Goal: Task Accomplishment & Management: Manage account settings

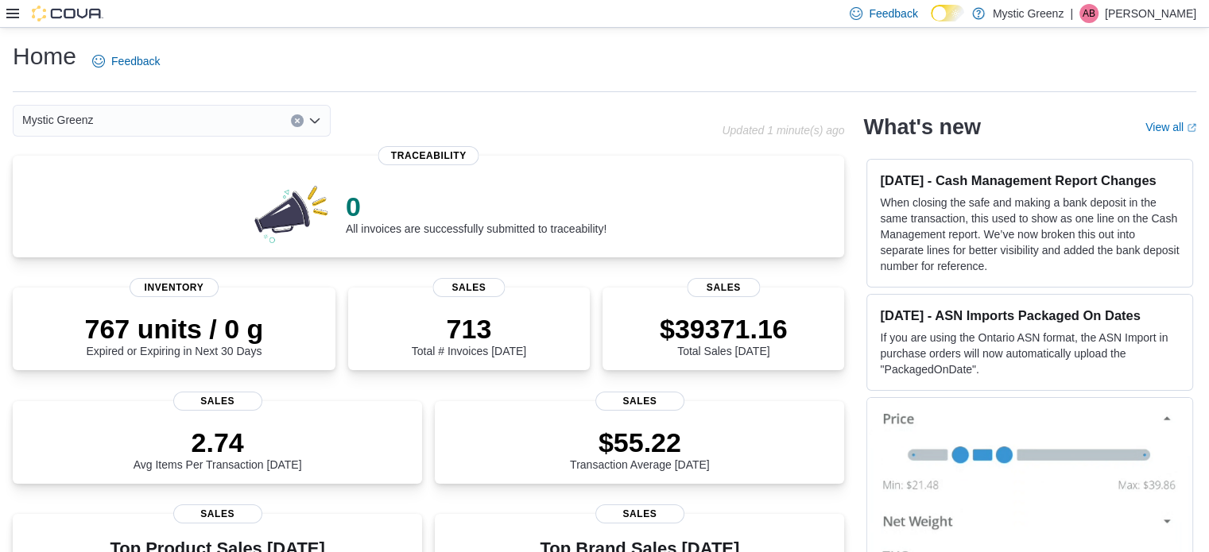
click at [10, 9] on icon at bounding box center [12, 13] width 13 height 13
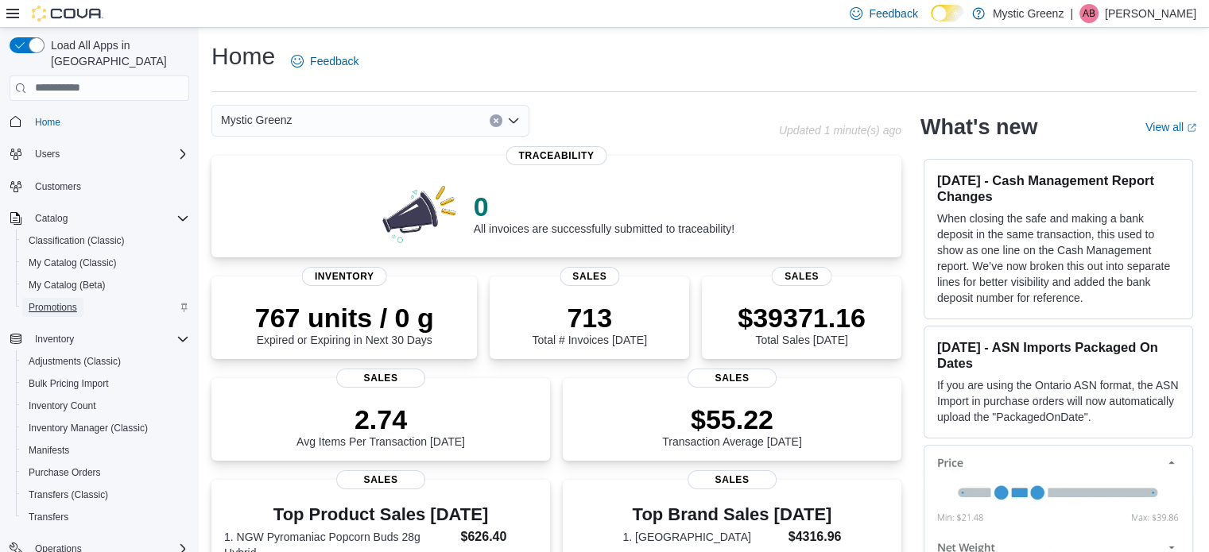
click at [75, 301] on span "Promotions" at bounding box center [53, 307] width 48 height 13
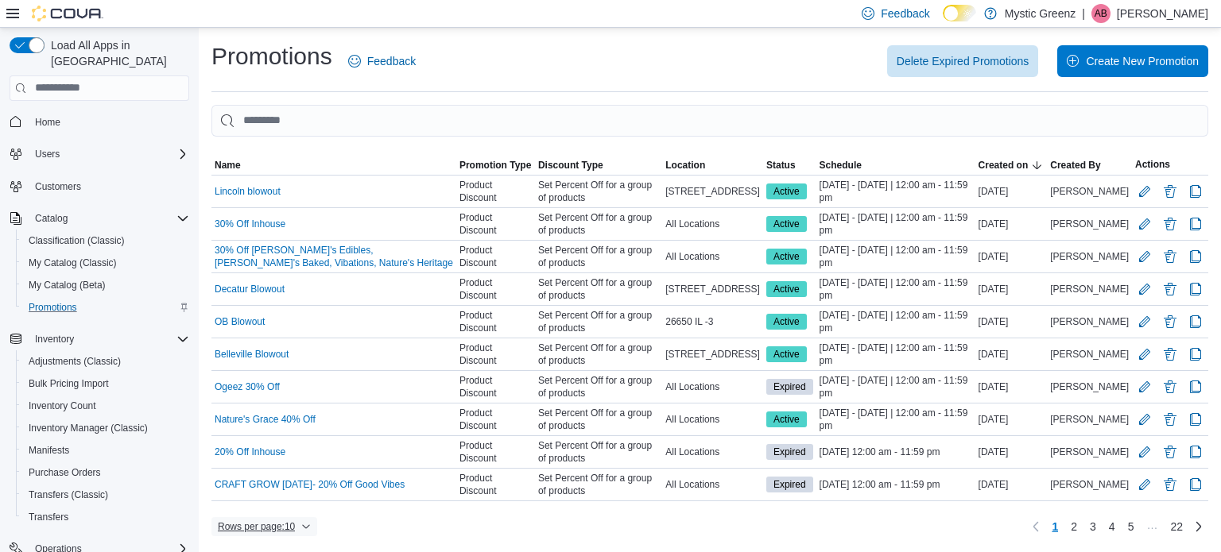
click at [258, 525] on span "Rows per page : 10" at bounding box center [256, 527] width 77 height 13
click at [267, 486] on span "50 rows" at bounding box center [285, 491] width 51 height 13
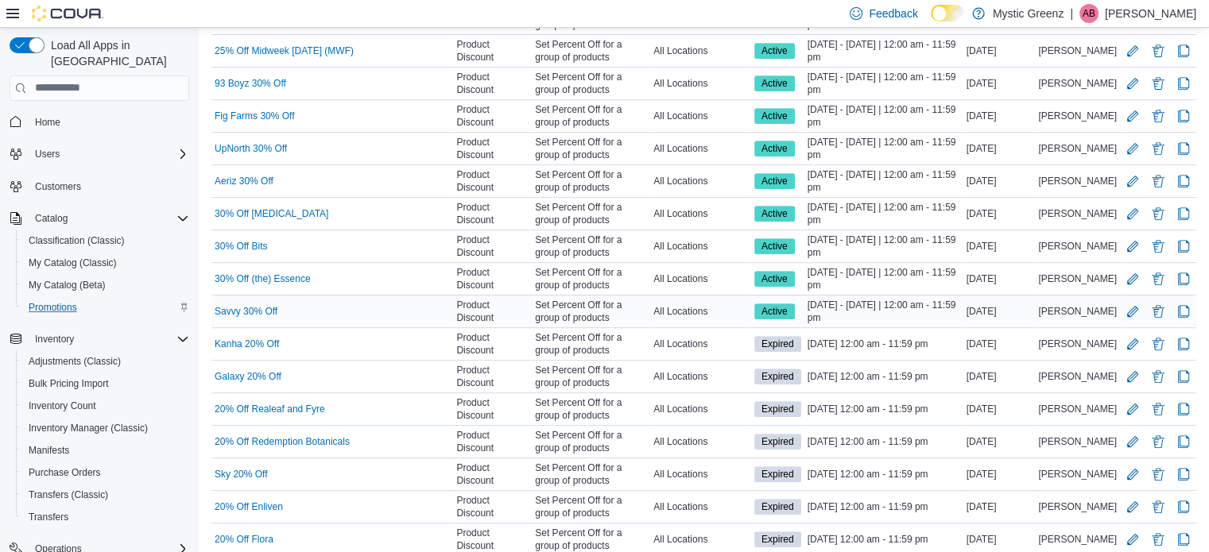
scroll to position [821, 0]
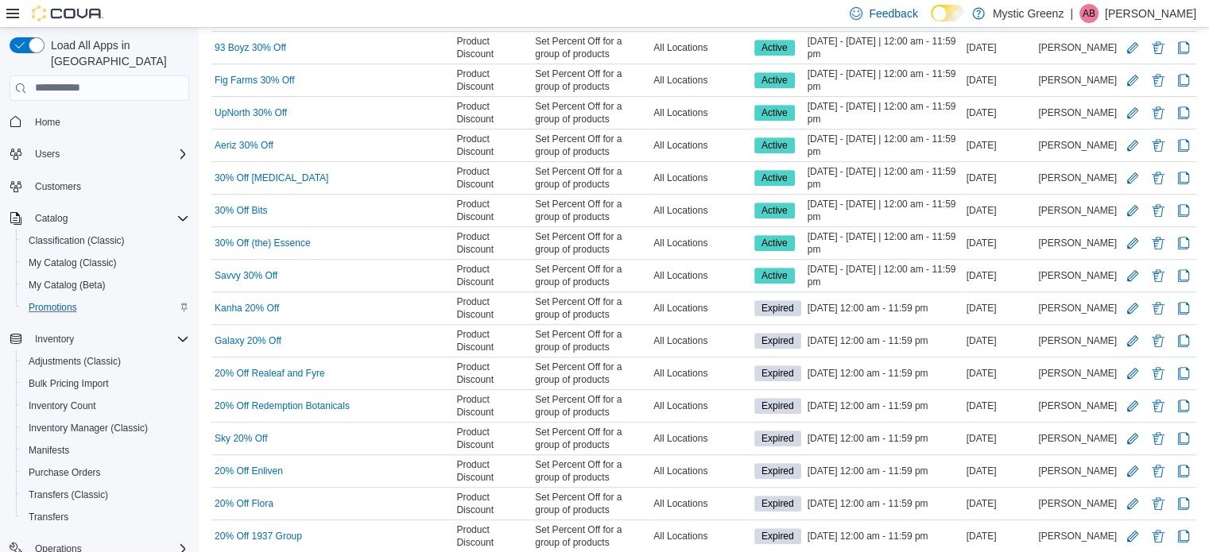
click at [366, 12] on div "Feedback Dark Mode Mystic Greenz | AB Angela Brown" at bounding box center [604, 14] width 1209 height 28
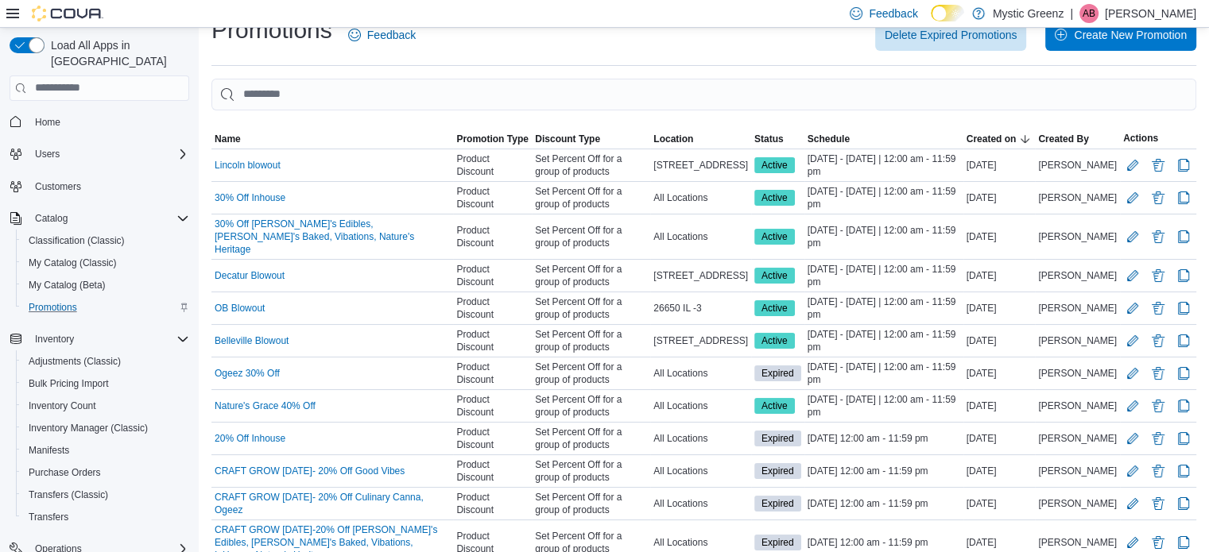
scroll to position [0, 0]
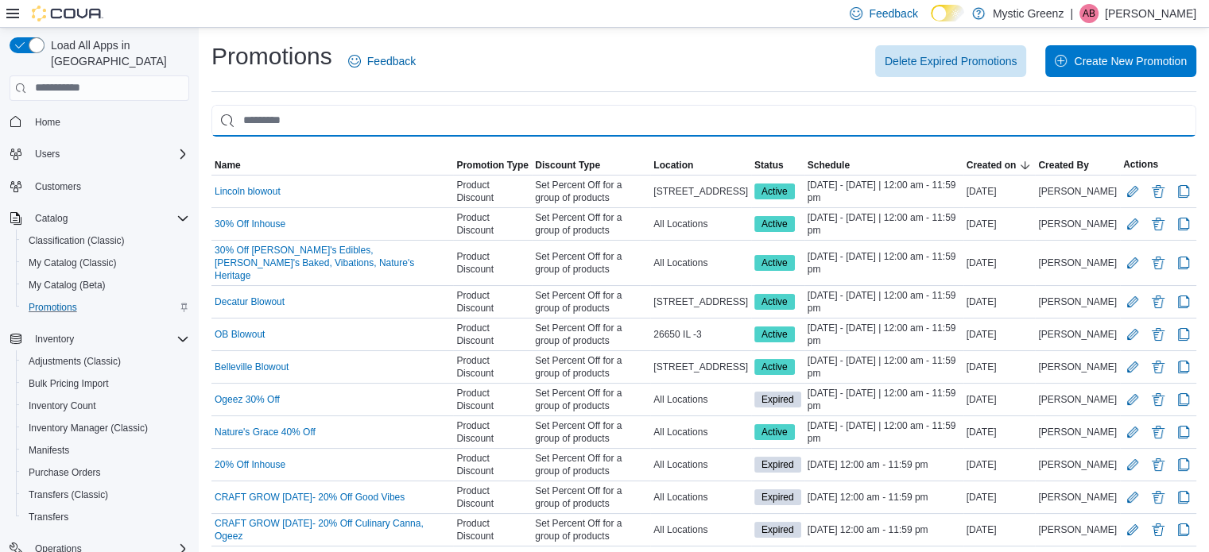
click at [327, 122] on input "This is a search bar. As you type, the results lower in the page will automatic…" at bounding box center [703, 121] width 985 height 32
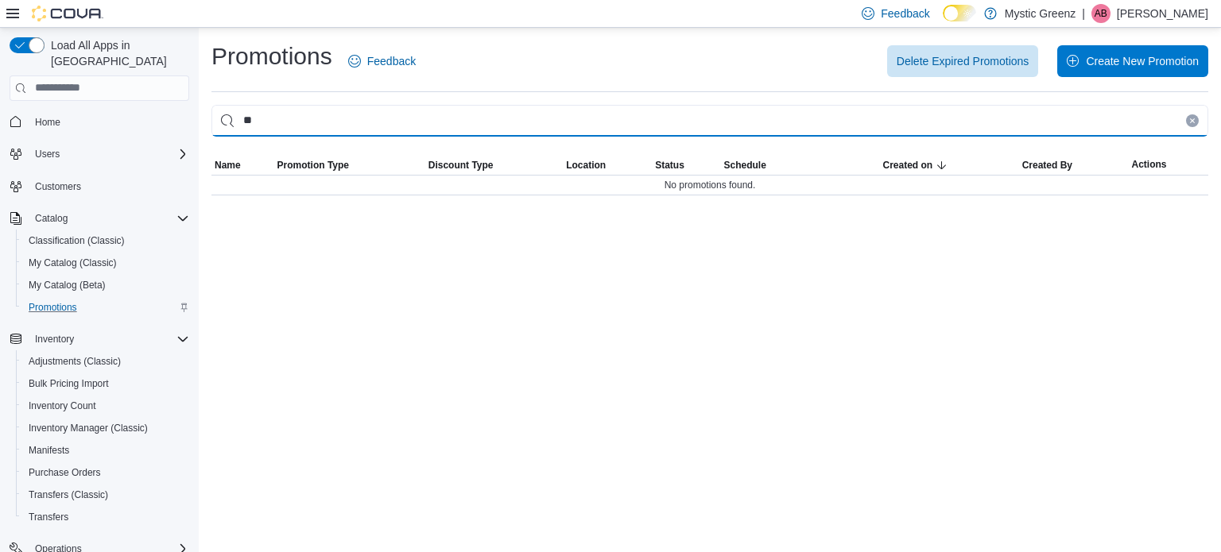
type input "*"
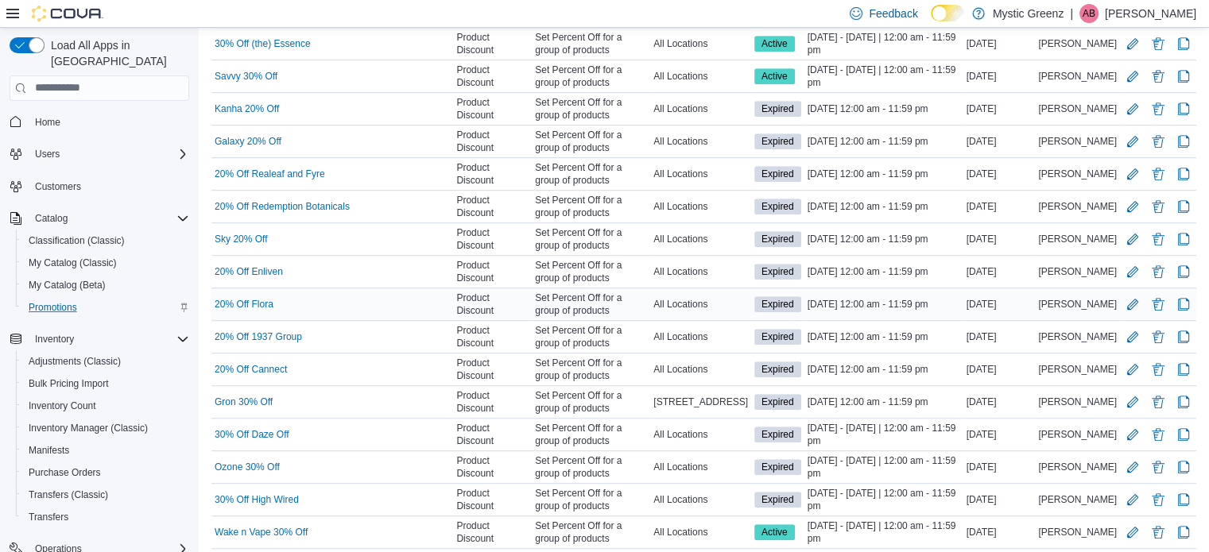
scroll to position [1033, 0]
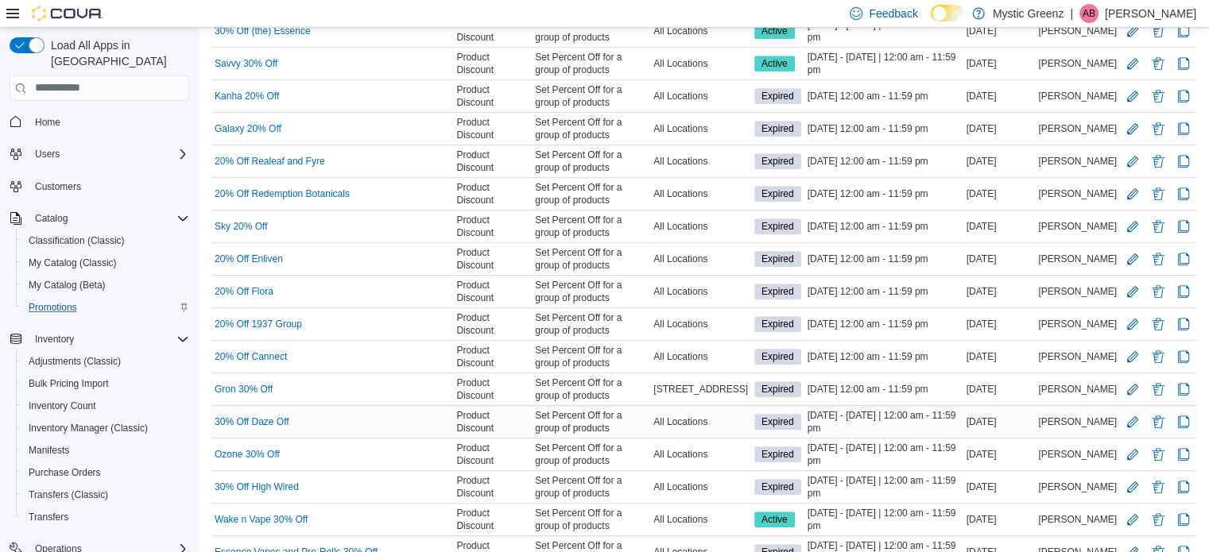
click at [739, 412] on div "All Locations" at bounding box center [700, 421] width 101 height 19
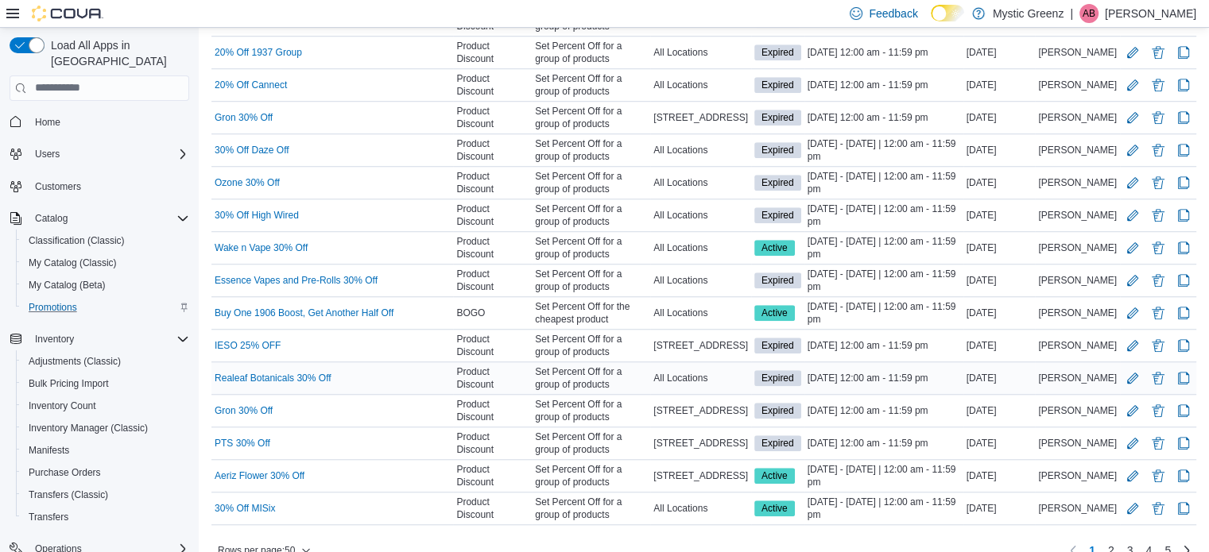
scroll to position [1307, 0]
click at [1121, 536] on link "2" at bounding box center [1111, 548] width 19 height 25
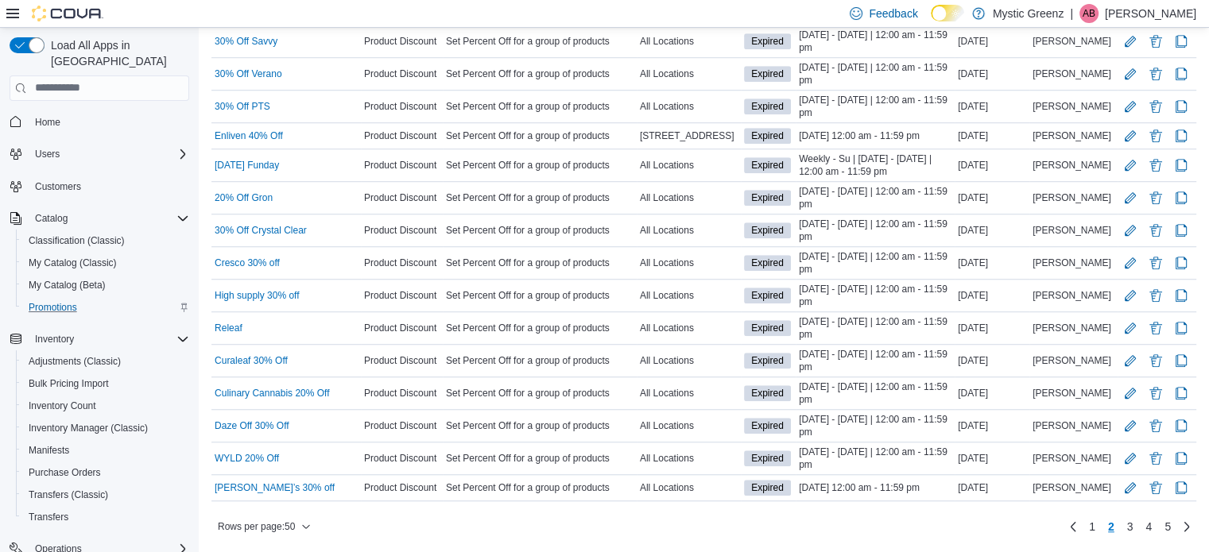
scroll to position [1294, 0]
click at [1095, 526] on span "1" at bounding box center [1092, 527] width 6 height 16
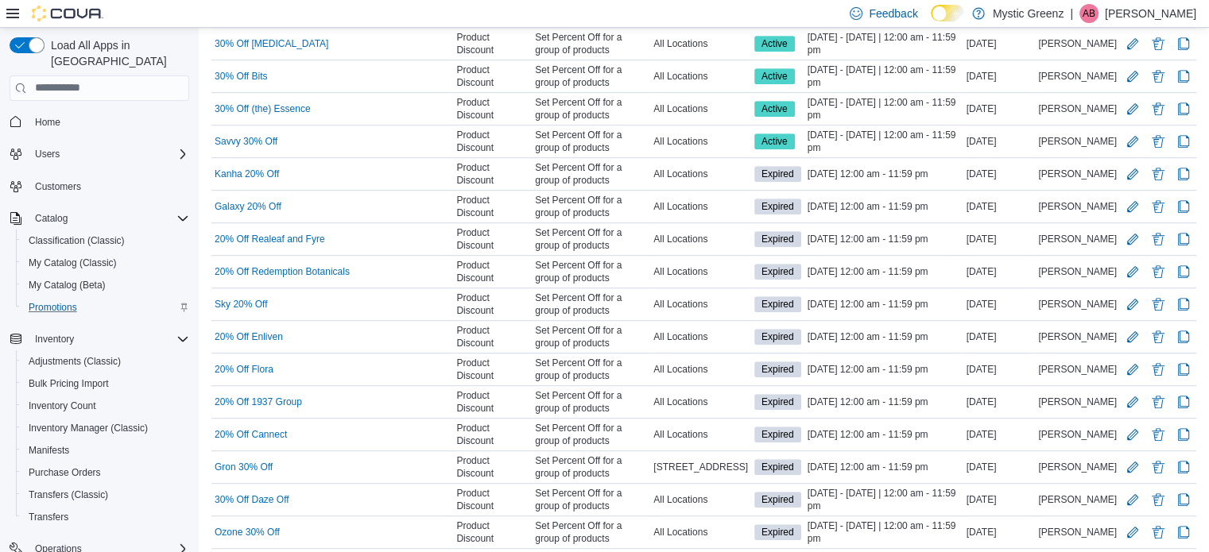
scroll to position [952, 0]
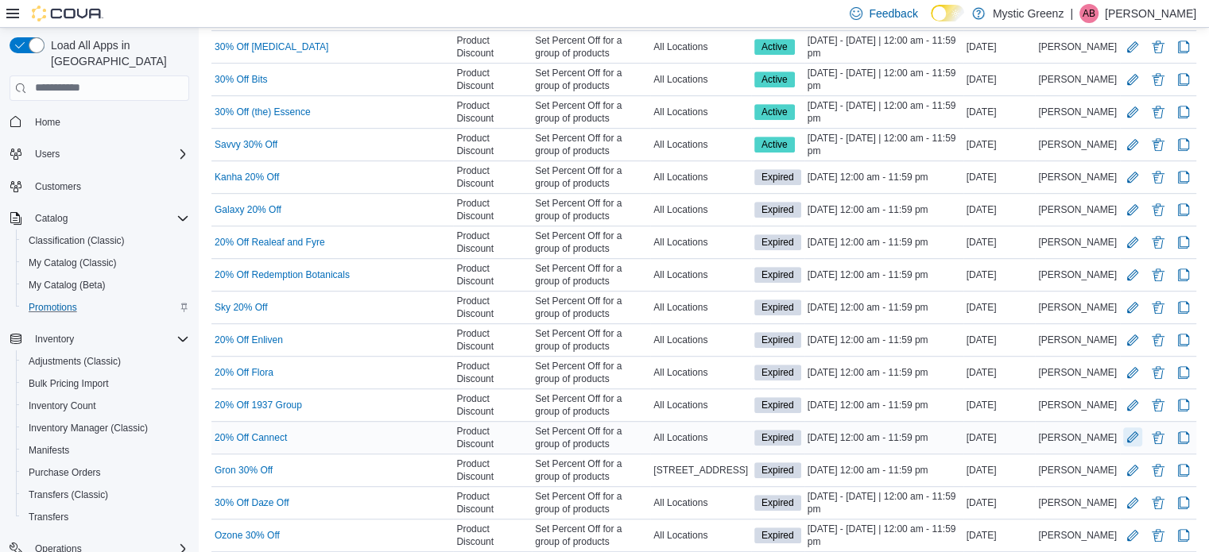
click at [1142, 428] on button "Edit Promotion" at bounding box center [1132, 437] width 19 height 19
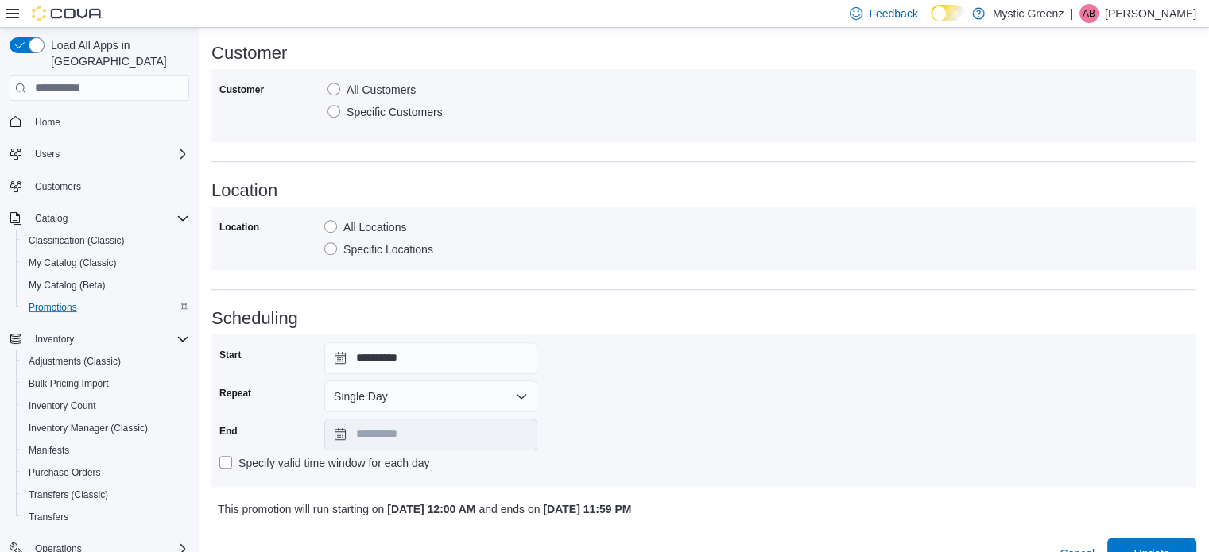
scroll to position [889, 0]
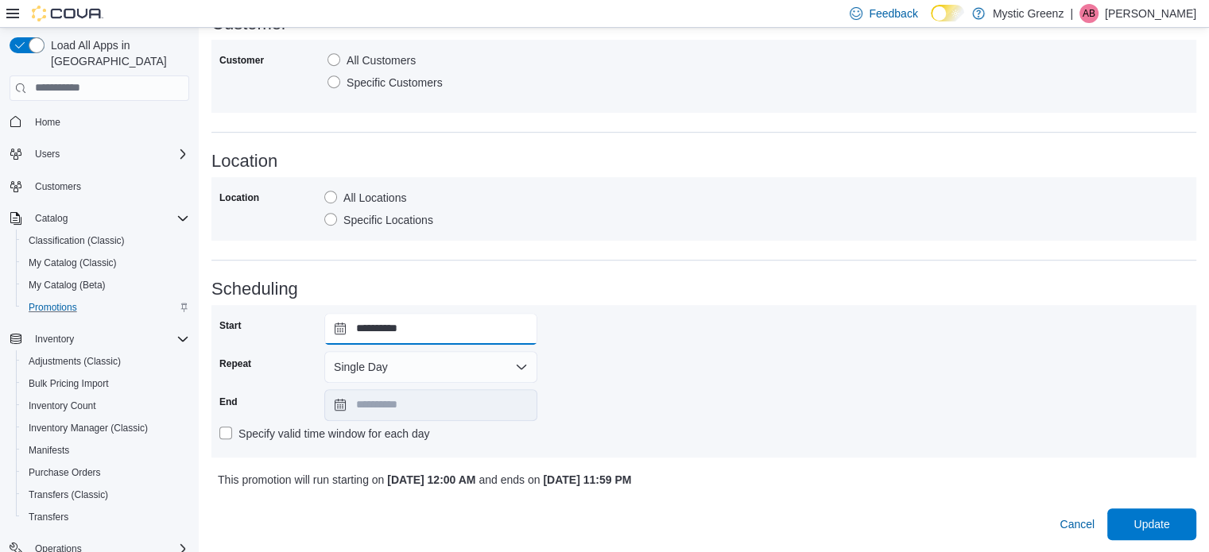
click at [343, 331] on input "**********" at bounding box center [430, 329] width 213 height 32
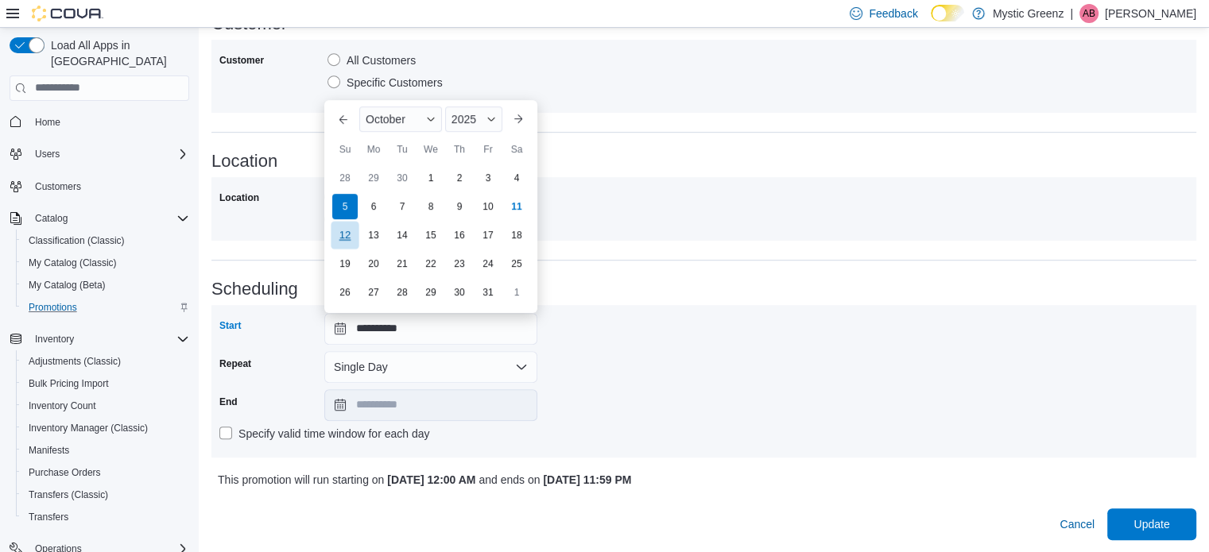
click at [350, 238] on div "12" at bounding box center [345, 235] width 28 height 28
type input "**********"
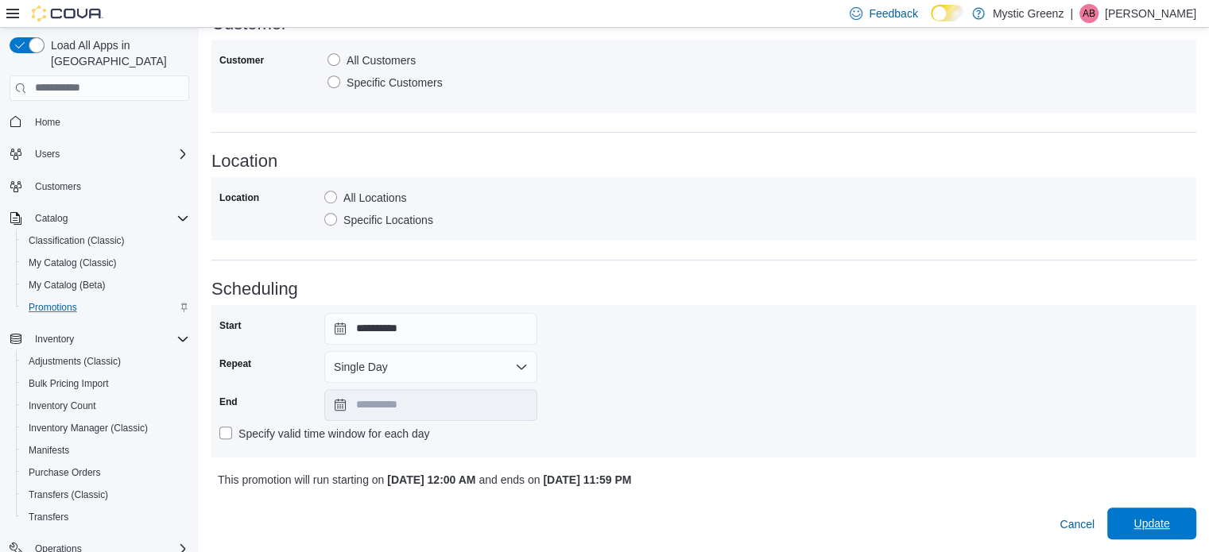
click at [1156, 519] on span "Update" at bounding box center [1151, 524] width 36 height 16
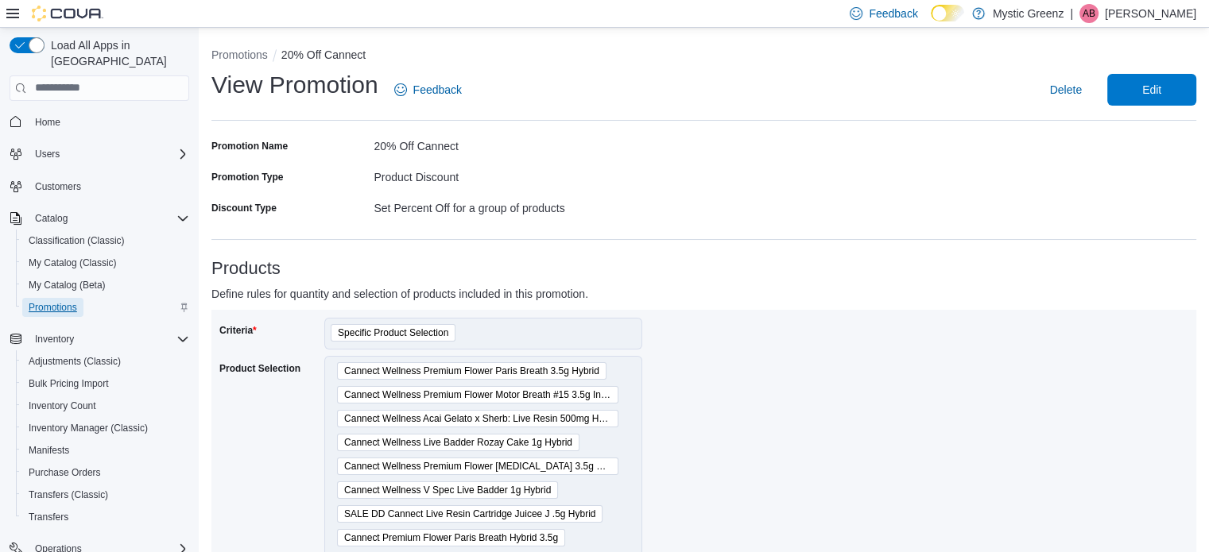
click at [52, 301] on span "Promotions" at bounding box center [53, 307] width 48 height 13
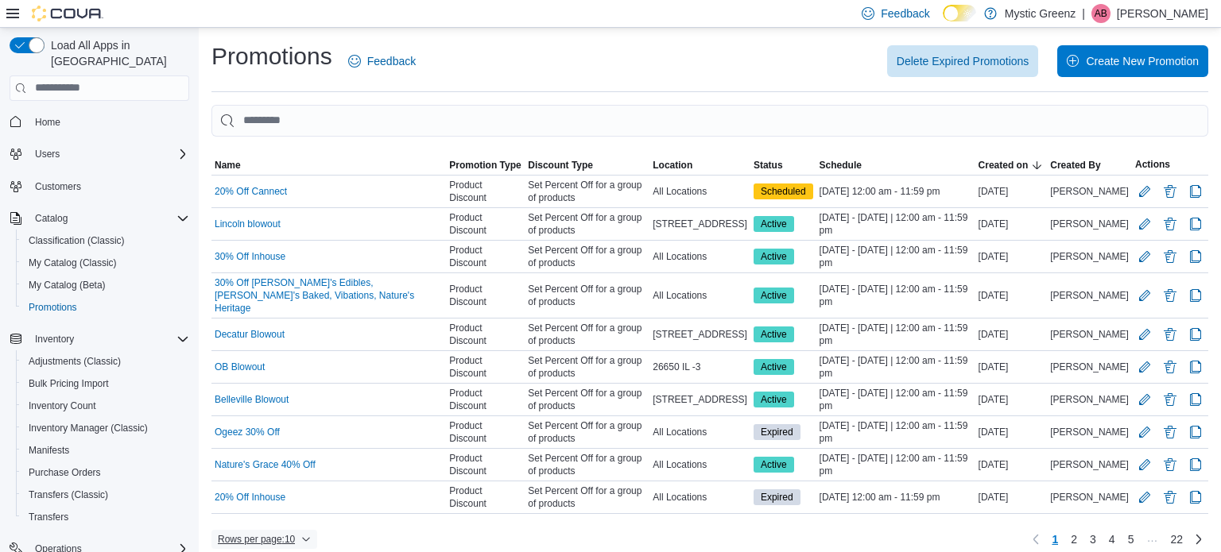
click at [288, 533] on span "Rows per page : 10" at bounding box center [256, 539] width 77 height 13
click at [268, 485] on button "50 rows" at bounding box center [275, 491] width 89 height 32
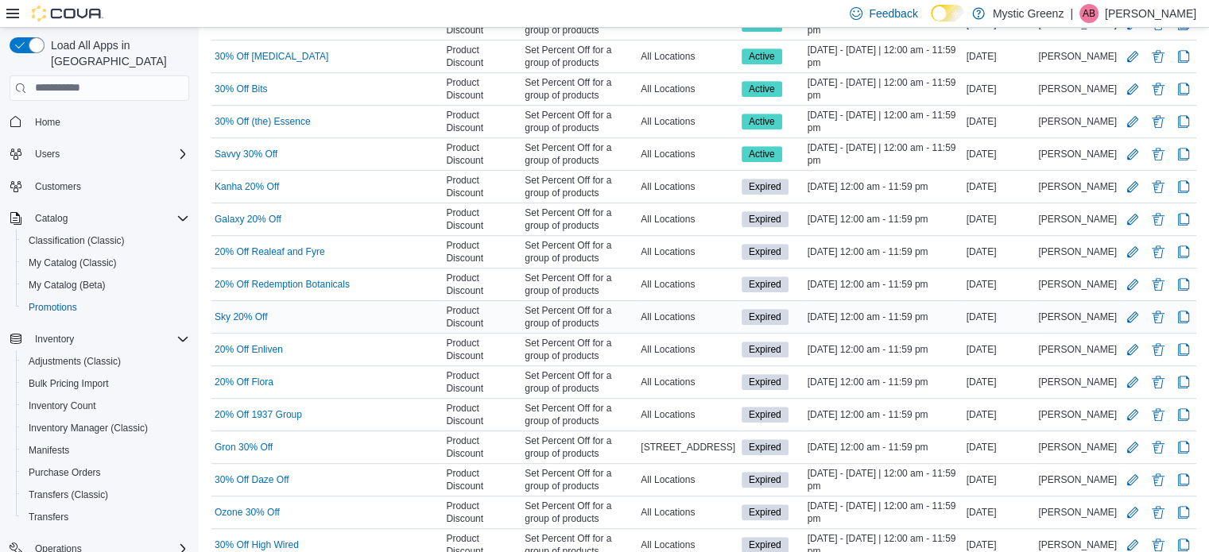
scroll to position [980, 0]
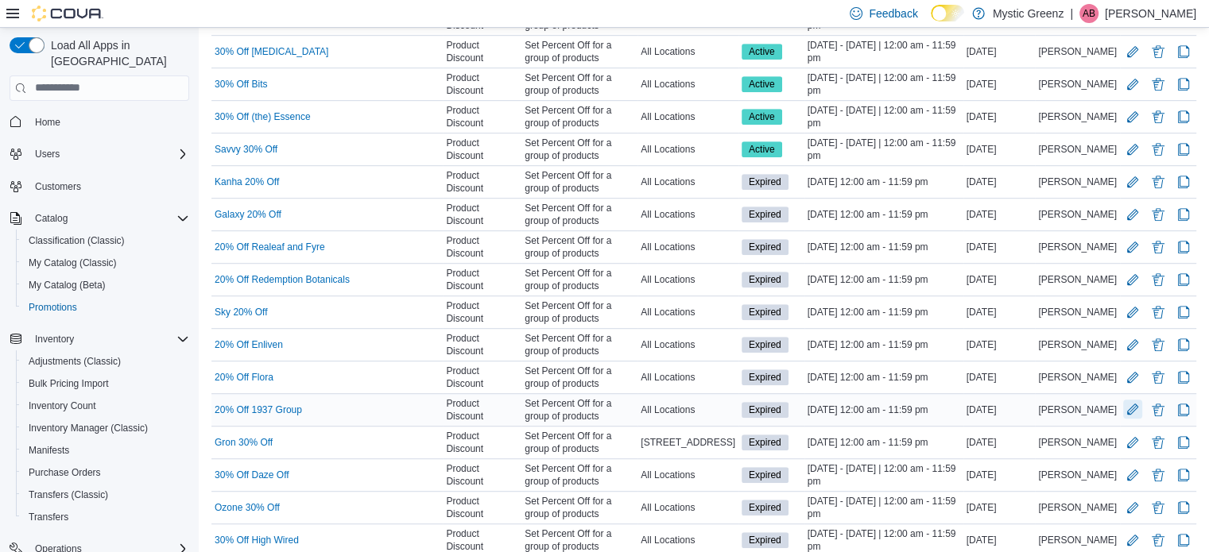
click at [1139, 400] on button "Edit Promotion" at bounding box center [1132, 409] width 19 height 19
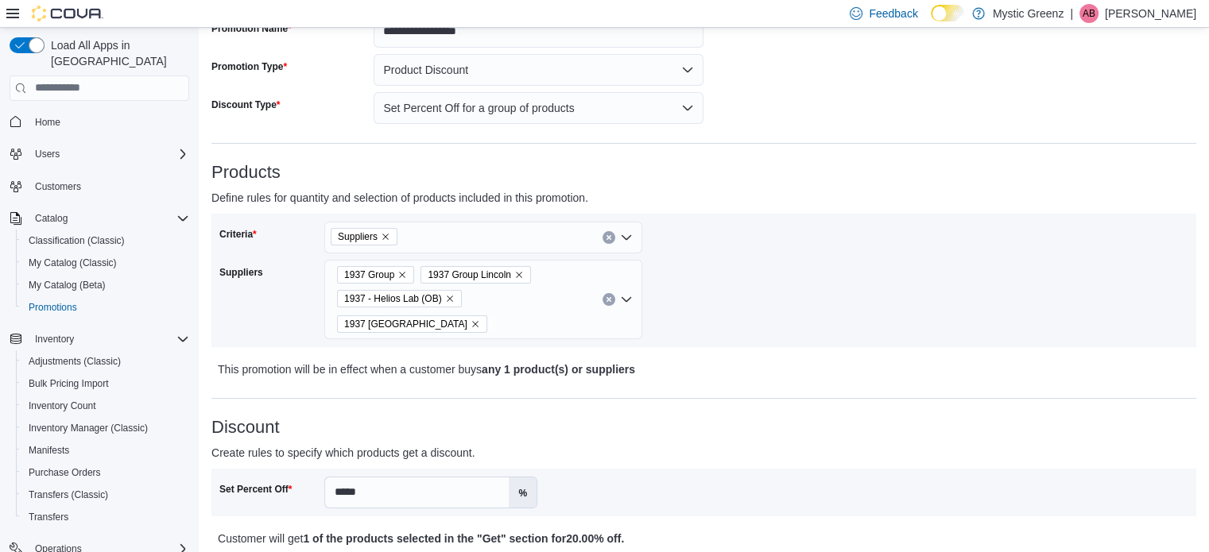
scroll to position [52, 0]
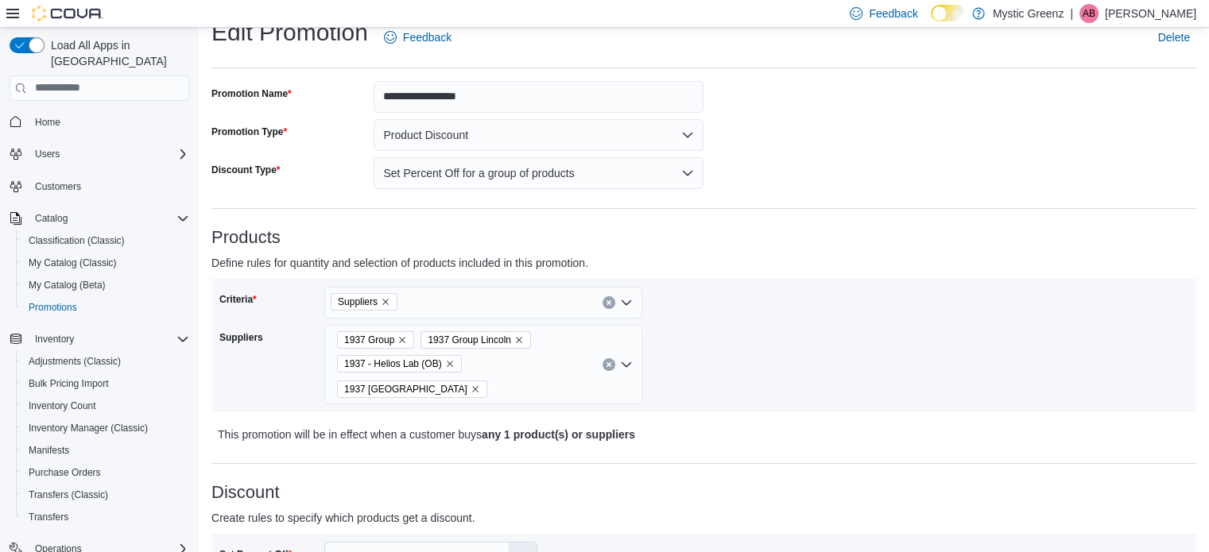
click at [385, 301] on icon "Remove Suppliers from selection in this group" at bounding box center [385, 302] width 6 height 6
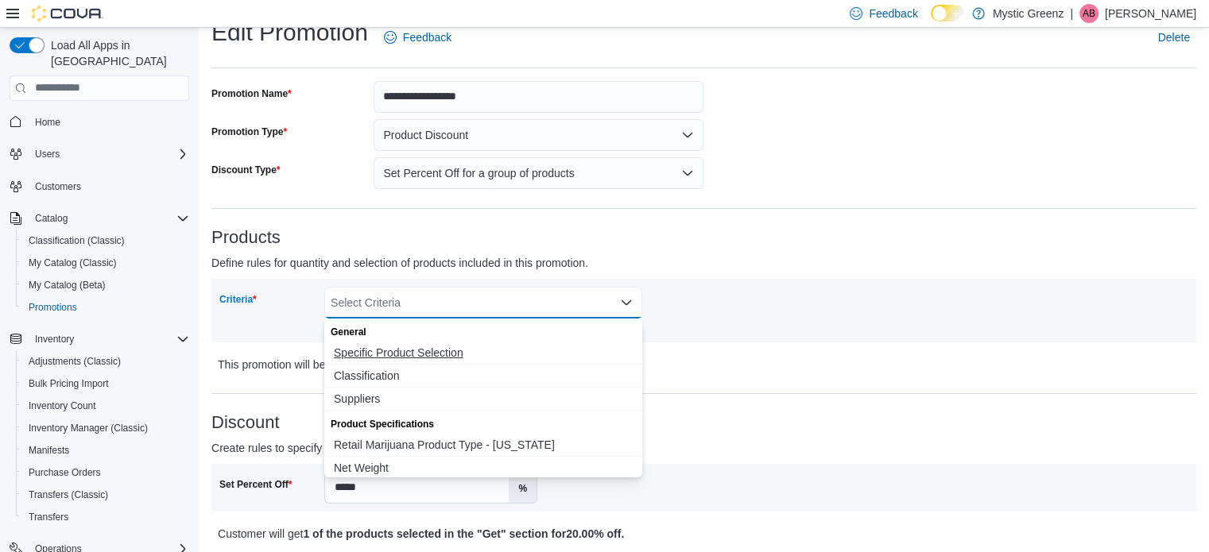
click at [501, 360] on button "Specific Product Selection" at bounding box center [483, 353] width 318 height 23
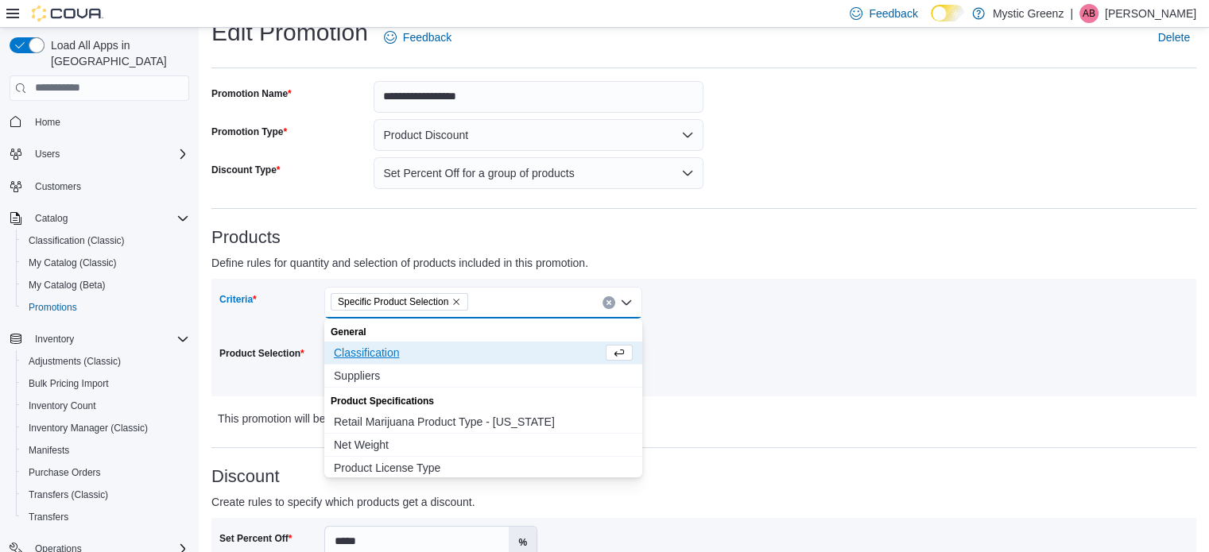
click at [753, 360] on div "Criteria Specific Product Selection Combo box. Selected. Specific Product Selec…" at bounding box center [703, 338] width 969 height 102
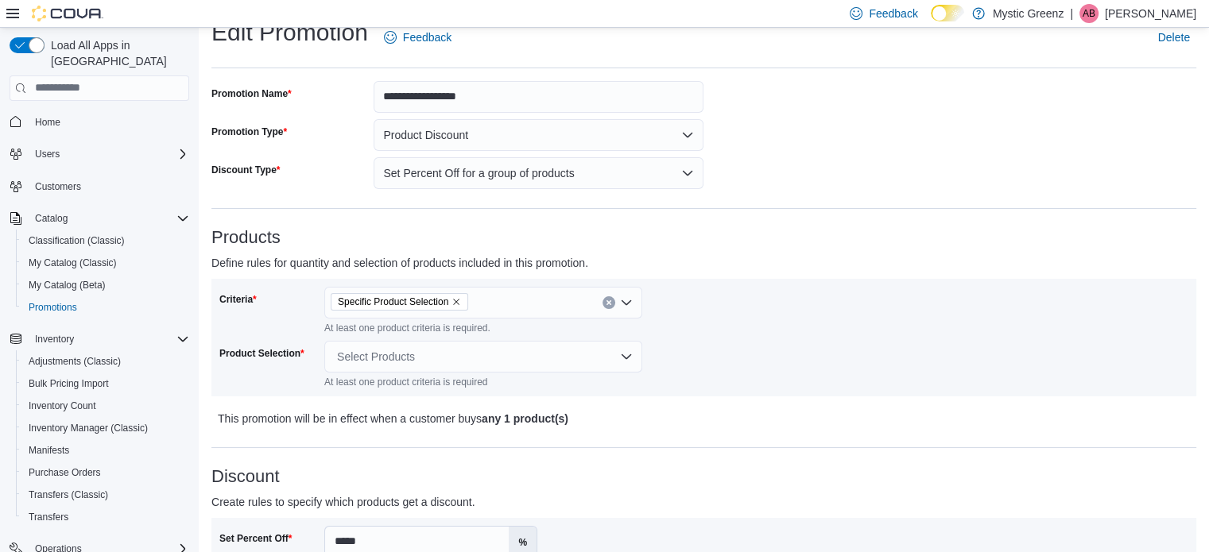
click at [360, 359] on div "Select Products" at bounding box center [483, 357] width 318 height 32
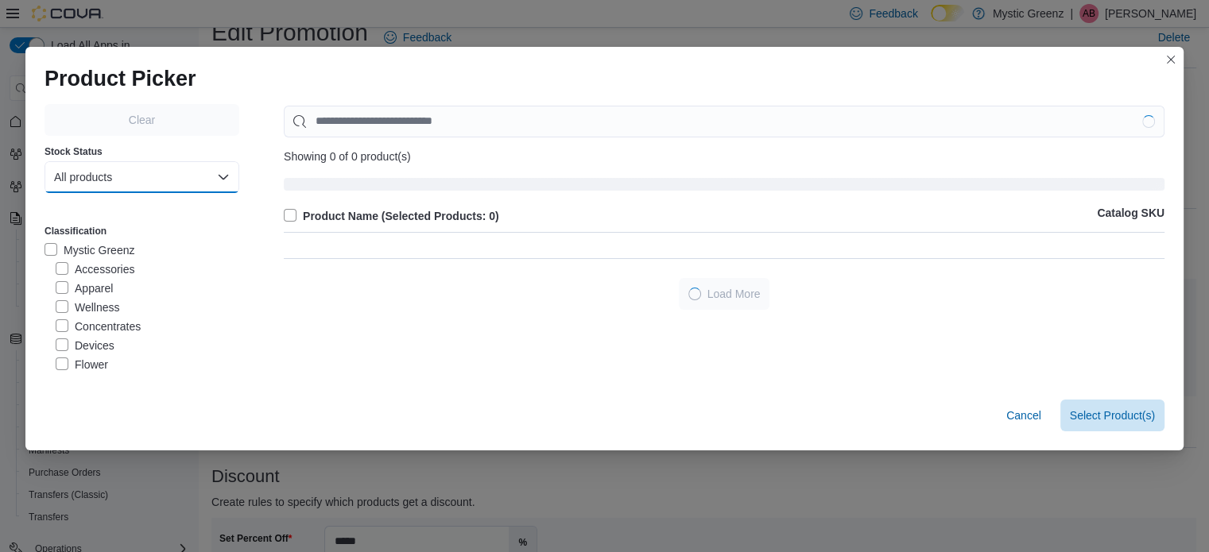
click at [164, 188] on button "All products" at bounding box center [142, 177] width 195 height 32
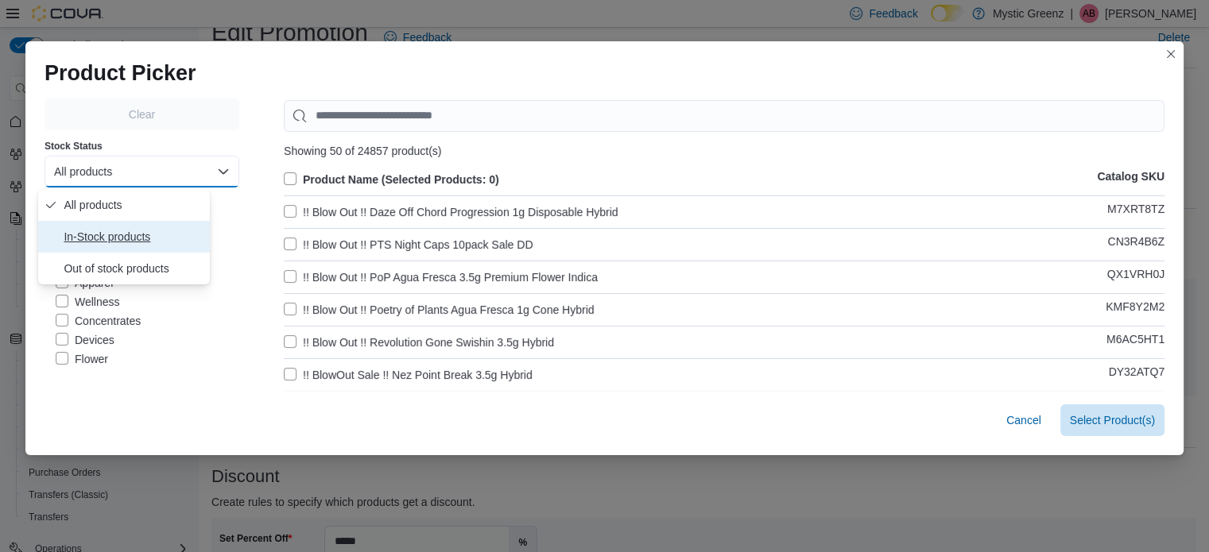
click at [153, 241] on span "In-Stock products" at bounding box center [134, 236] width 140 height 19
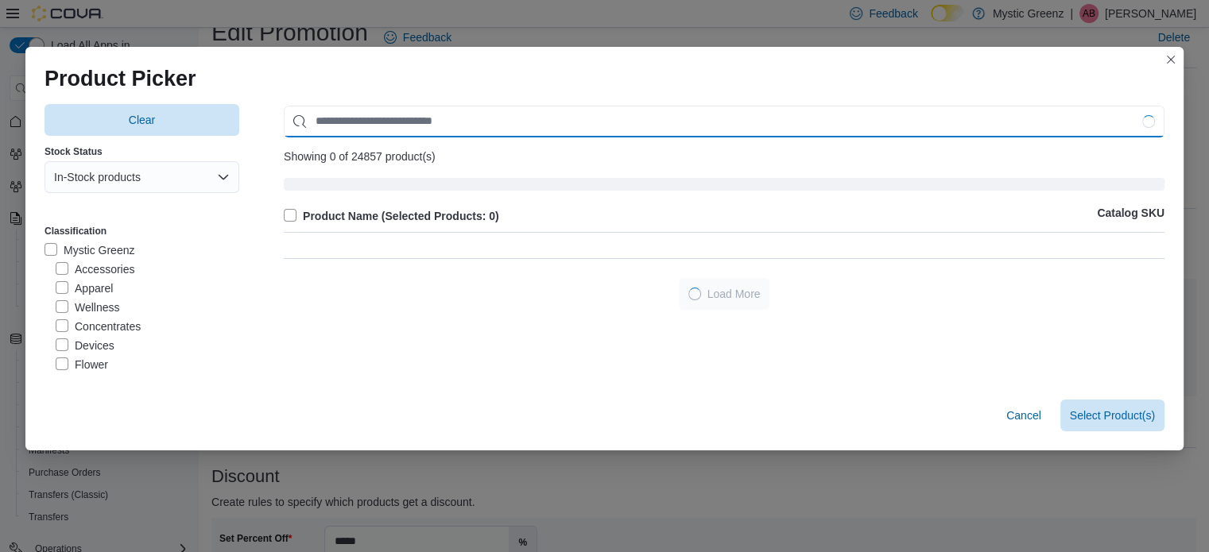
click at [379, 125] on input "Use aria labels when no actual label is in use" at bounding box center [724, 122] width 881 height 32
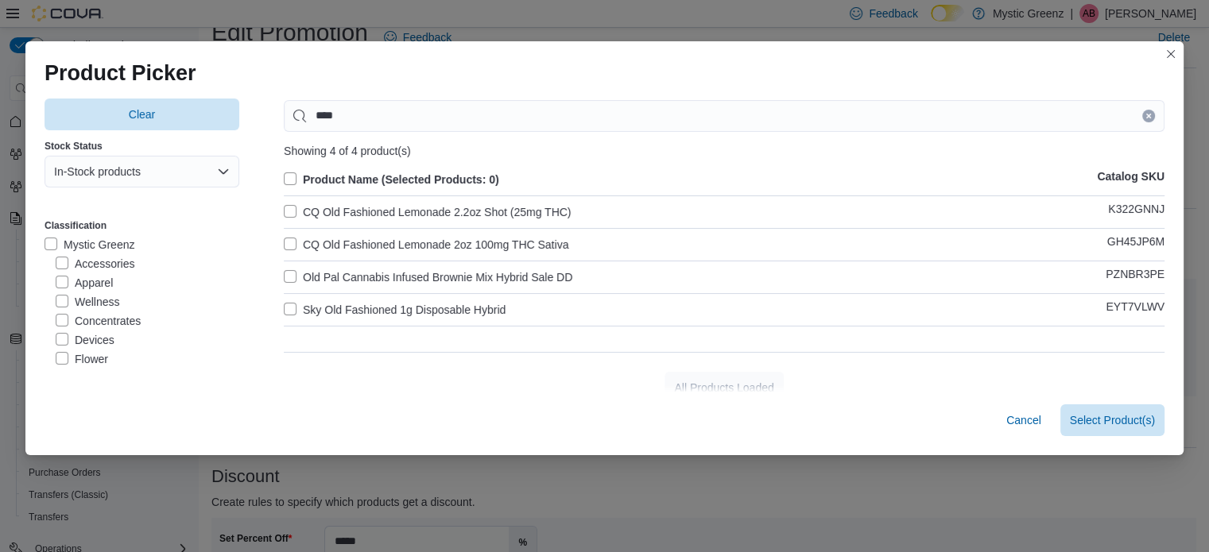
click at [284, 269] on label "Old Pal Cannabis Infused Brownie Mix Hybrid Sale DD" at bounding box center [428, 277] width 289 height 19
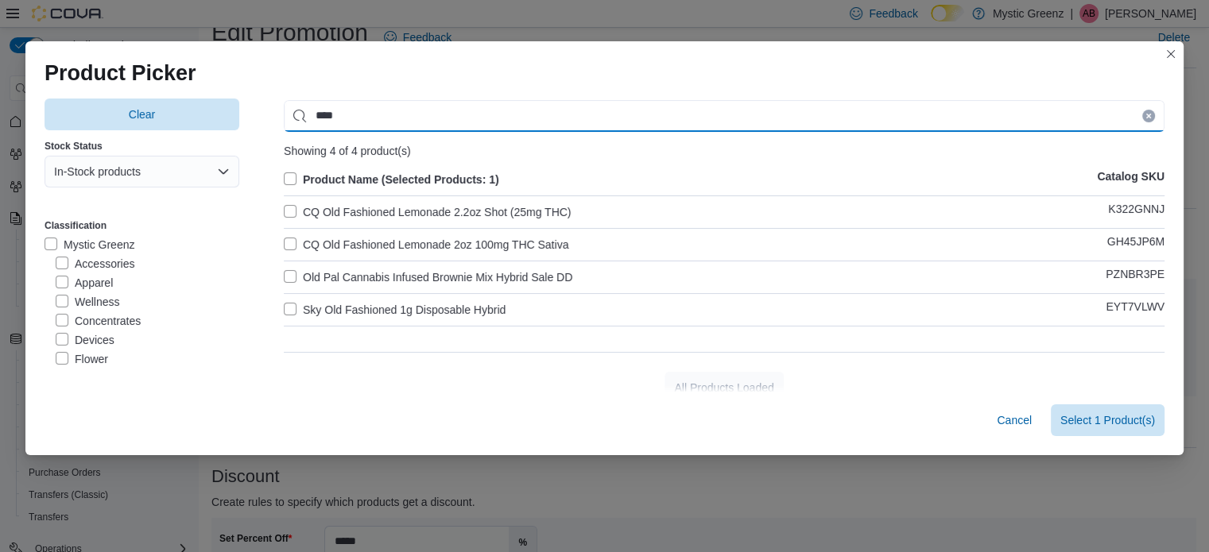
click at [381, 124] on input "***" at bounding box center [724, 116] width 881 height 32
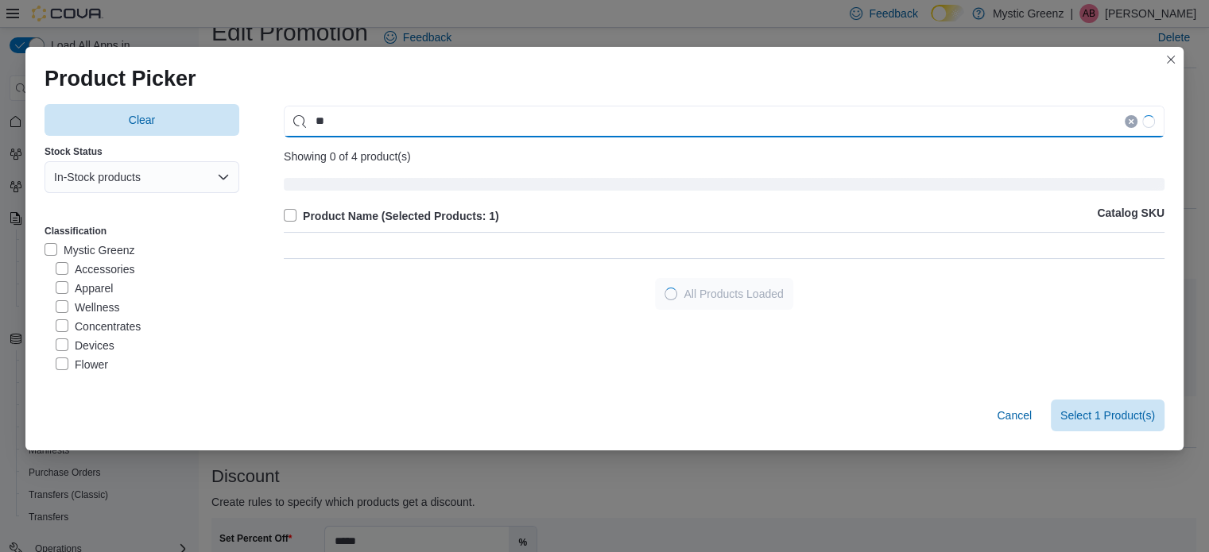
type input "*"
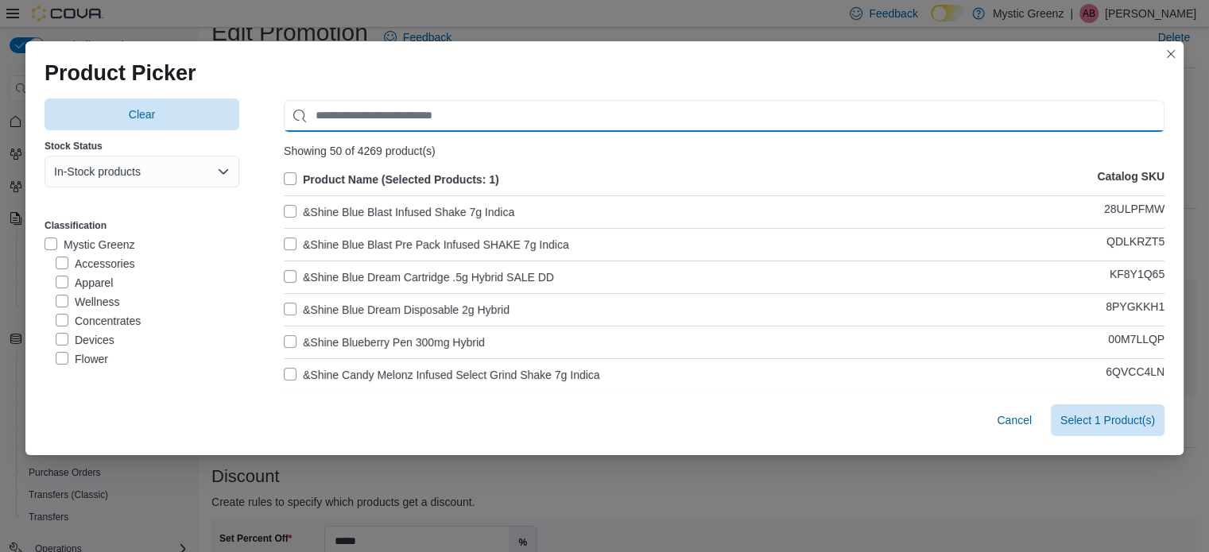
click at [362, 117] on input "Use aria labels when no actual label is in use" at bounding box center [724, 116] width 881 height 32
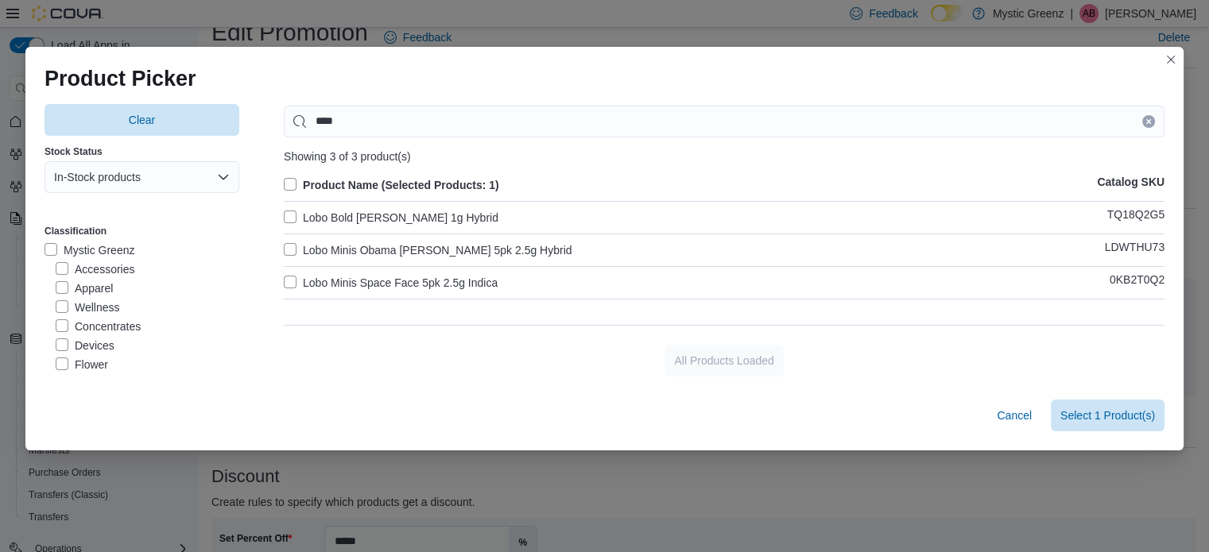
click at [284, 178] on label "Product Name (Selected Products: 1)" at bounding box center [391, 185] width 215 height 19
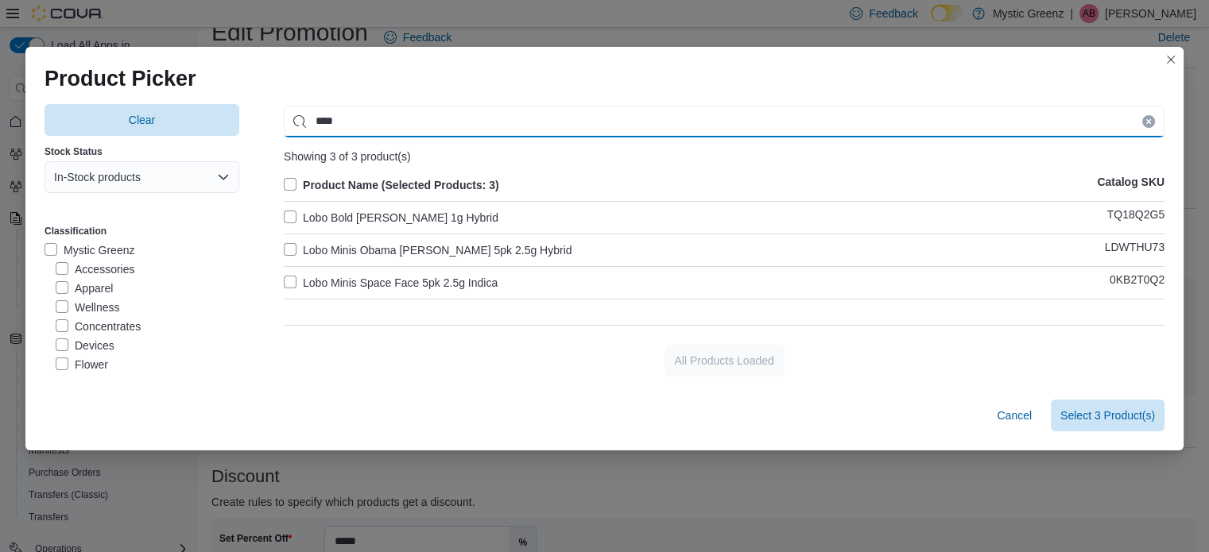
click at [391, 122] on input "****" at bounding box center [724, 122] width 881 height 32
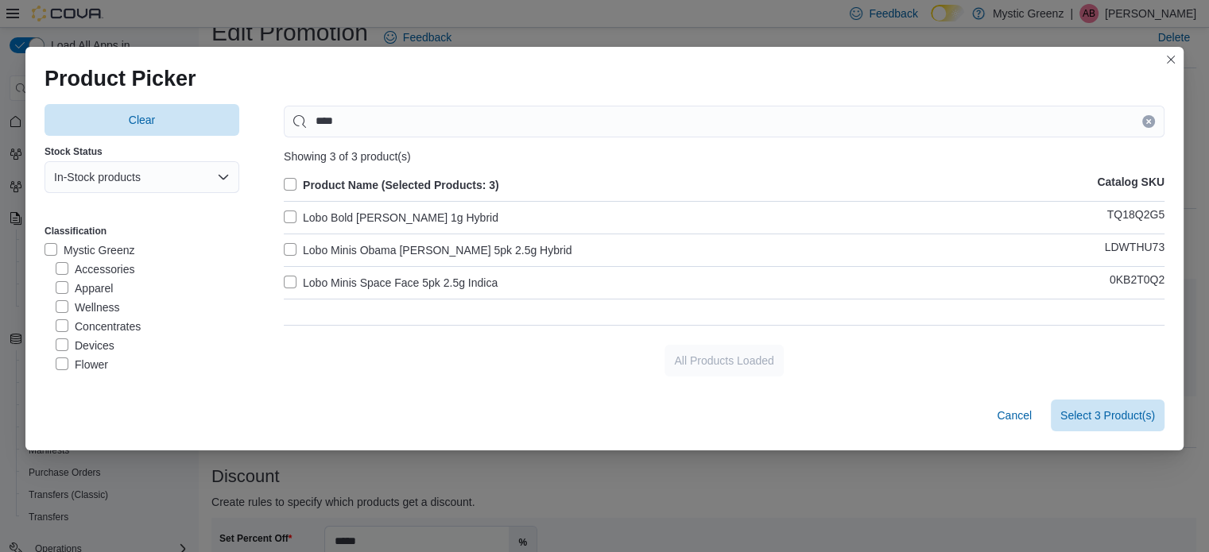
click at [293, 184] on label "Product Name (Selected Products: 3)" at bounding box center [391, 185] width 215 height 19
click at [287, 216] on label "Lobo Bold Gary Payton 1g Hybrid" at bounding box center [391, 217] width 215 height 19
click at [295, 254] on label "Lobo Minis Obama Runtz 5pk 2.5g Hybrid" at bounding box center [428, 250] width 288 height 19
click at [307, 286] on label "Lobo Minis Space Face 5pk 2.5g Indica" at bounding box center [391, 282] width 214 height 19
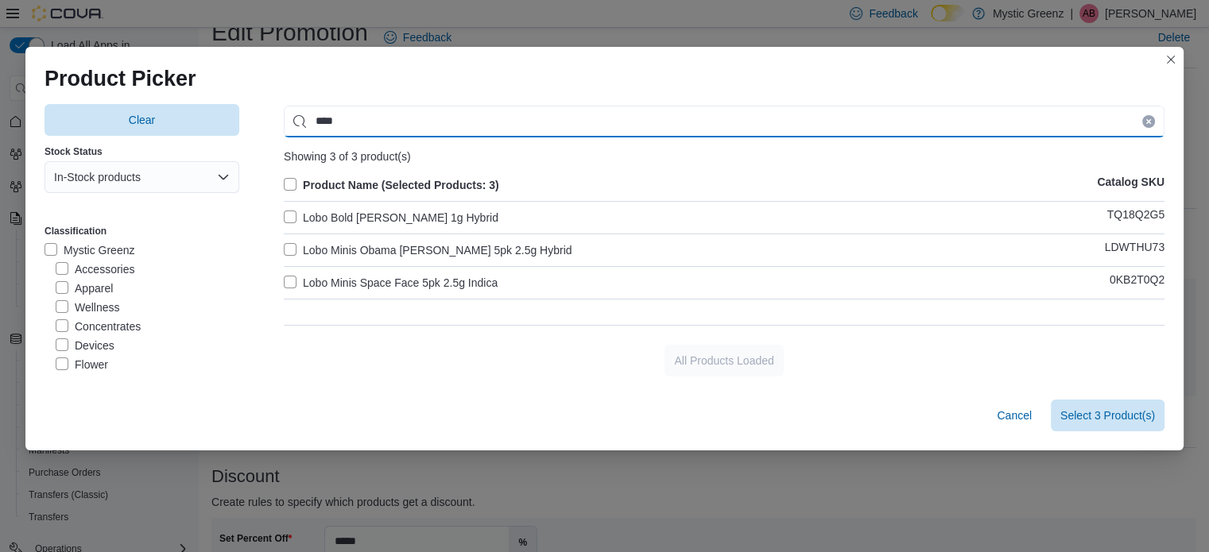
click at [383, 111] on input "****" at bounding box center [724, 122] width 881 height 32
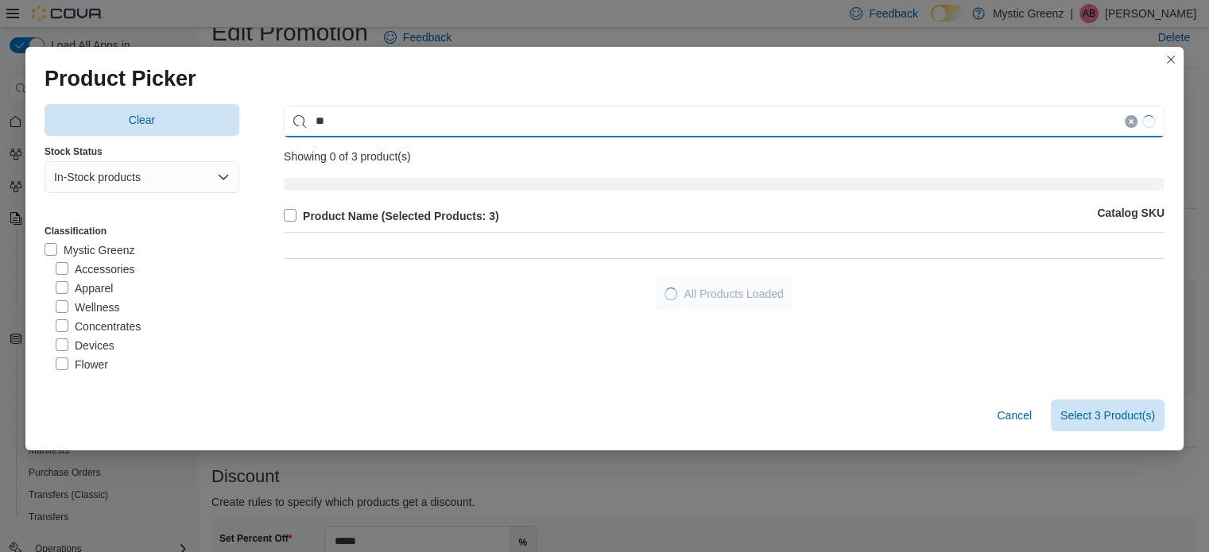
type input "*"
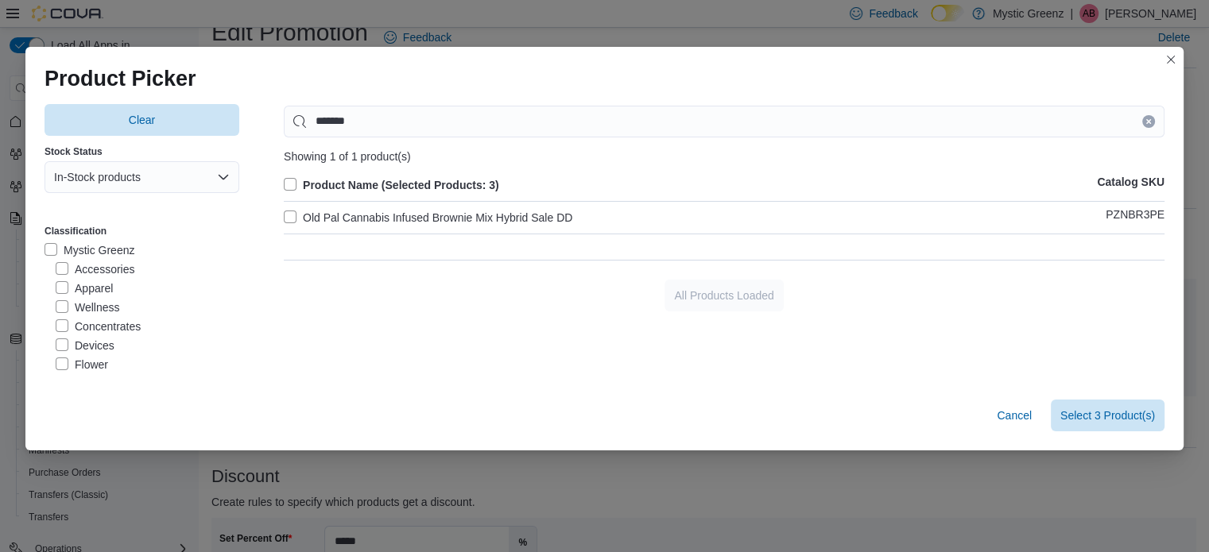
click at [318, 218] on label "Old Pal Cannabis Infused Brownie Mix Hybrid Sale DD" at bounding box center [428, 217] width 289 height 19
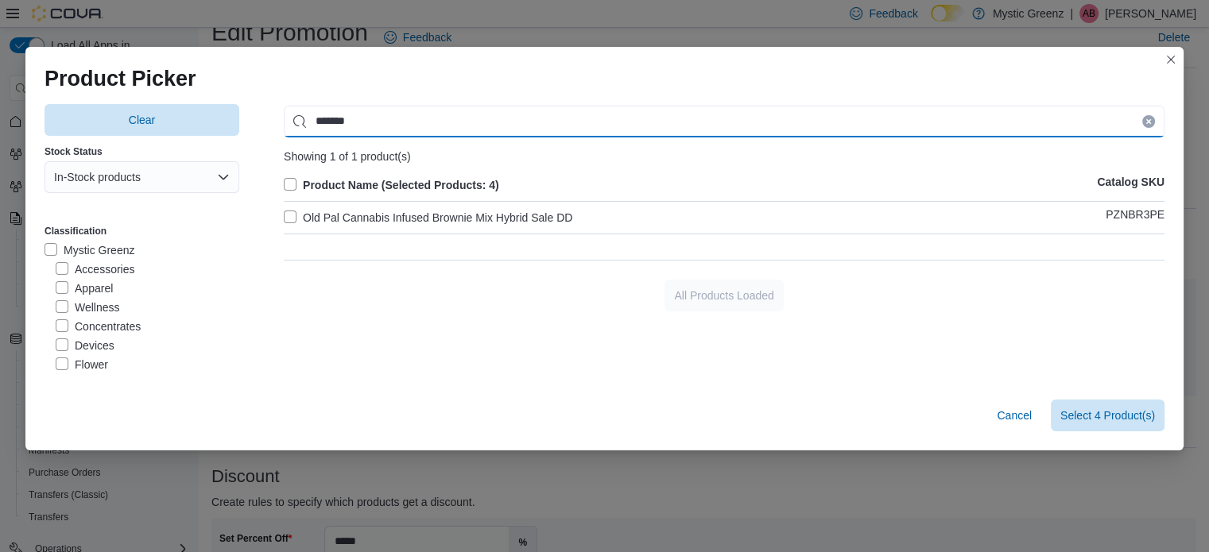
click at [423, 126] on input "*******" at bounding box center [724, 122] width 881 height 32
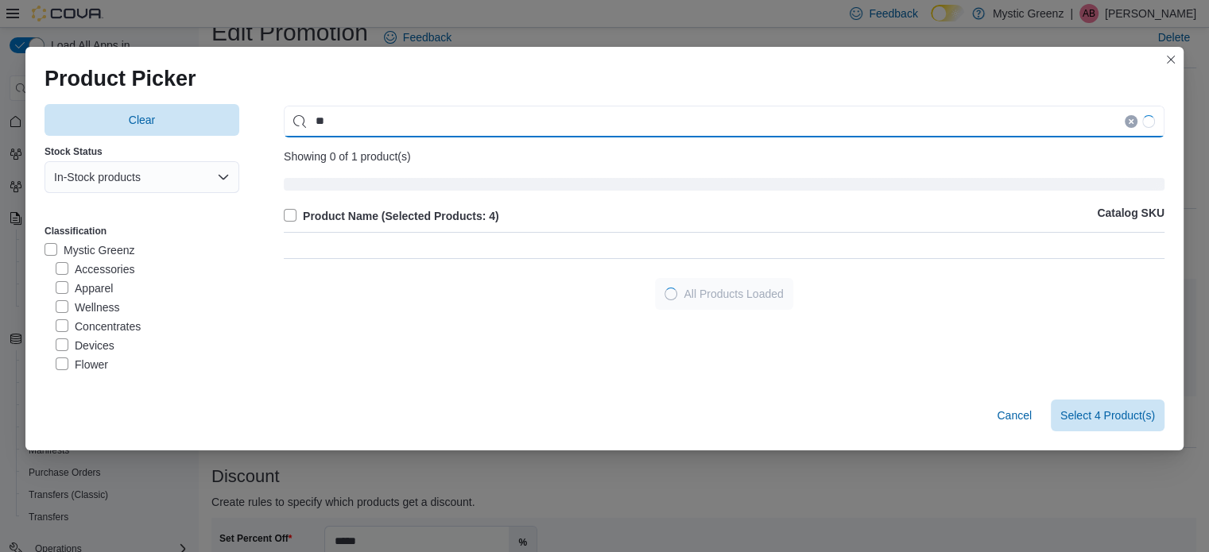
type input "*"
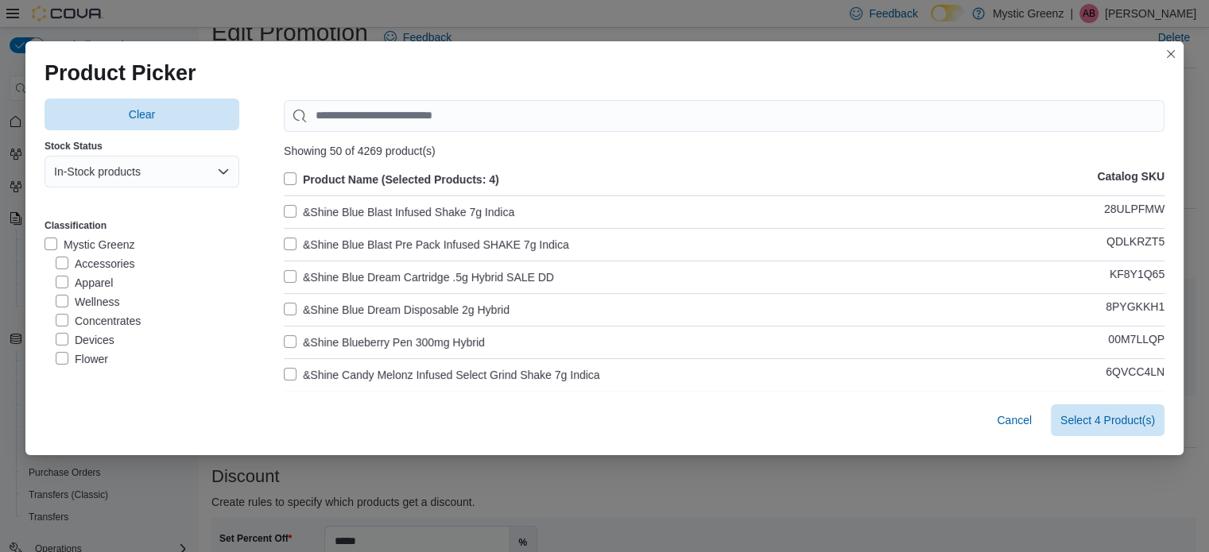
click at [827, 170] on div "Product Name (Selected Products: 4) Catalog SKU" at bounding box center [724, 179] width 881 height 19
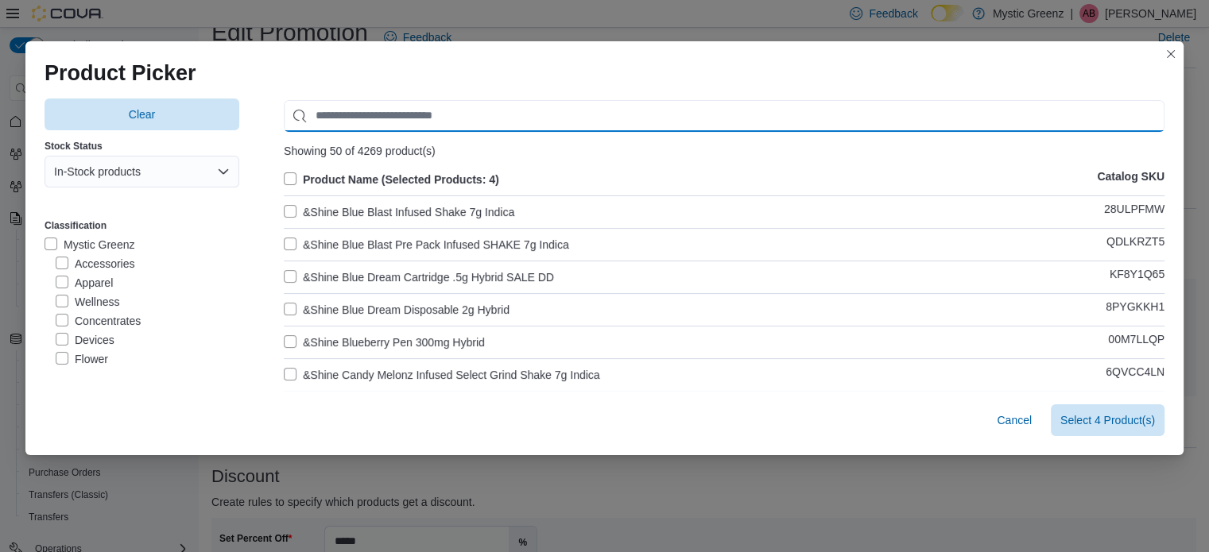
click at [338, 122] on input "Use aria labels when no actual label is in use" at bounding box center [724, 116] width 881 height 32
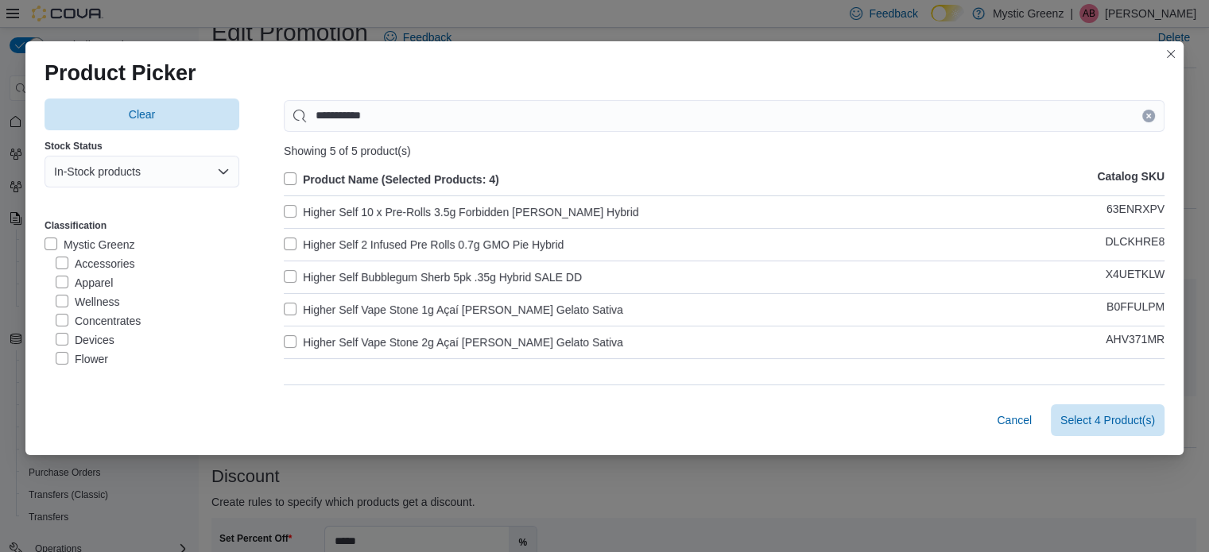
click at [287, 207] on label "Higher Self 10 x Pre-Rolls 3.5g Forbidden Runtz Hybrid" at bounding box center [461, 212] width 355 height 19
click at [296, 250] on label "Higher Self 2 Infused Pre Rolls 0.7g GMO Pie Hybrid" at bounding box center [424, 244] width 280 height 19
click at [304, 302] on label "Higher Self Vape Stone 1g Açaí Berry Gelato Sativa" at bounding box center [453, 309] width 339 height 19
click at [318, 338] on label "Higher Self Vape Stone 2g Açaí Berry Gelato Sativa" at bounding box center [453, 342] width 339 height 19
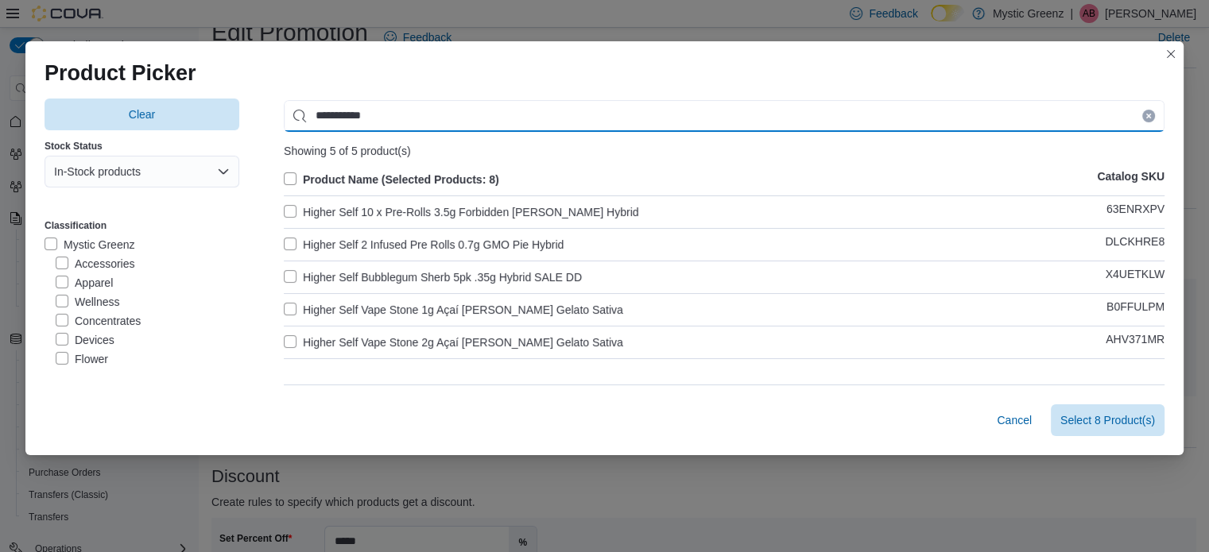
click at [391, 113] on input "**********" at bounding box center [724, 116] width 881 height 32
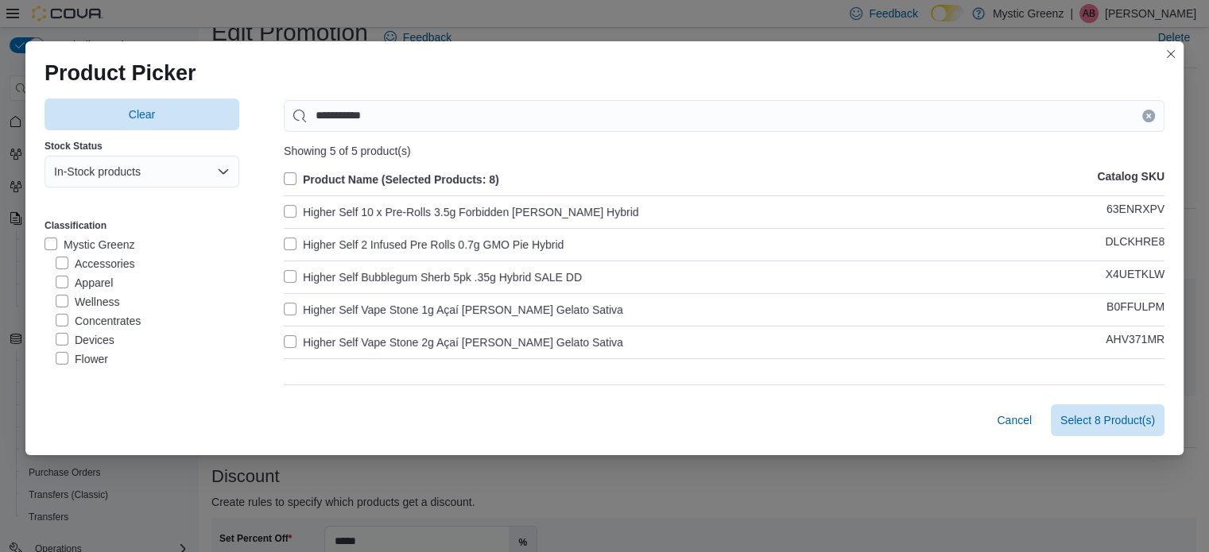
click at [793, 155] on div "Showing 5 of 5 product(s)" at bounding box center [724, 151] width 881 height 13
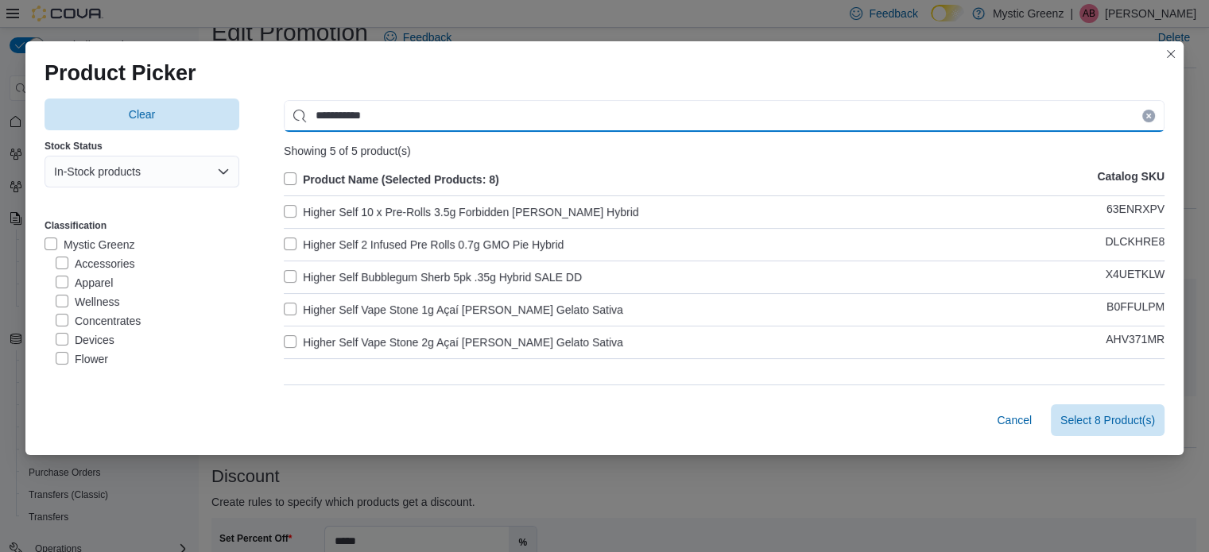
click at [381, 120] on input "**********" at bounding box center [724, 116] width 881 height 32
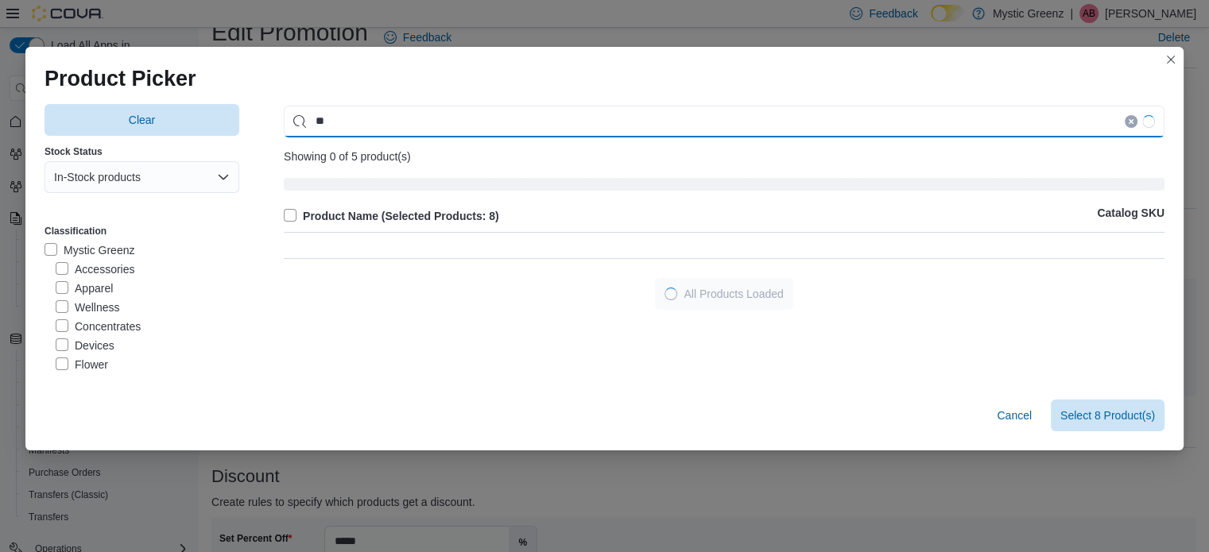
type input "*"
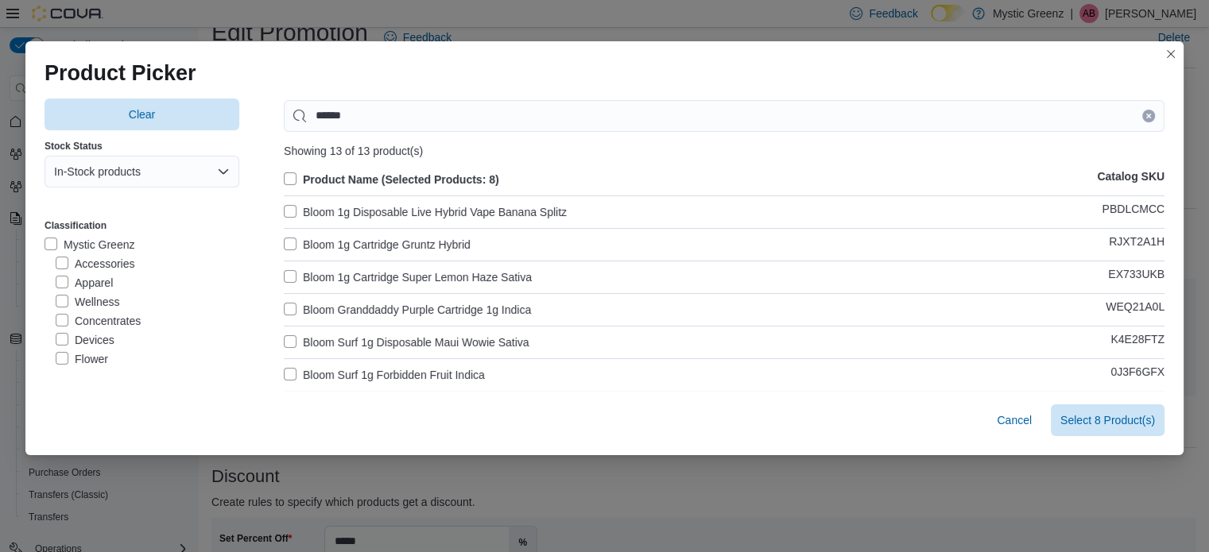
click at [331, 219] on label "Bloom 1g Disposable Live Hybrid Vape Banana Splitz" at bounding box center [425, 212] width 283 height 19
click at [330, 235] on label "Bloom 1g Cartridge Gruntz Hybrid" at bounding box center [377, 244] width 187 height 19
click at [331, 276] on label "Bloom 1g Cartridge Super Lemon Haze Sativa" at bounding box center [408, 277] width 248 height 19
click at [340, 309] on label "Bloom Granddaddy Purple Cartridge 1g Indica" at bounding box center [407, 309] width 247 height 19
click at [343, 336] on label "Bloom Surf 1g Disposable Maui Wowie Sativa" at bounding box center [407, 342] width 246 height 19
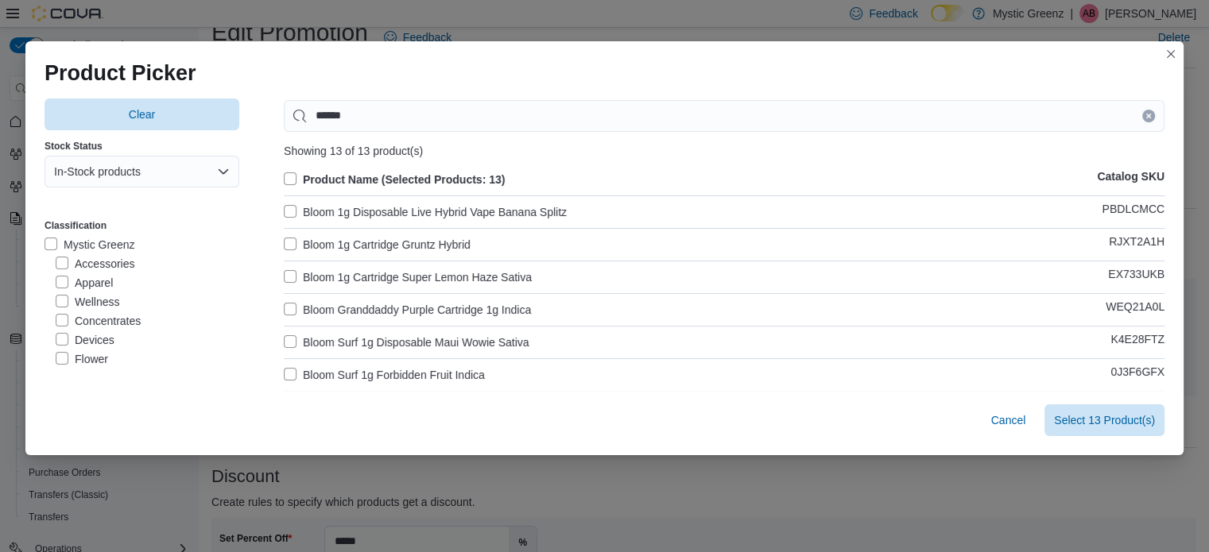
click at [342, 378] on label "Bloom Surf 1g Forbidden Fruit Indica" at bounding box center [384, 375] width 201 height 19
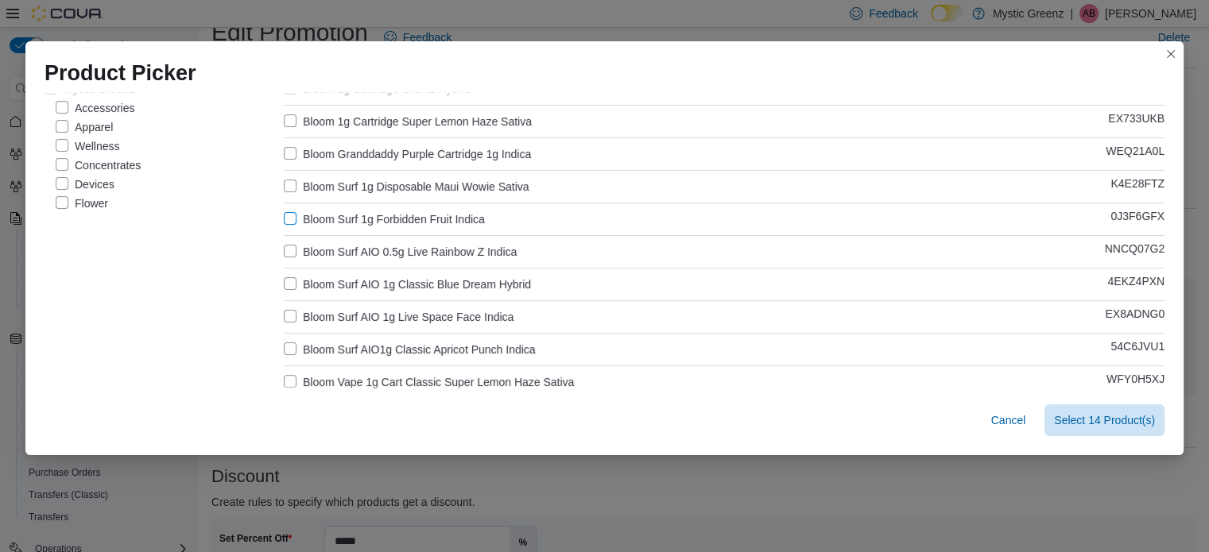
scroll to position [159, 0]
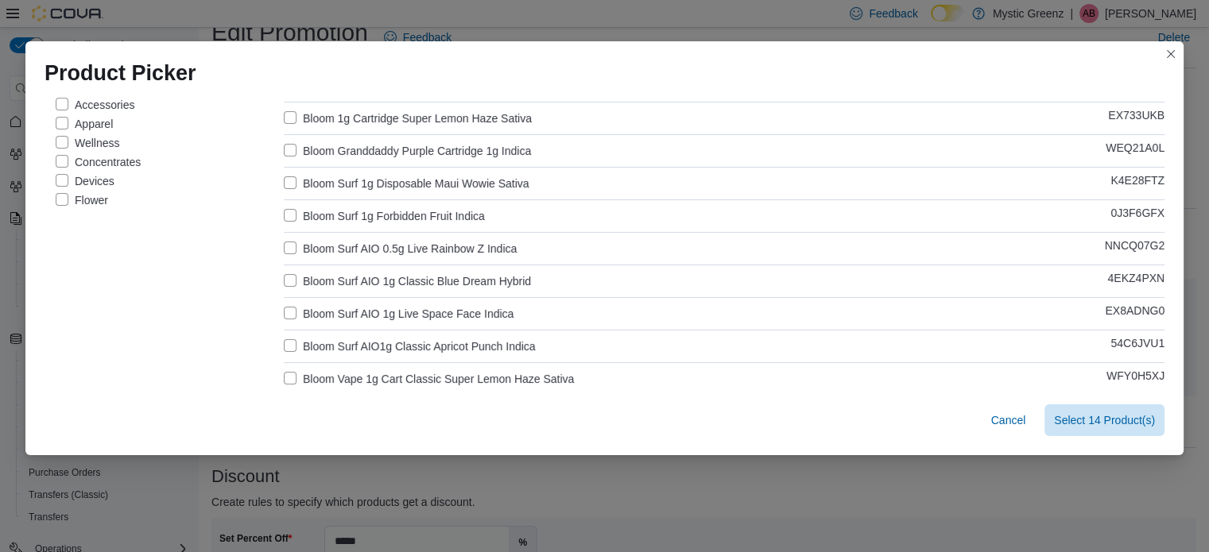
click at [337, 247] on label "Bloom Surf AIO 0.5g Live Rainbow Z Indica" at bounding box center [400, 248] width 233 height 19
click at [343, 289] on label "Bloom Surf AIO 1g Classic Blue Dream Hybrid" at bounding box center [407, 281] width 247 height 19
click at [354, 316] on label "Bloom Surf AIO 1g Live Space Face Indica" at bounding box center [399, 313] width 230 height 19
drag, startPoint x: 358, startPoint y: 347, endPoint x: 366, endPoint y: 363, distance: 17.4
click at [358, 348] on label "Bloom Surf AIO1g Classic Apricot Punch Indica" at bounding box center [410, 346] width 252 height 19
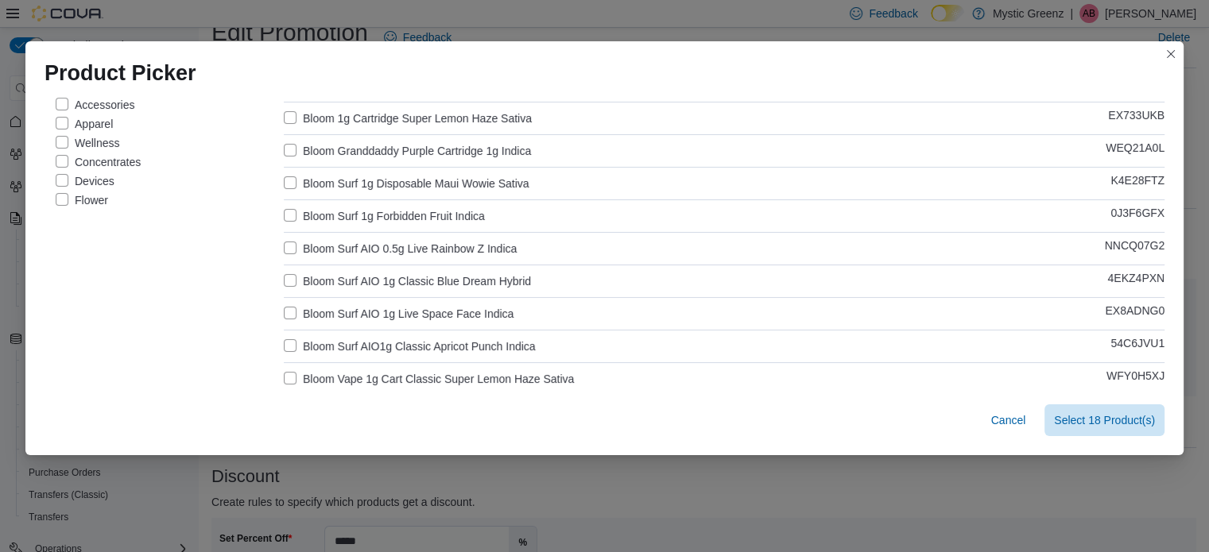
drag, startPoint x: 369, startPoint y: 384, endPoint x: 384, endPoint y: 368, distance: 21.9
click at [370, 384] on label "Bloom Vape 1g Cart Classic Super Lemon Haze Sativa" at bounding box center [429, 379] width 290 height 19
click at [387, 378] on label "Bloom Vape 1g Cart Classic Super Lemon Haze Sativa" at bounding box center [429, 379] width 290 height 19
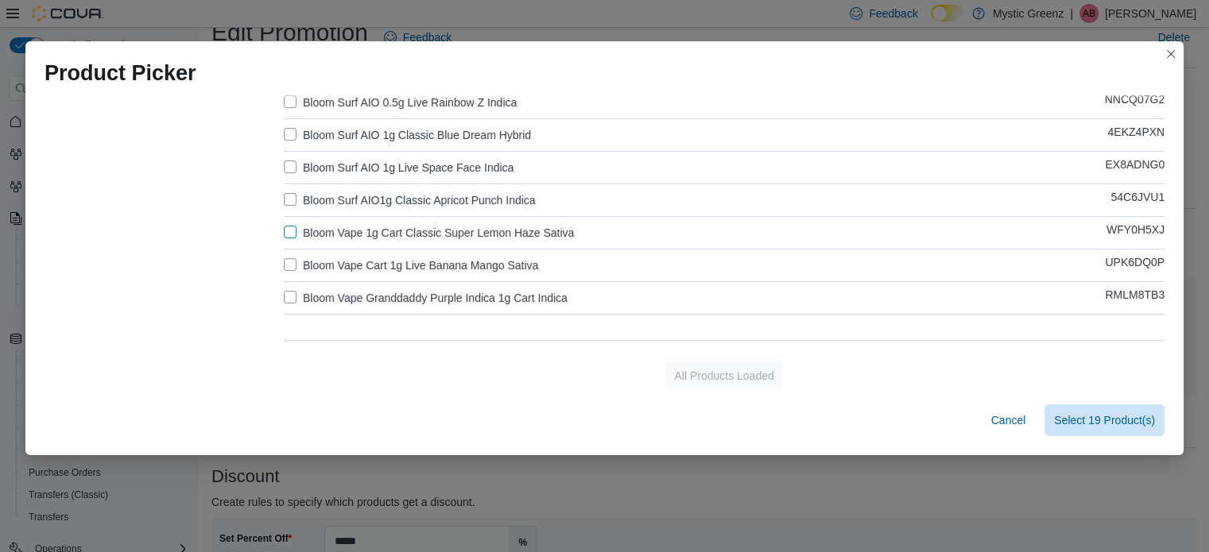
scroll to position [309, 0]
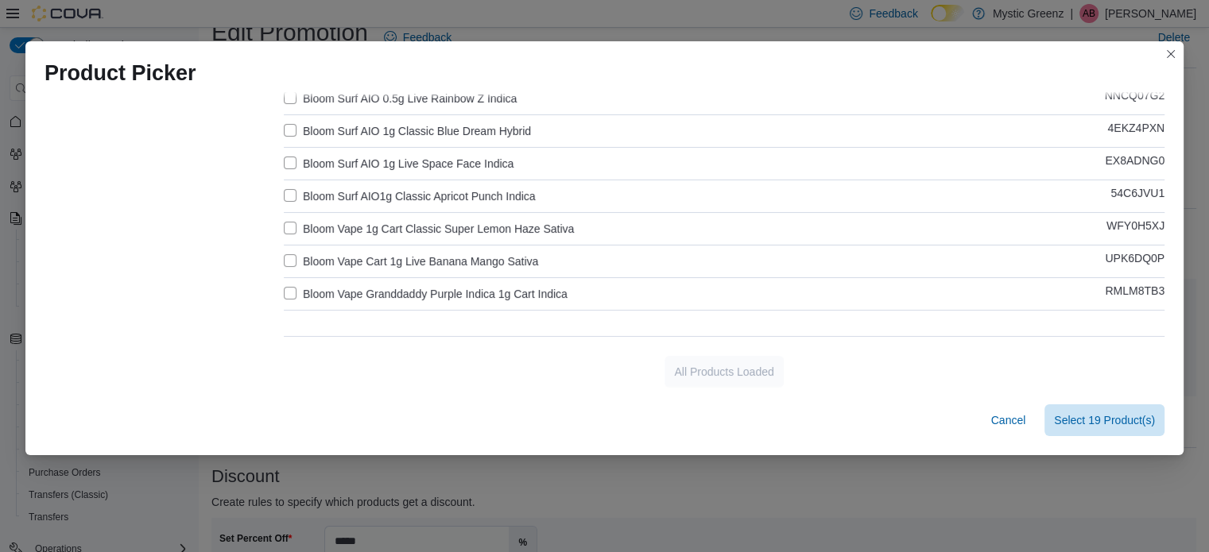
click at [379, 266] on label "Bloom Vape Cart 1g Live Banana Mango Sativa" at bounding box center [411, 261] width 254 height 19
click at [389, 292] on label "Bloom Vape Granddaddy Purple Indica 1g Cart Indica" at bounding box center [426, 294] width 284 height 19
click at [525, 56] on div "Product Picker" at bounding box center [604, 66] width 1158 height 51
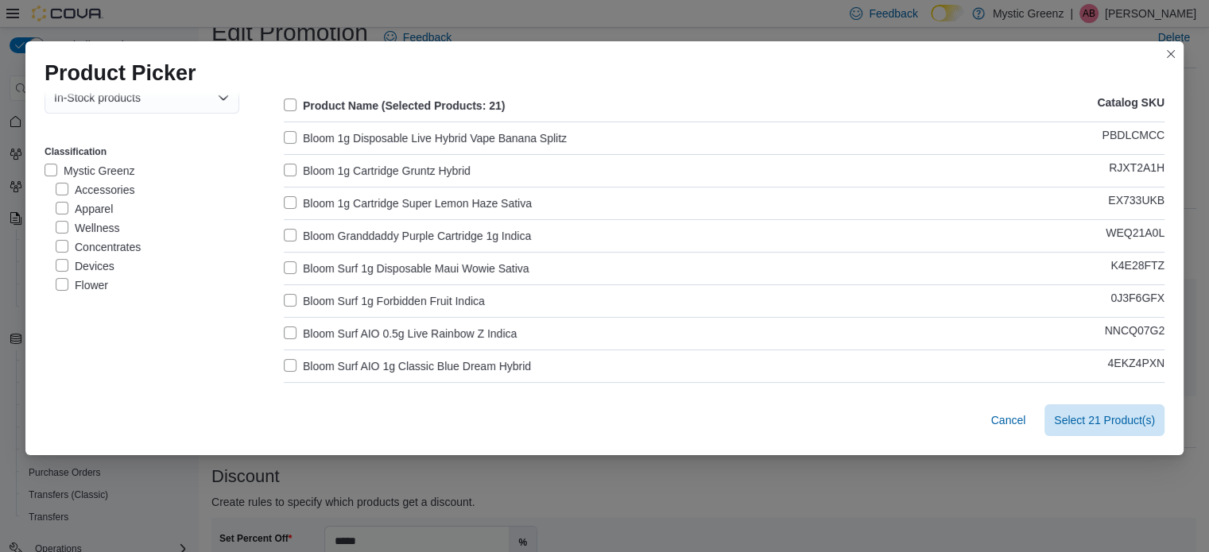
scroll to position [0, 0]
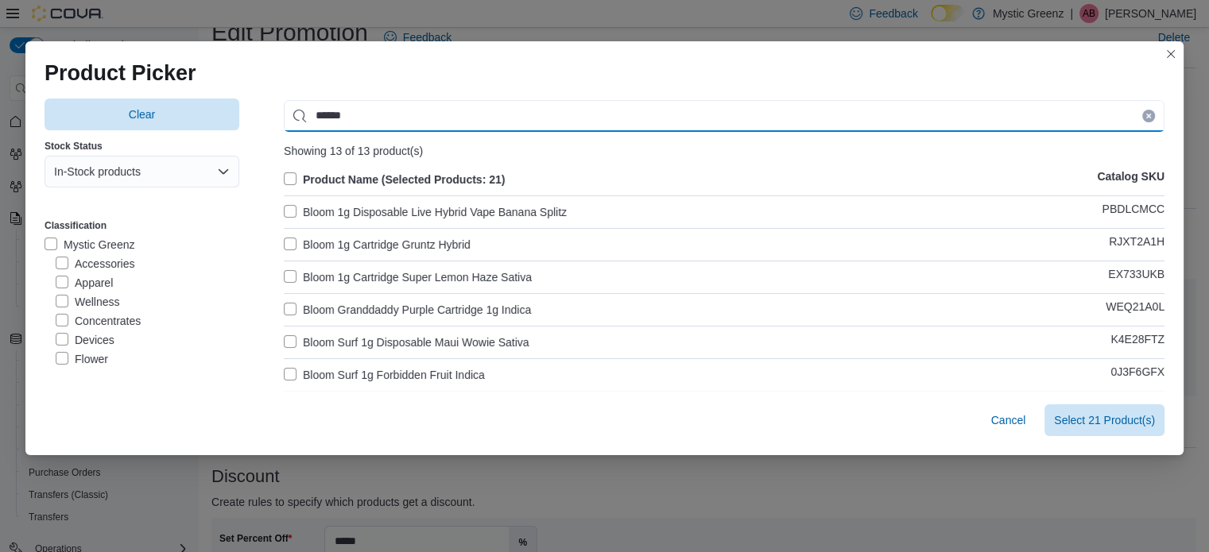
click at [385, 115] on input "*****" at bounding box center [724, 116] width 881 height 32
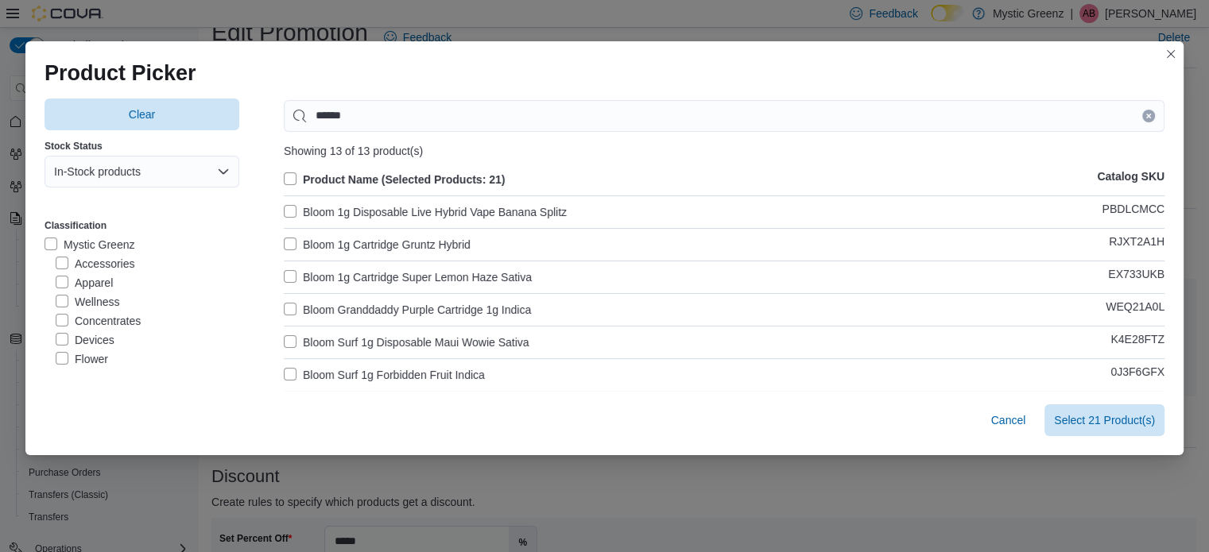
click at [753, 94] on div "Clear Stock Status In-Stock products Classification Mystic Greenz Accessories A…" at bounding box center [604, 242] width 1158 height 300
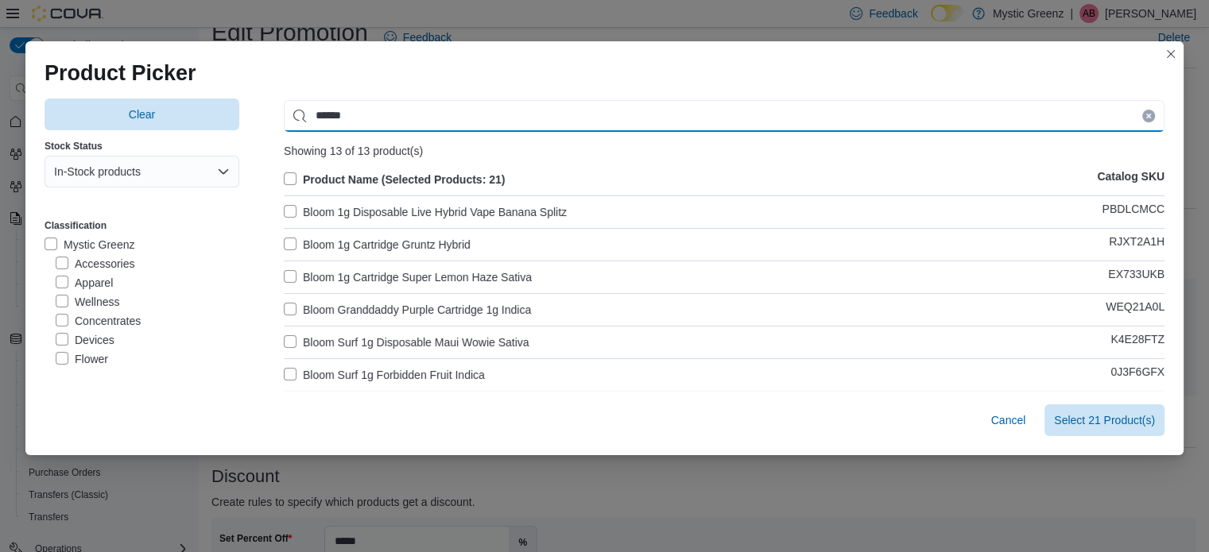
click at [454, 122] on input "*****" at bounding box center [724, 116] width 881 height 32
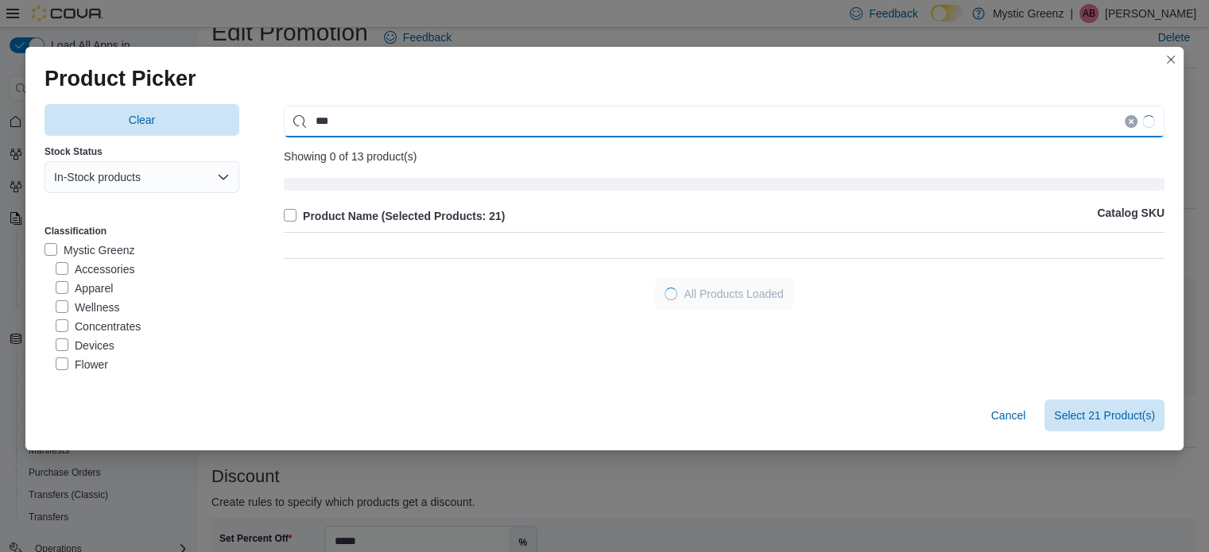
type input "*"
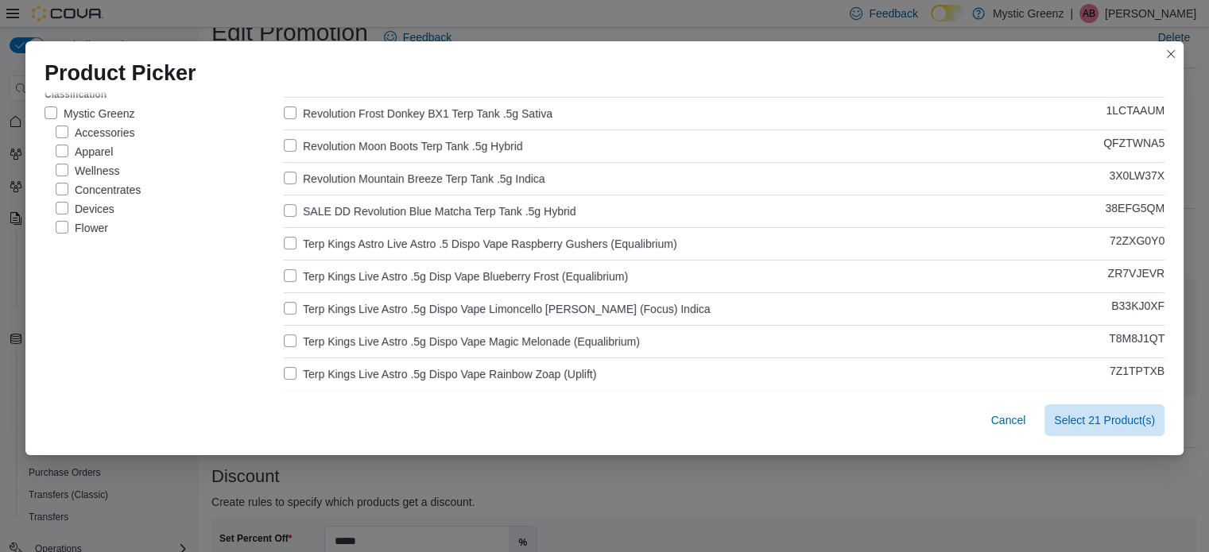
scroll to position [132, 0]
type input "****"
click at [405, 239] on label "Terp Kings Astro Live Astro .5 Dispo Vape Raspberry Gushers (Equalibrium)" at bounding box center [480, 243] width 393 height 19
click at [407, 269] on label "Terp Kings Live Astro .5g Disp Vape Blueberry Frost (Equalibrium)" at bounding box center [456, 275] width 344 height 19
click at [403, 314] on label "Terp Kings Live Astro .5g Dispo Vape Limoncello Runtz (Focus) Indica" at bounding box center [497, 308] width 427 height 19
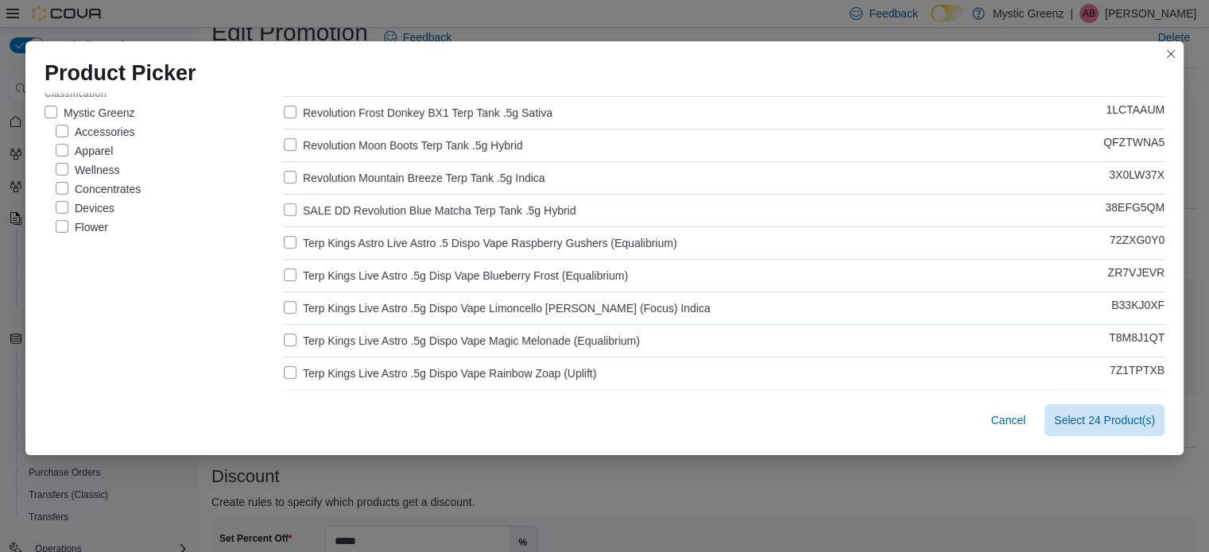
click at [410, 347] on div "Product Name (Selected Products: 24) Catalog SKU BLOW OUT! Terp Kingz Premium A…" at bounding box center [724, 412] width 881 height 749
click at [423, 371] on label "Terp Kings Live Astro .5g Dispo Vape Rainbow Zoap (Uplift)" at bounding box center [440, 373] width 312 height 19
click at [416, 340] on label "Terp Kings Live Astro .5g Dispo Vape Magic Melonade (Equalibrium)" at bounding box center [462, 340] width 356 height 19
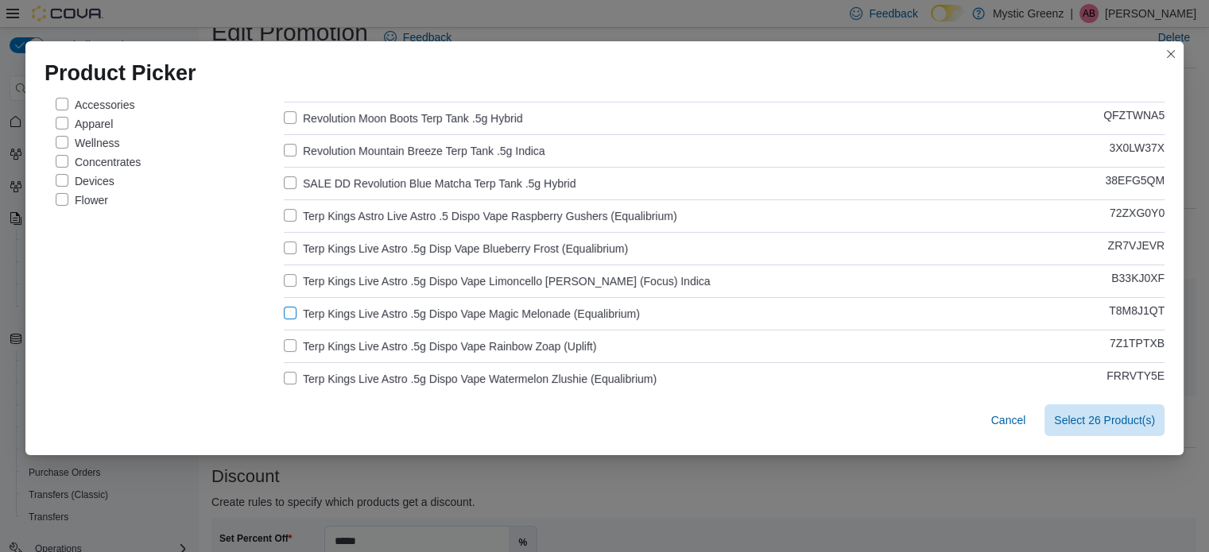
scroll to position [291, 0]
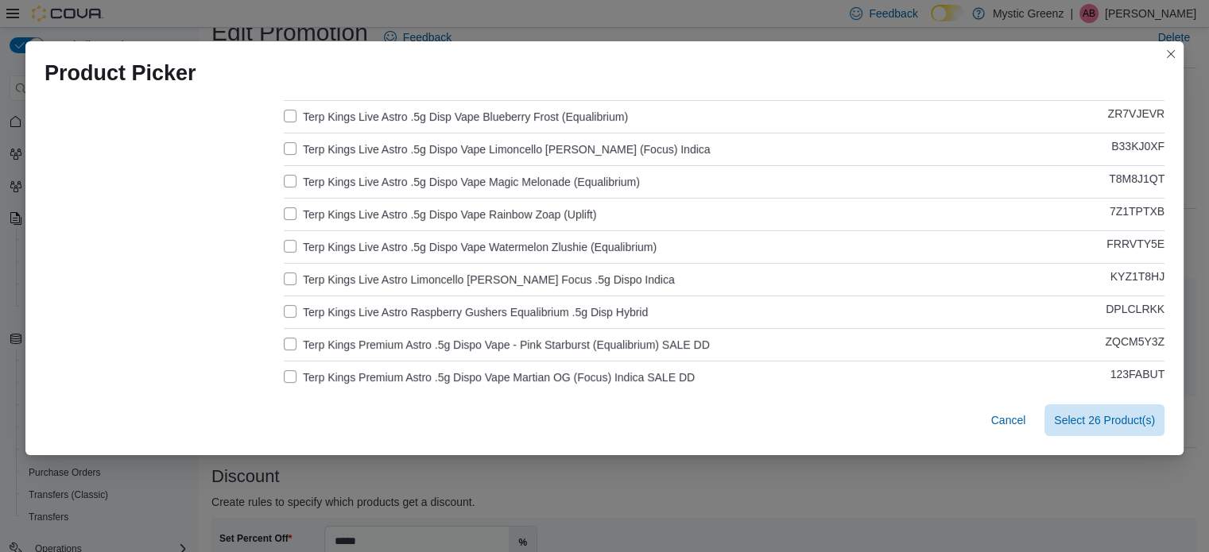
click at [420, 256] on div "Product Name (Selected Products: 26) Catalog SKU BLOW OUT! Terp Kingz Premium A…" at bounding box center [724, 253] width 881 height 749
click at [429, 289] on div "Product Name (Selected Products: 26) Catalog SKU BLOW OUT! Terp Kingz Premium A…" at bounding box center [724, 253] width 881 height 749
click at [419, 271] on label "Terp Kings Live Astro Limoncello Runtz Focus .5g Dispo Indica" at bounding box center [479, 279] width 391 height 19
click at [426, 247] on label "Terp Kings Live Astro .5g Dispo Vape Watermelon Zlushie (Equalibrium)" at bounding box center [470, 247] width 373 height 19
click at [423, 312] on label "Terp Kings Live Astro Raspberry Gushers Equalibrium .5g Disp Hybrid" at bounding box center [466, 312] width 364 height 19
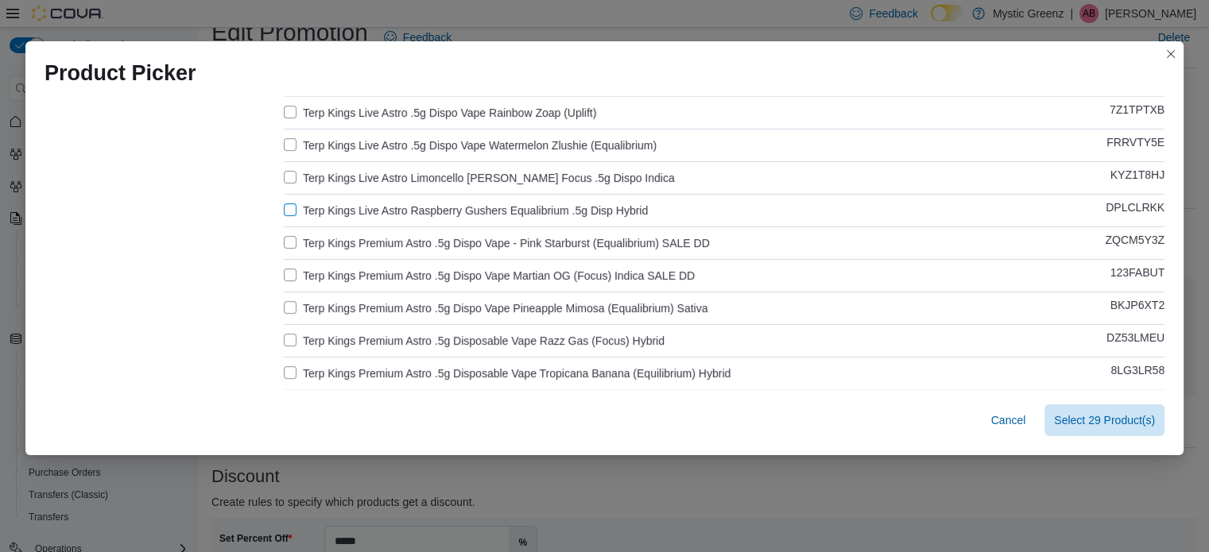
scroll to position [424, 0]
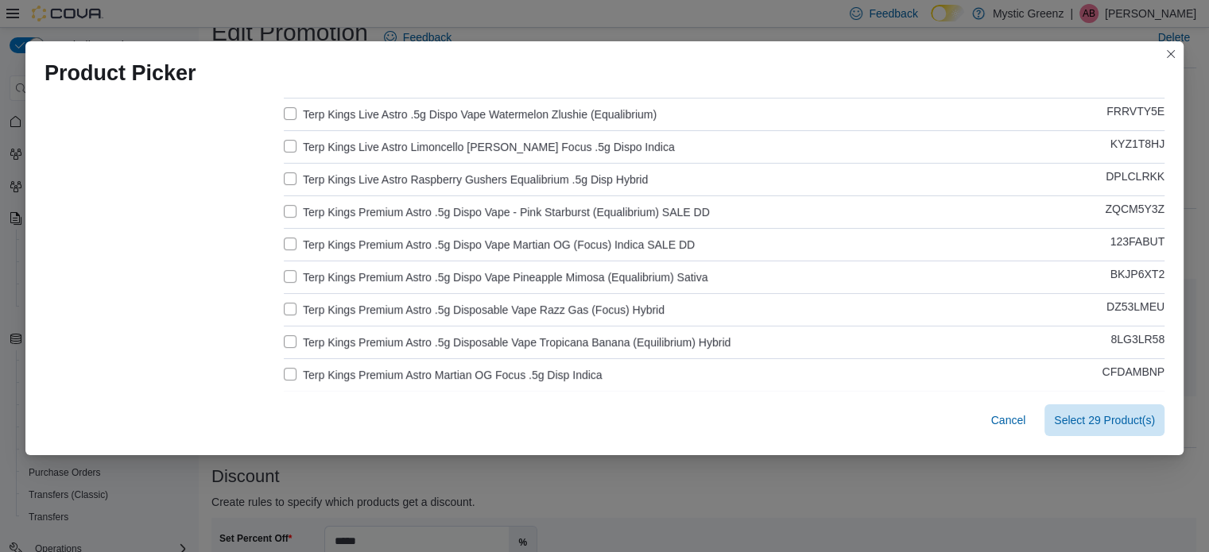
click at [443, 287] on div "Product Name (Selected Products: 29) Catalog SKU BLOW OUT! Terp Kingz Premium A…" at bounding box center [724, 120] width 881 height 749
click at [447, 279] on label "Terp Kings Premium Astro .5g Dispo Vape Pineapple Mimosa (Equalibrium) Sativa" at bounding box center [496, 277] width 424 height 19
click at [445, 307] on label "Terp Kings Premium Astro .5g Disposable Vape Razz Gas (Focus) Hybrid" at bounding box center [474, 309] width 381 height 19
click at [451, 343] on label "Terp Kings Premium Astro .5g Disposable Vape Tropicana Banana (Equilibrium) Hyb…" at bounding box center [507, 342] width 447 height 19
click at [454, 370] on label "Terp Kings Premium Astro Martian OG Focus .5g Disp Indica" at bounding box center [443, 375] width 319 height 19
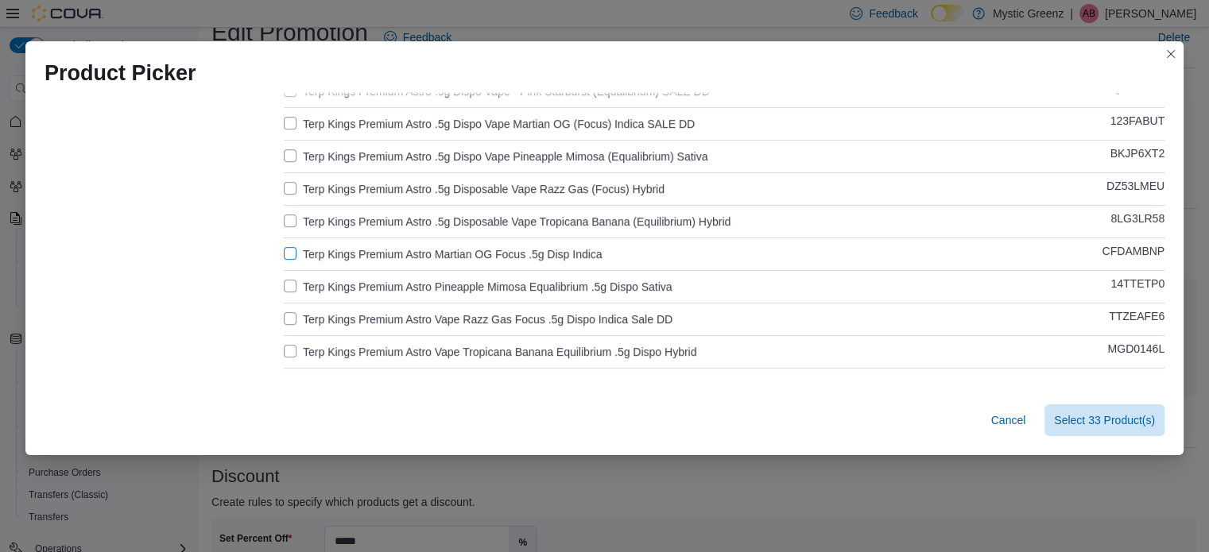
scroll to position [556, 0]
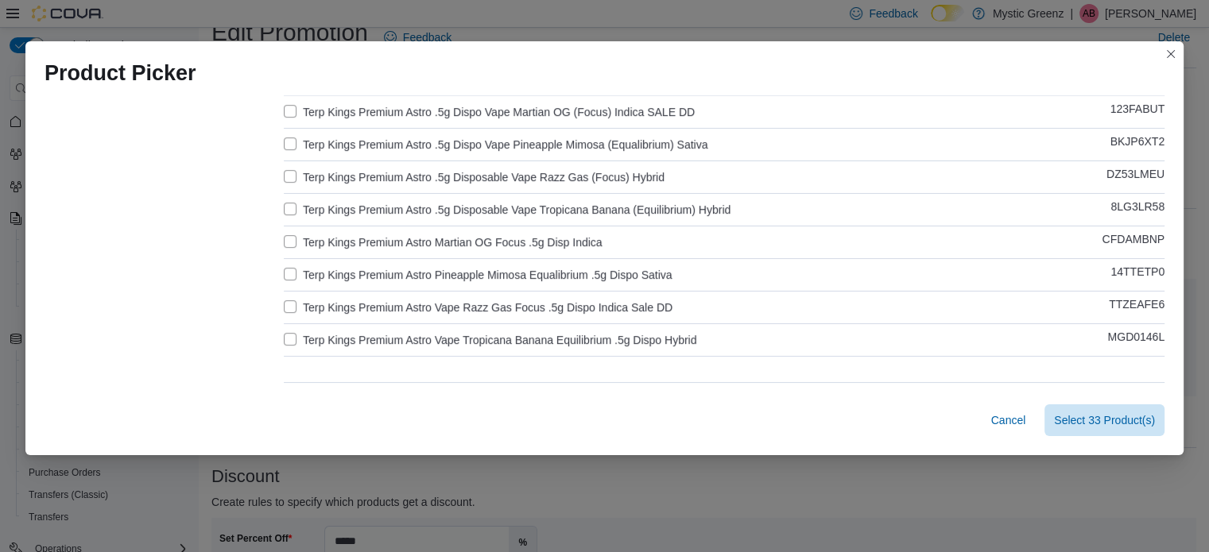
click at [464, 280] on label "Terp Kings Premium Astro Pineapple Mimosa Equalibrium .5g Dispo Sativa" at bounding box center [478, 274] width 389 height 19
click at [477, 339] on label "Terp Kings Premium Astro Vape Tropicana Banana Equilibrium .5g Dispo Hybrid" at bounding box center [490, 340] width 412 height 19
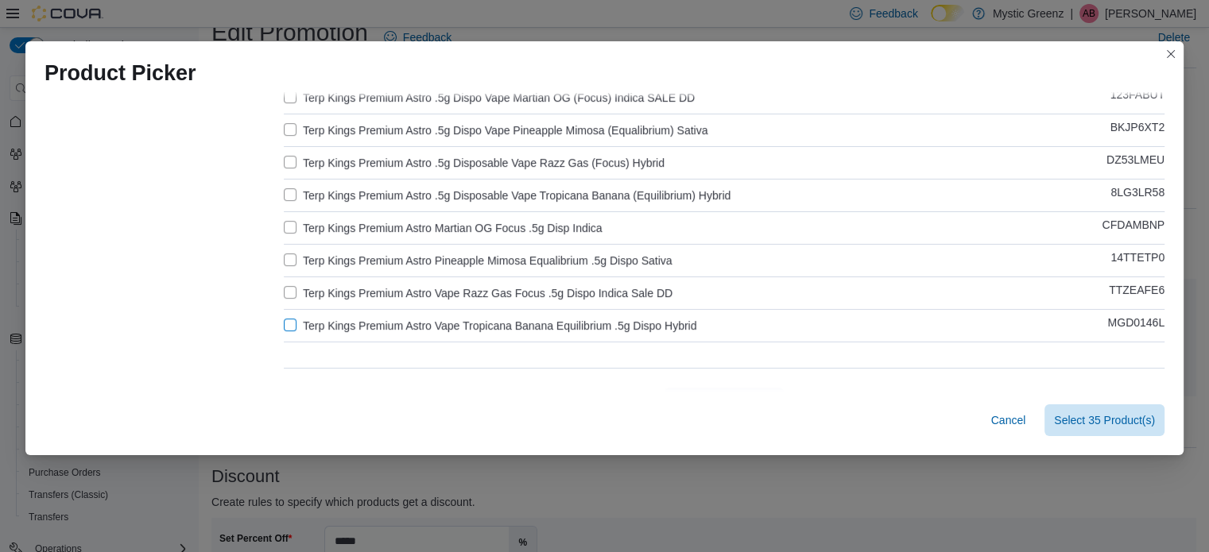
scroll to position [602, 0]
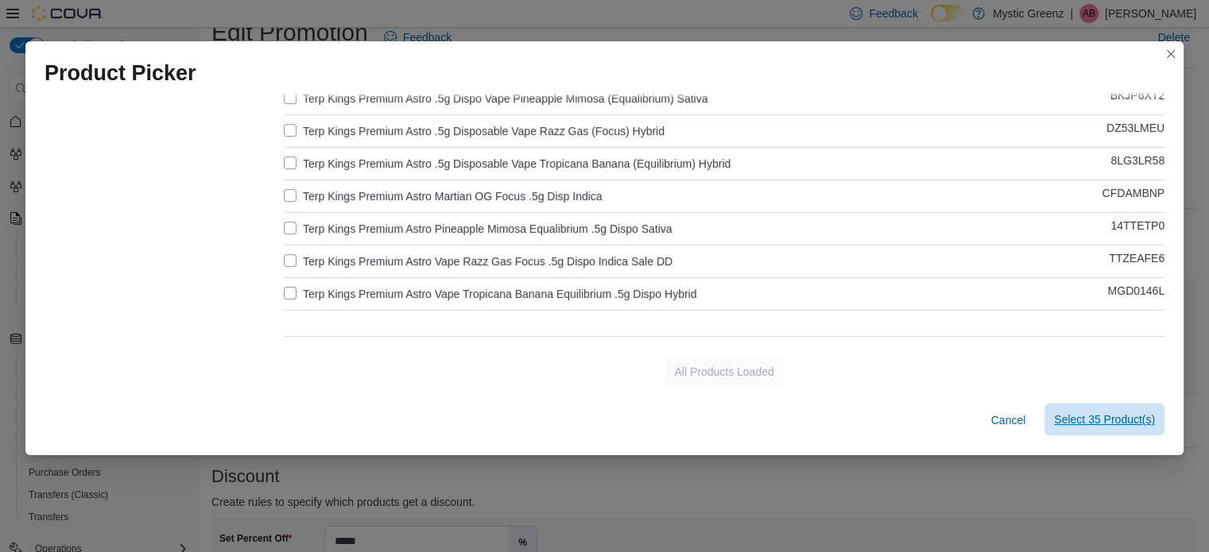
click at [1144, 428] on span "Select 35 Product(s)" at bounding box center [1104, 420] width 101 height 32
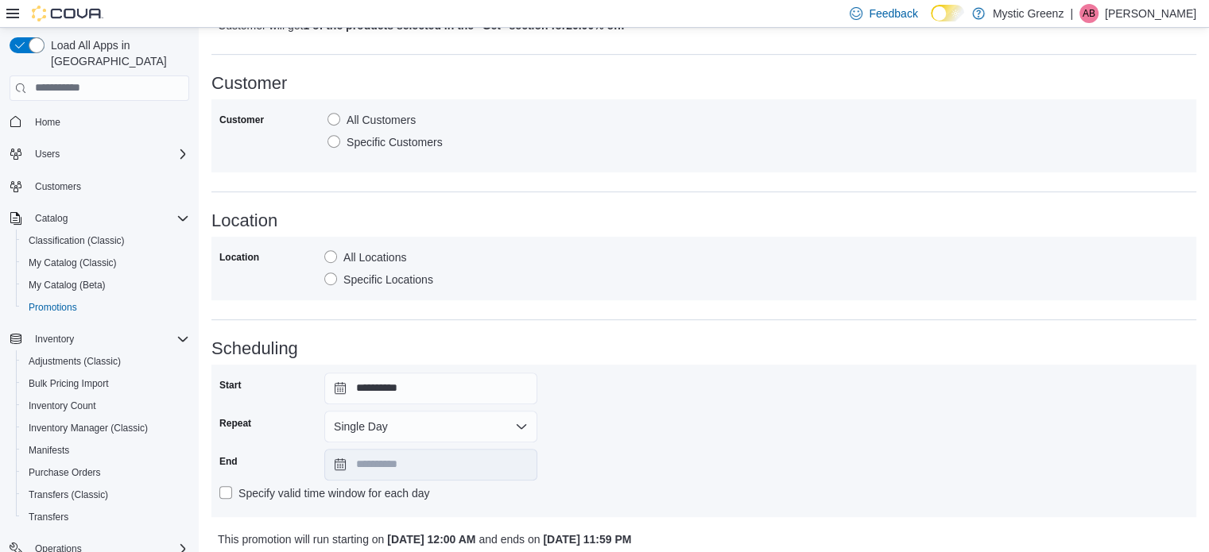
scroll to position [834, 0]
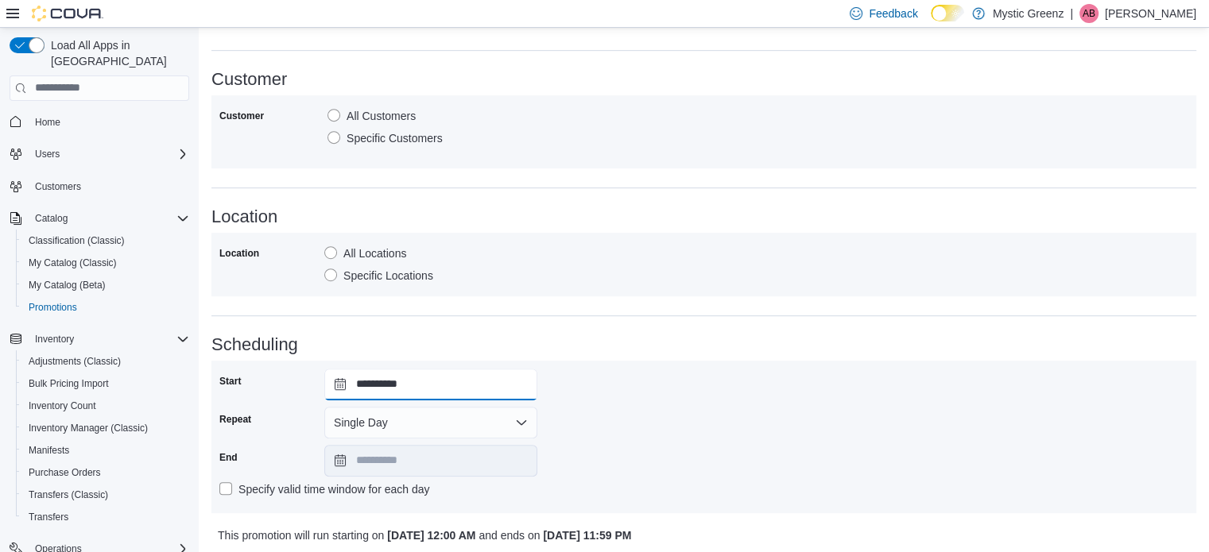
click at [342, 386] on input "**********" at bounding box center [430, 385] width 213 height 32
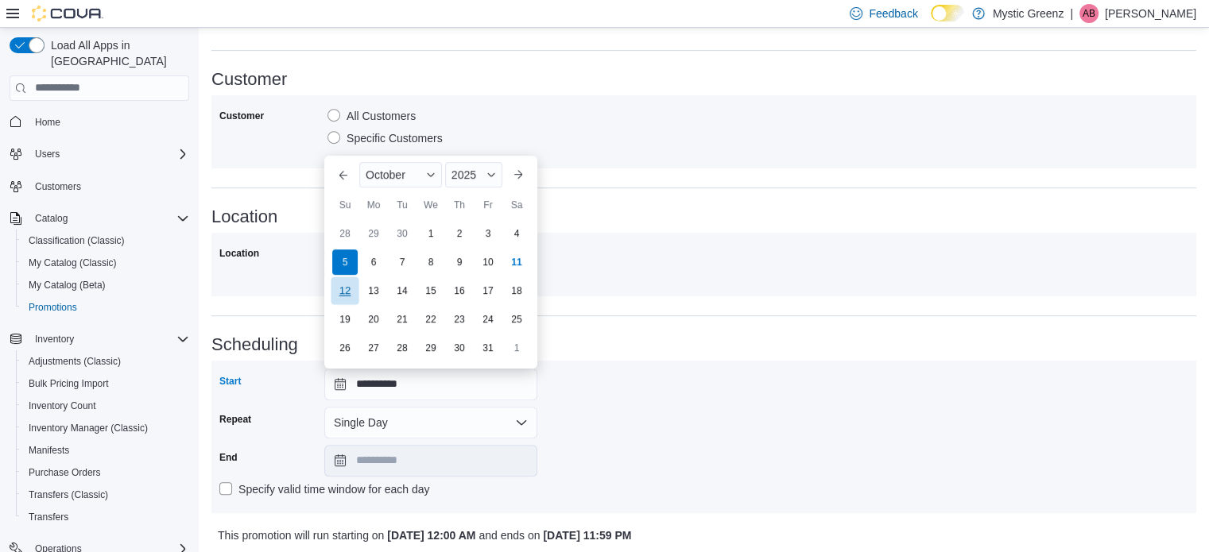
click at [354, 295] on div "12" at bounding box center [345, 291] width 28 height 28
type input "**********"
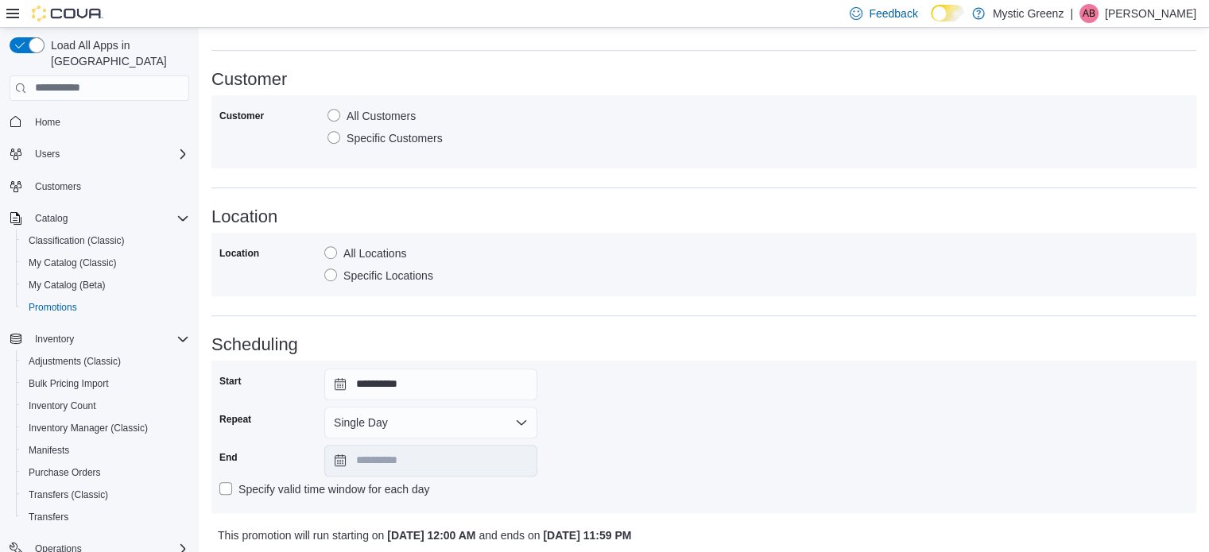
click at [830, 432] on div "**********" at bounding box center [703, 437] width 969 height 137
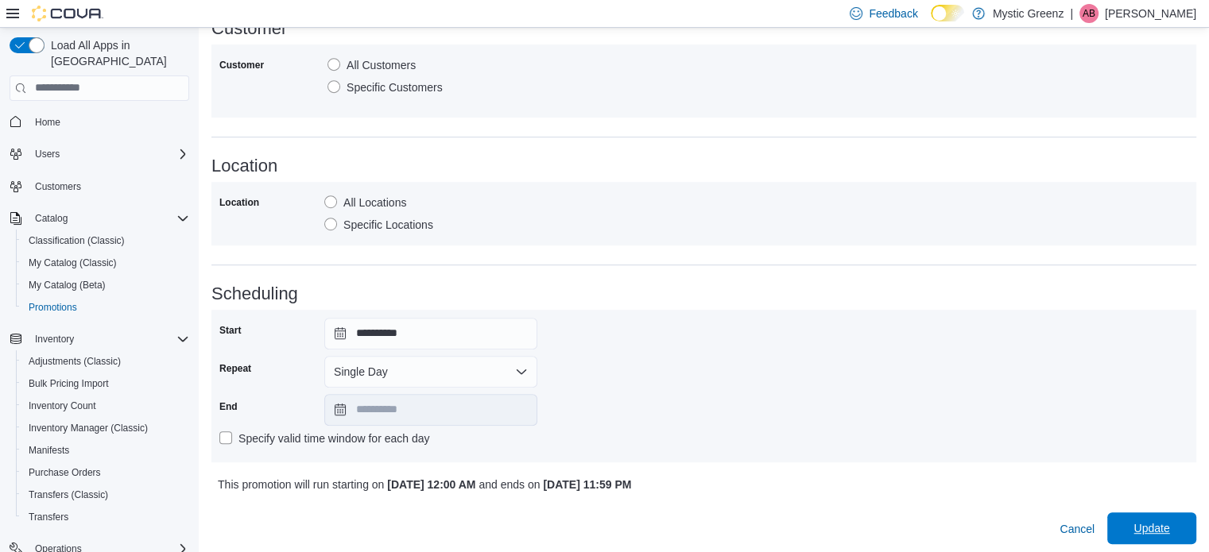
scroll to position [889, 0]
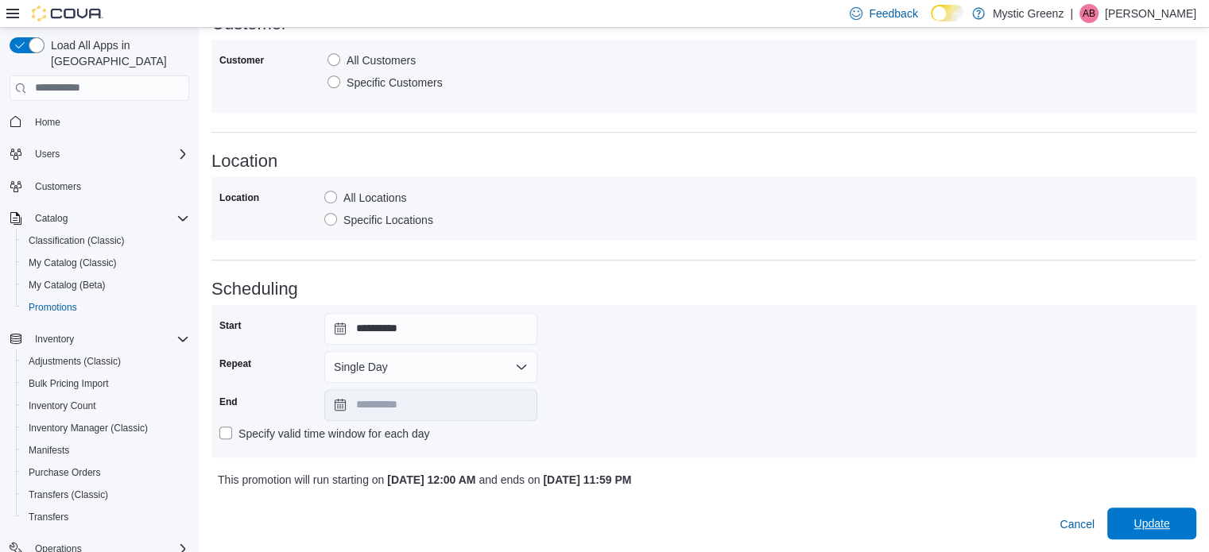
click at [1160, 524] on span "Update" at bounding box center [1151, 524] width 36 height 16
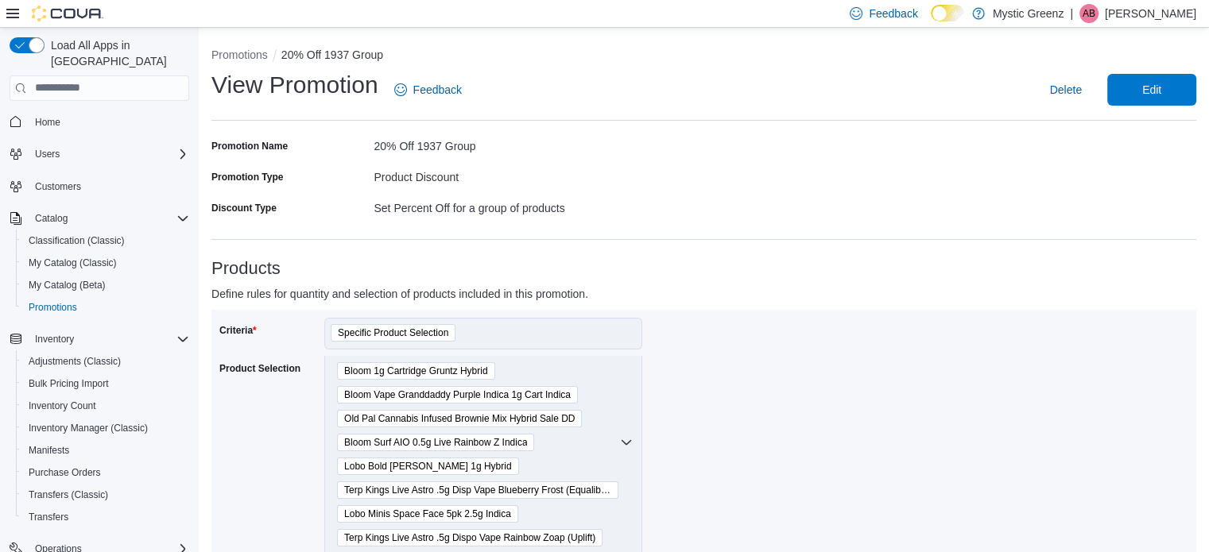
scroll to position [450, 0]
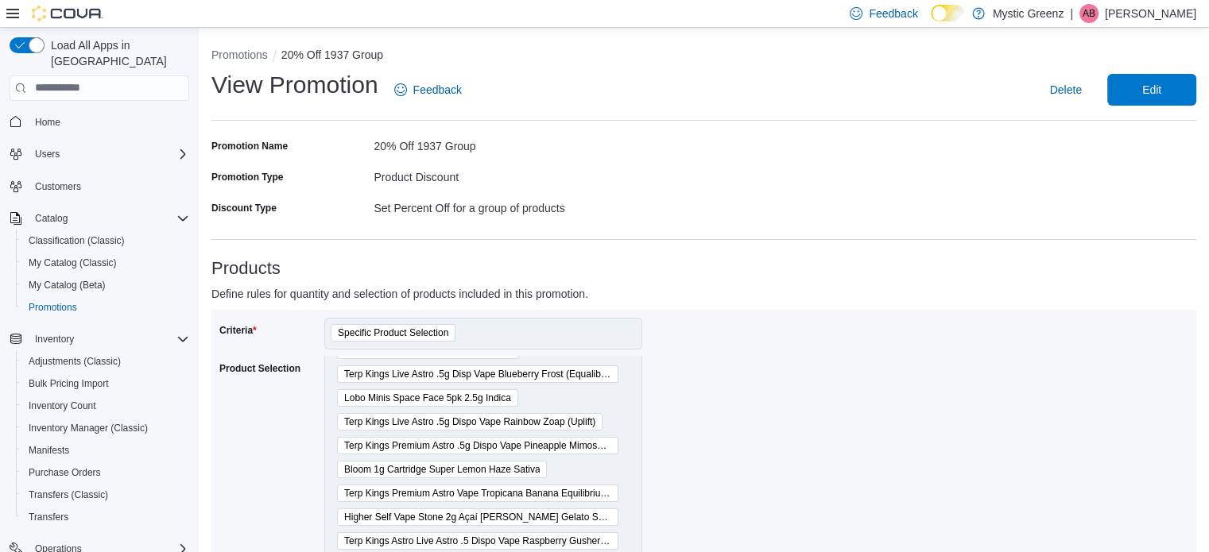
click at [738, 498] on div "Criteria Specific Product Selection Product Selection Terp Kings Live Astro Lim…" at bounding box center [703, 476] width 969 height 316
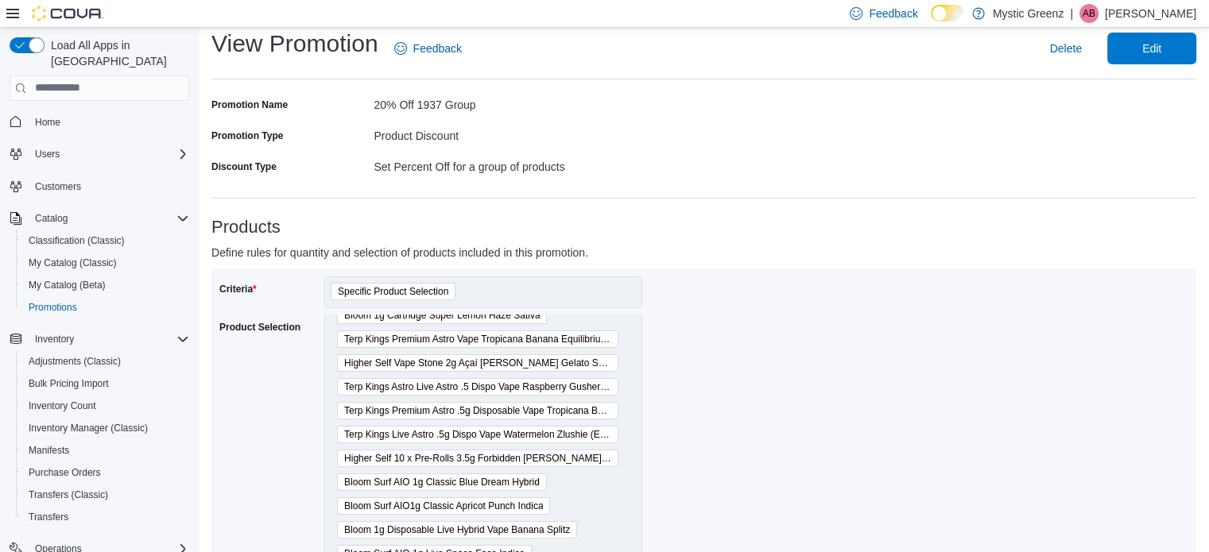
scroll to position [0, 0]
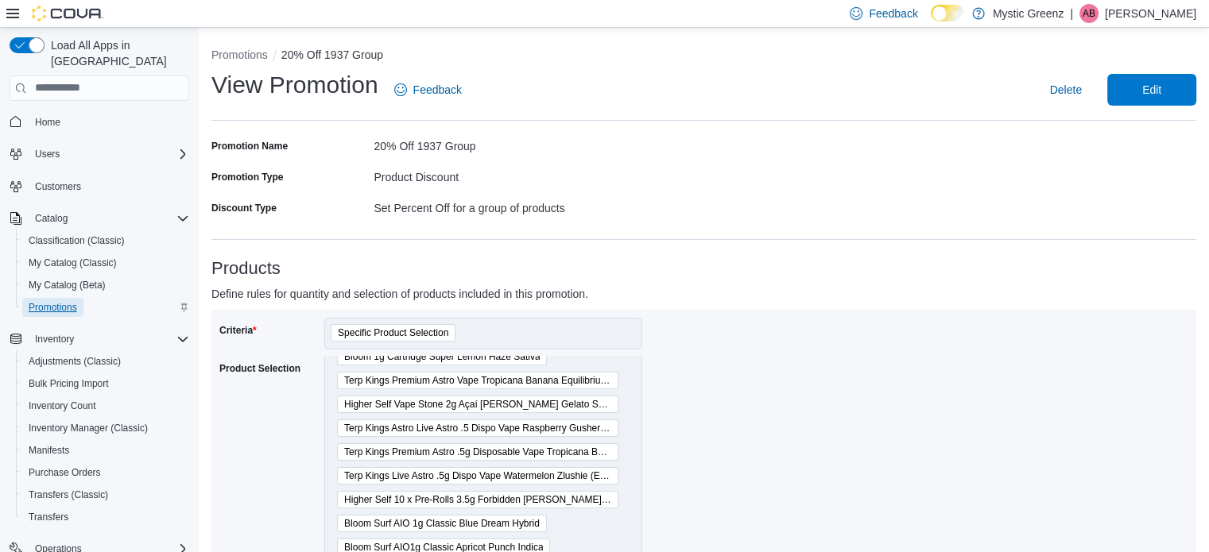
drag, startPoint x: 45, startPoint y: 285, endPoint x: 56, endPoint y: 281, distance: 11.8
click at [45, 298] on span "Promotions" at bounding box center [53, 307] width 48 height 19
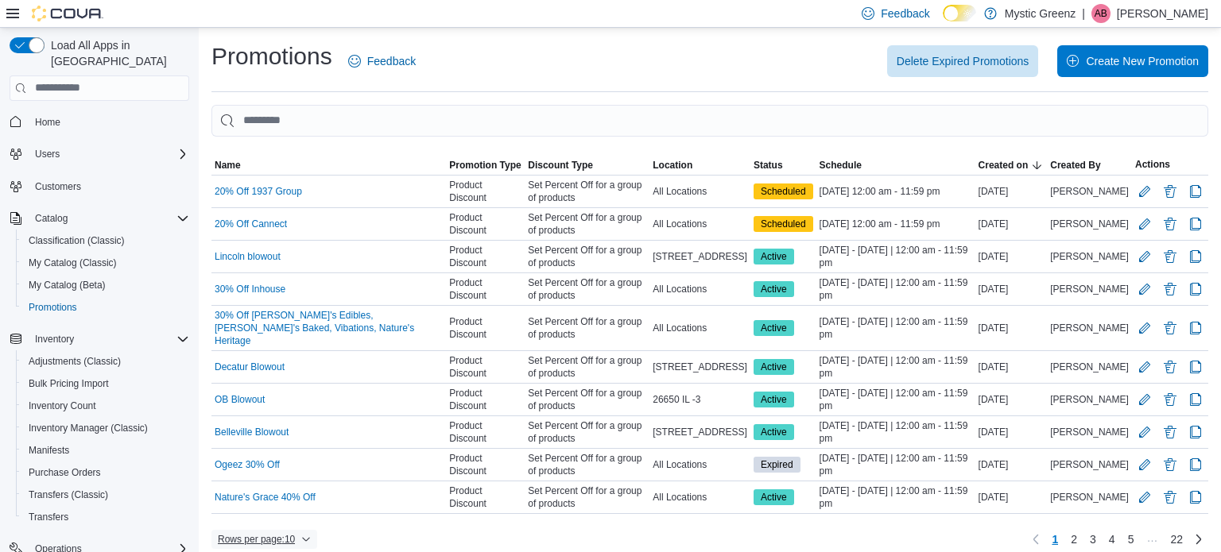
click at [292, 533] on span "Rows per page : 10" at bounding box center [256, 539] width 77 height 13
click at [304, 494] on span "50 rows" at bounding box center [285, 491] width 51 height 13
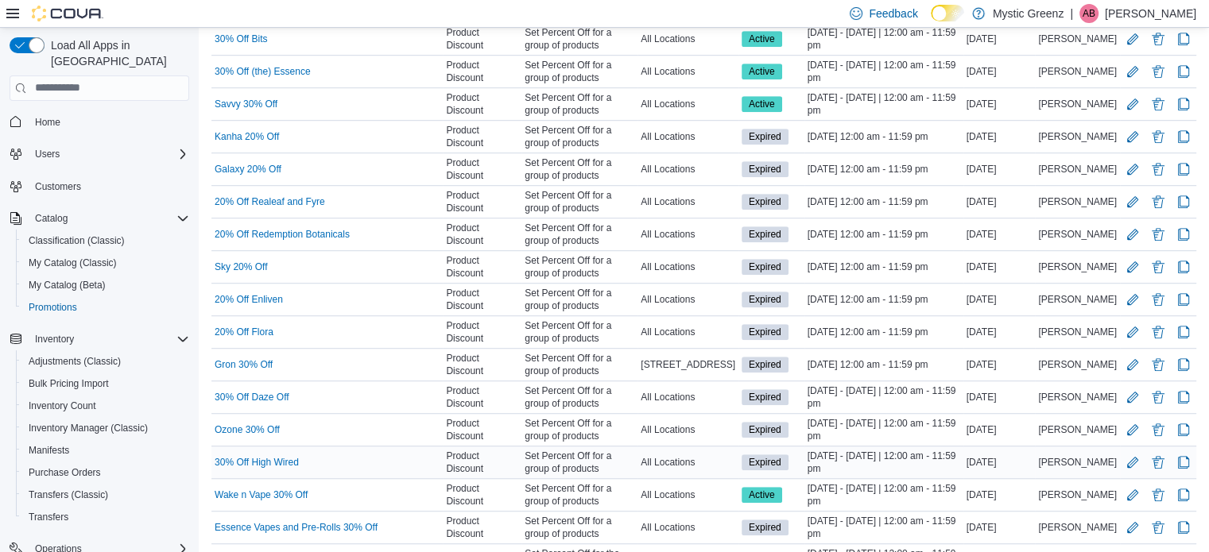
scroll to position [1059, 0]
click at [1140, 320] on button "Edit Promotion" at bounding box center [1132, 329] width 19 height 19
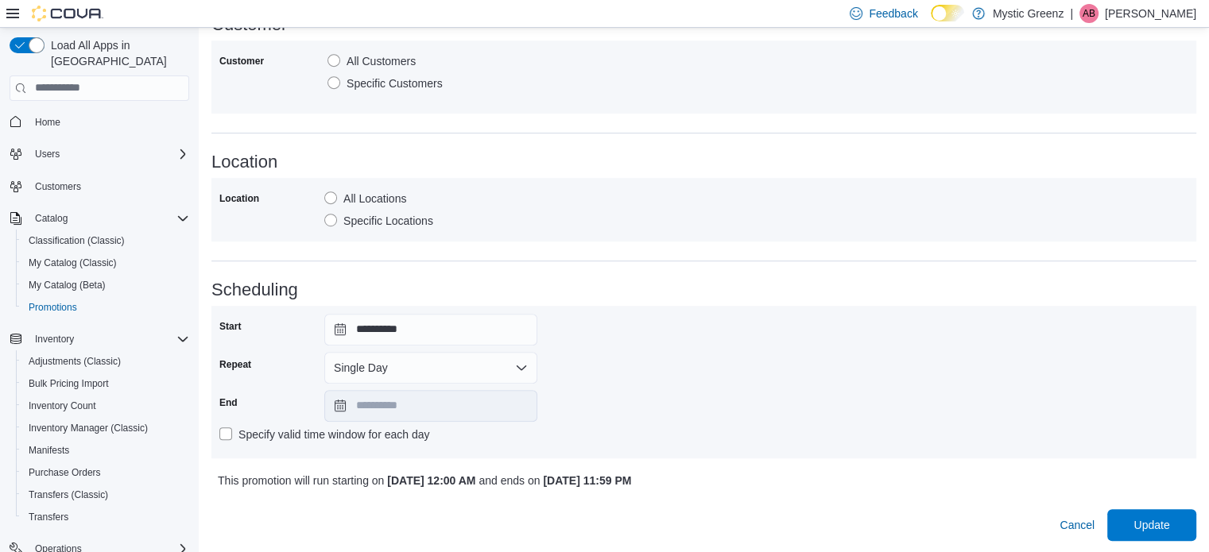
scroll to position [856, 0]
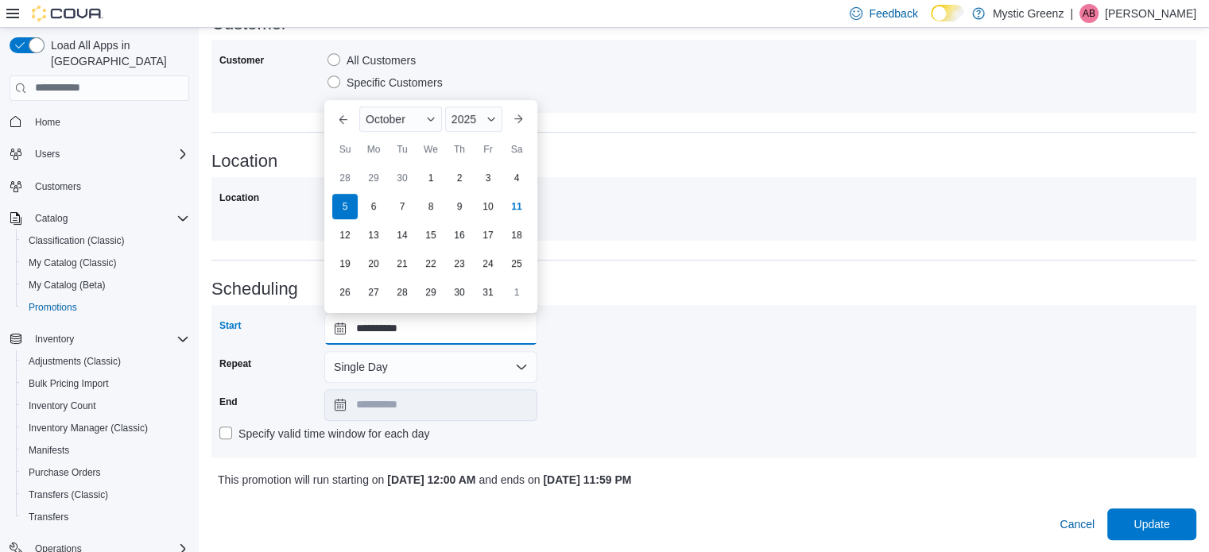
click at [347, 333] on input "**********" at bounding box center [430, 329] width 213 height 32
click at [350, 236] on div "12" at bounding box center [345, 235] width 28 height 28
type input "**********"
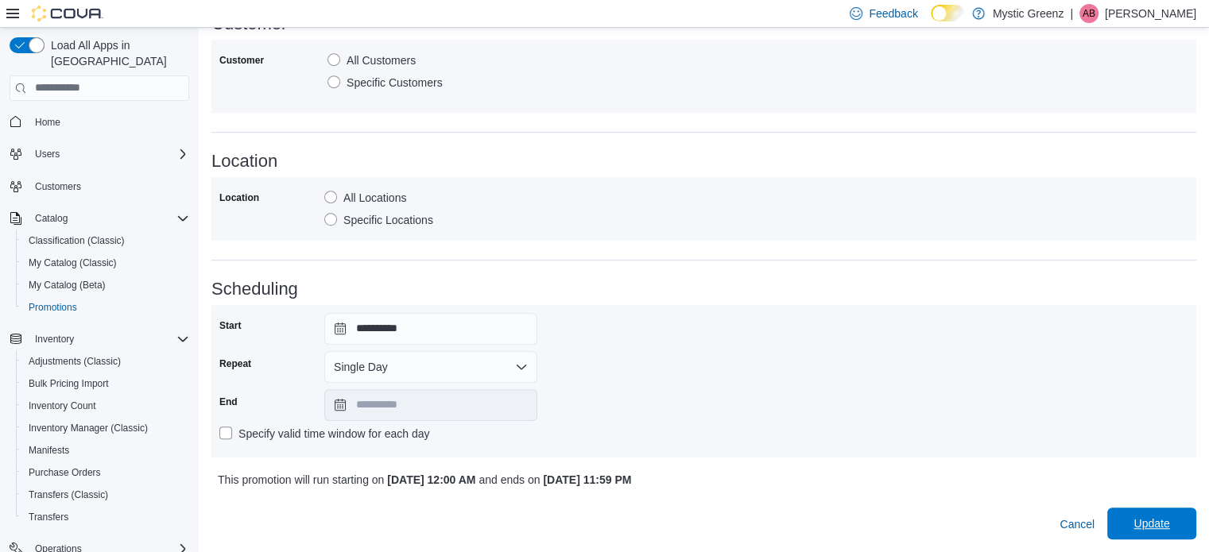
click at [1169, 517] on span "Update" at bounding box center [1151, 524] width 36 height 16
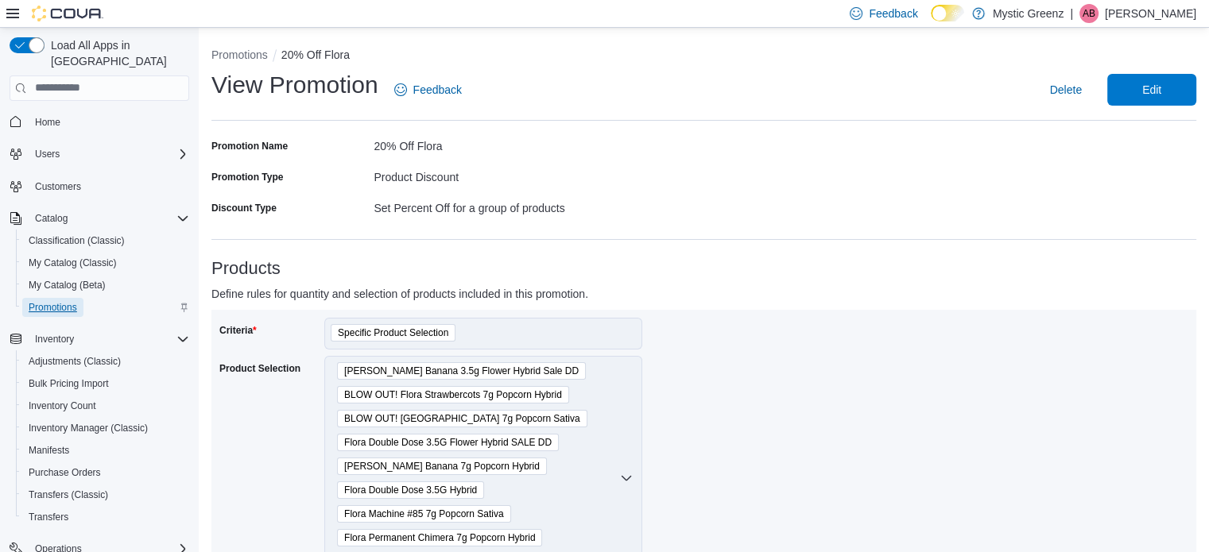
click at [49, 301] on span "Promotions" at bounding box center [53, 307] width 48 height 13
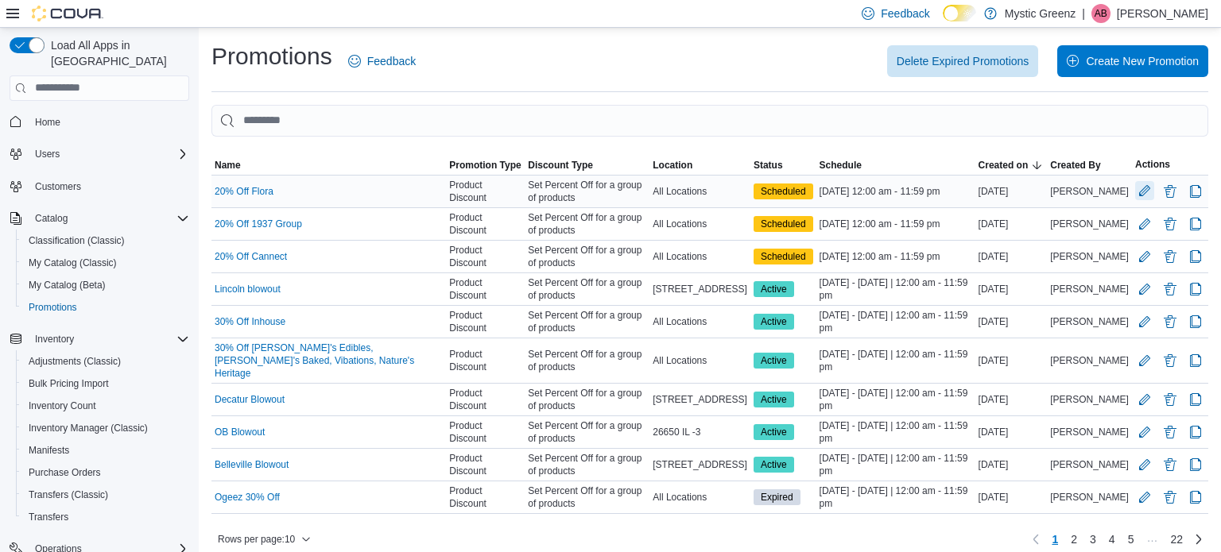
click at [1138, 188] on button "Edit Promotion" at bounding box center [1144, 190] width 19 height 19
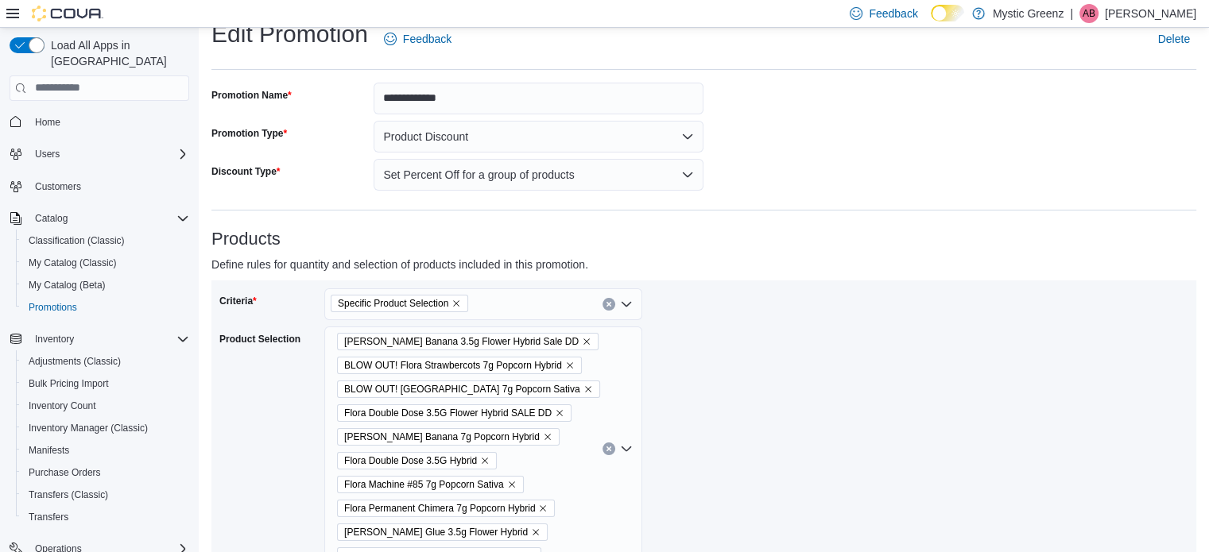
scroll to position [52, 0]
click at [569, 362] on icon "Remove BLOW OUT! Flora Strawbercots 7g Popcorn Hybrid from selection in this gr…" at bounding box center [570, 364] width 10 height 10
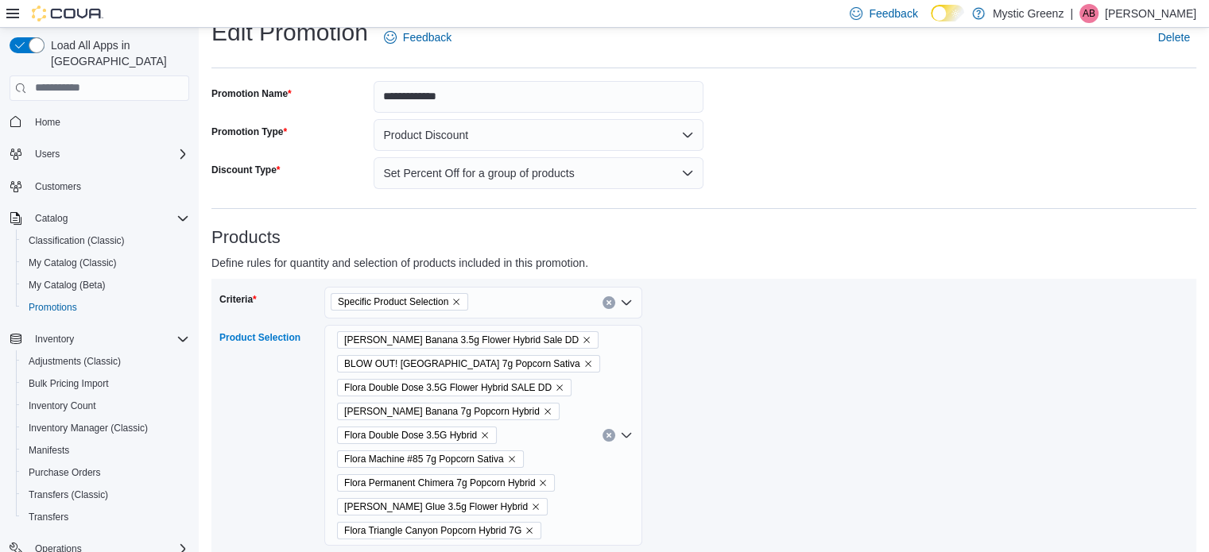
click at [583, 363] on icon "Remove BLOW OUT! Flora Triangle Canyon 7g Popcorn Sativa from selection in this…" at bounding box center [588, 364] width 10 height 10
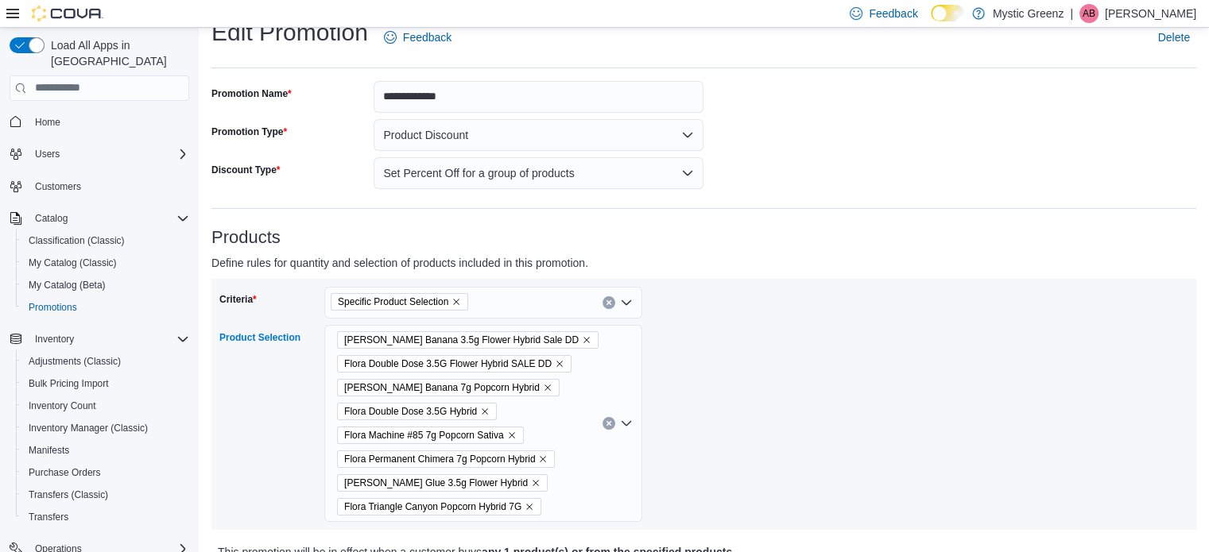
click at [563, 363] on icon "Remove Flora Double Dose 3.5G Flower Hybrid SALE DD from selection in this group" at bounding box center [560, 364] width 10 height 10
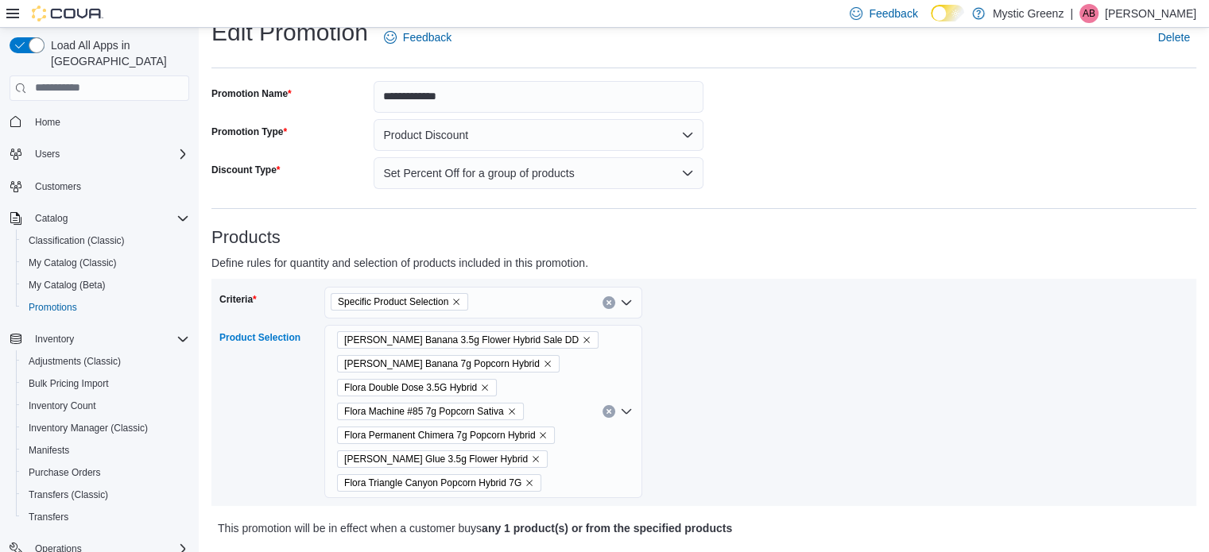
click at [582, 340] on icon "Remove Flora Gello Banana 3.5g Flower Hybrid Sale DD from selection in this gro…" at bounding box center [587, 340] width 10 height 10
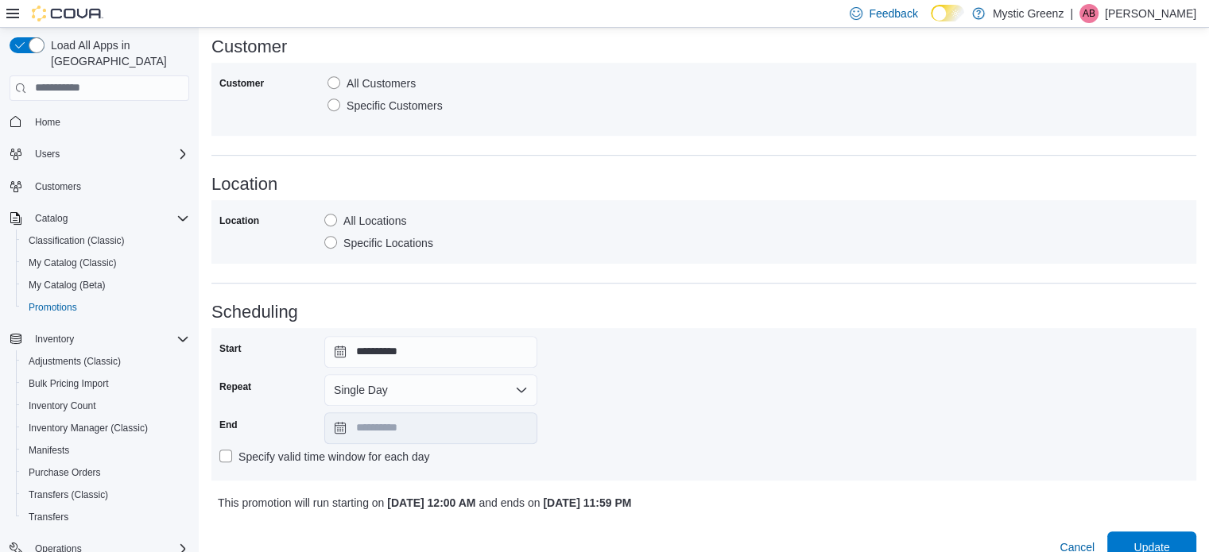
scroll to position [761, 0]
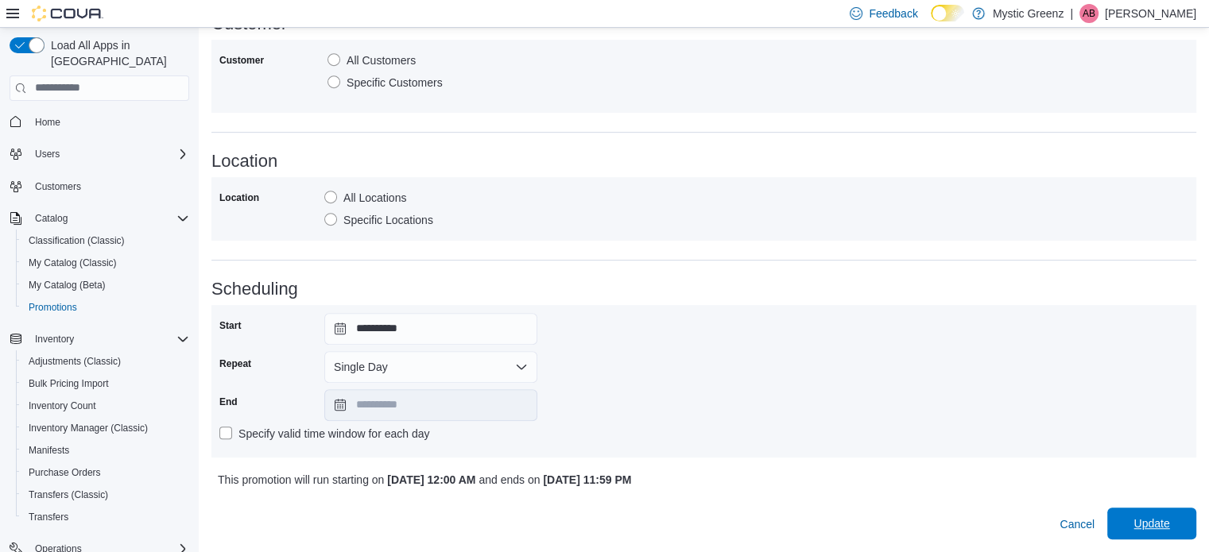
click at [1186, 521] on span "Update" at bounding box center [1152, 524] width 70 height 32
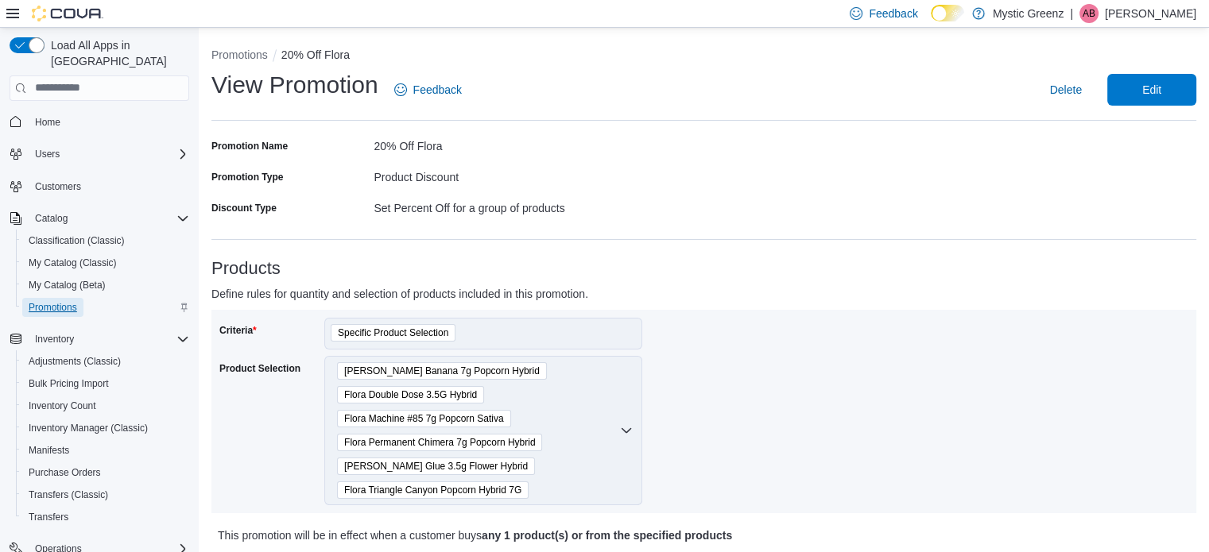
click at [69, 301] on span "Promotions" at bounding box center [53, 307] width 48 height 13
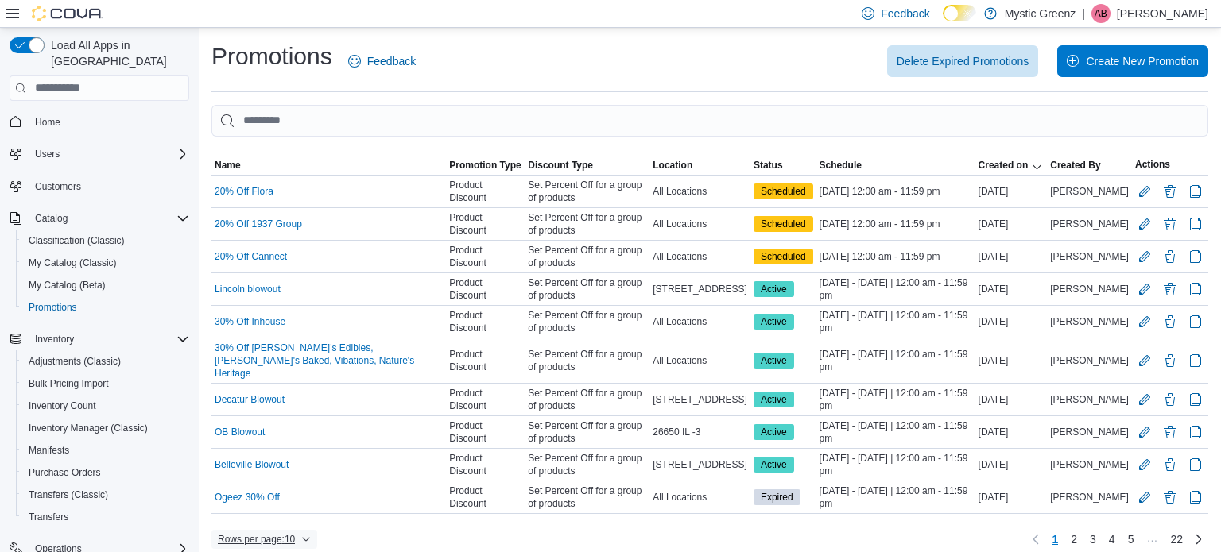
click at [301, 530] on span "Rows per page : 10" at bounding box center [264, 539] width 93 height 19
click at [273, 490] on span "50 rows" at bounding box center [285, 491] width 51 height 13
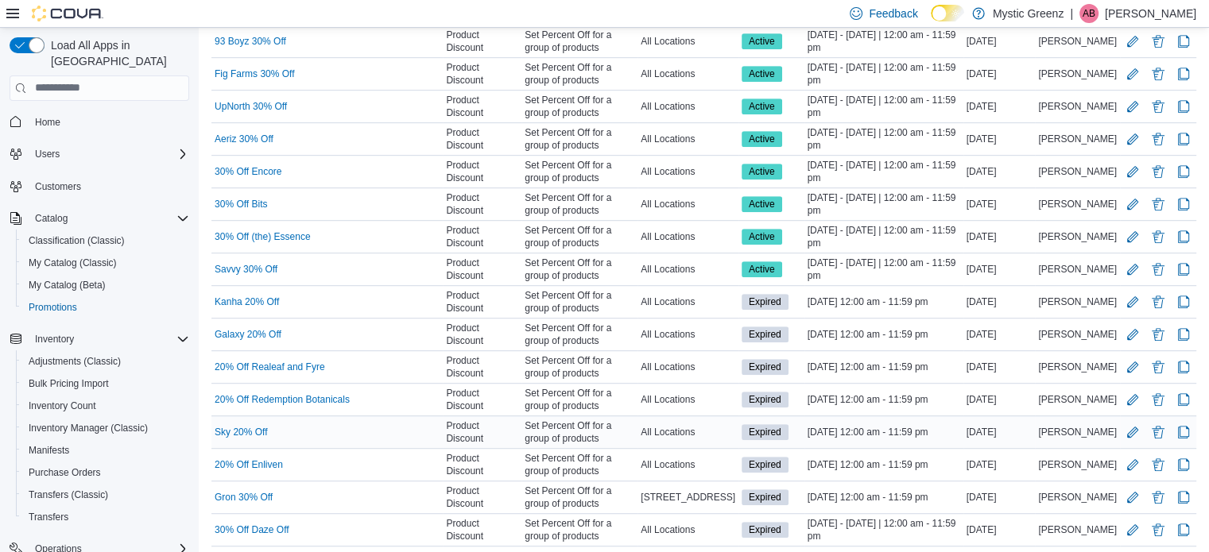
scroll to position [927, 0]
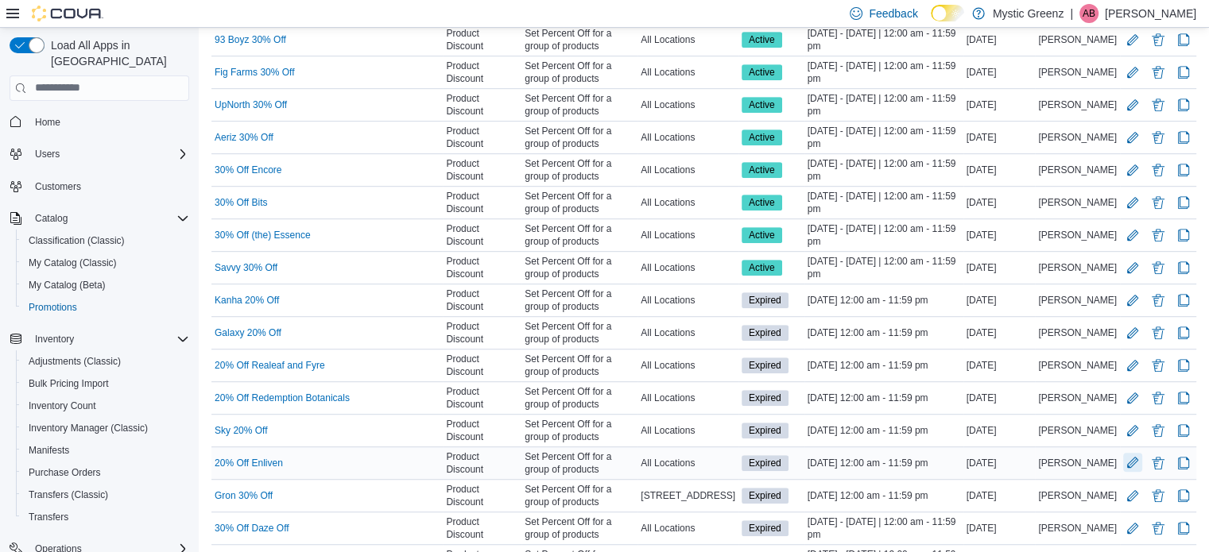
click at [1142, 453] on button "Edit Promotion" at bounding box center [1132, 462] width 19 height 19
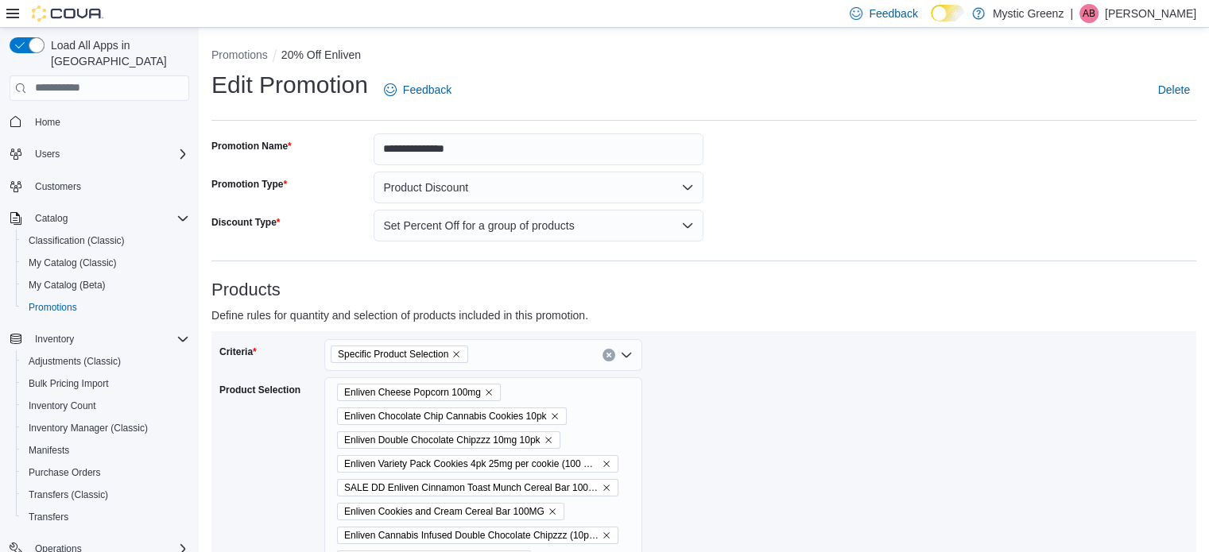
drag, startPoint x: 647, startPoint y: 505, endPoint x: 693, endPoint y: 535, distance: 54.7
drag, startPoint x: 693, startPoint y: 535, endPoint x: 664, endPoint y: 536, distance: 29.4
click at [664, 536] on div "Criteria Specific Product Selection Product Selection Enliven Cheese Popcorn 10…" at bounding box center [461, 497] width 485 height 316
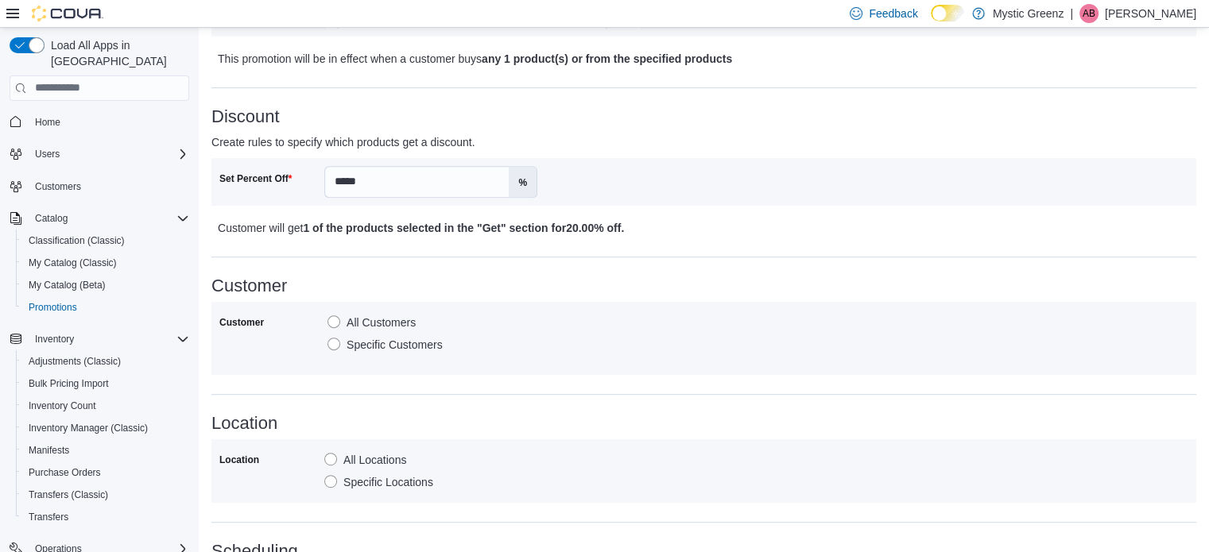
scroll to position [742, 0]
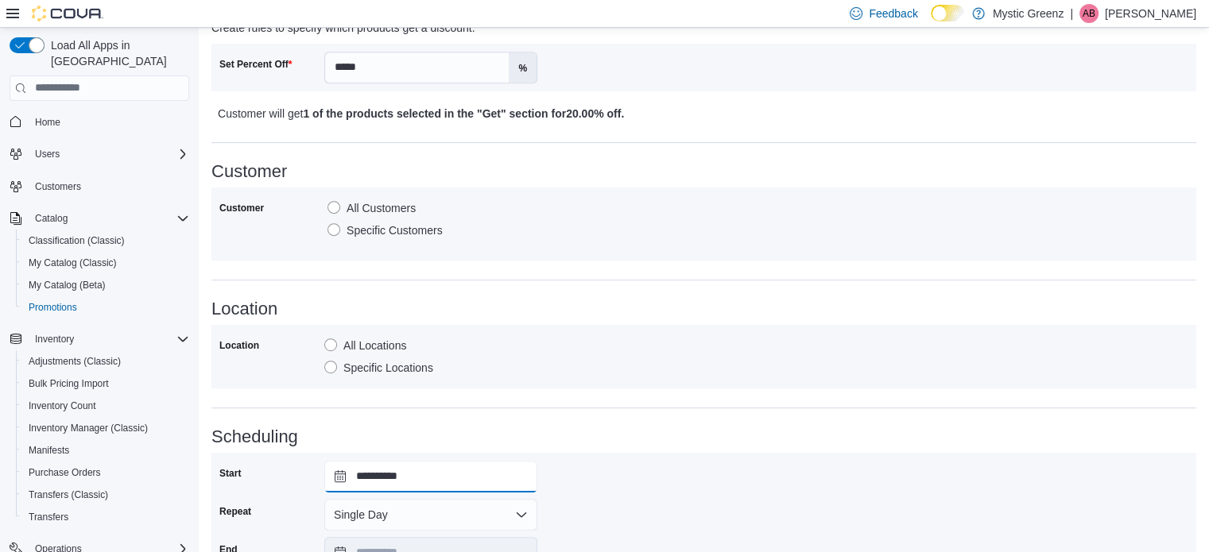
click at [342, 485] on input "**********" at bounding box center [430, 477] width 213 height 32
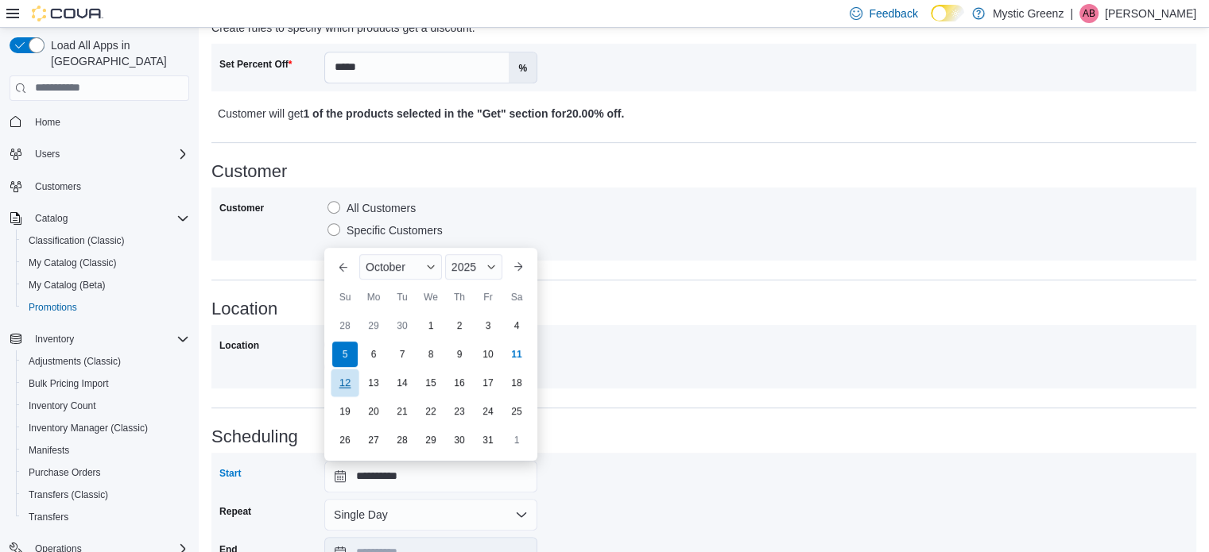
click at [354, 387] on div "12" at bounding box center [345, 383] width 28 height 28
type input "**********"
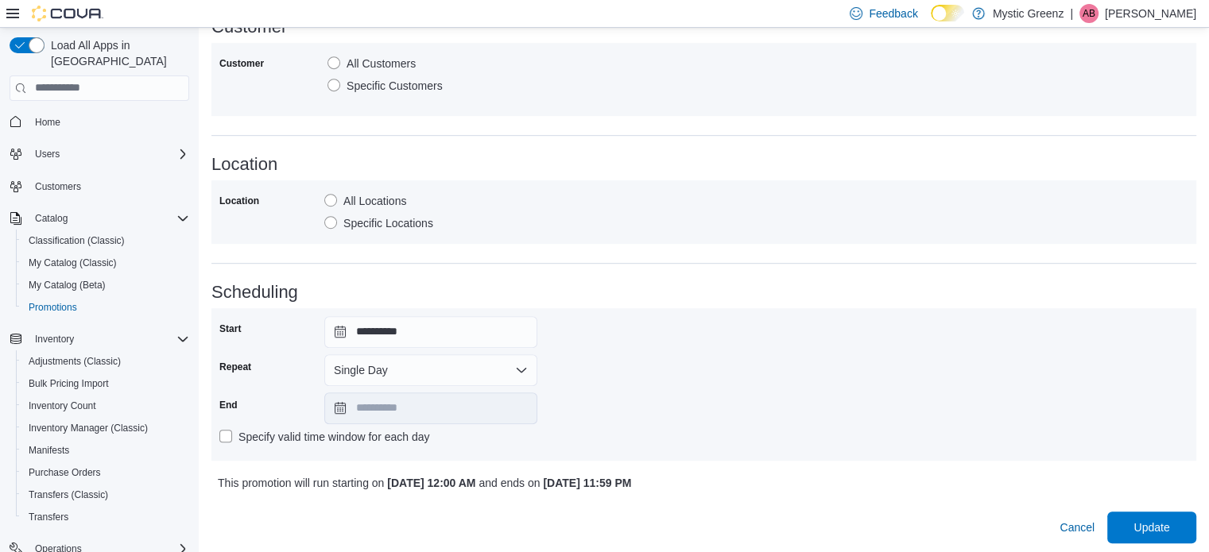
scroll to position [889, 0]
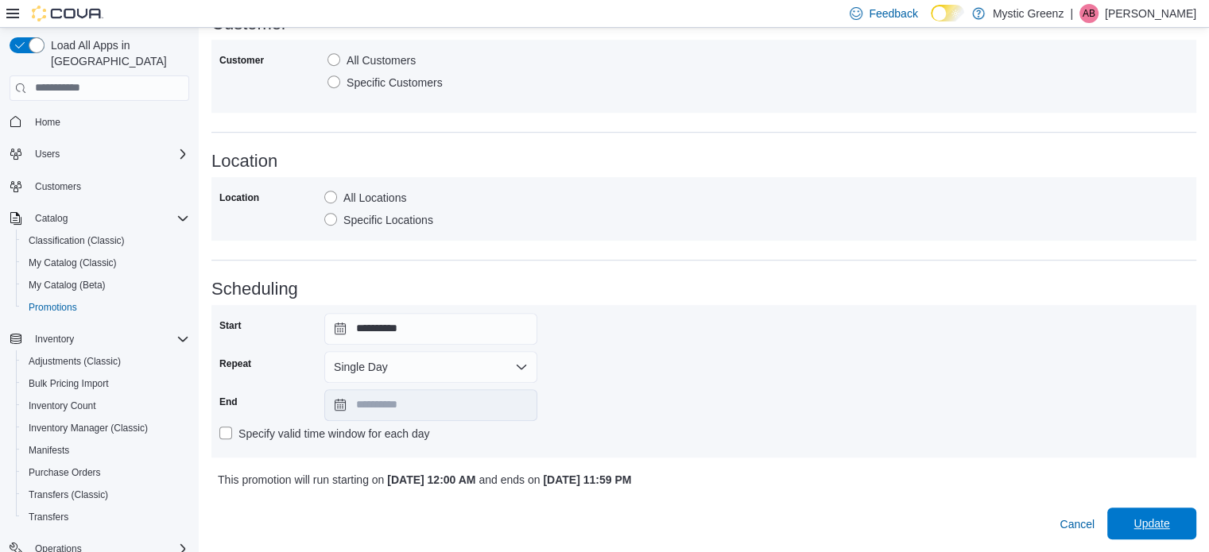
click at [1169, 522] on span "Update" at bounding box center [1151, 524] width 36 height 16
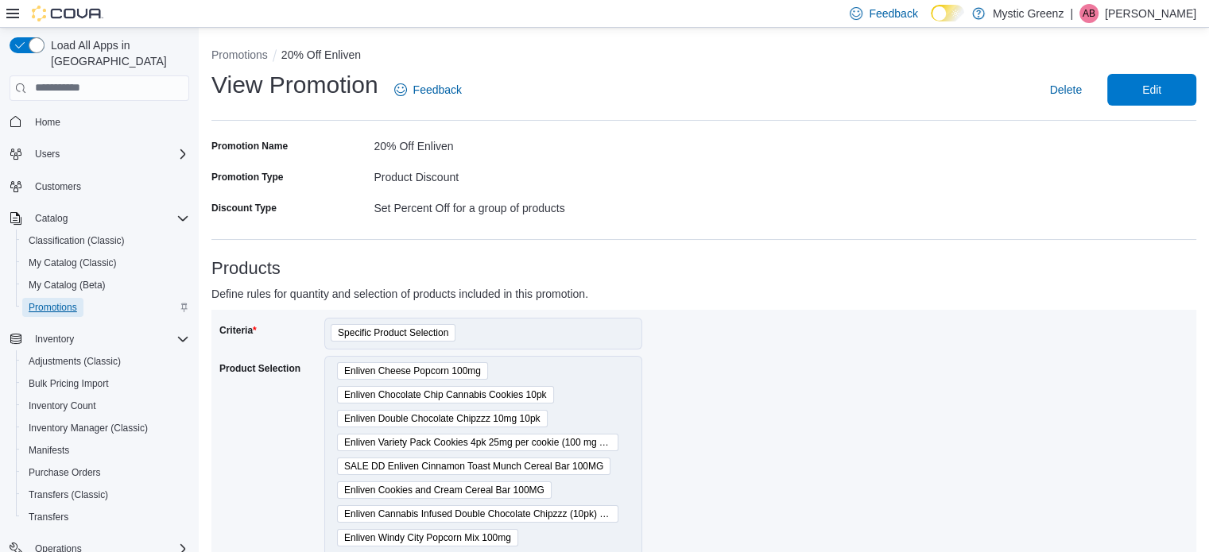
click at [47, 301] on span "Promotions" at bounding box center [53, 307] width 48 height 13
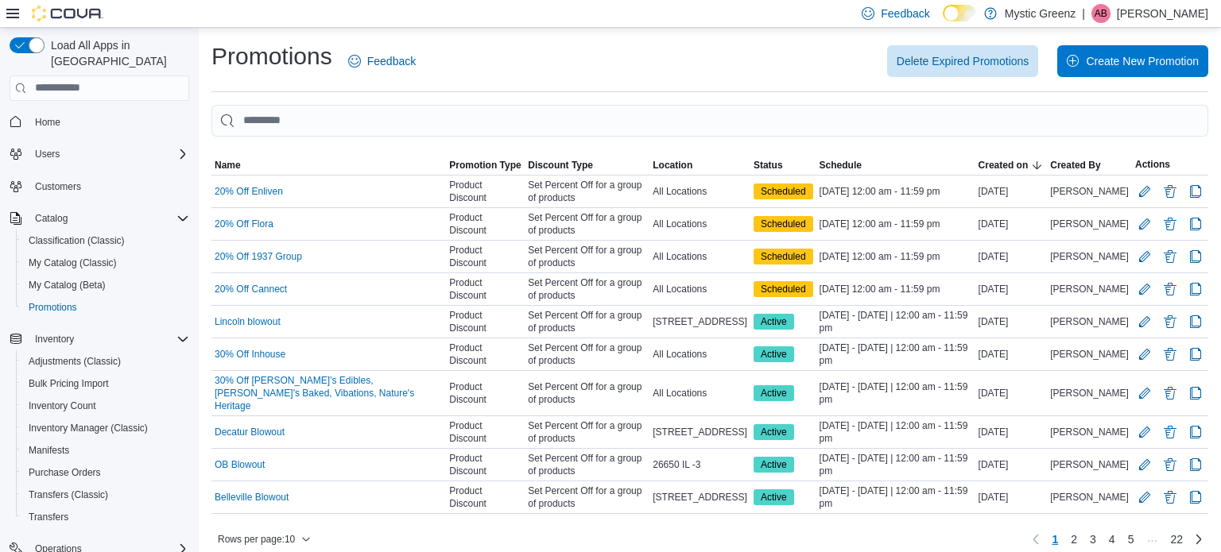
click at [282, 527] on div "Rows per page : 10 Page 1 of 22 1 2 3 4 5 … 22" at bounding box center [709, 539] width 997 height 25
click at [281, 533] on span "Rows per page : 10" at bounding box center [256, 539] width 77 height 13
click at [289, 492] on span "50 rows" at bounding box center [285, 491] width 51 height 13
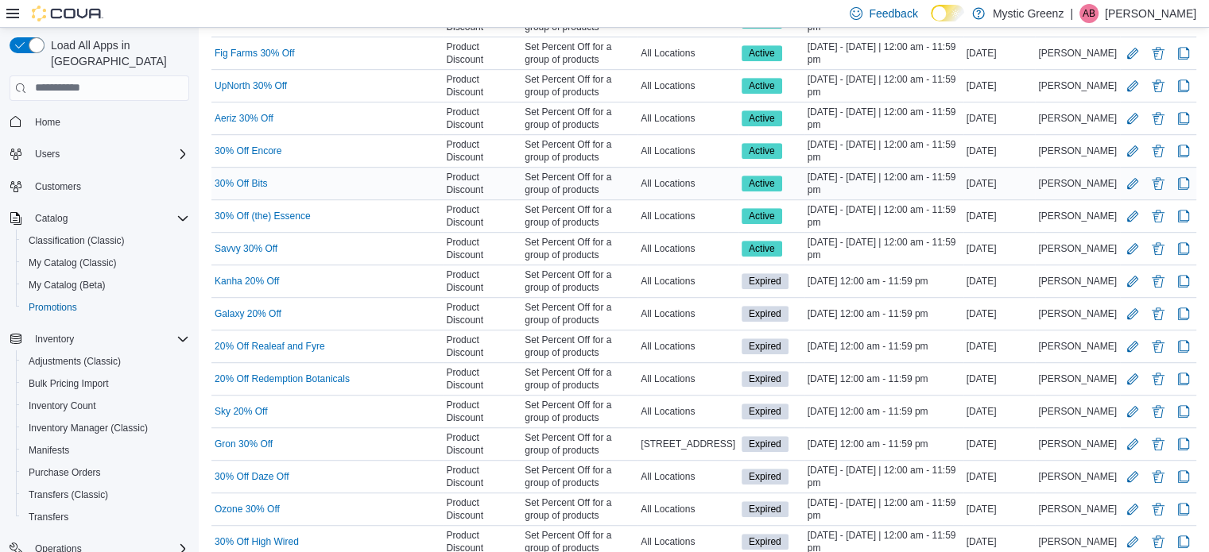
scroll to position [1006, 0]
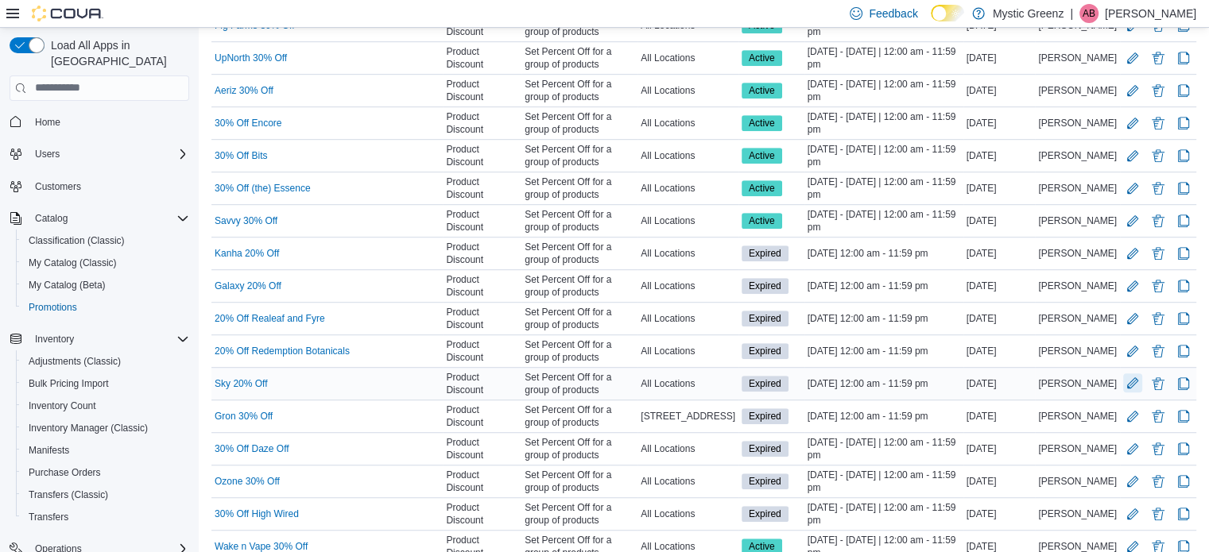
click at [1142, 374] on button "Edit Promotion" at bounding box center [1132, 383] width 19 height 19
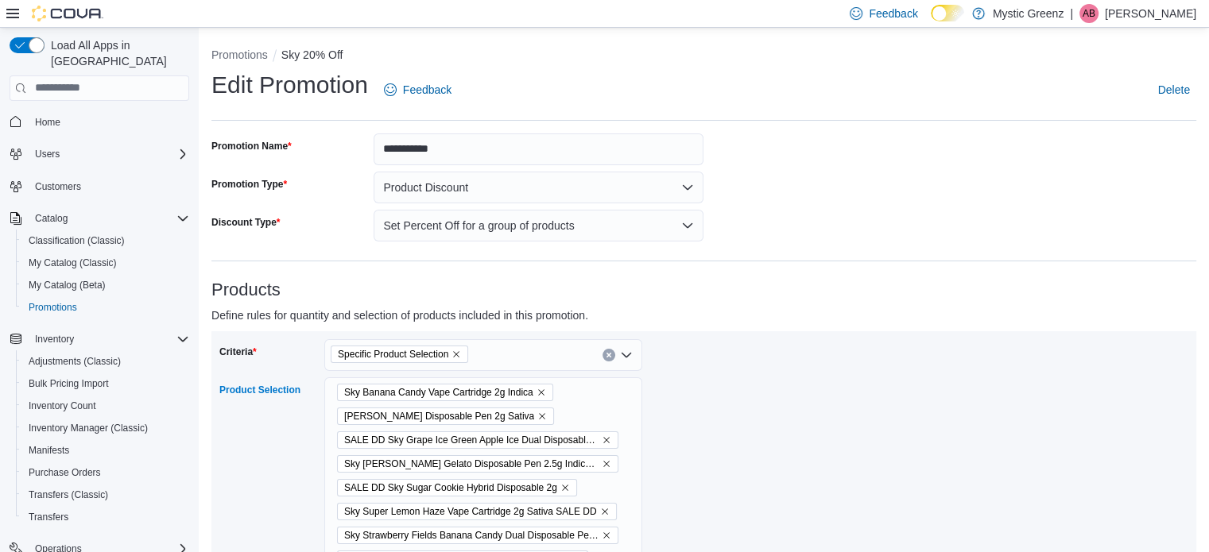
click at [602, 438] on icon "Remove SALE DD Sky Grape Ice Green Apple Ice Dual Disposable Pen 2g (Hybrid) fr…" at bounding box center [607, 441] width 10 height 10
click at [602, 439] on icon "Remove Sky Berry Gelato Disposable Pen 2.5g Indica SALE DD from selection in th…" at bounding box center [607, 441] width 10 height 10
click at [575, 509] on icon "Remove Sky Grape Ice Disposable Pen 2.5g Hybrid SALE DD from selection in this …" at bounding box center [576, 512] width 10 height 10
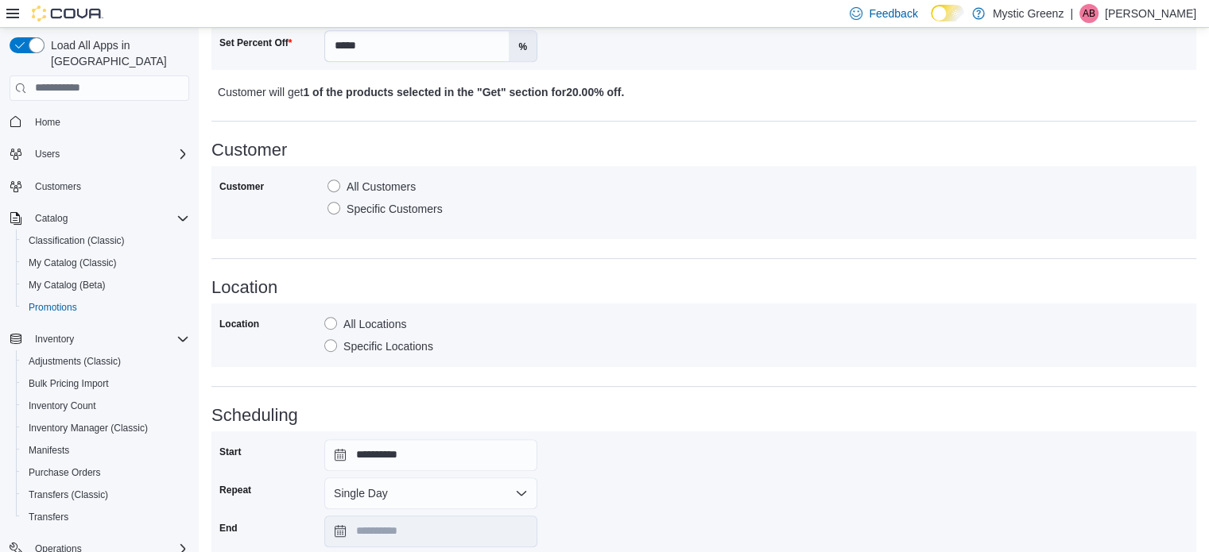
scroll to position [768, 0]
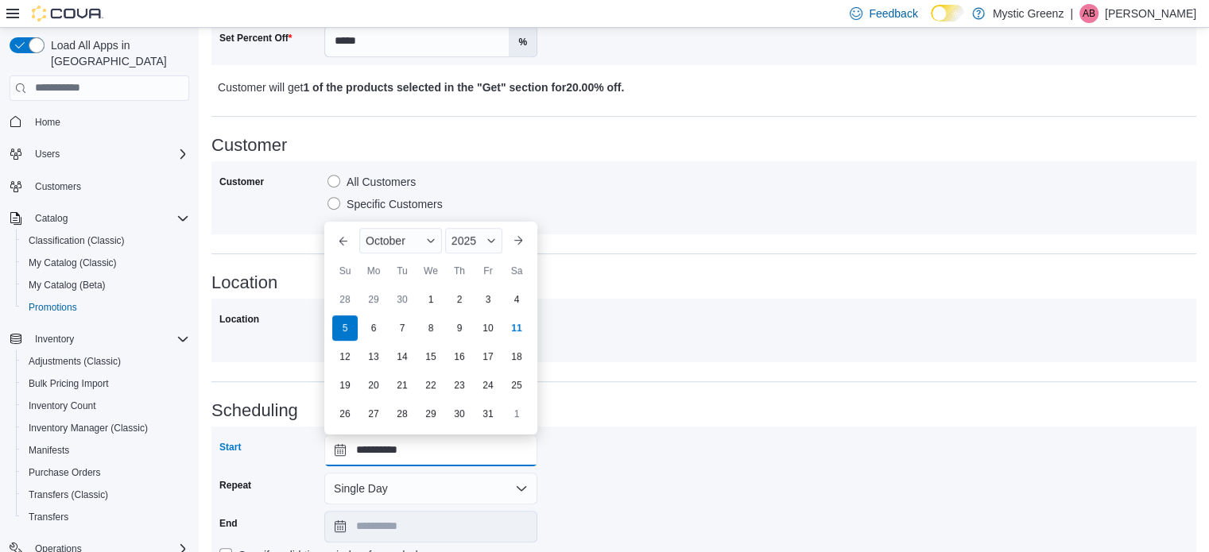
click at [339, 450] on input "**********" at bounding box center [430, 451] width 213 height 32
click at [348, 358] on div "12" at bounding box center [345, 357] width 28 height 28
type input "**********"
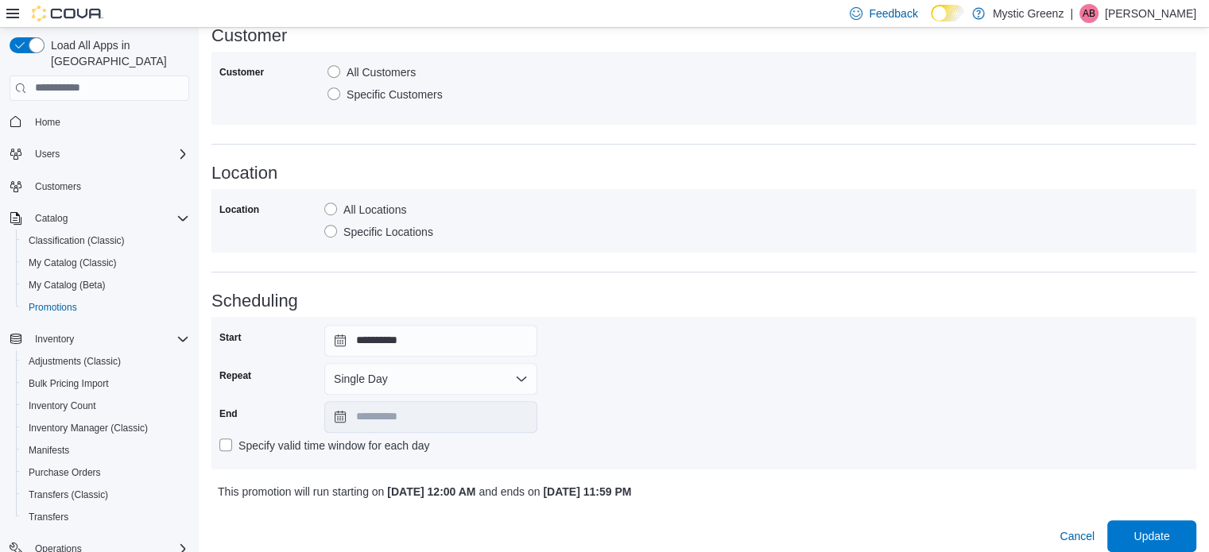
scroll to position [889, 0]
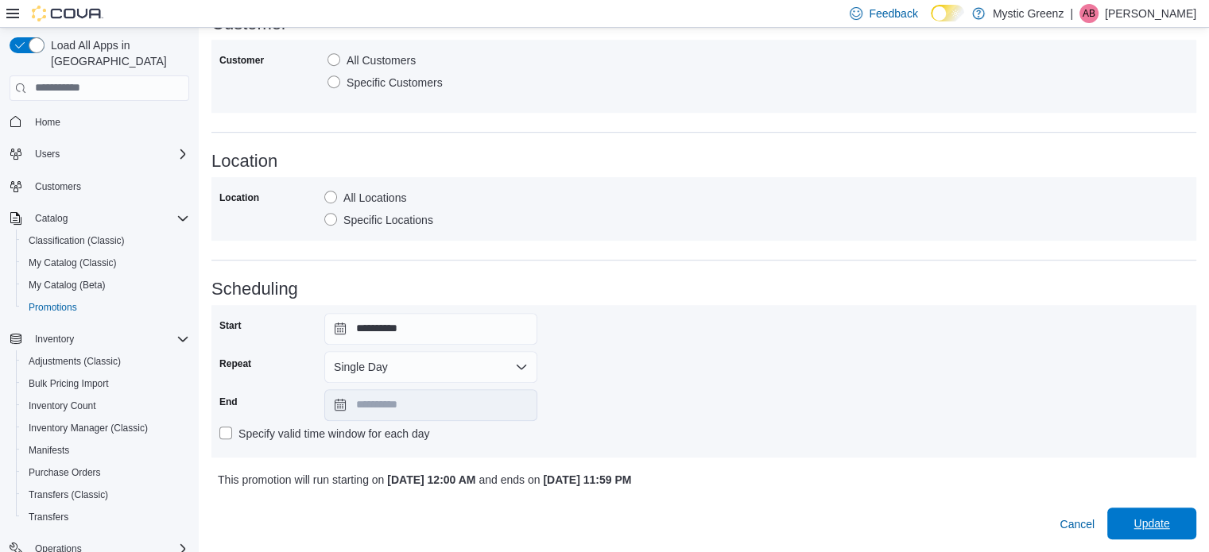
click at [1148, 514] on span "Update" at bounding box center [1152, 524] width 70 height 32
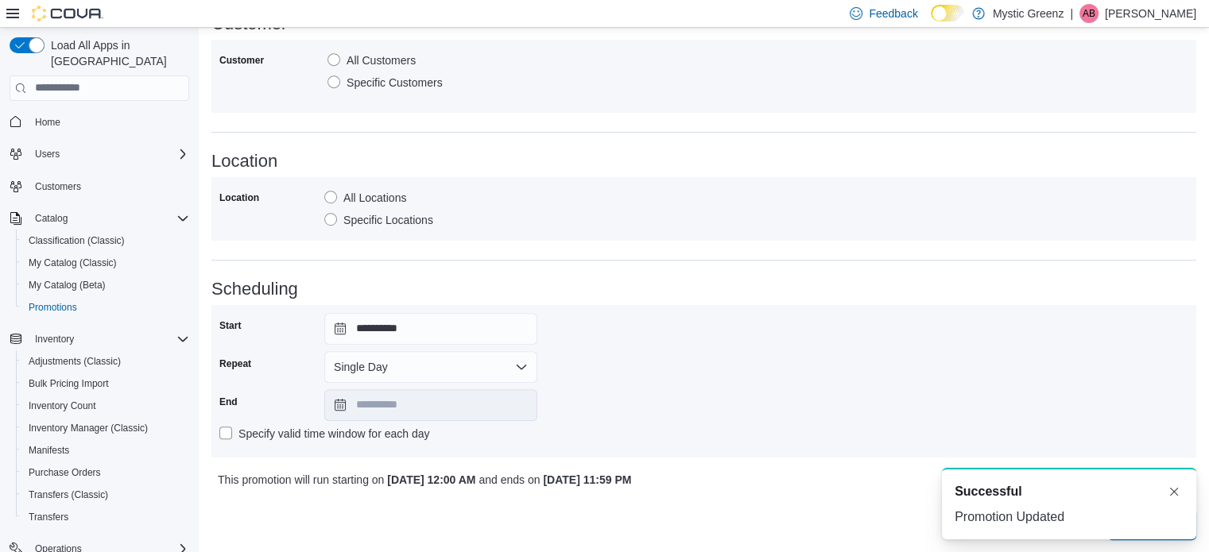
scroll to position [0, 0]
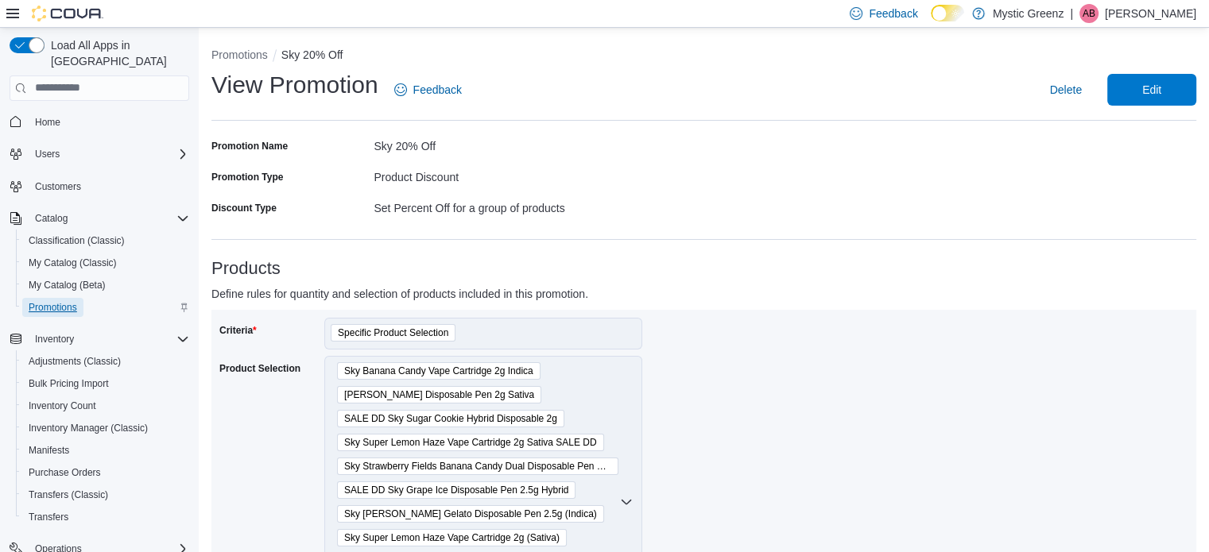
click at [52, 301] on span "Promotions" at bounding box center [53, 307] width 48 height 13
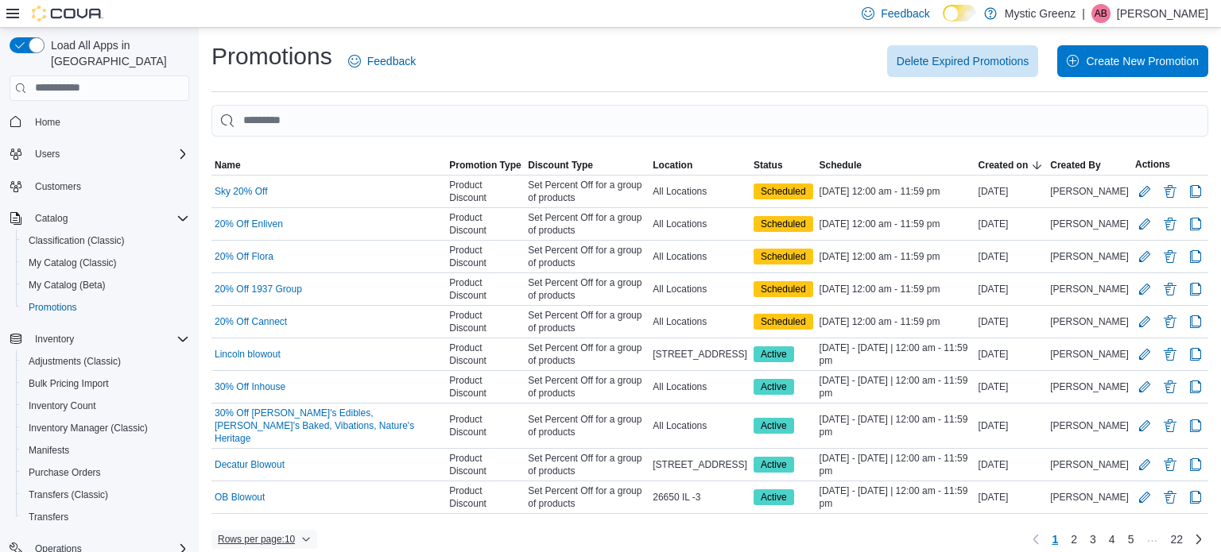
drag, startPoint x: 276, startPoint y: 527, endPoint x: 285, endPoint y: 509, distance: 20.6
click at [276, 533] on span "Rows per page : 10" at bounding box center [256, 539] width 77 height 13
click at [277, 495] on span "50 rows" at bounding box center [285, 491] width 51 height 13
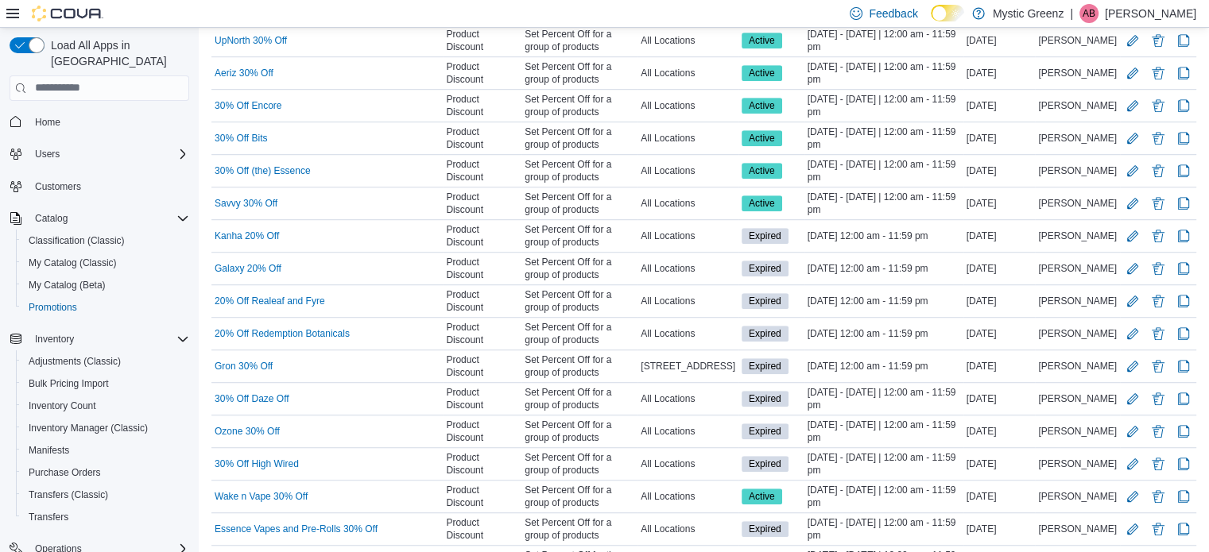
scroll to position [1059, 0]
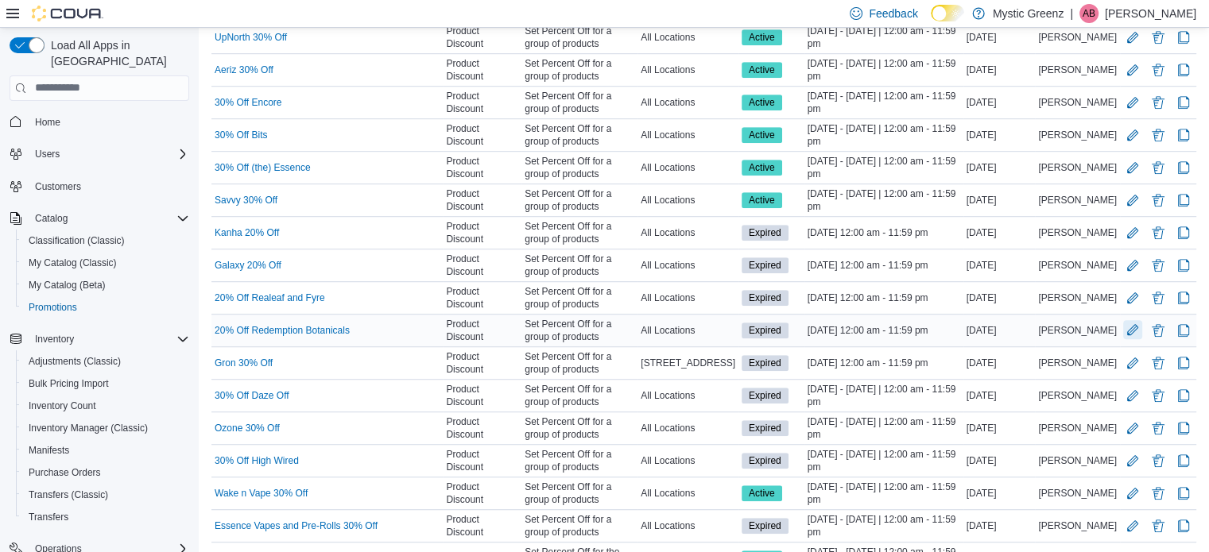
click at [1142, 320] on button "Edit Promotion" at bounding box center [1132, 329] width 19 height 19
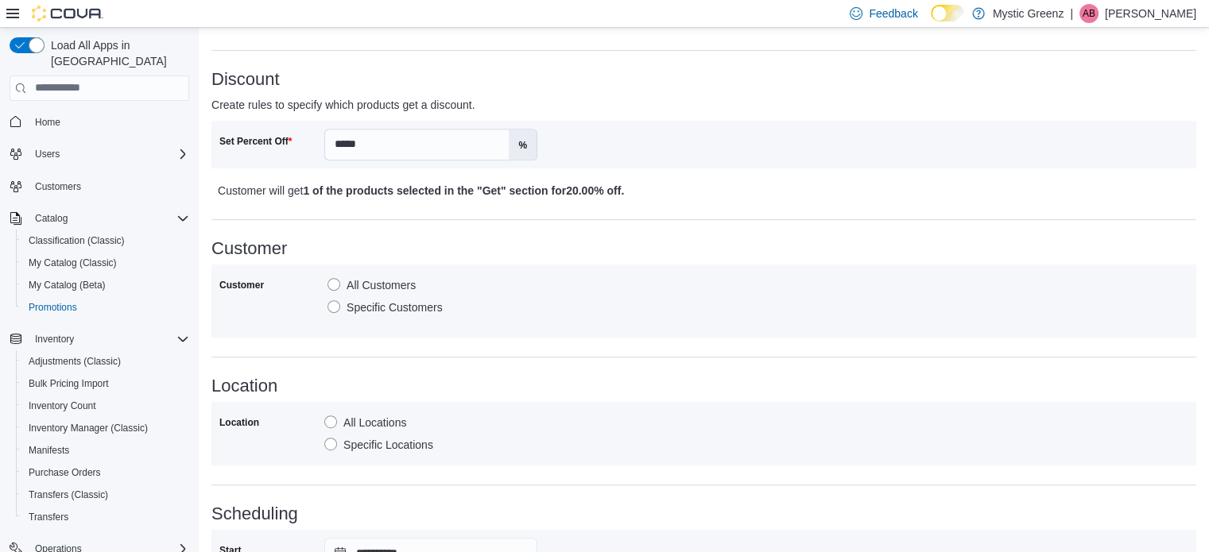
scroll to position [715, 0]
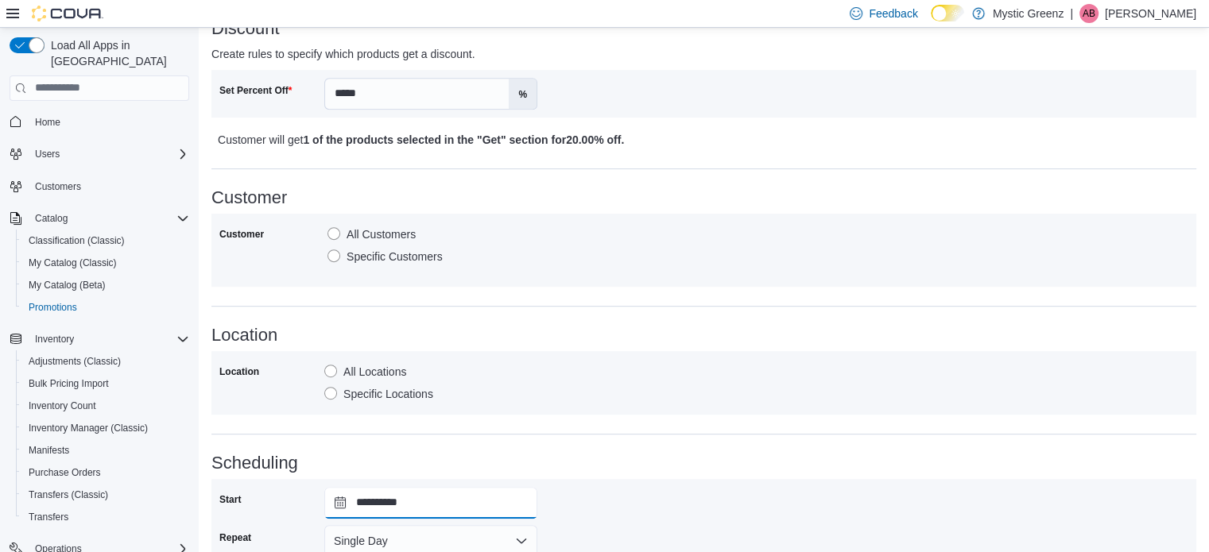
click at [337, 503] on input "**********" at bounding box center [430, 503] width 213 height 32
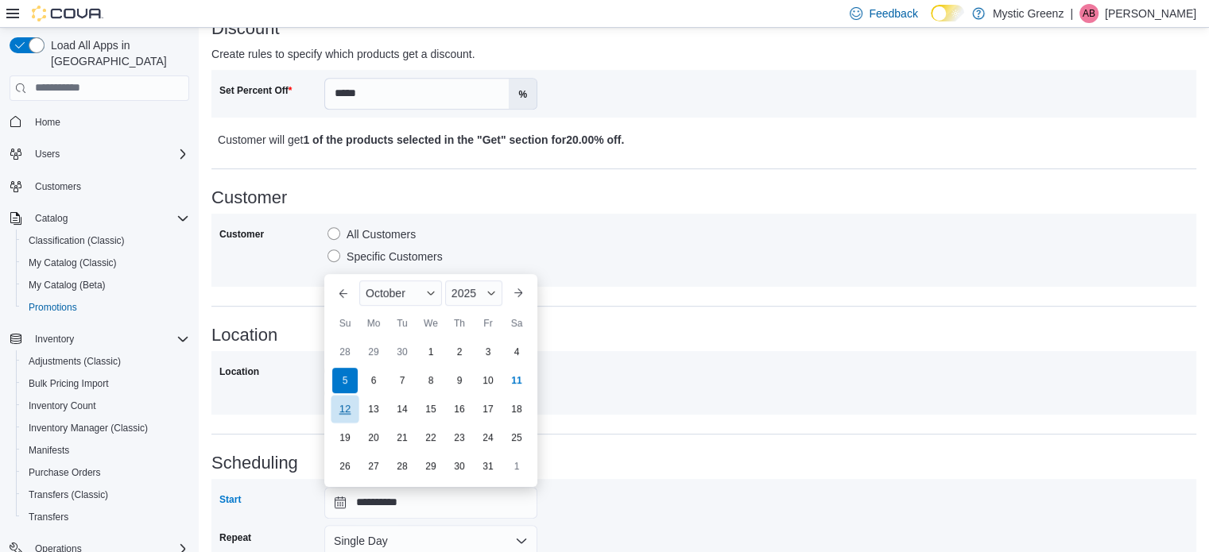
click at [347, 409] on div "12" at bounding box center [345, 409] width 28 height 28
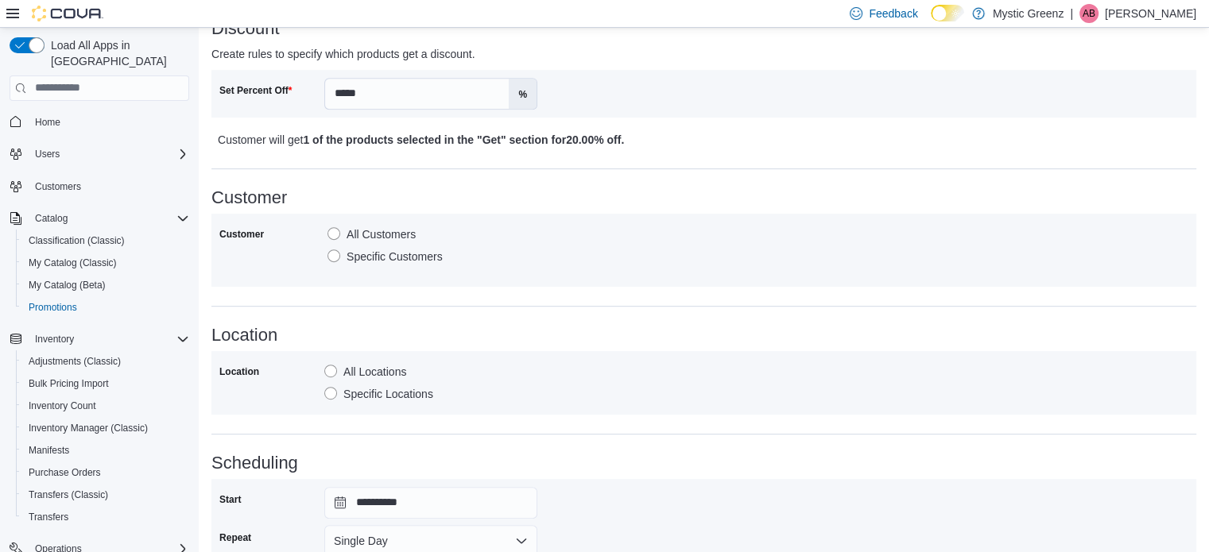
type input "**********"
click at [785, 419] on div "**********" at bounding box center [703, 66] width 985 height 1296
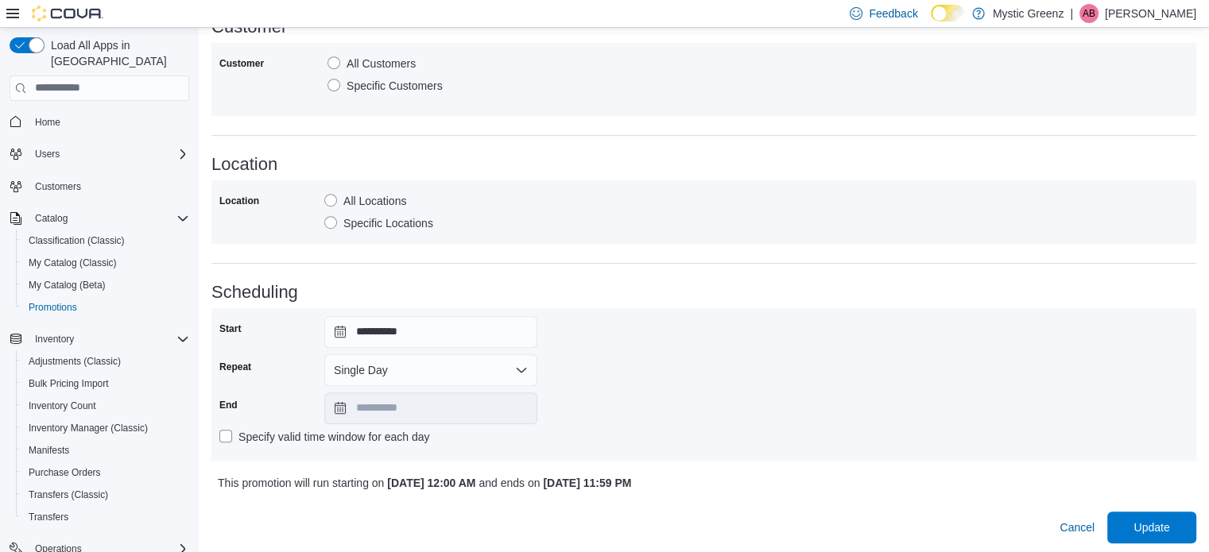
scroll to position [889, 0]
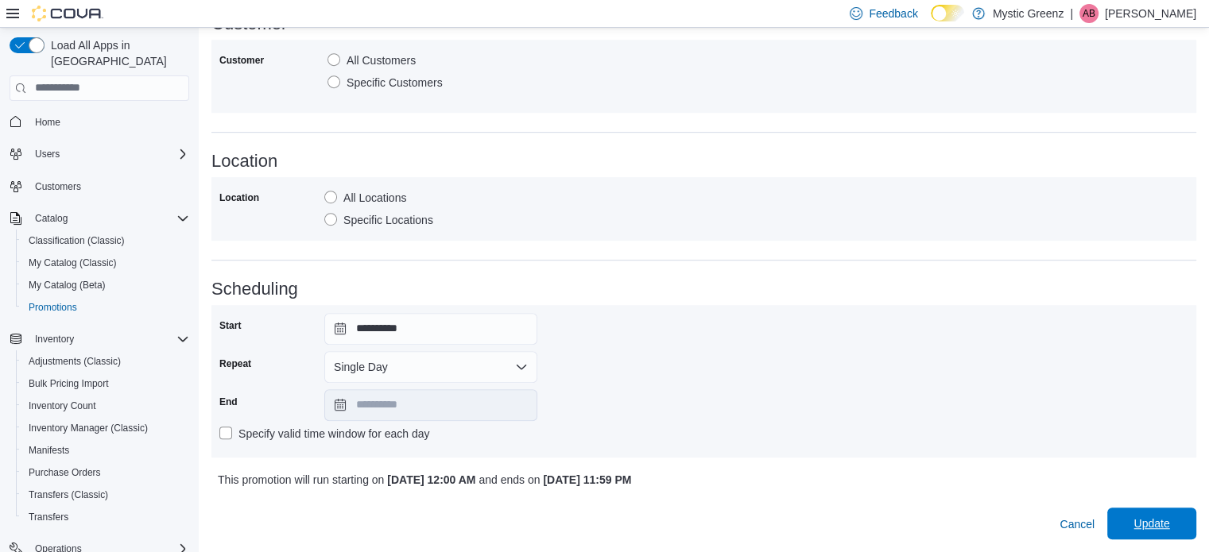
click at [1184, 536] on span "Update" at bounding box center [1152, 524] width 70 height 32
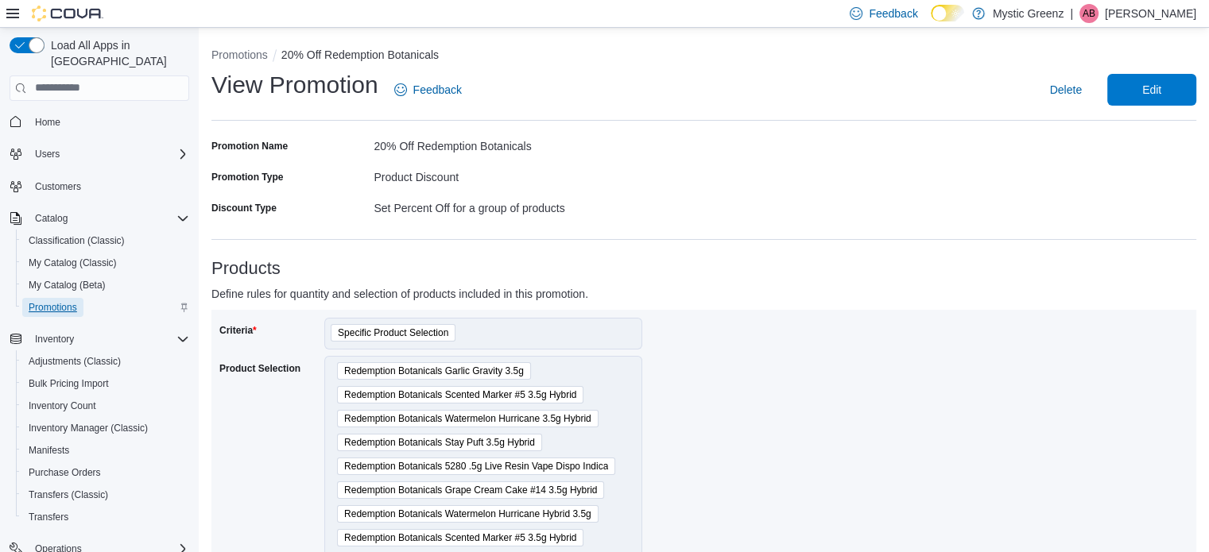
click at [76, 301] on span "Promotions" at bounding box center [53, 307] width 48 height 13
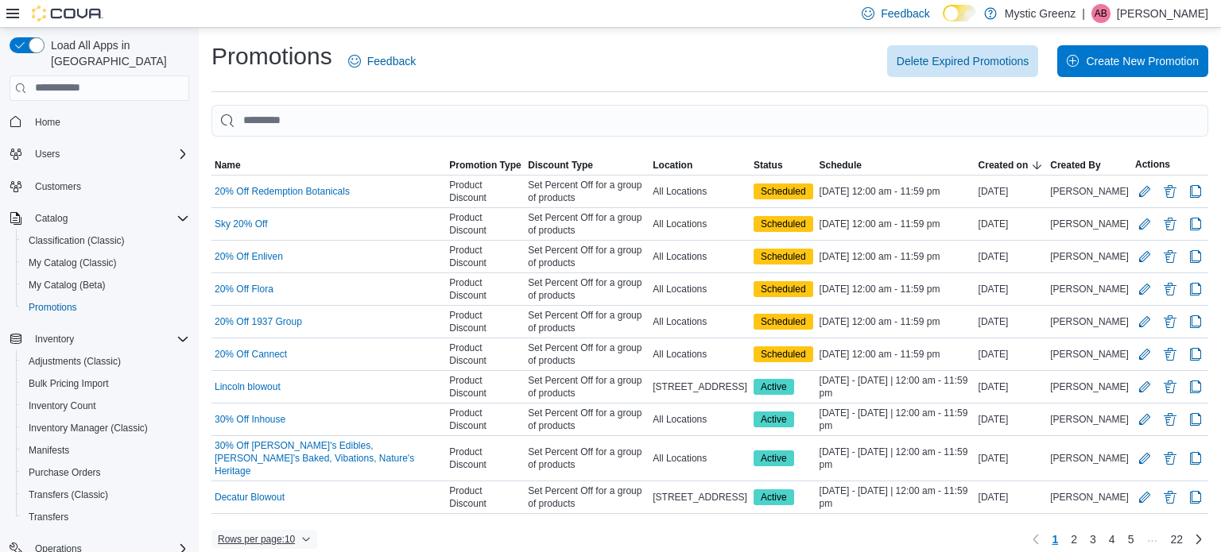
click at [262, 533] on span "Rows per page : 10" at bounding box center [256, 539] width 77 height 13
drag, startPoint x: 284, startPoint y: 494, endPoint x: 338, endPoint y: 491, distance: 54.1
click at [284, 494] on span "50 rows" at bounding box center [285, 491] width 51 height 13
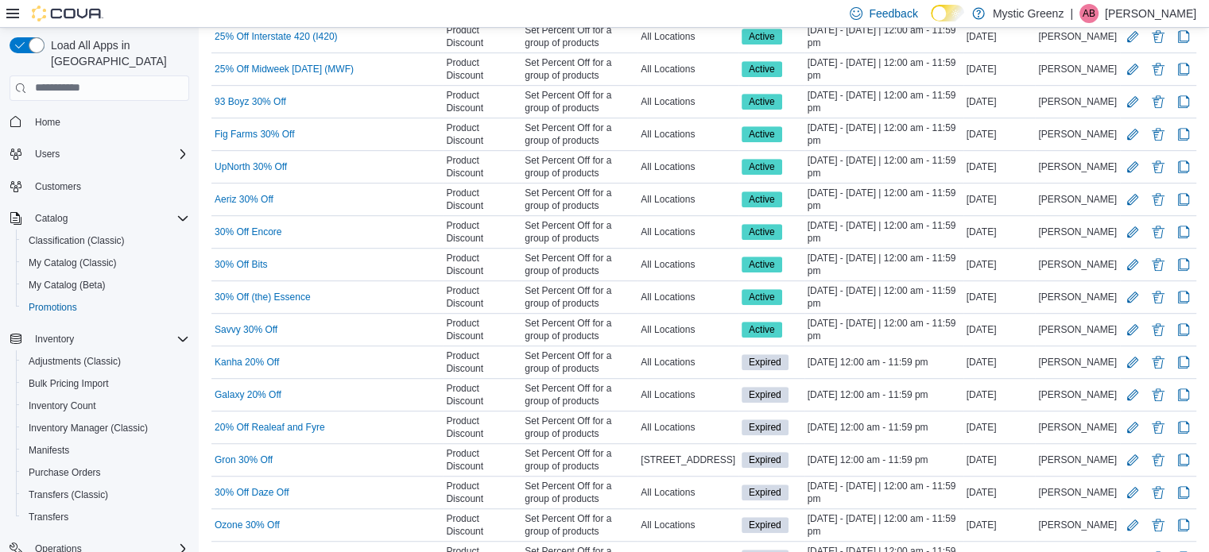
scroll to position [1033, 0]
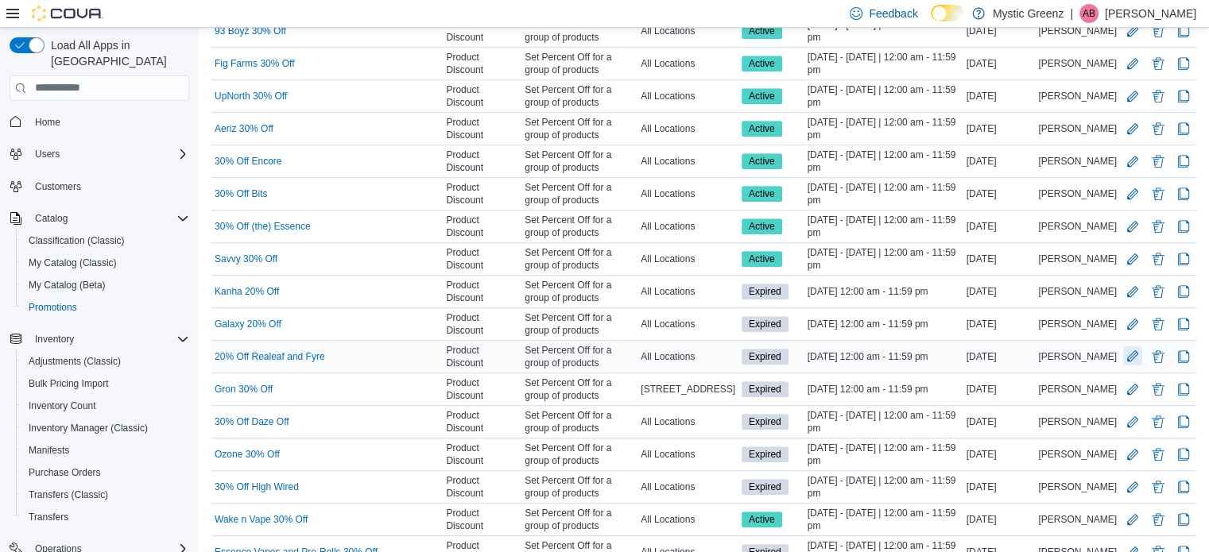
click at [1142, 347] on button "Edit Promotion" at bounding box center [1132, 356] width 19 height 19
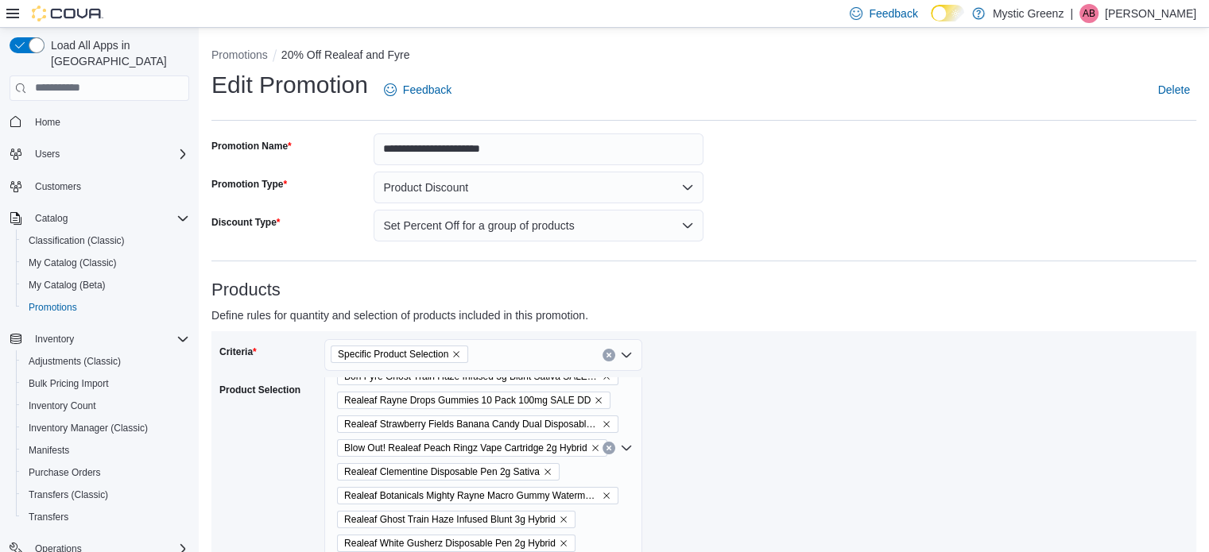
scroll to position [181, 0]
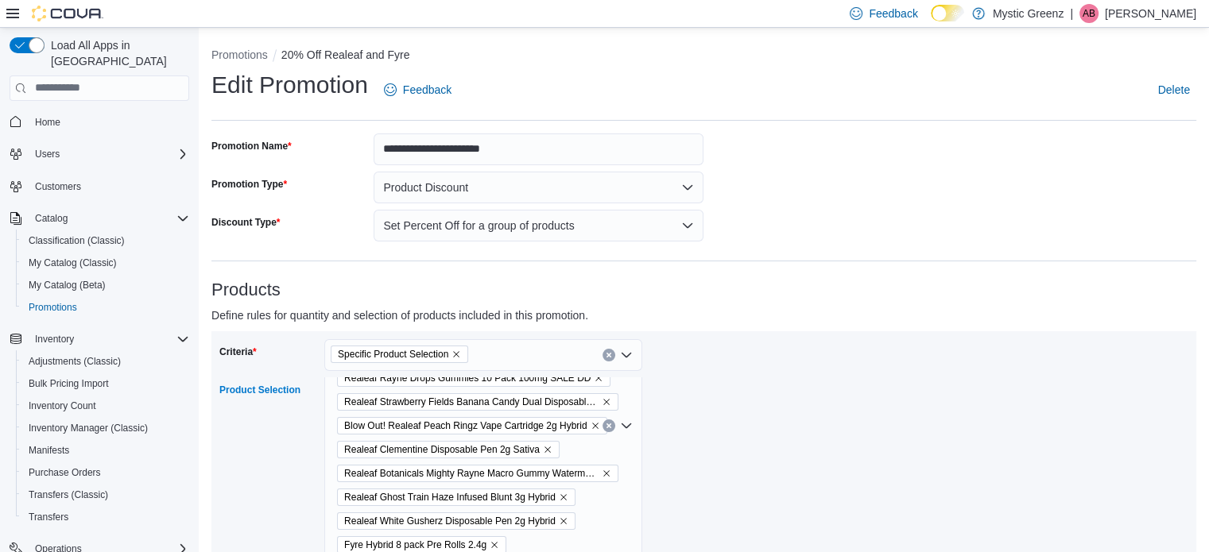
click at [606, 423] on icon "Clear input" at bounding box center [609, 426] width 6 height 6
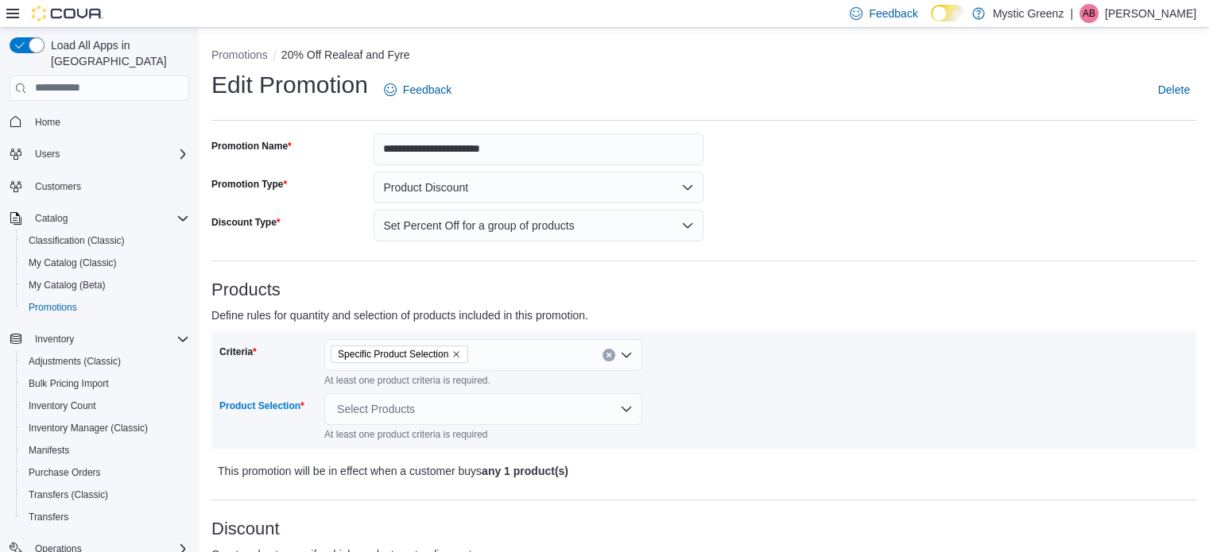
scroll to position [0, 0]
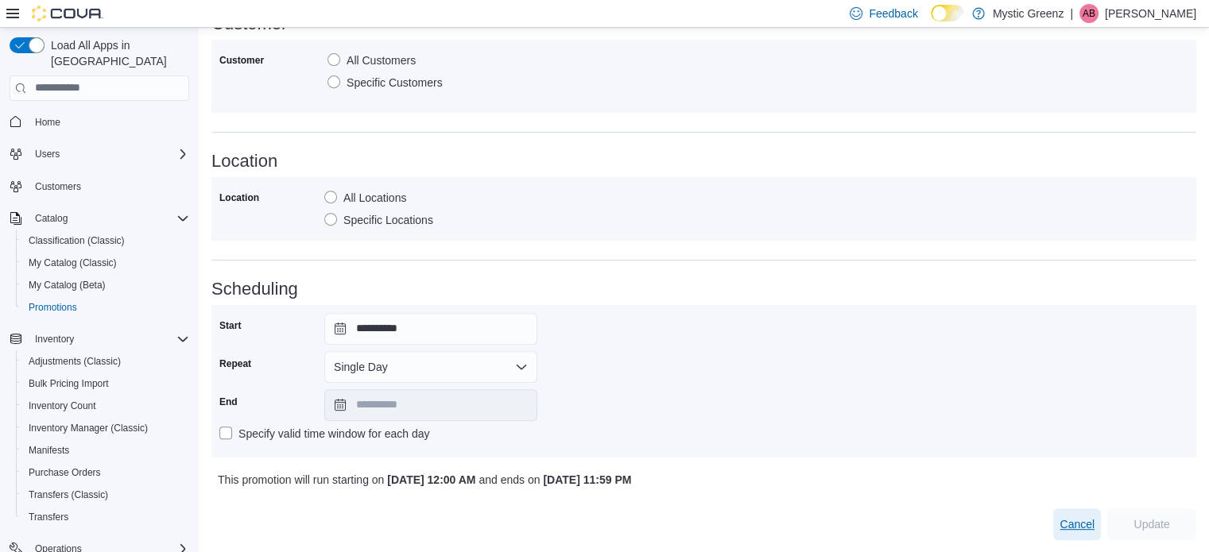
click at [1094, 530] on span "Cancel" at bounding box center [1076, 525] width 35 height 16
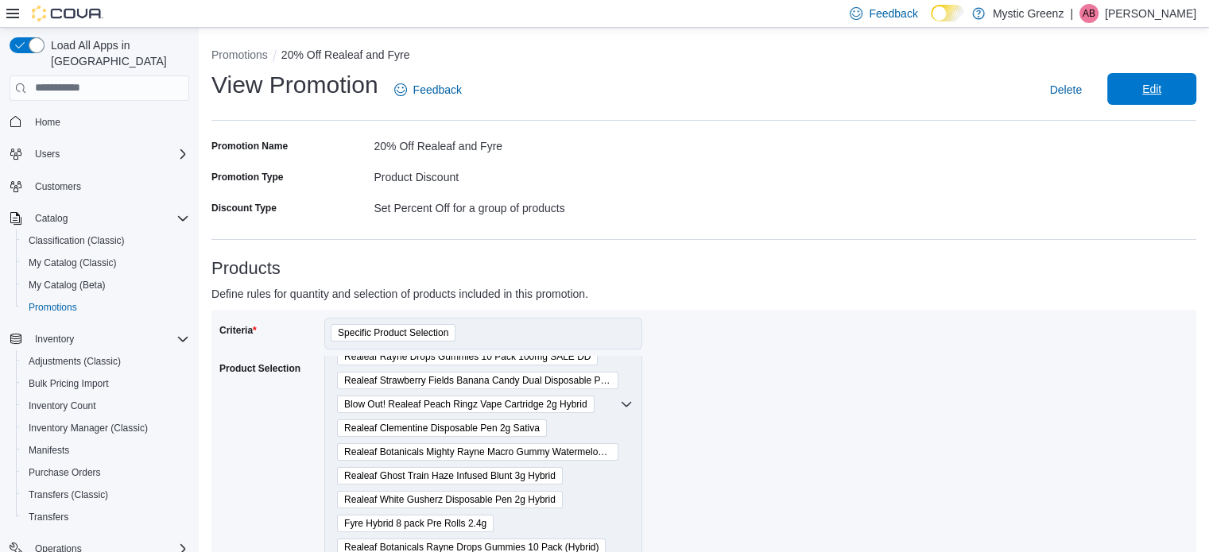
click at [1139, 82] on span "Edit" at bounding box center [1152, 89] width 70 height 32
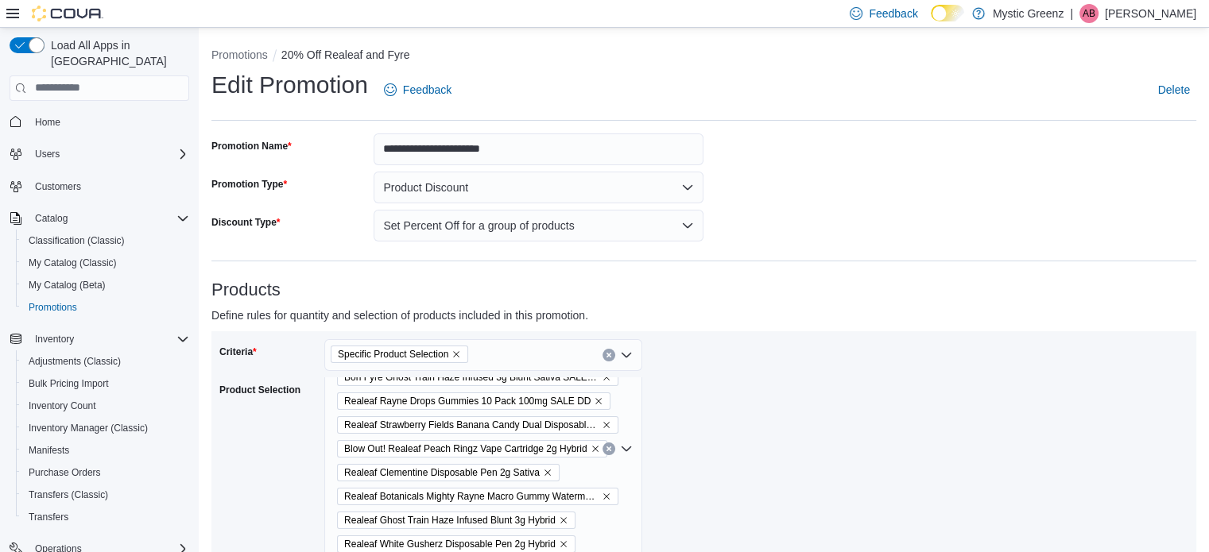
scroll to position [128, 0]
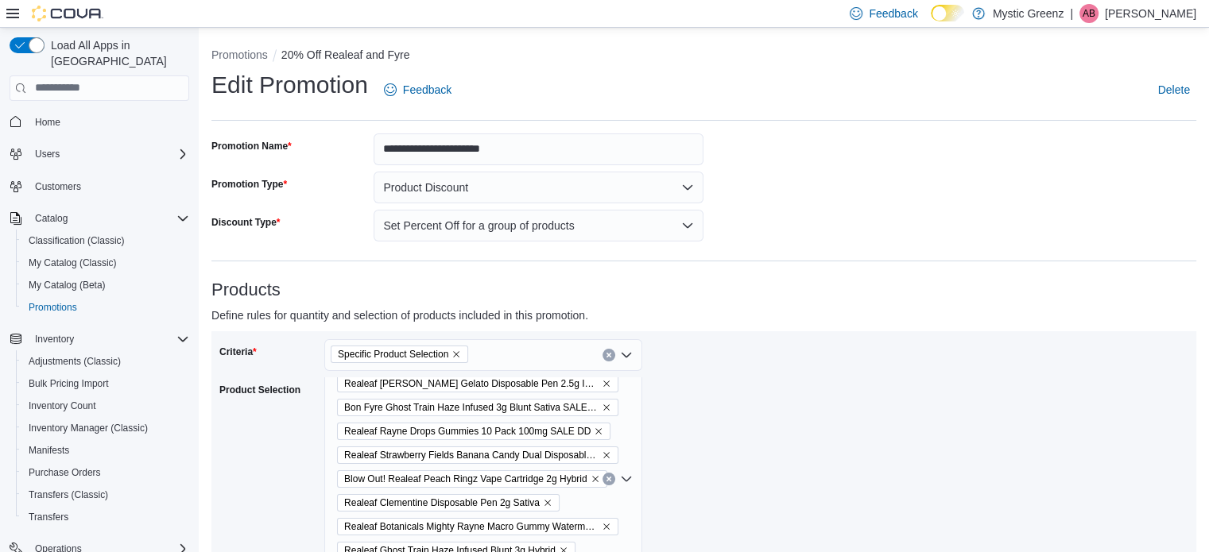
click at [594, 431] on icon "Remove Realeaf Rayne Drops Gummies 10 Pack 100mg SALE DD from selection in this…" at bounding box center [599, 432] width 10 height 10
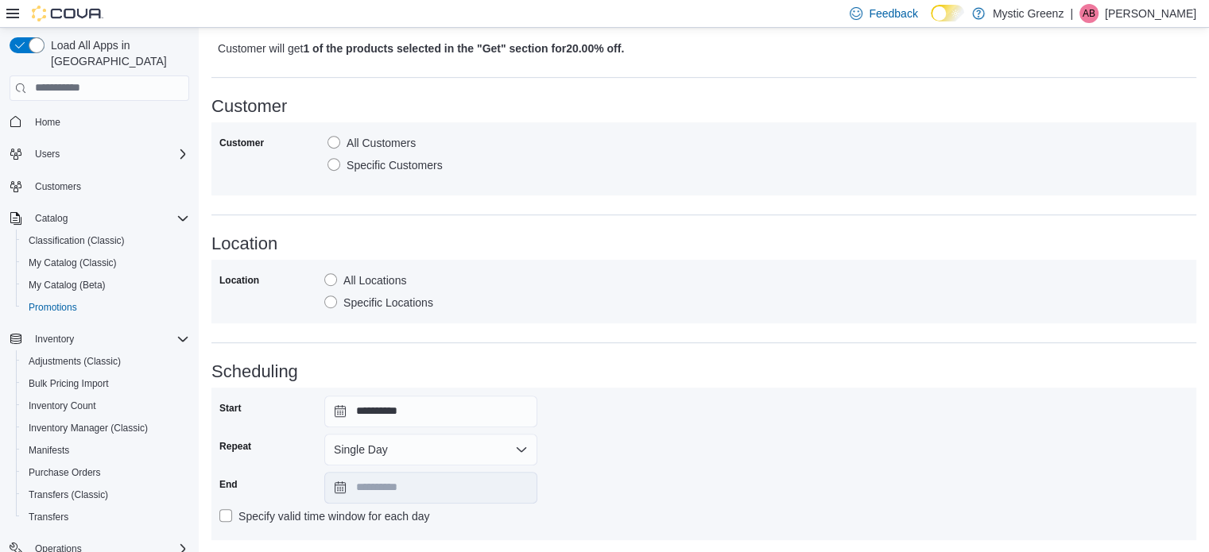
scroll to position [821, 0]
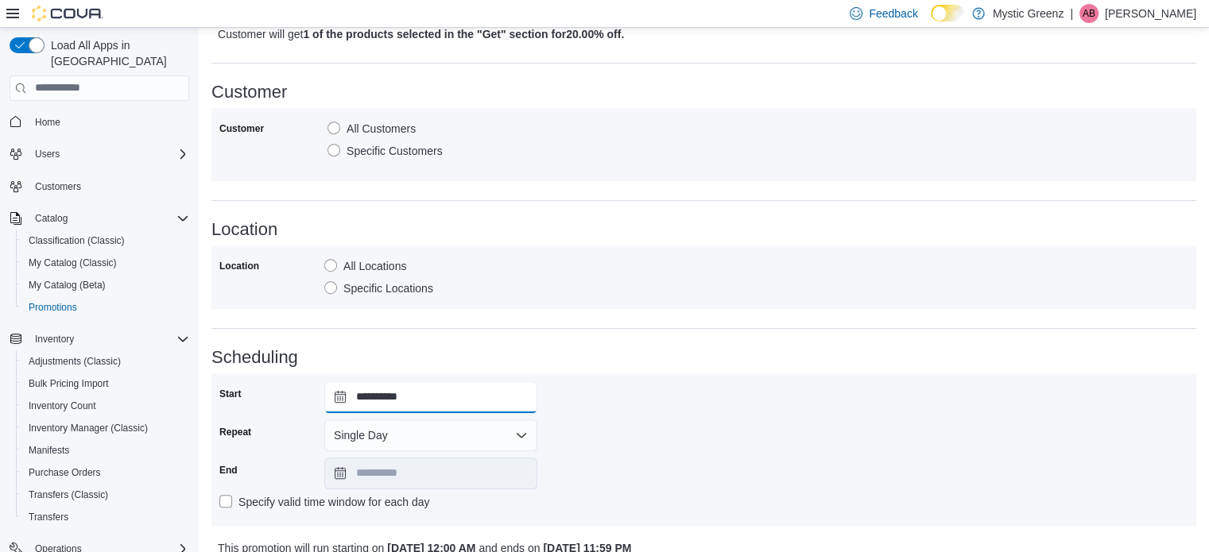
click at [343, 396] on input "**********" at bounding box center [430, 397] width 213 height 32
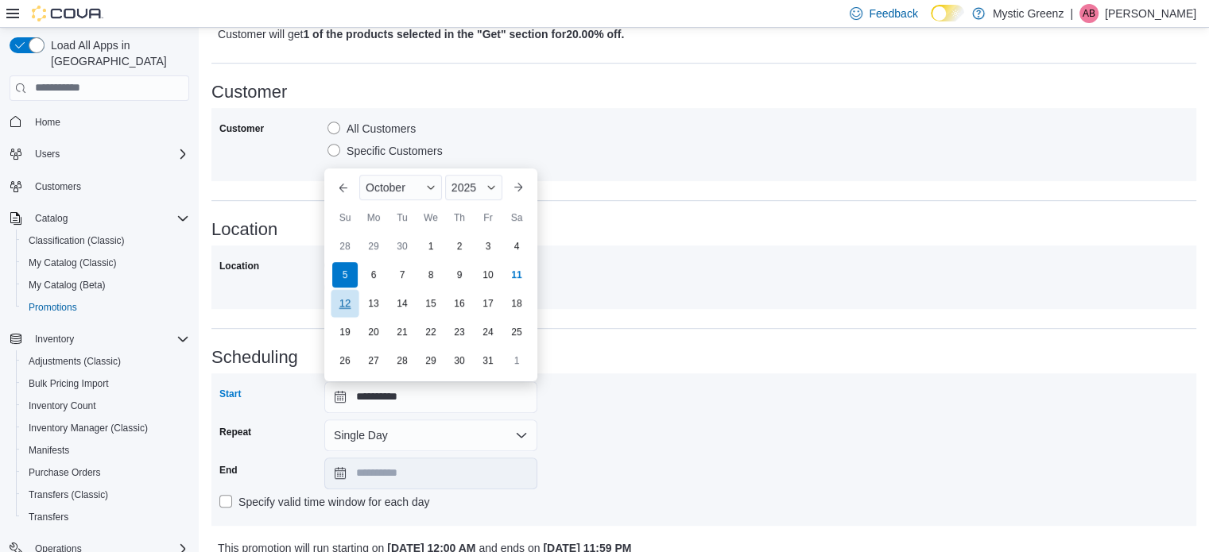
drag, startPoint x: 350, startPoint y: 301, endPoint x: 358, endPoint y: 300, distance: 8.0
click at [352, 301] on div "12" at bounding box center [344, 303] width 25 height 25
type input "**********"
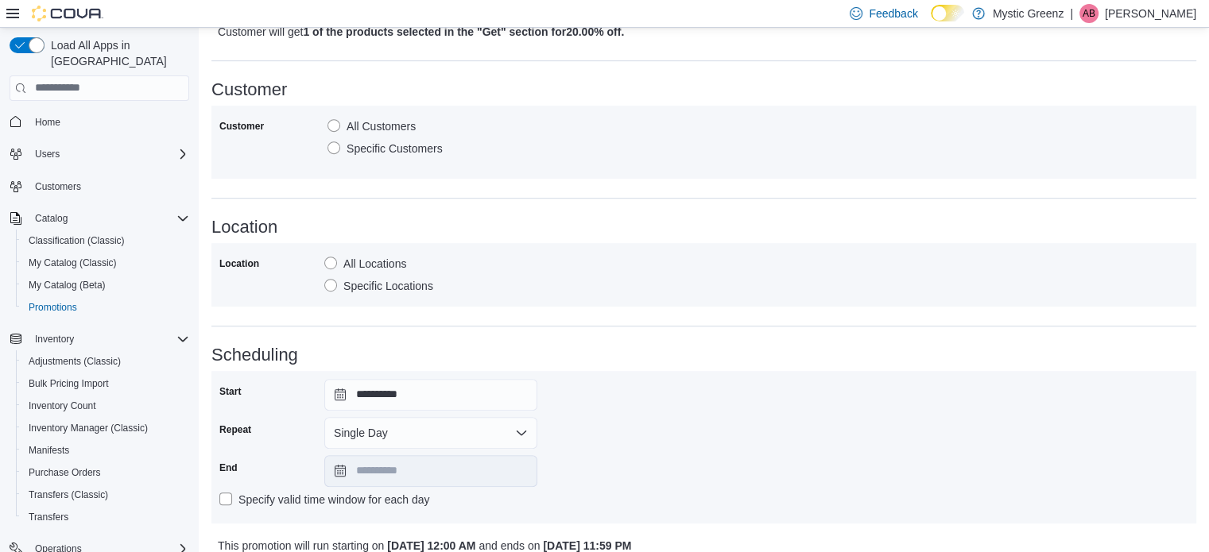
scroll to position [889, 0]
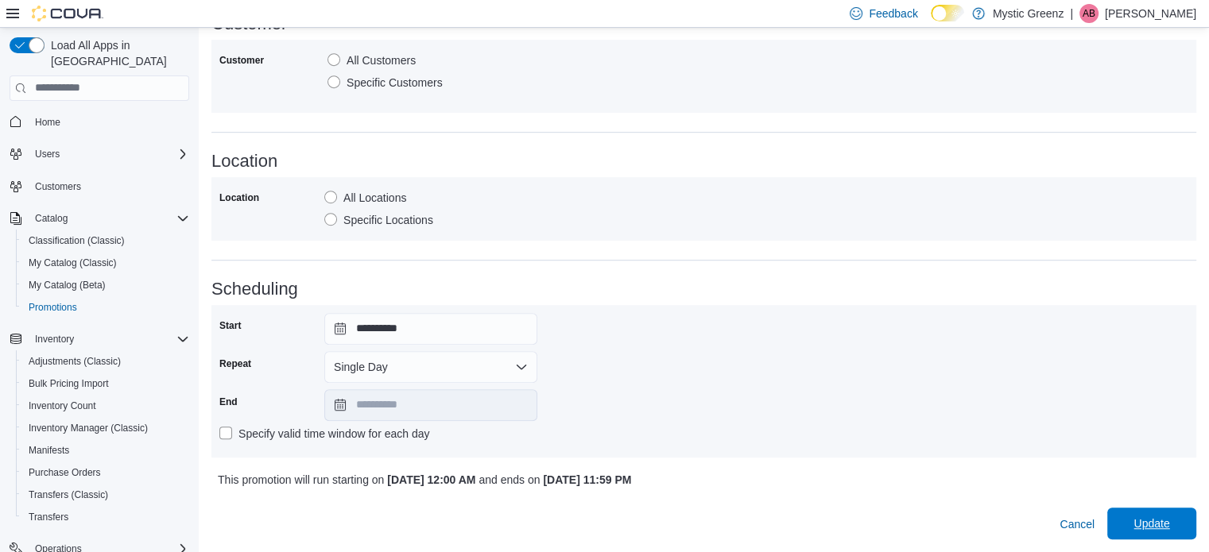
click at [1143, 524] on span "Update" at bounding box center [1152, 524] width 70 height 32
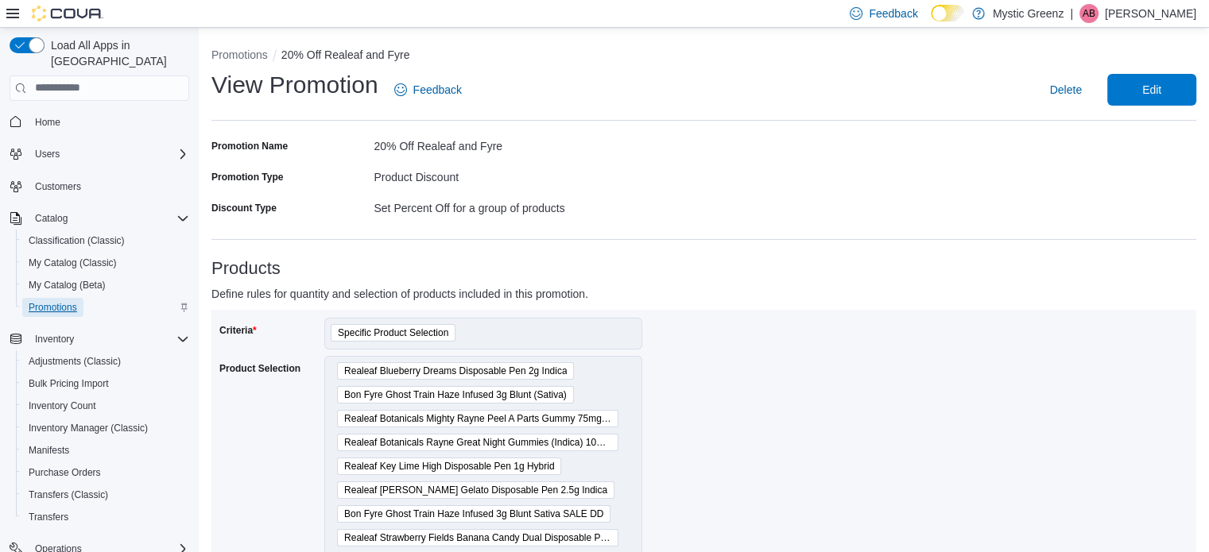
click at [65, 301] on span "Promotions" at bounding box center [53, 307] width 48 height 13
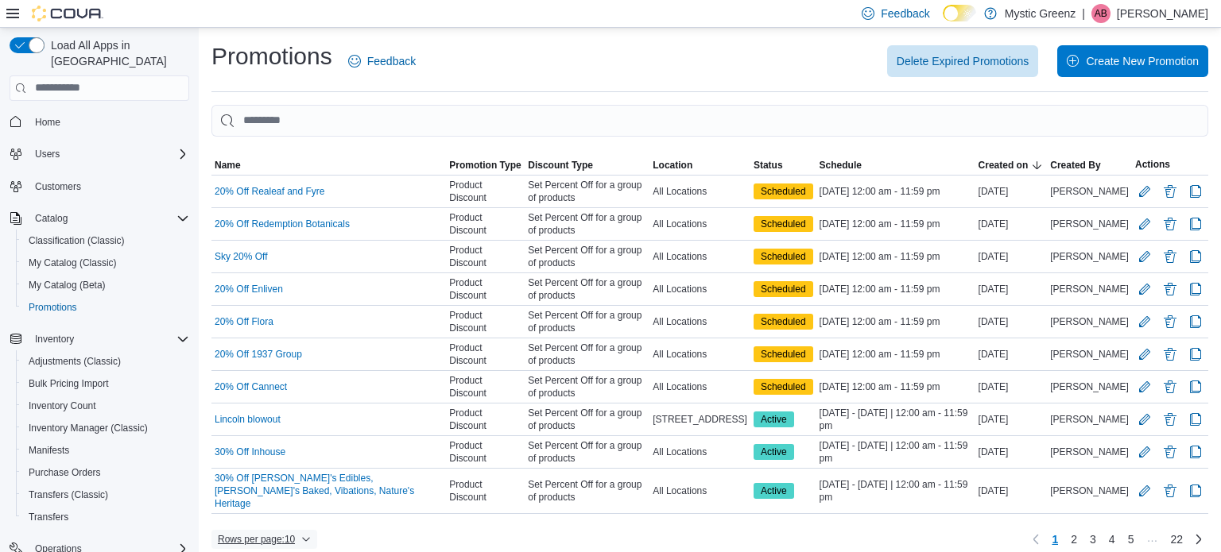
click at [273, 530] on span "Rows per page : 10" at bounding box center [264, 539] width 93 height 19
click at [285, 491] on span "50 rows" at bounding box center [285, 491] width 51 height 13
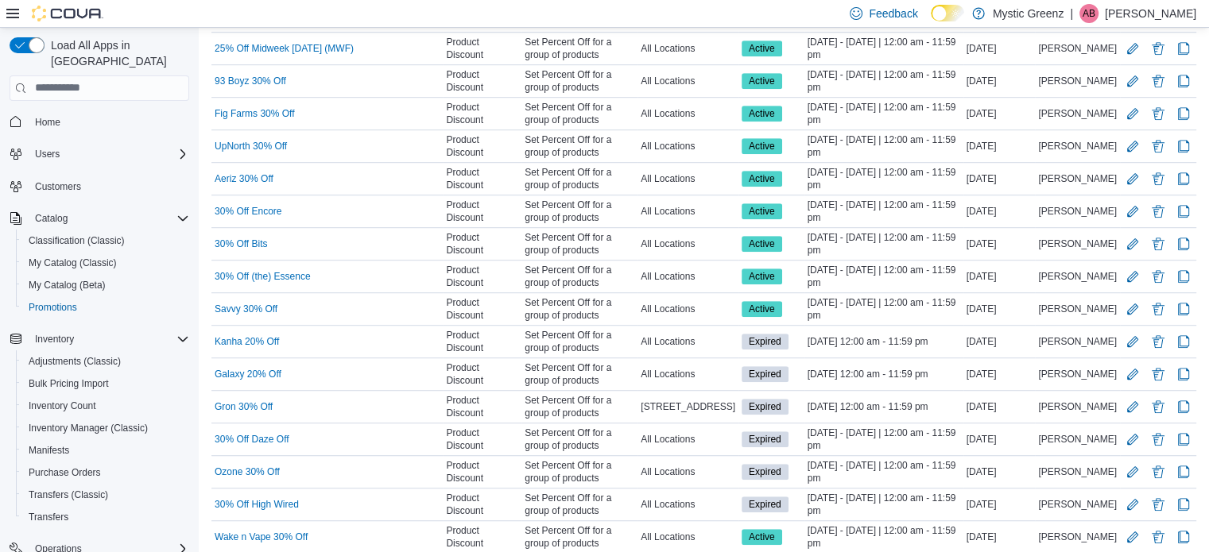
scroll to position [1006, 0]
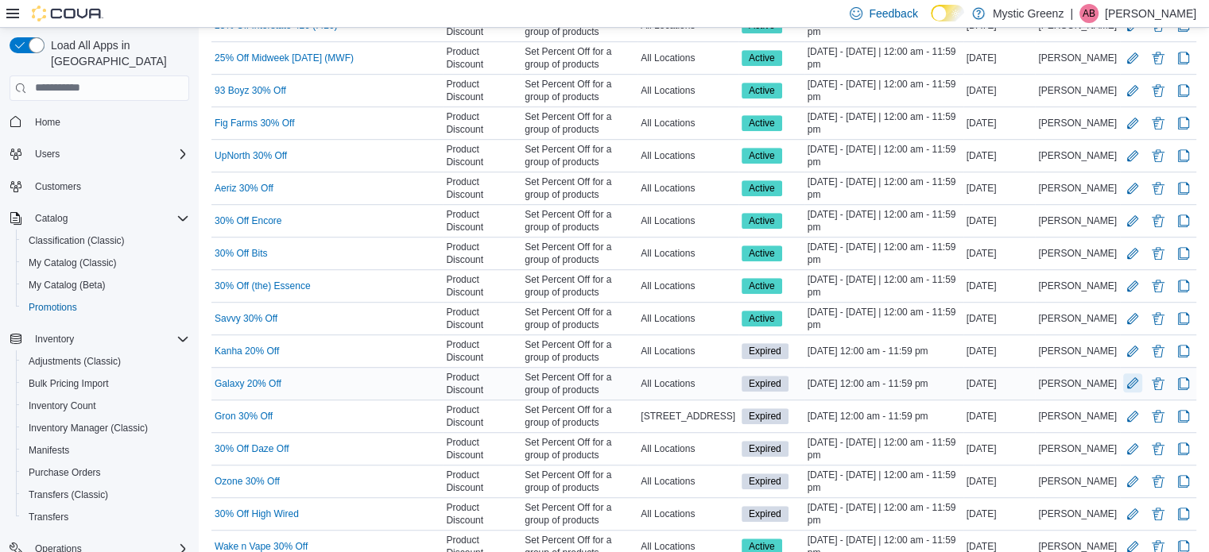
click at [1137, 374] on button "Edit Promotion" at bounding box center [1132, 383] width 19 height 19
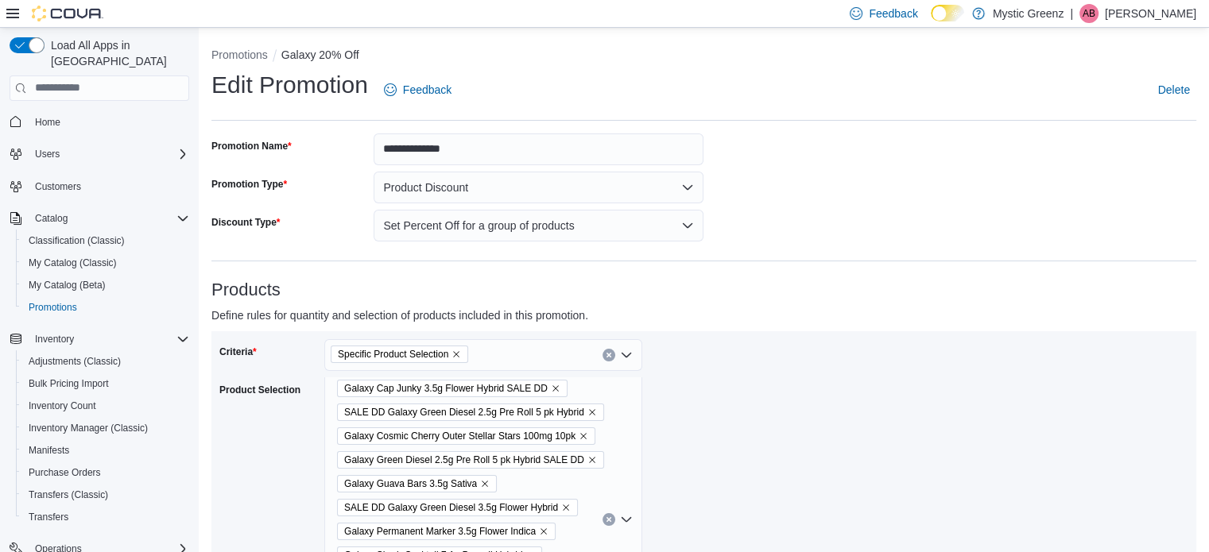
scroll to position [344, 0]
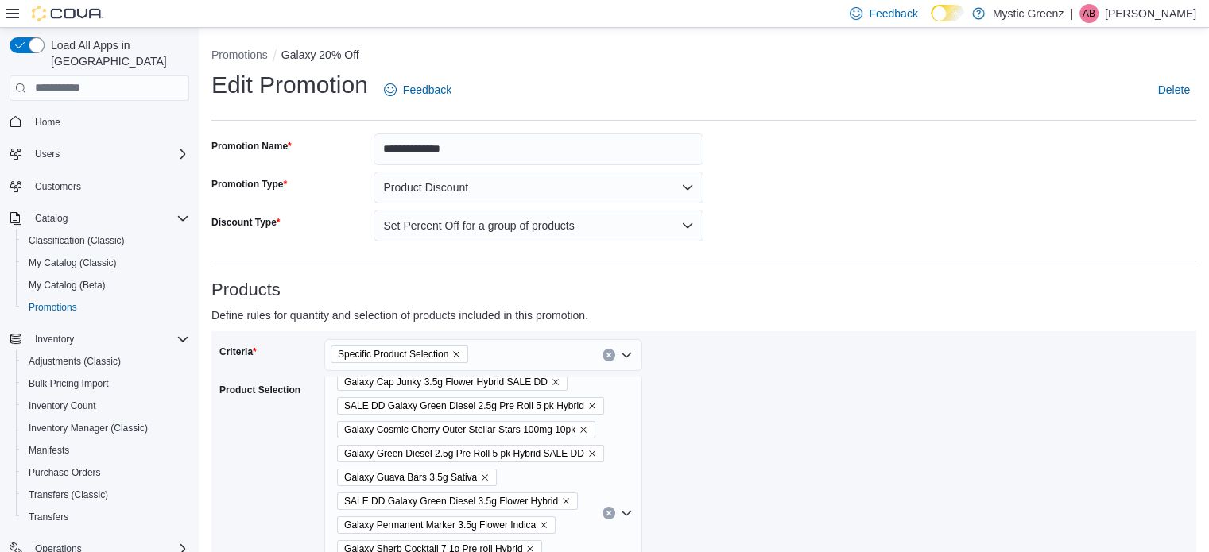
click at [556, 383] on icon "Remove Galaxy Cap Junky 3.5g Flower Hybrid SALE DD from selection in this group" at bounding box center [556, 383] width 10 height 10
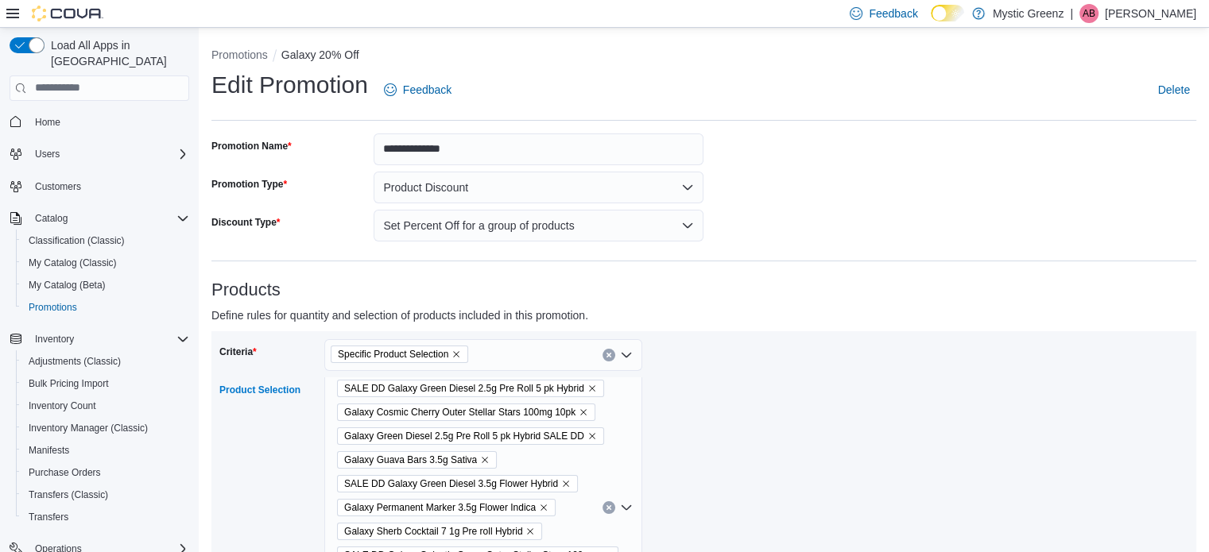
scroll to position [320, 0]
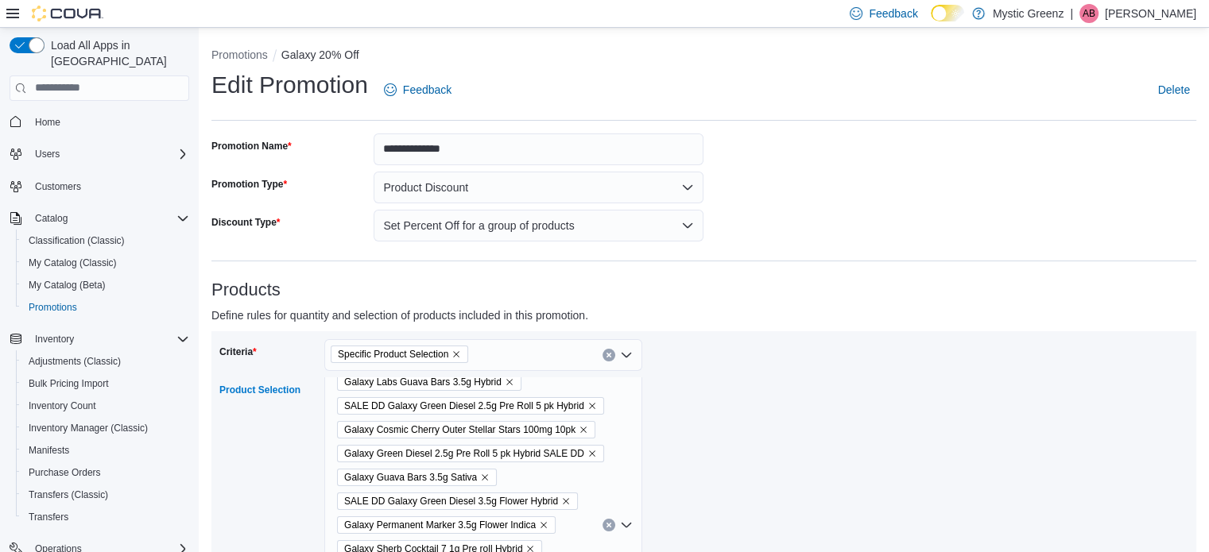
click at [593, 454] on icon "Remove Galaxy Green Diesel 2.5g Pre Roll 5 pk Hybrid SALE DD from selection in …" at bounding box center [592, 454] width 6 height 6
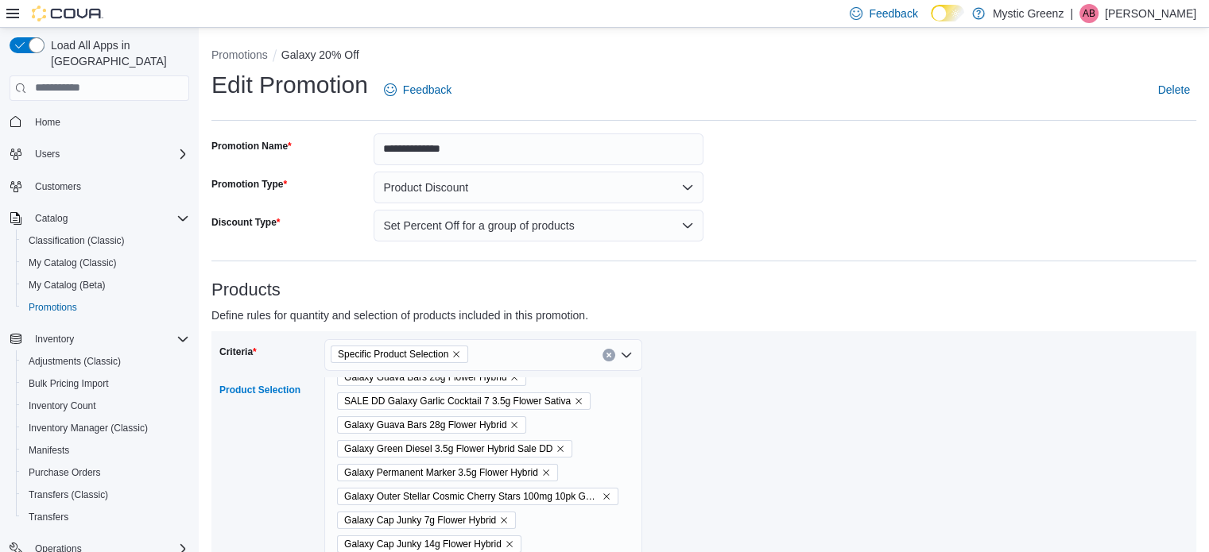
scroll to position [559, 0]
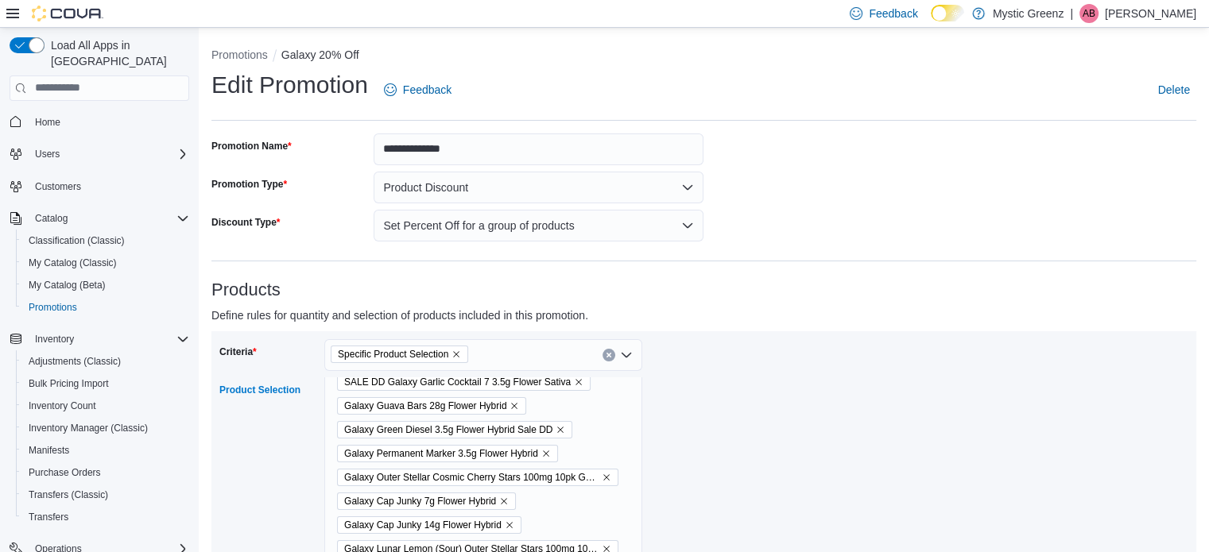
click at [561, 430] on icon "Remove Galaxy Green Diesel 3.5g Flower Hybrid Sale DD from selection in this gr…" at bounding box center [561, 430] width 6 height 6
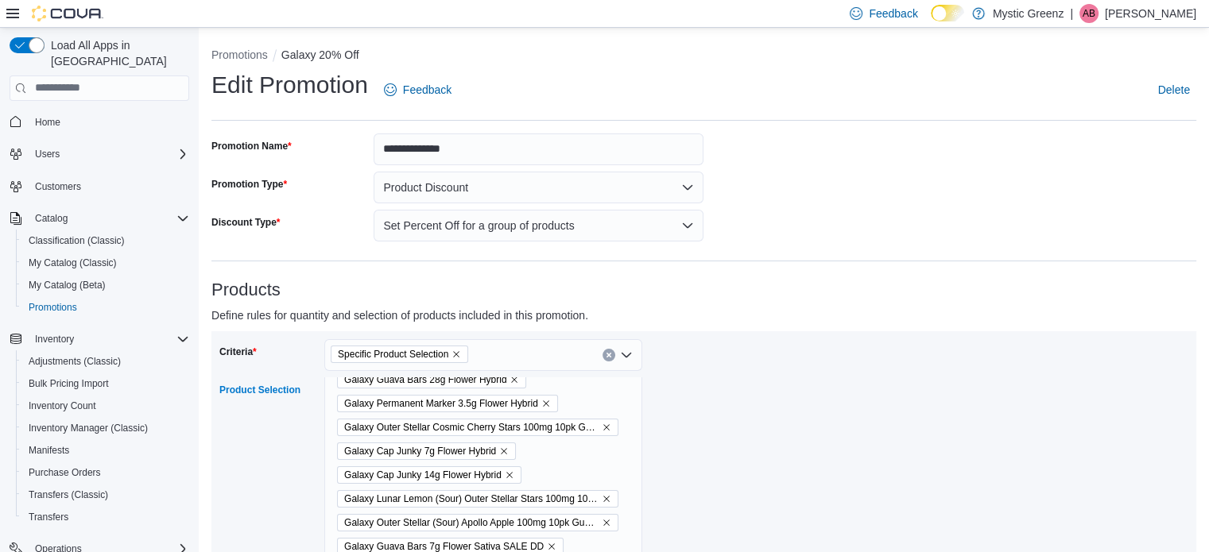
scroll to position [610, 0]
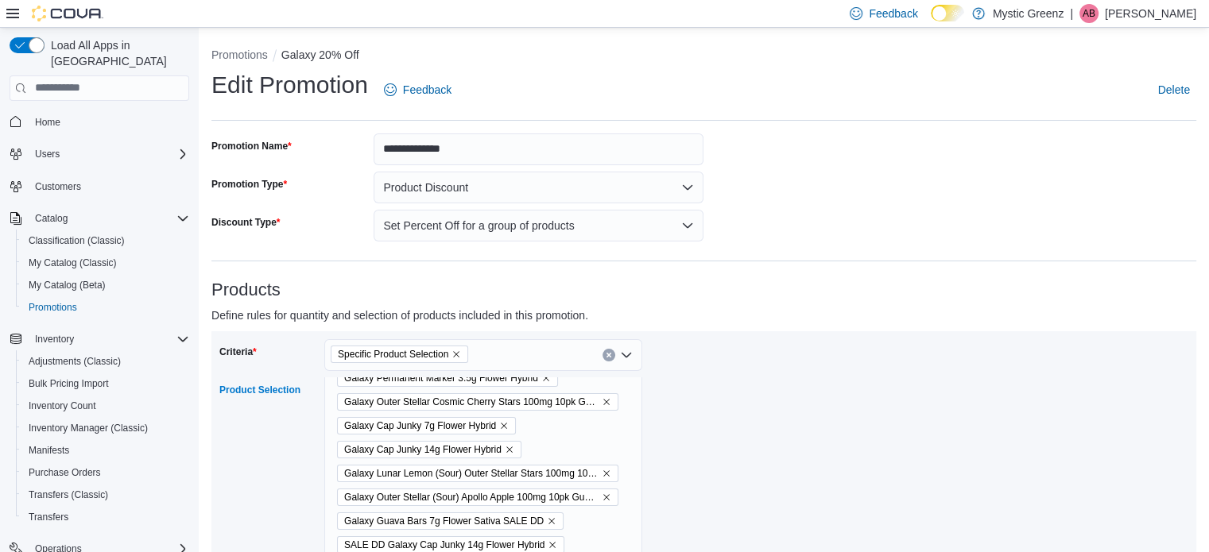
click at [554, 522] on icon "Remove Galaxy Guava Bars 7g Flower Sativa SALE DD from selection in this group" at bounding box center [552, 522] width 10 height 10
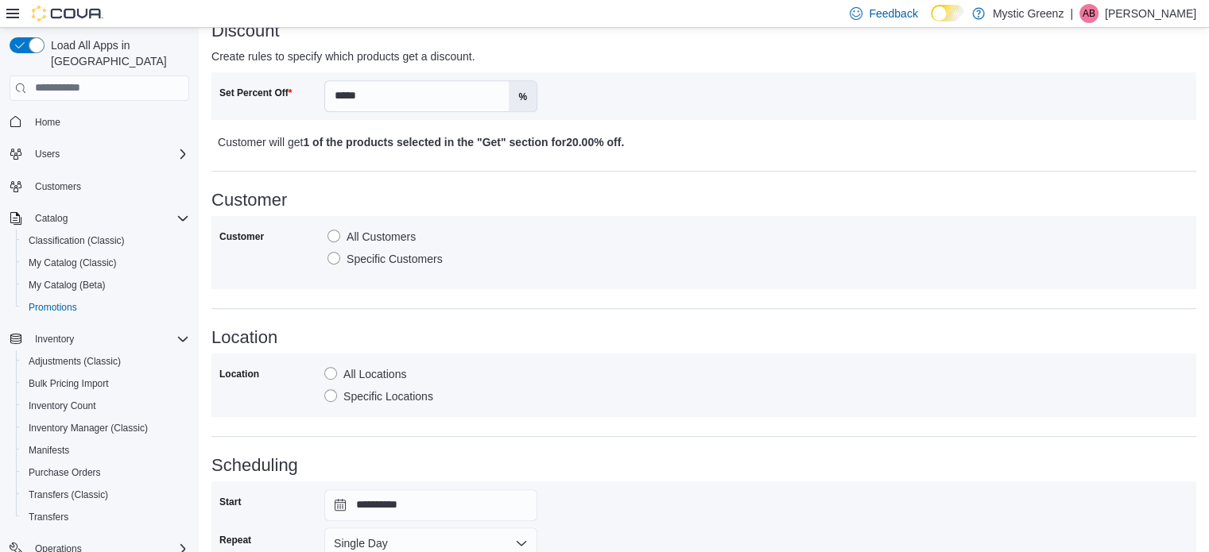
scroll to position [715, 0]
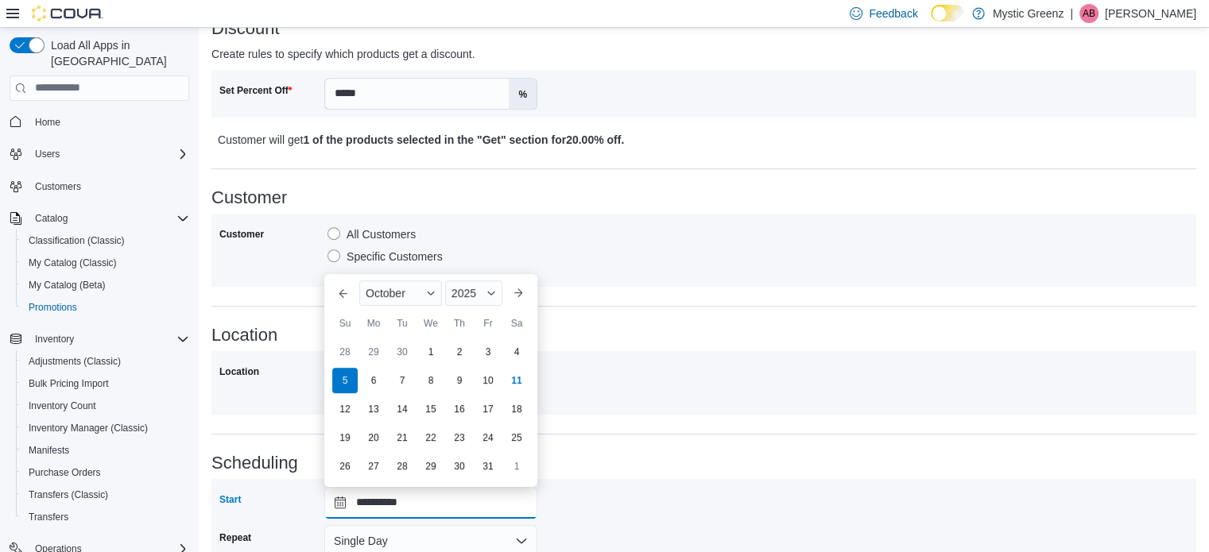
click at [338, 508] on input "**********" at bounding box center [430, 503] width 213 height 32
click at [357, 413] on div "12" at bounding box center [345, 409] width 28 height 28
type input "**********"
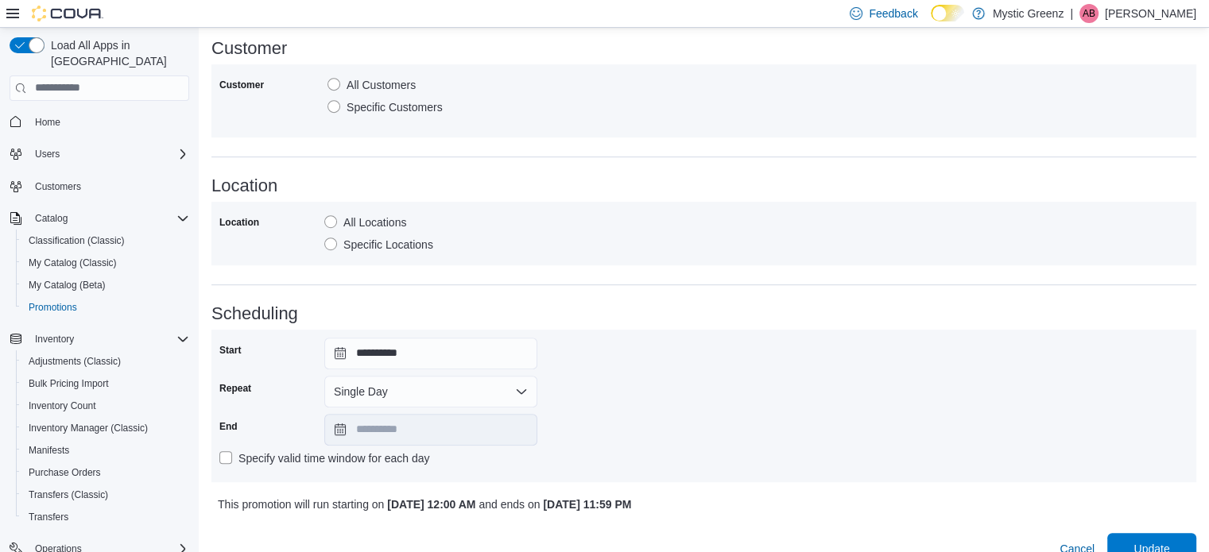
scroll to position [889, 0]
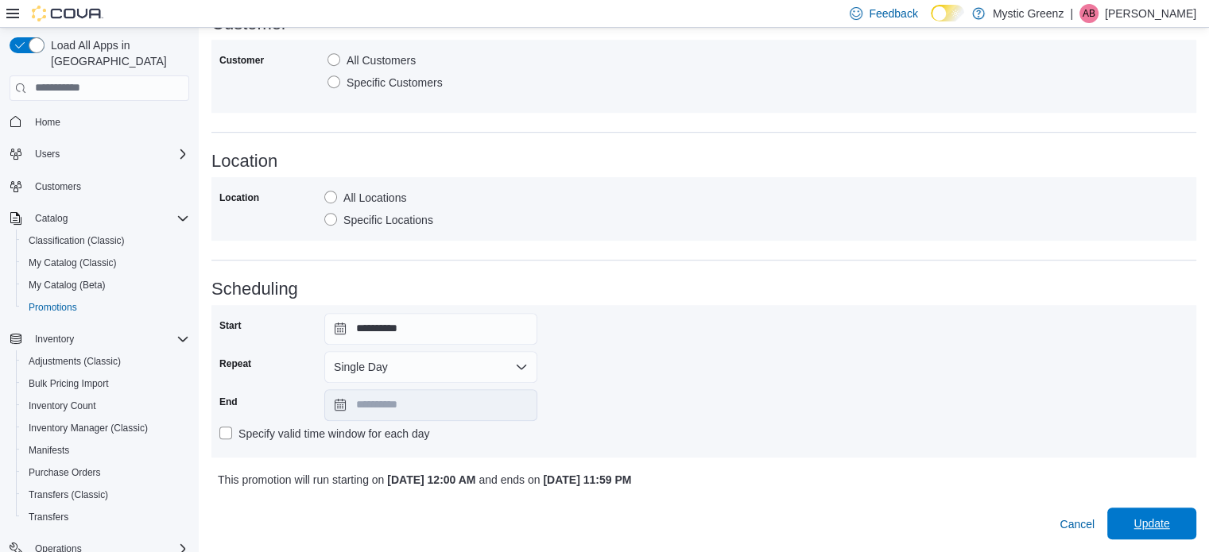
click at [1152, 526] on span "Update" at bounding box center [1151, 524] width 36 height 16
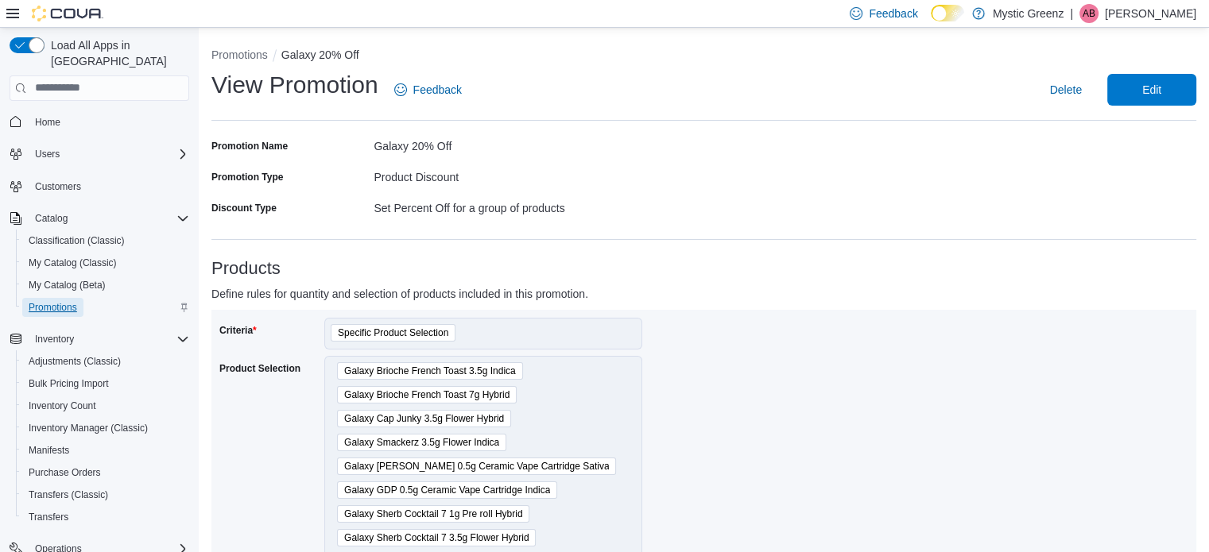
click at [70, 301] on span "Promotions" at bounding box center [53, 307] width 48 height 13
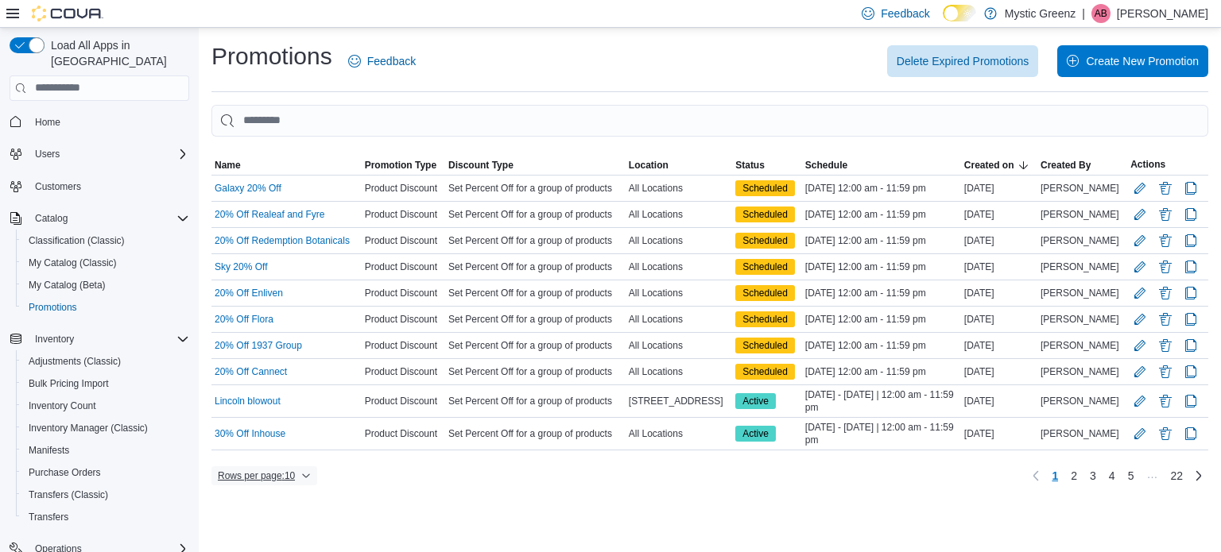
click at [281, 471] on span "Rows per page : 10" at bounding box center [256, 476] width 77 height 13
click at [294, 444] on span "50 rows" at bounding box center [285, 440] width 51 height 13
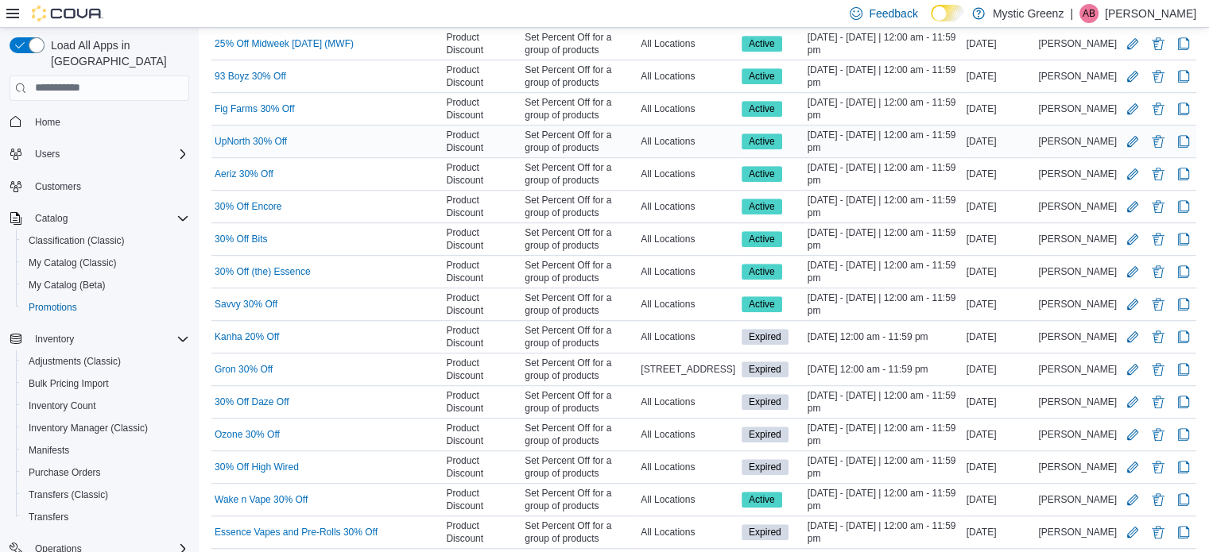
scroll to position [1086, 0]
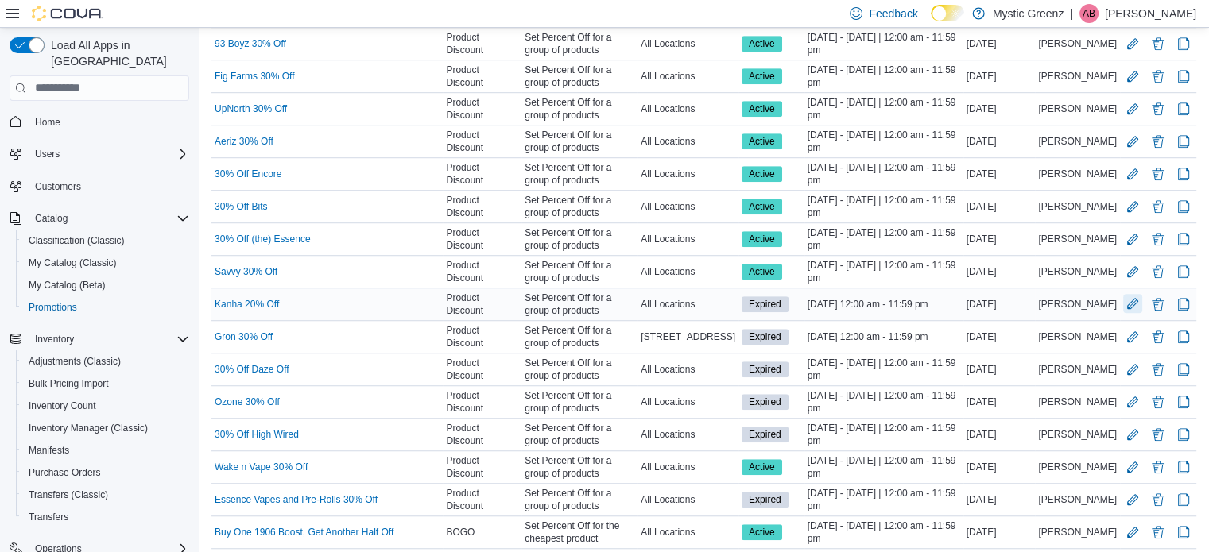
click at [1137, 294] on button "Edit Promotion" at bounding box center [1132, 303] width 19 height 19
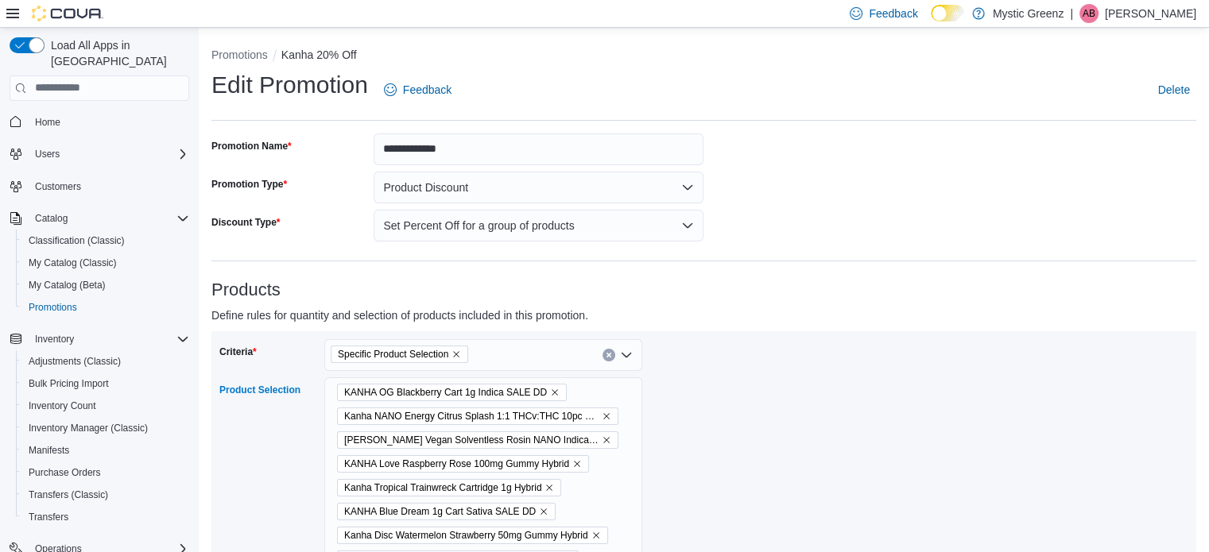
click at [553, 389] on icon "Remove KANHA OG Blackberry Cart 1g Indica SALE DD from selection in this group" at bounding box center [555, 393] width 10 height 10
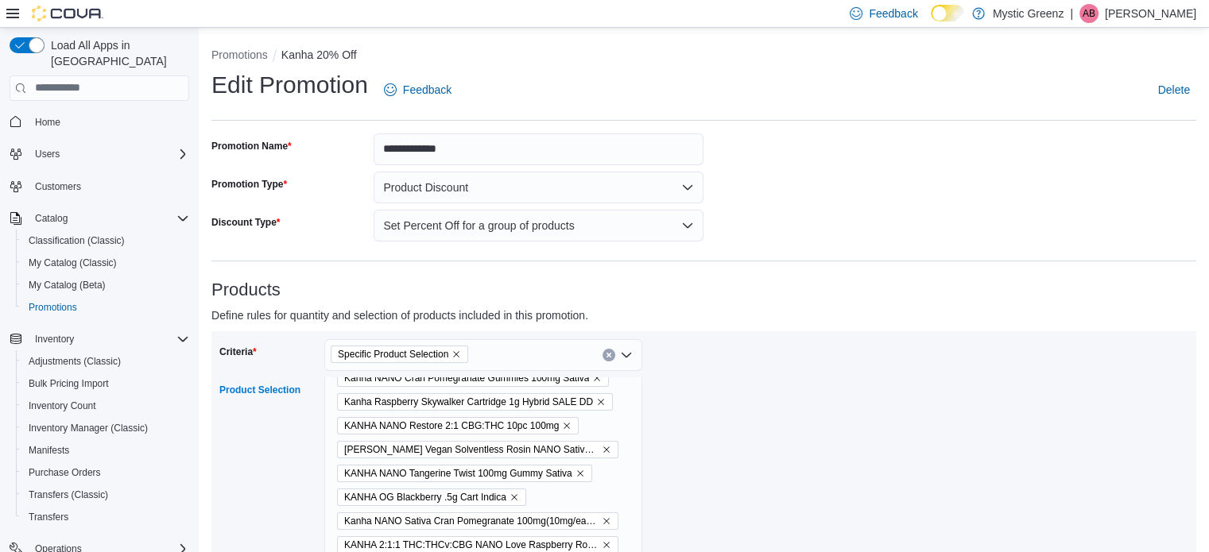
scroll to position [397, 0]
click at [596, 402] on icon "Remove Kanha Raspberry Skywalker Cartridge 1g Hybrid SALE DD from selection in …" at bounding box center [601, 401] width 10 height 10
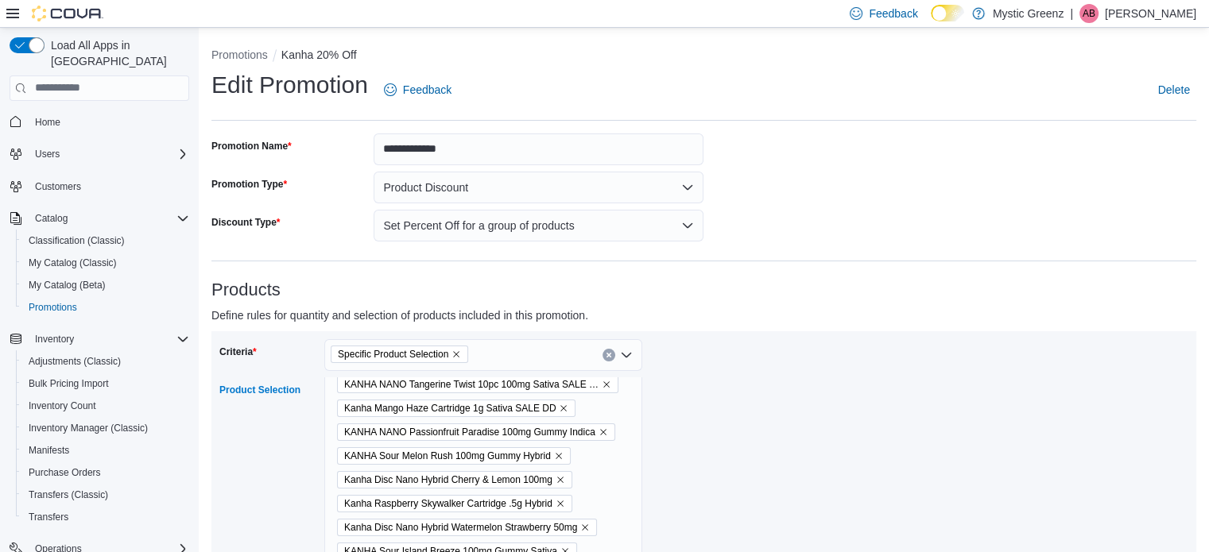
click at [563, 409] on icon "Remove Kanha Mango Haze Cartridge 1g Sativa SALE DD from selection in this group" at bounding box center [564, 408] width 6 height 6
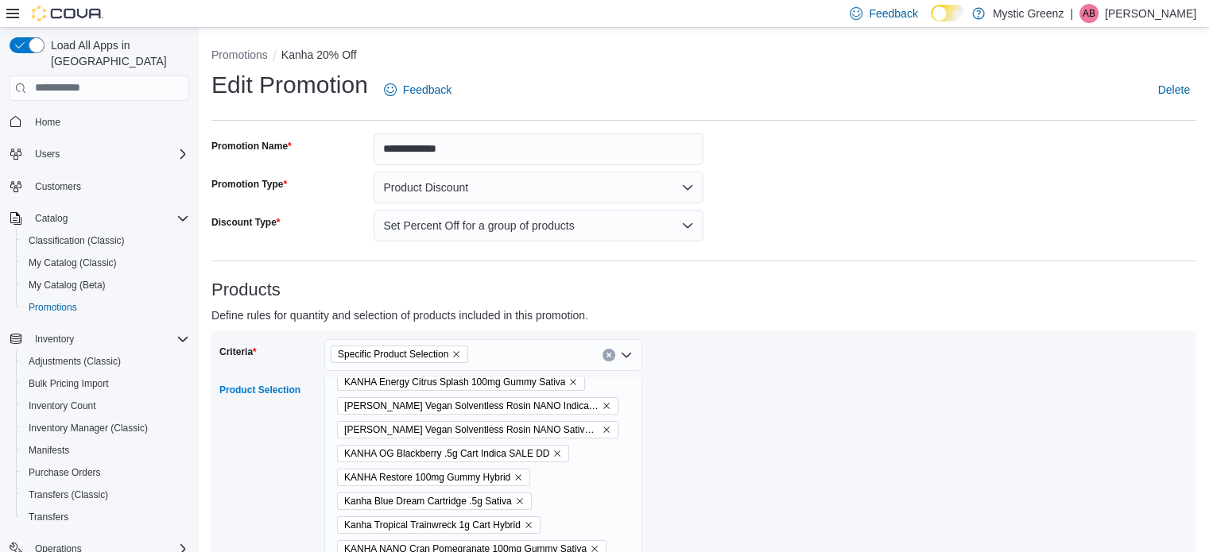
scroll to position [1033, 0]
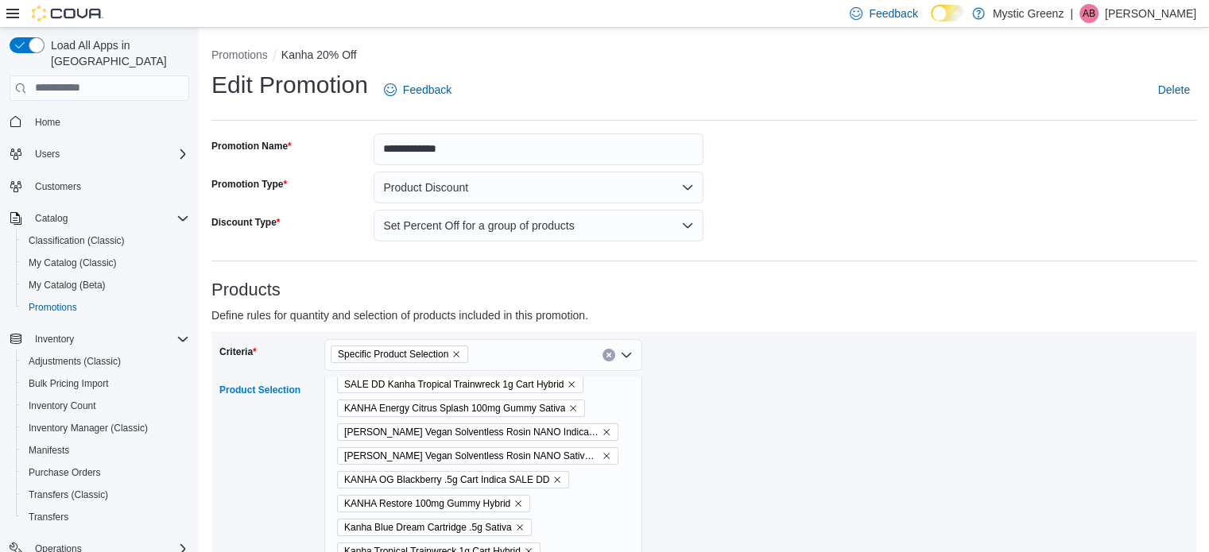
click at [553, 482] on icon "Remove KANHA OG Blackberry .5g Cart Indica SALE DD from selection in this group" at bounding box center [557, 480] width 10 height 10
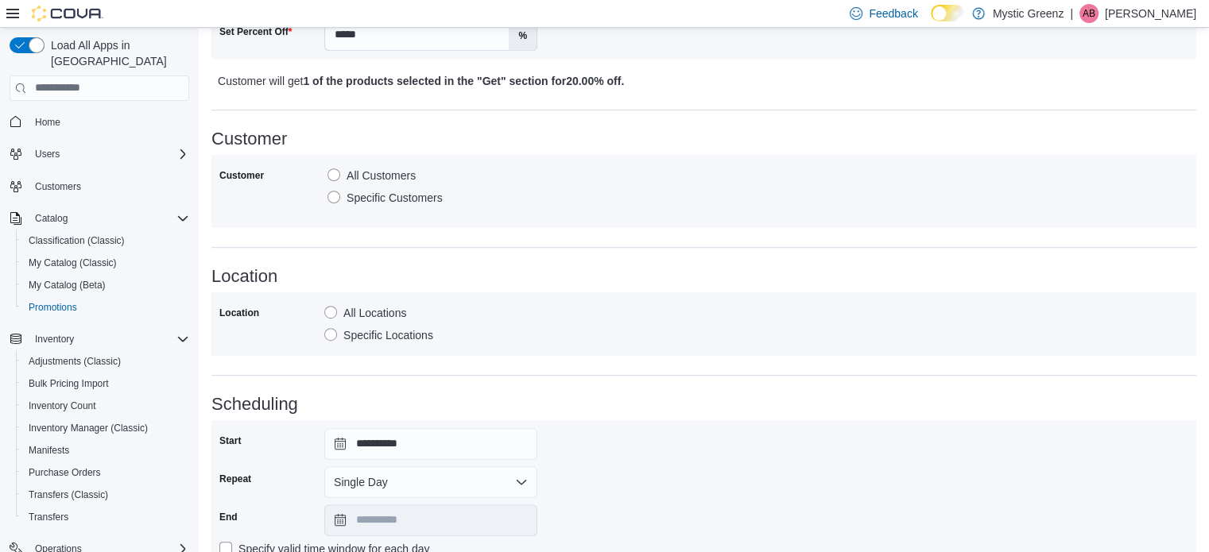
scroll to position [795, 0]
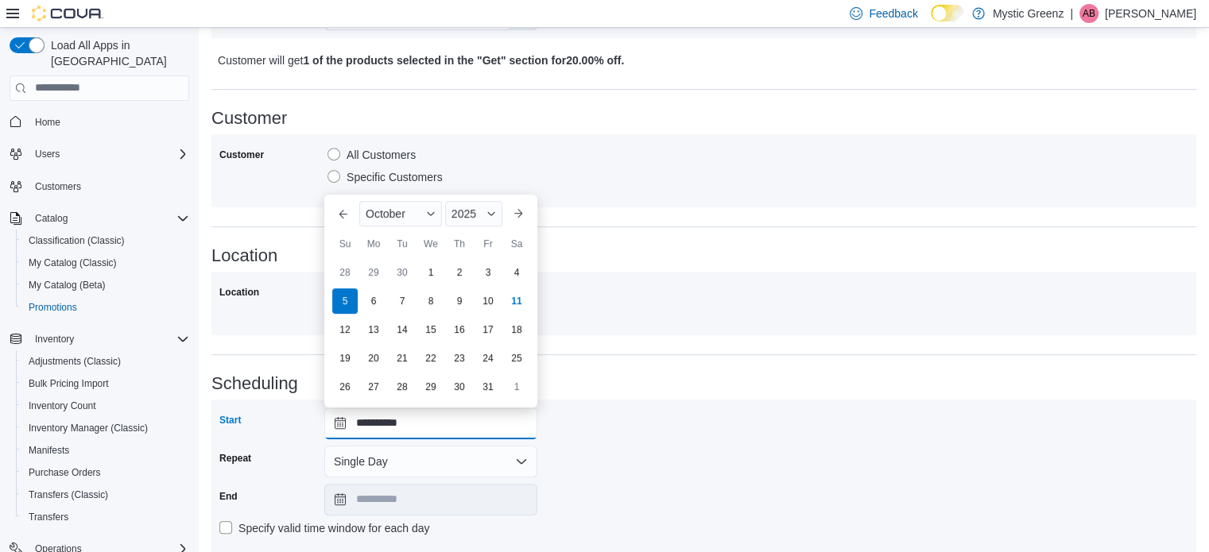
click at [349, 424] on input "**********" at bounding box center [430, 424] width 213 height 32
click at [349, 341] on div "12" at bounding box center [345, 330] width 28 height 28
type input "**********"
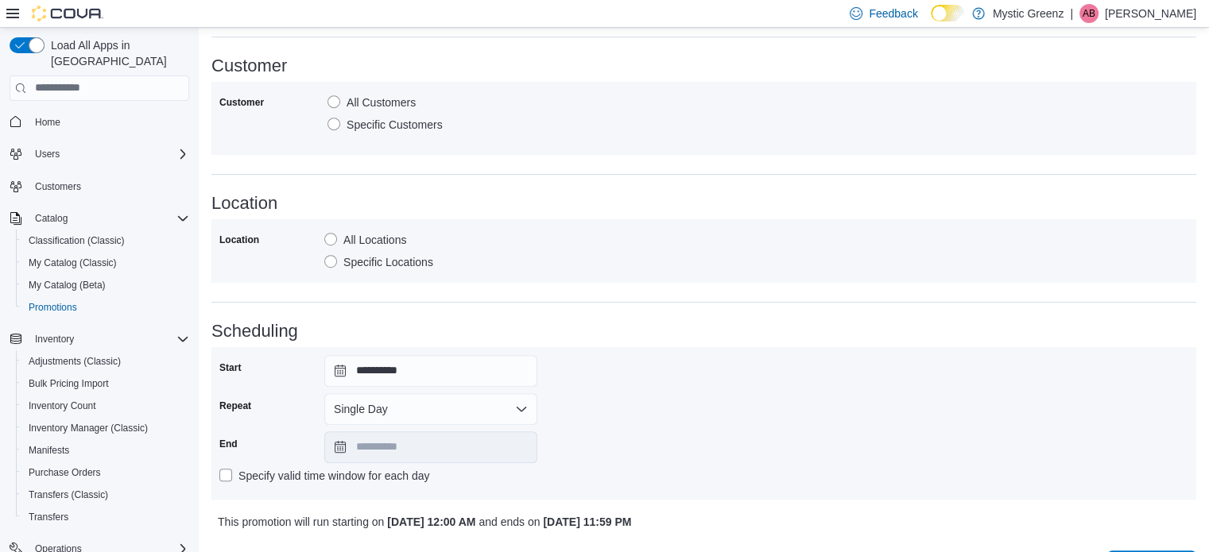
click at [693, 374] on div "**********" at bounding box center [703, 423] width 969 height 137
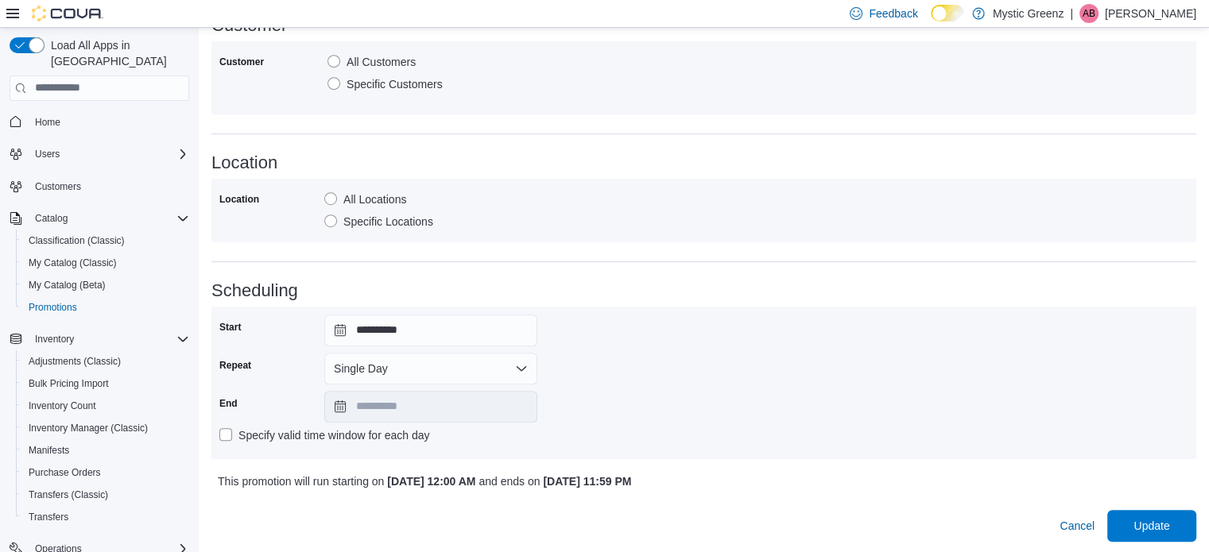
scroll to position [889, 0]
click at [1142, 525] on span "Update" at bounding box center [1152, 524] width 70 height 32
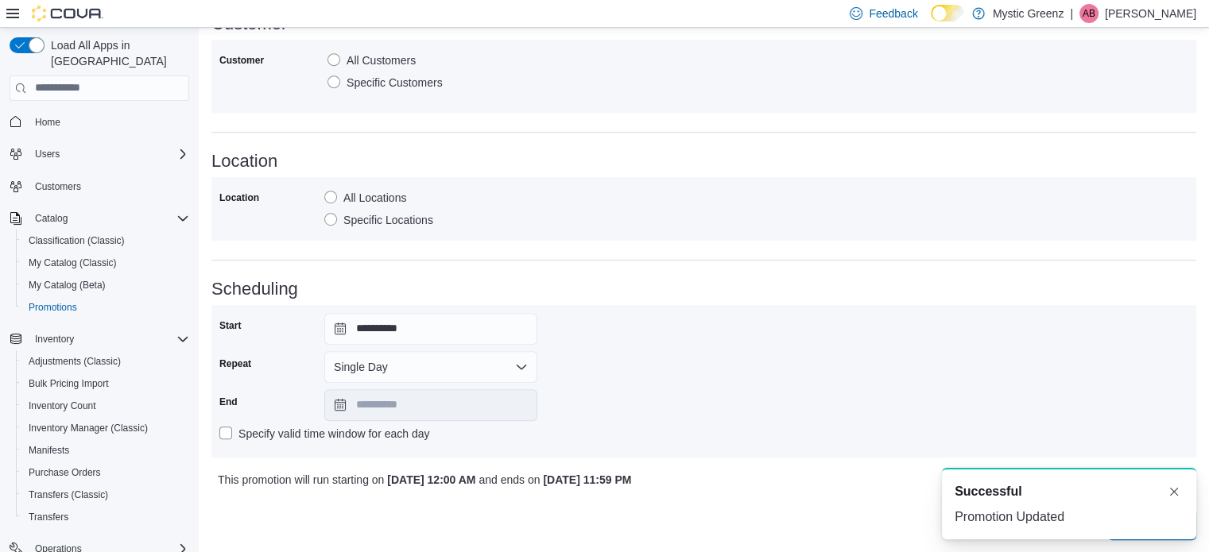
scroll to position [0, 0]
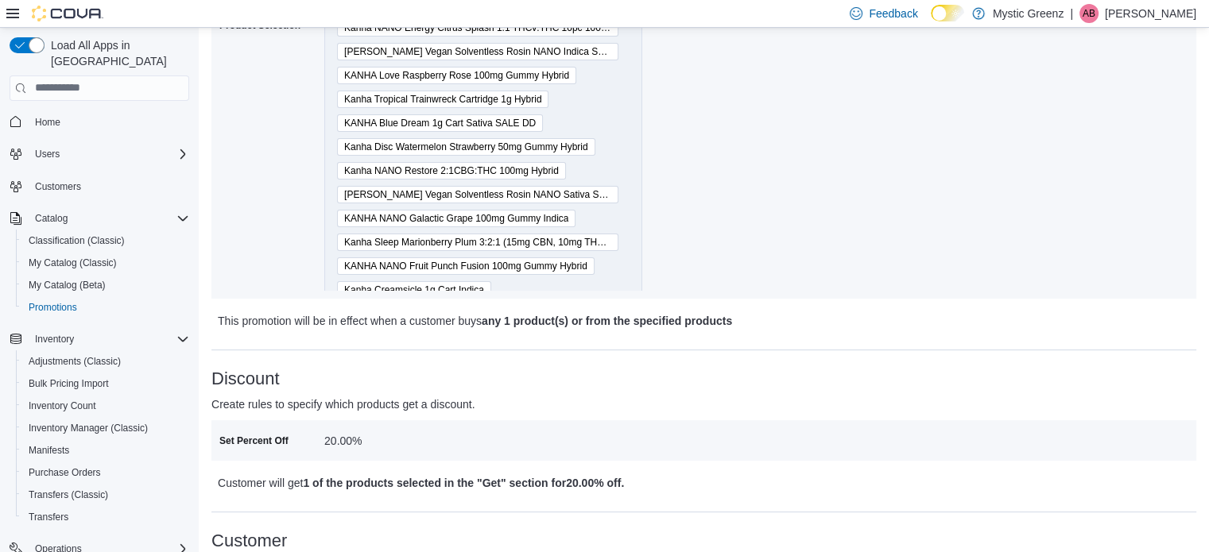
scroll to position [344, 0]
click at [62, 301] on span "Promotions" at bounding box center [53, 307] width 48 height 13
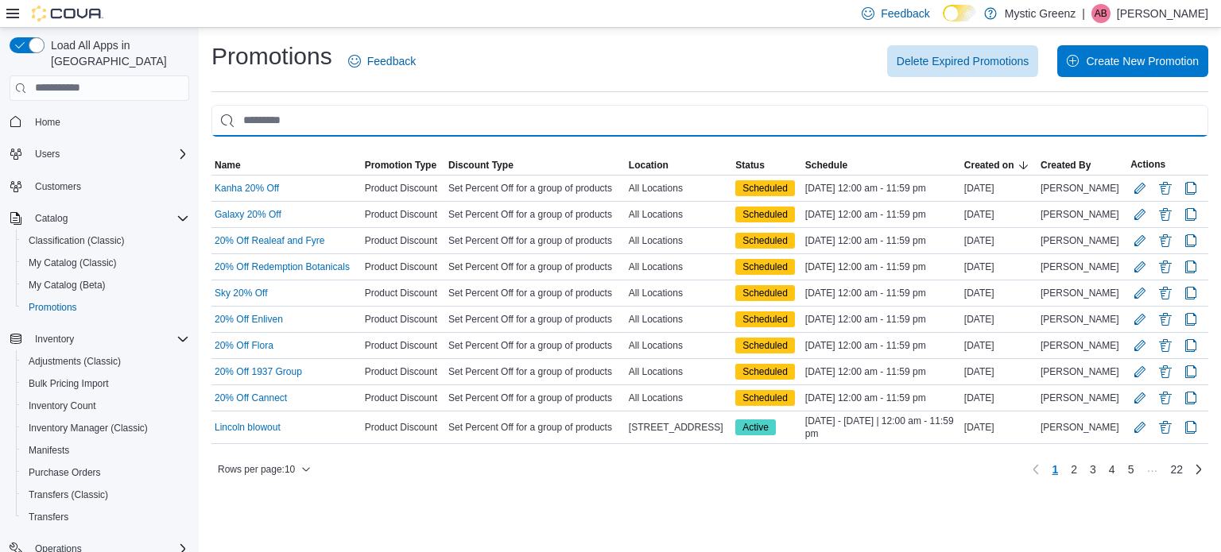
click at [335, 130] on input "This is a search bar. As you type, the results lower in the page will automatic…" at bounding box center [709, 121] width 997 height 32
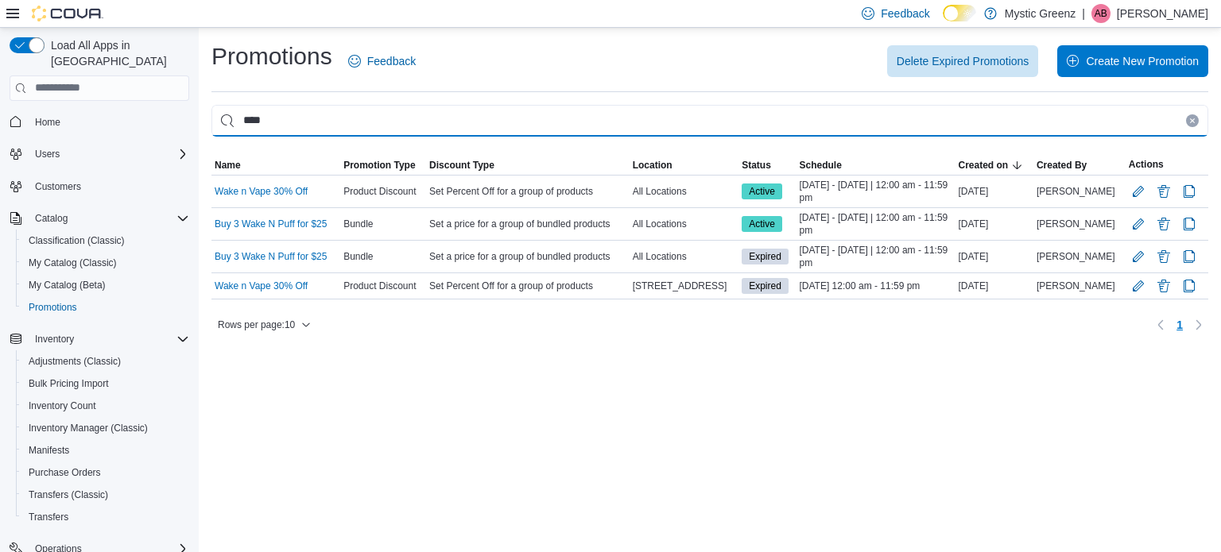
type input "****"
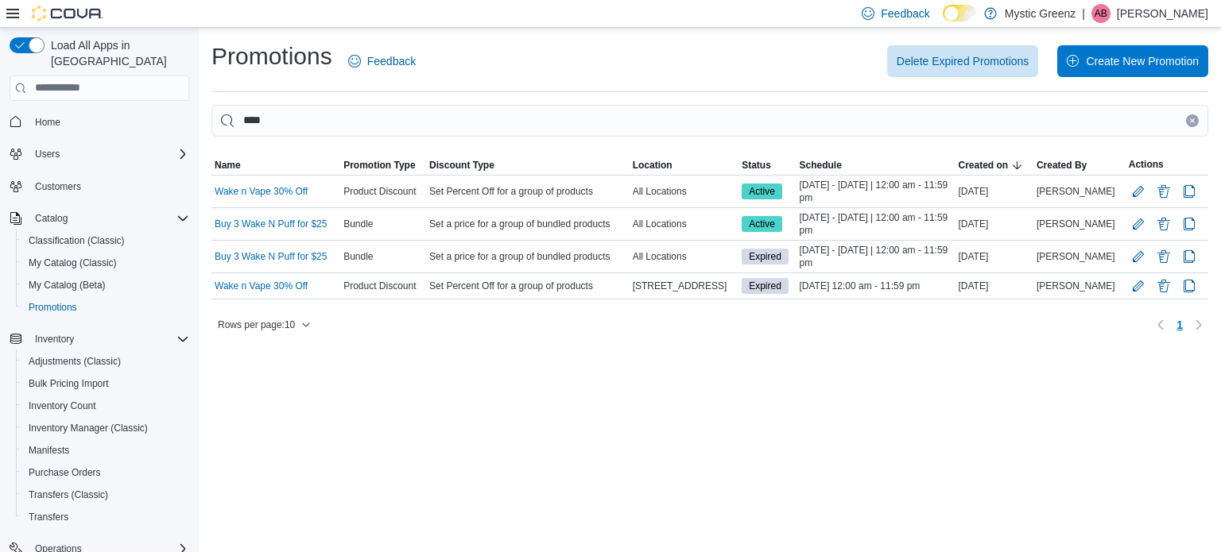
click at [636, 46] on div "Delete Expired Promotions Create New Promotion" at bounding box center [821, 61] width 773 height 32
click at [60, 301] on span "Promotions" at bounding box center [53, 307] width 48 height 13
drag, startPoint x: 45, startPoint y: 296, endPoint x: 54, endPoint y: 293, distance: 9.1
click at [47, 301] on span "Promotions" at bounding box center [53, 307] width 48 height 13
click at [91, 257] on span "My Catalog (Classic)" at bounding box center [73, 263] width 88 height 13
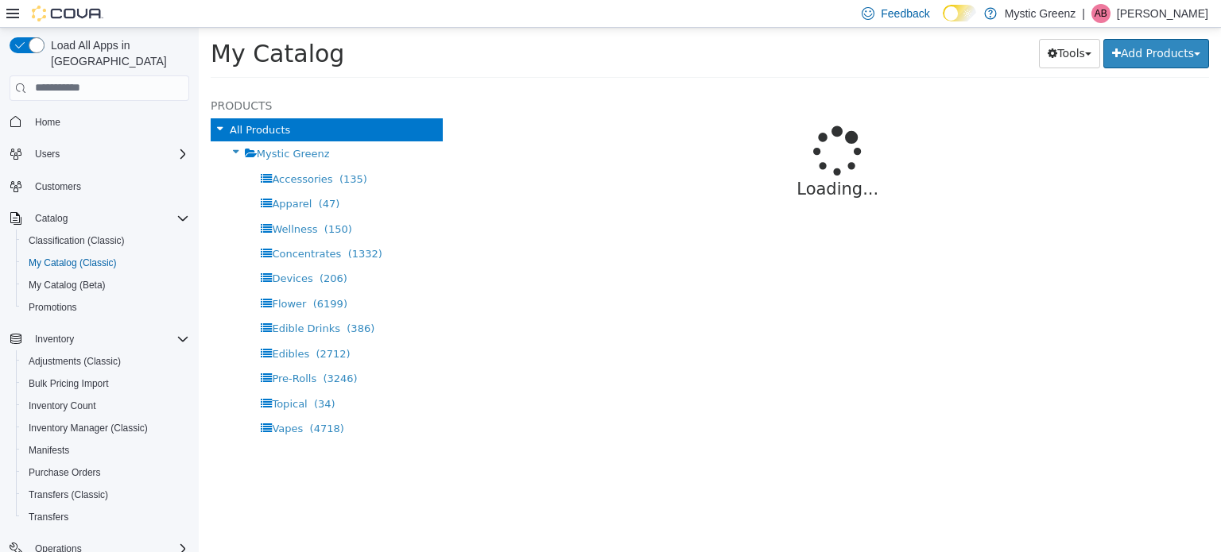
select select "**********"
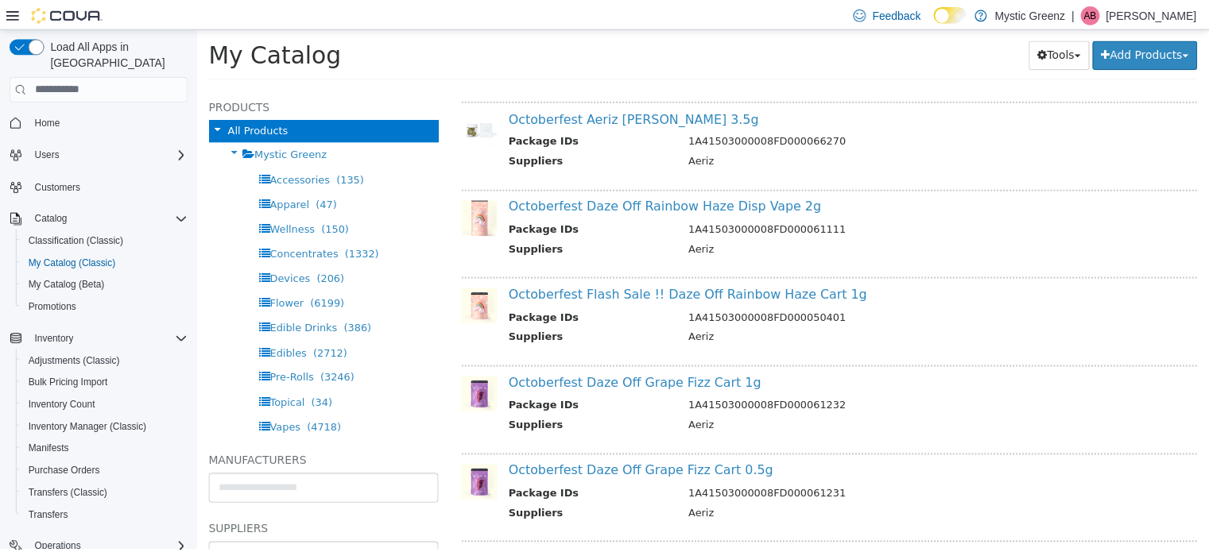
scroll to position [688, 0]
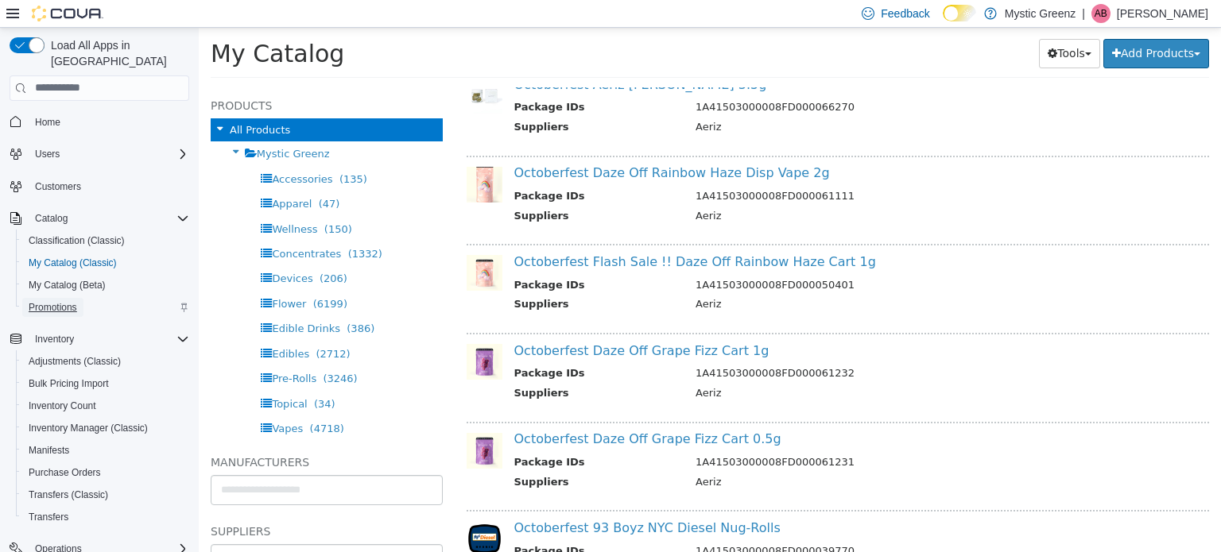
click at [60, 301] on span "Promotions" at bounding box center [53, 307] width 48 height 13
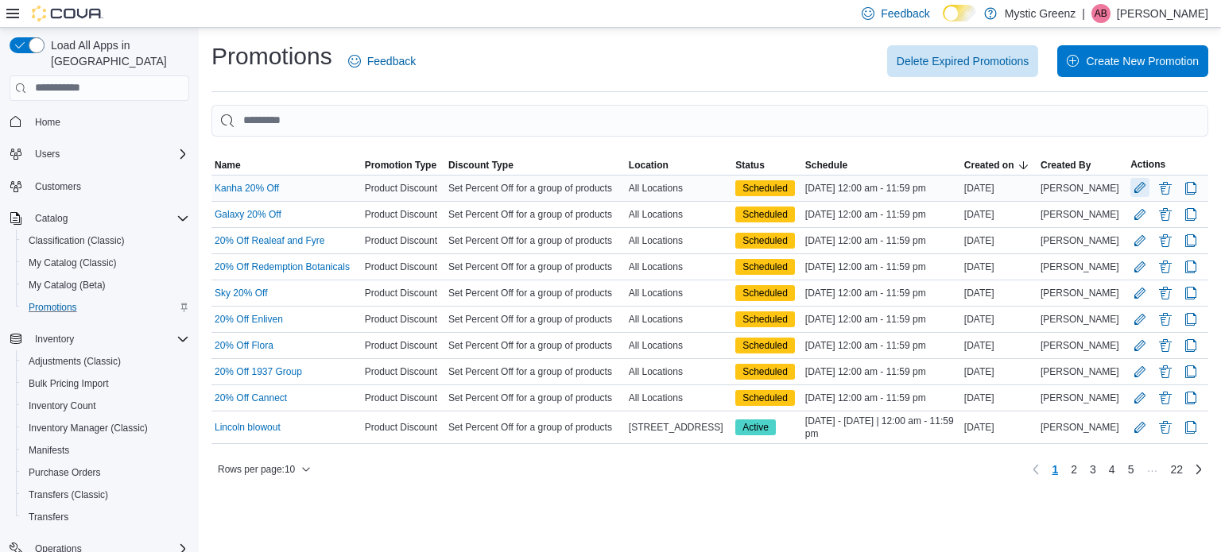
click at [1138, 184] on button "Edit Promotion" at bounding box center [1139, 187] width 19 height 19
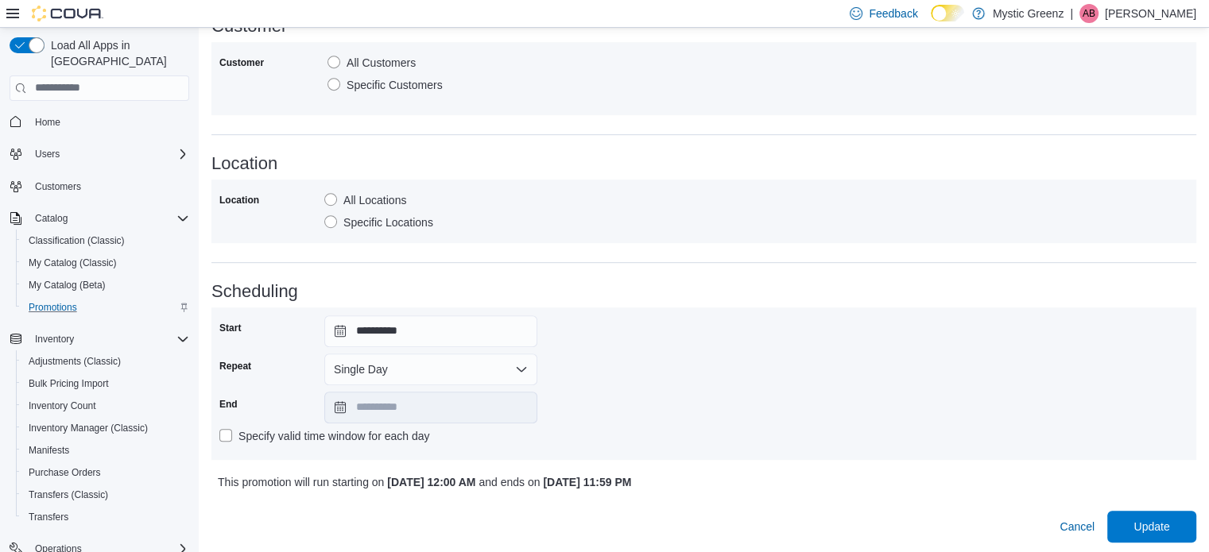
scroll to position [889, 0]
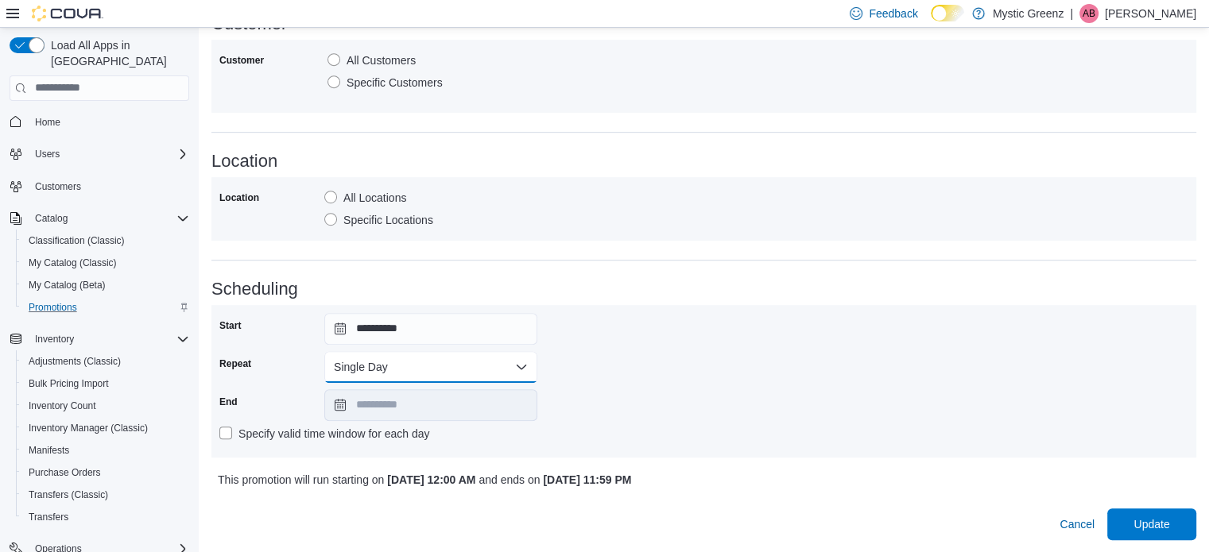
click at [397, 365] on button "Single Day" at bounding box center [430, 367] width 213 height 32
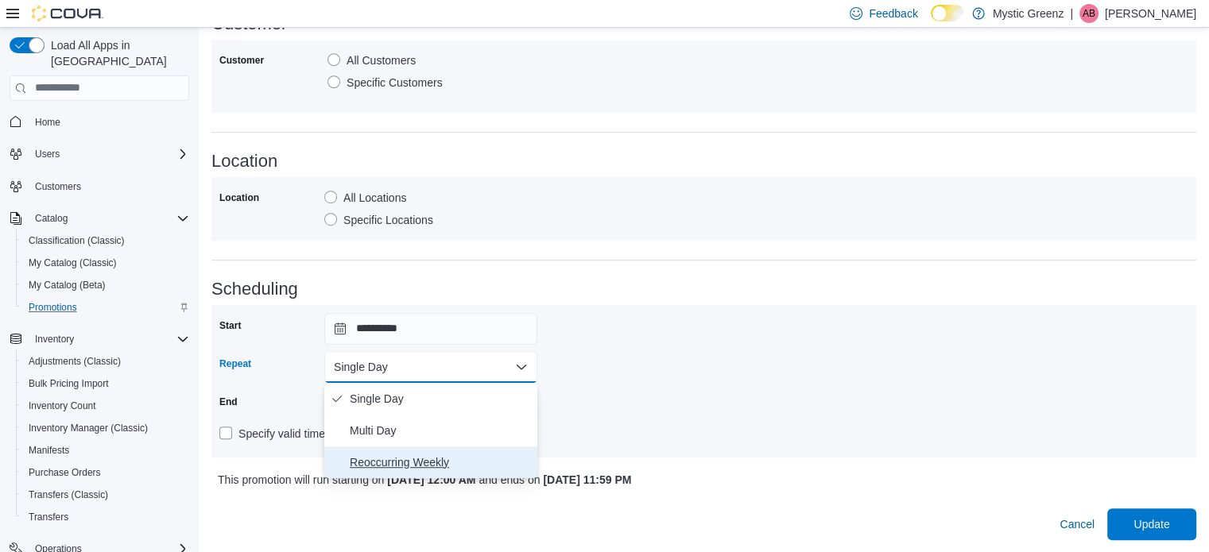
click at [395, 468] on span "Reoccurring Weekly" at bounding box center [440, 462] width 181 height 19
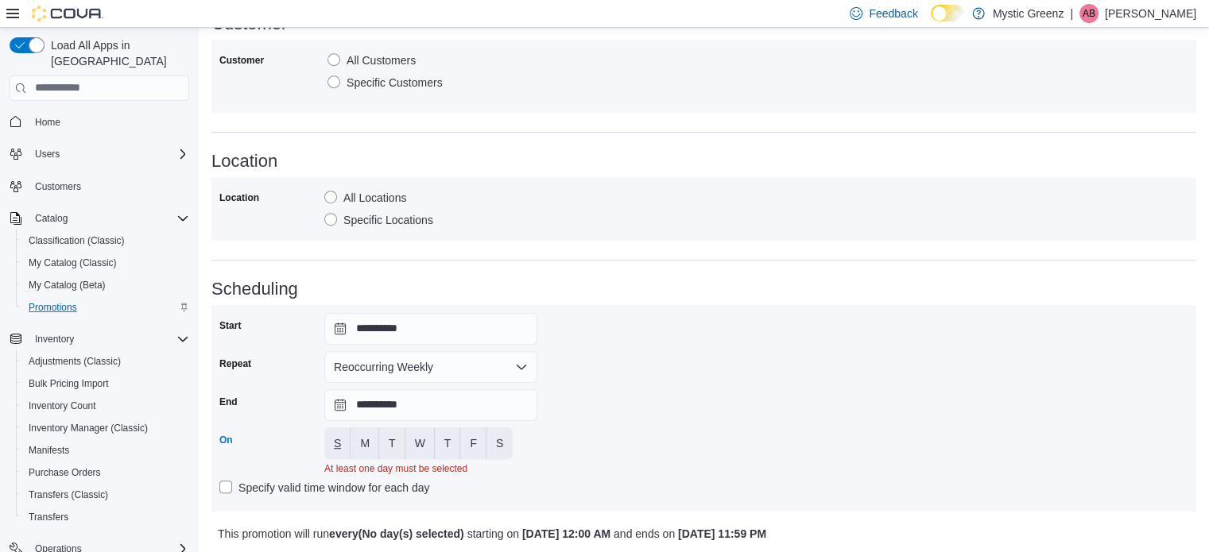
click at [335, 436] on span "S" at bounding box center [337, 444] width 7 height 16
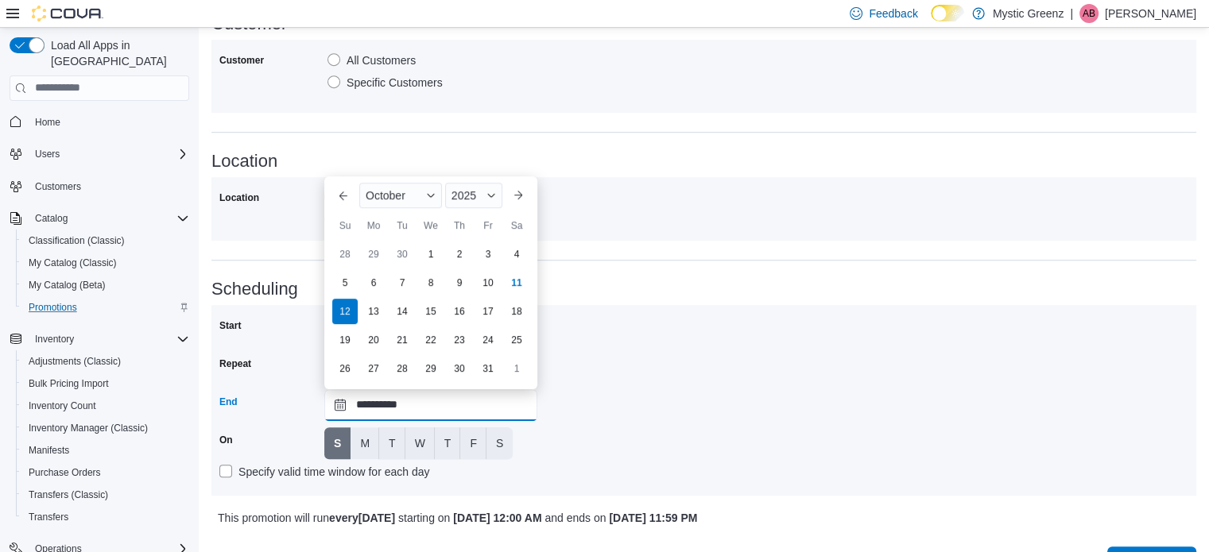
click at [336, 404] on input "**********" at bounding box center [430, 405] width 213 height 32
click at [350, 369] on div "26" at bounding box center [345, 368] width 28 height 28
type input "**********"
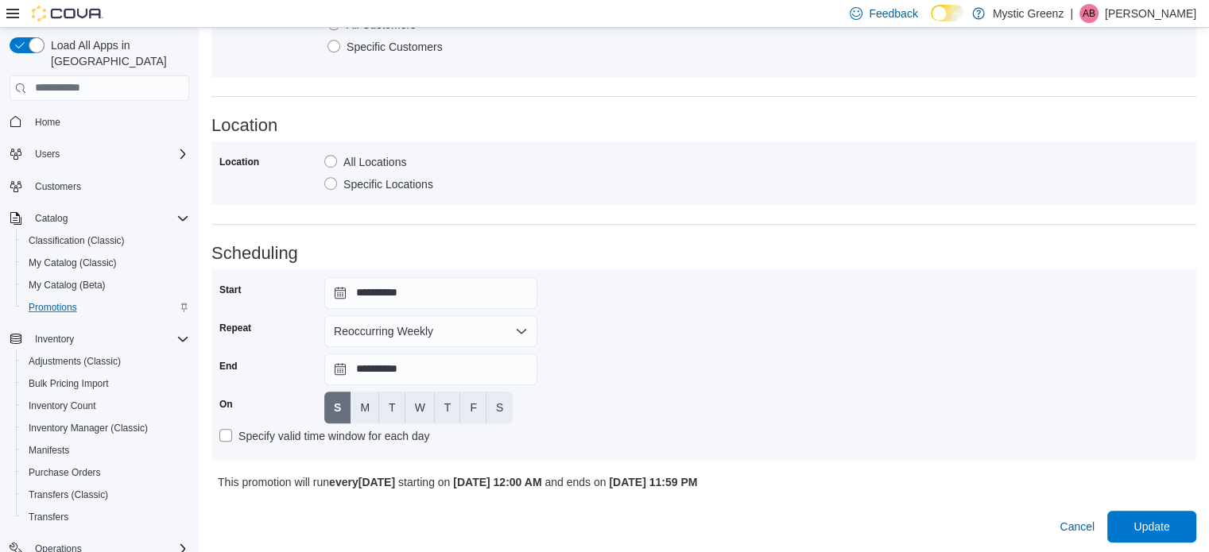
scroll to position [928, 0]
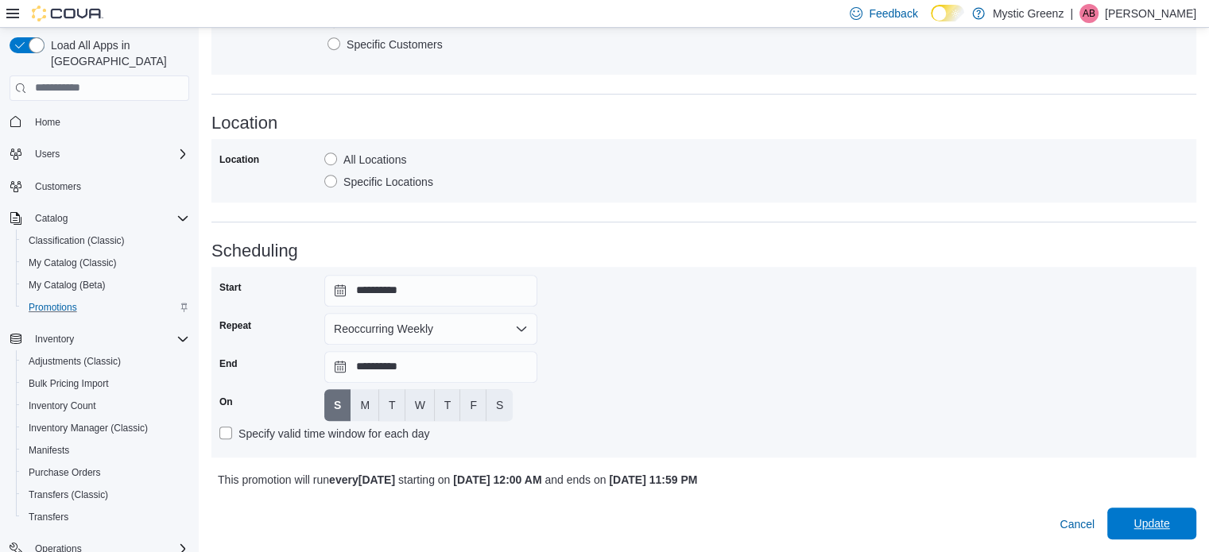
click at [1148, 521] on span "Update" at bounding box center [1151, 524] width 36 height 16
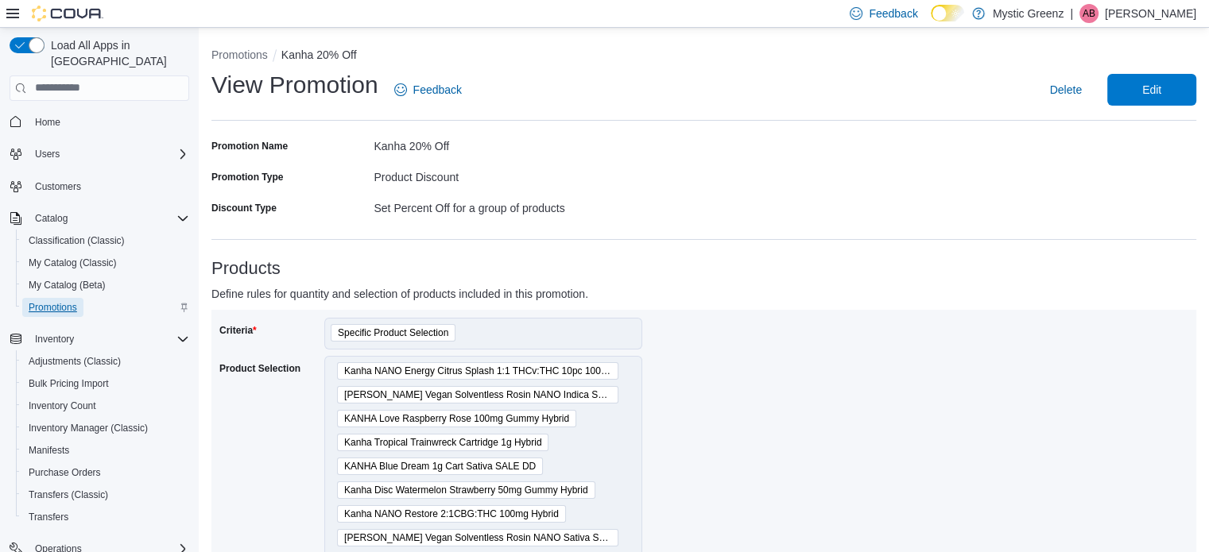
click at [68, 301] on span "Promotions" at bounding box center [53, 307] width 48 height 13
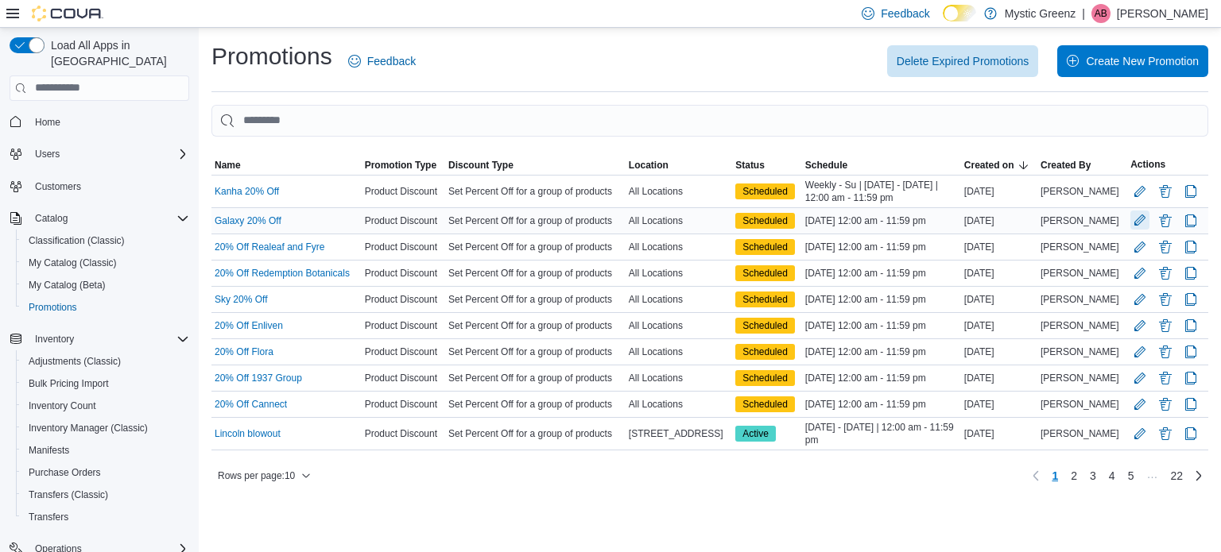
click at [1133, 225] on button "Edit Promotion" at bounding box center [1139, 220] width 19 height 19
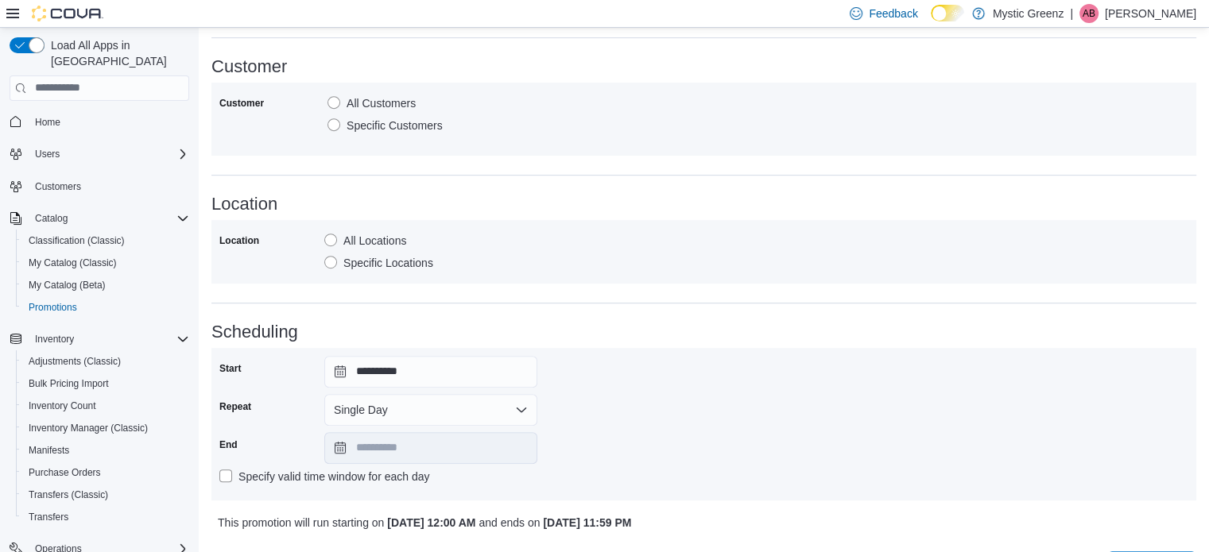
scroll to position [889, 0]
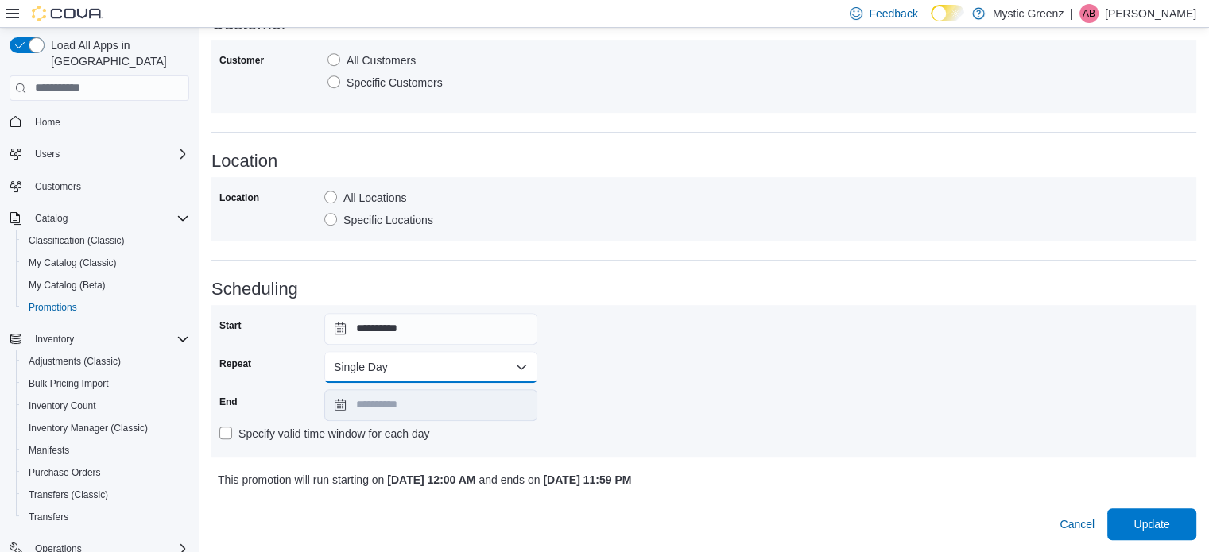
click at [354, 371] on button "Single Day" at bounding box center [430, 367] width 213 height 32
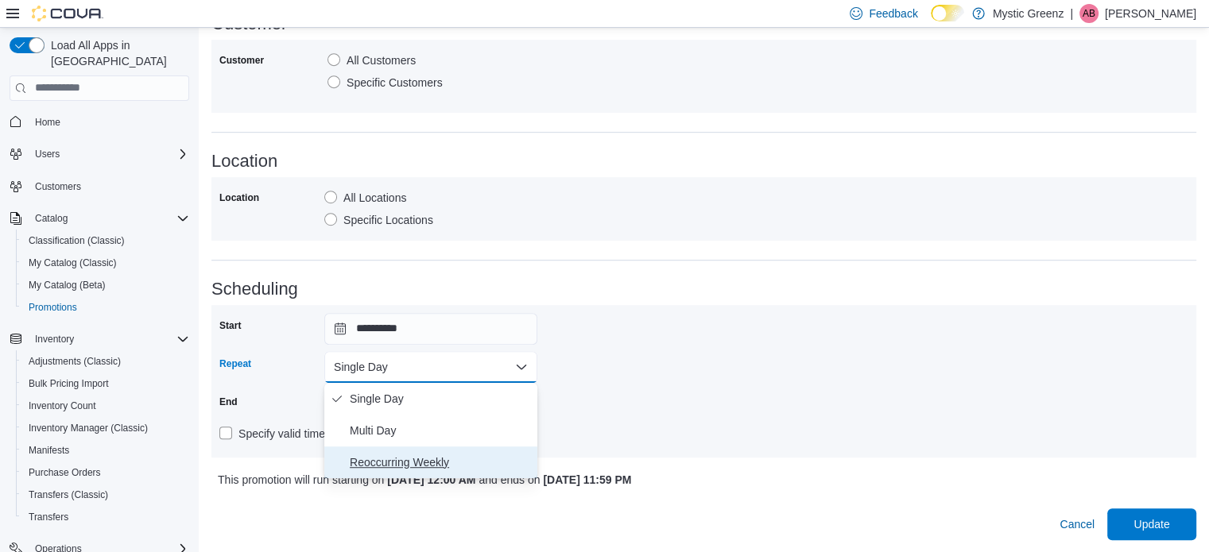
click at [378, 456] on span "Reoccurring Weekly" at bounding box center [440, 462] width 181 height 19
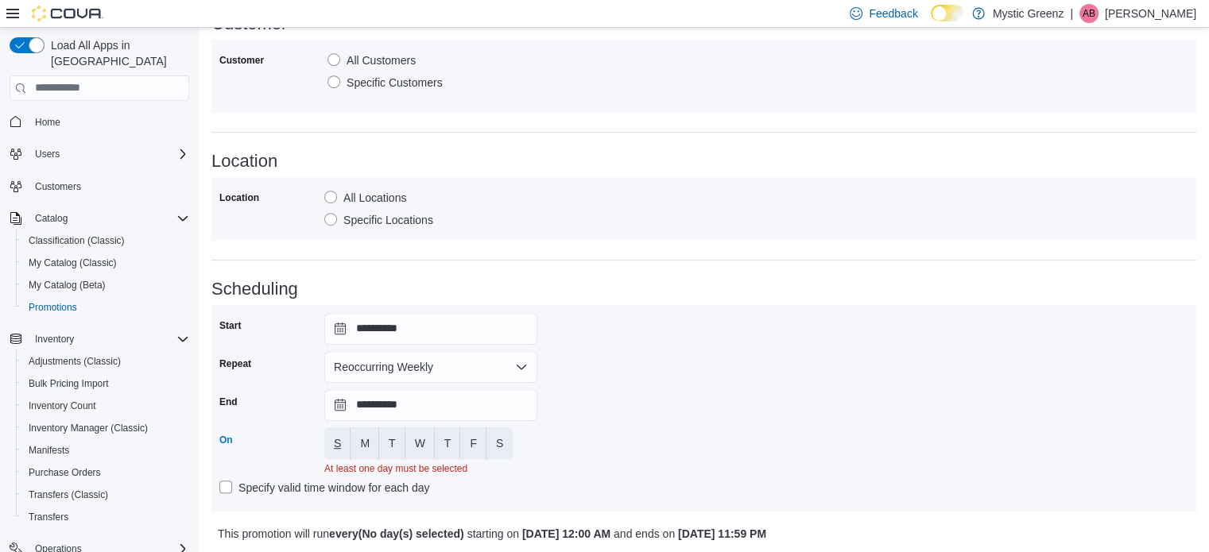
click at [334, 441] on span "S" at bounding box center [337, 444] width 7 height 16
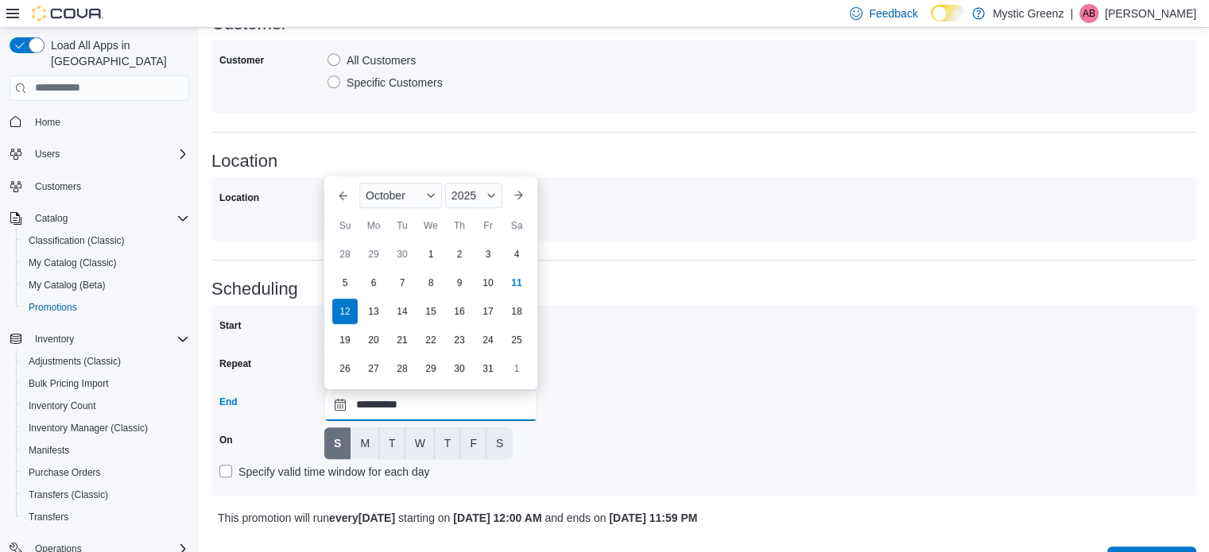
click at [339, 404] on input "**********" at bounding box center [430, 405] width 213 height 32
click at [343, 371] on div "26" at bounding box center [345, 368] width 28 height 28
type input "**********"
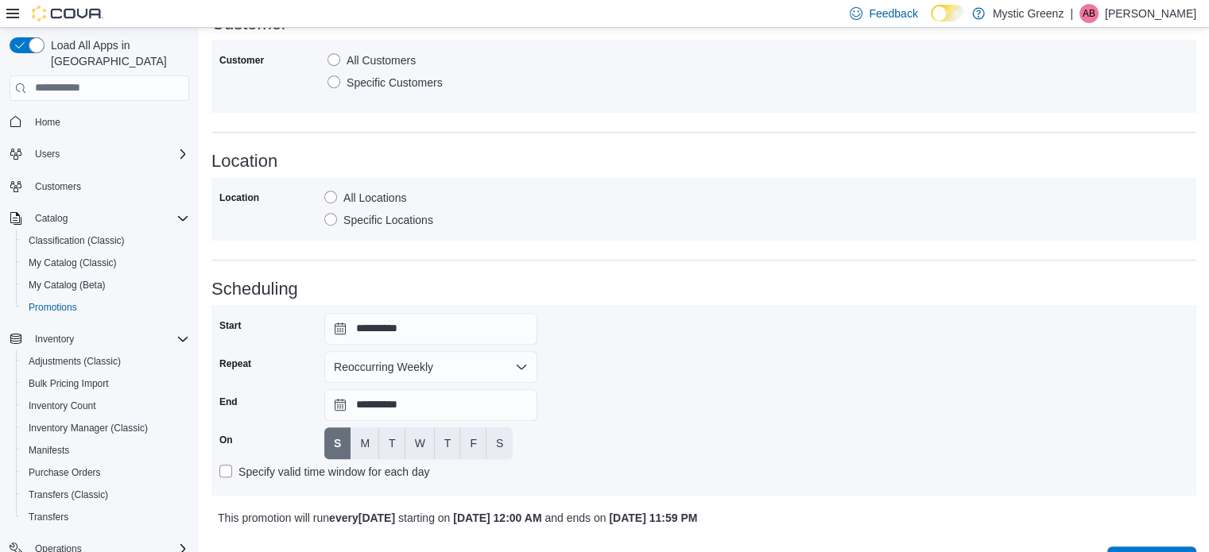
click at [735, 374] on div "**********" at bounding box center [703, 400] width 969 height 175
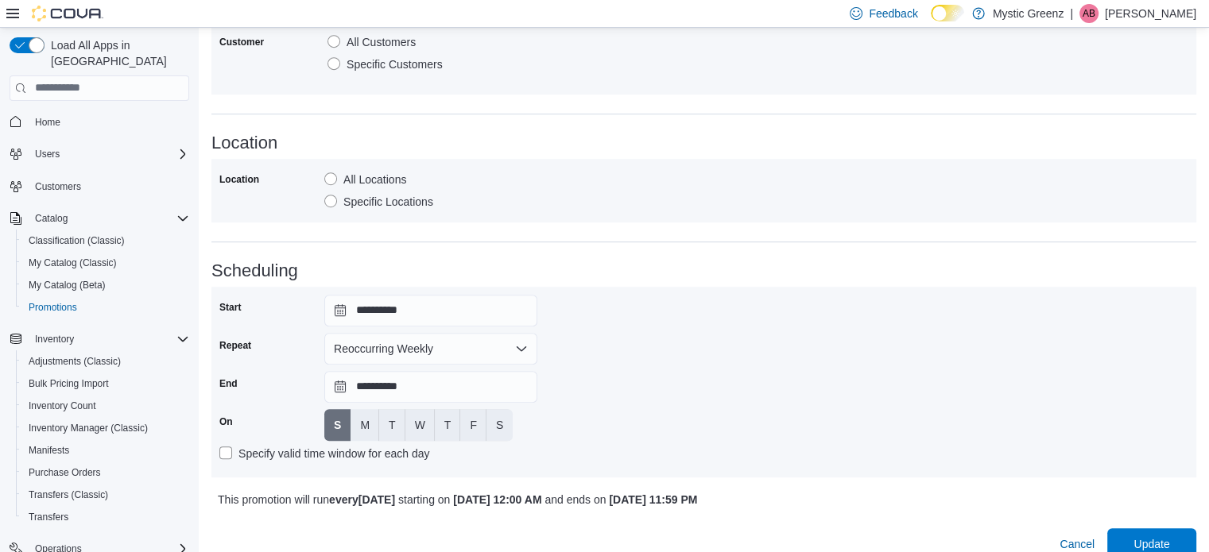
scroll to position [928, 0]
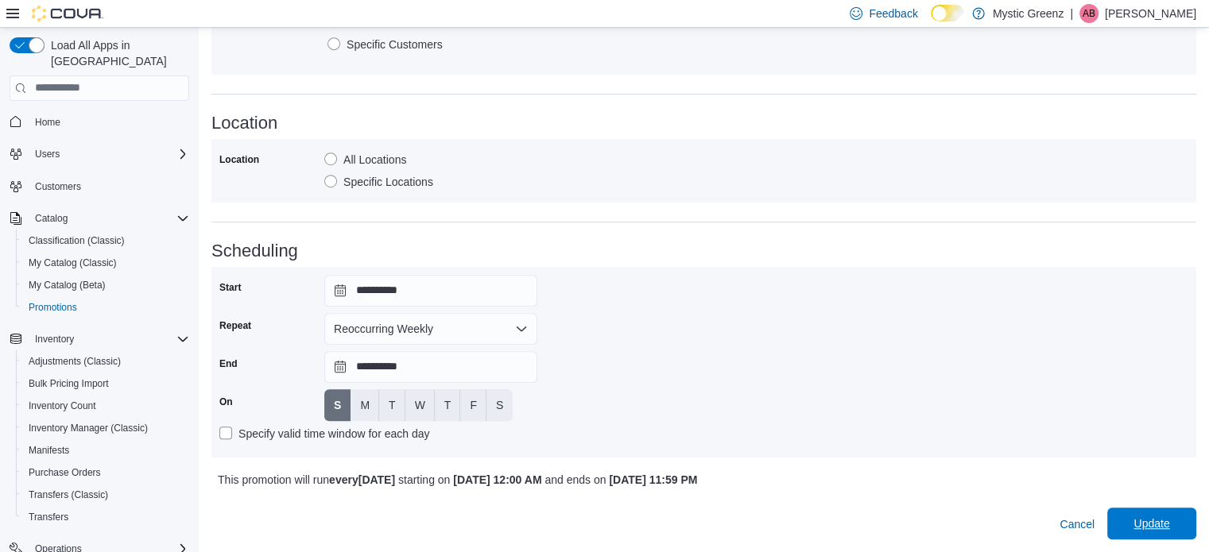
click at [1175, 514] on span "Update" at bounding box center [1152, 524] width 70 height 32
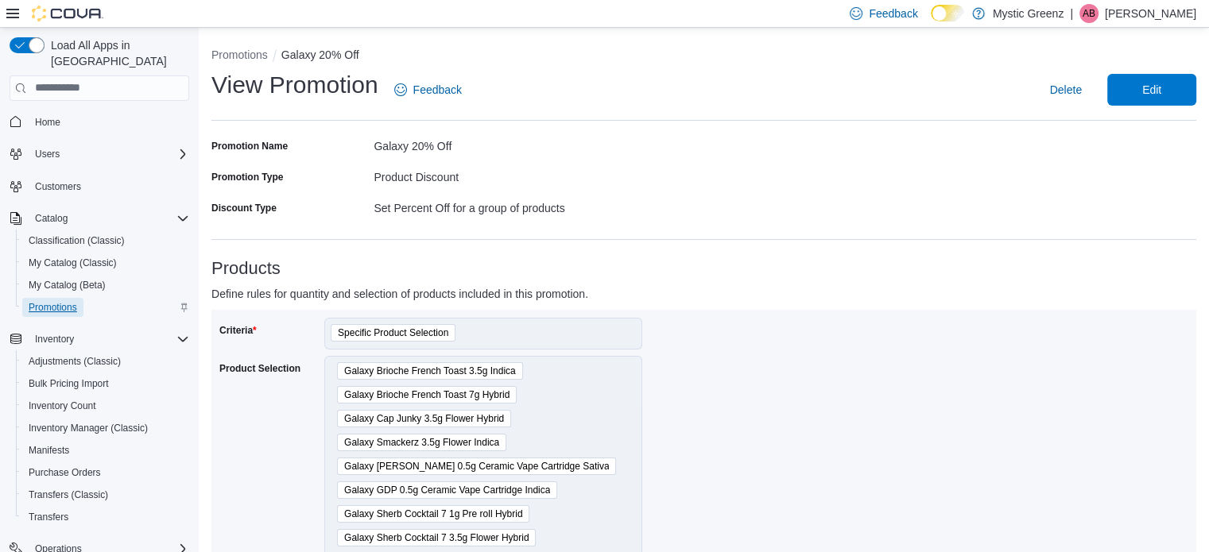
click at [40, 301] on span "Promotions" at bounding box center [53, 307] width 48 height 13
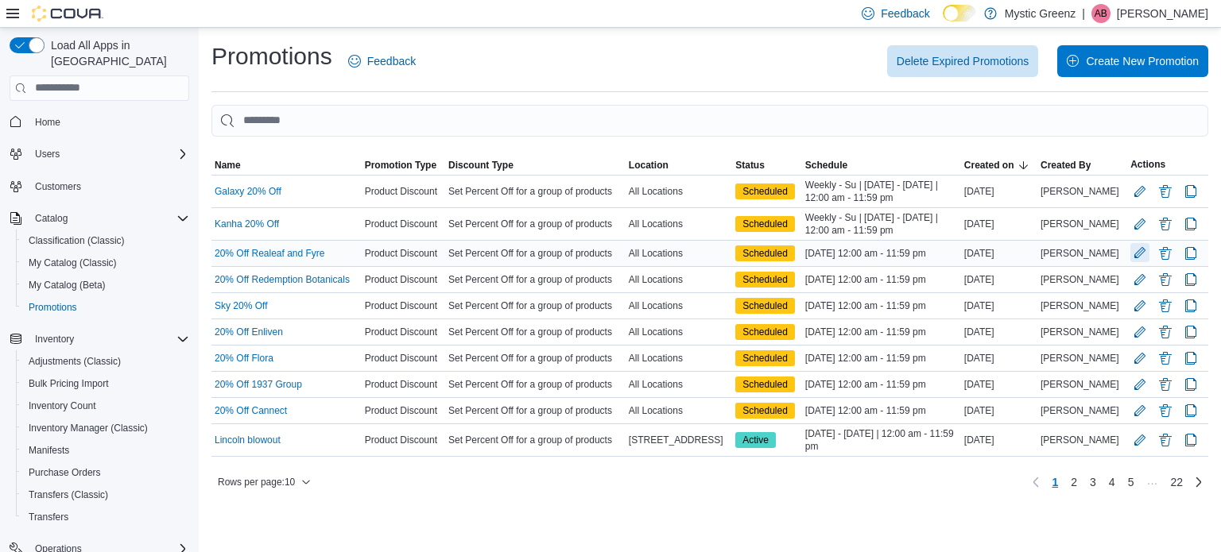
click at [1142, 256] on button "Edit Promotion" at bounding box center [1139, 252] width 19 height 19
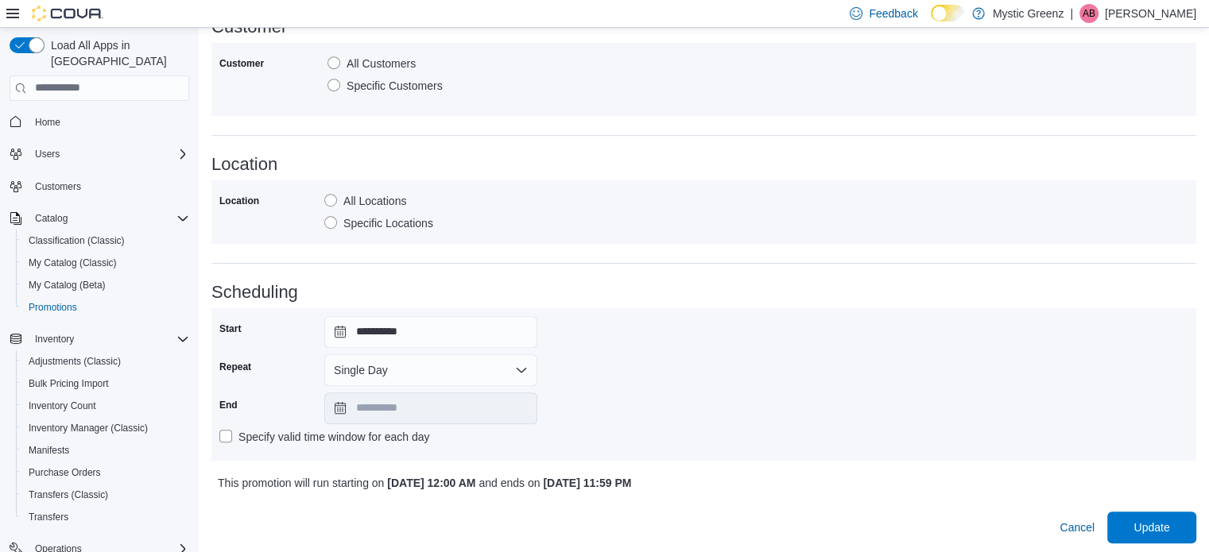
scroll to position [889, 0]
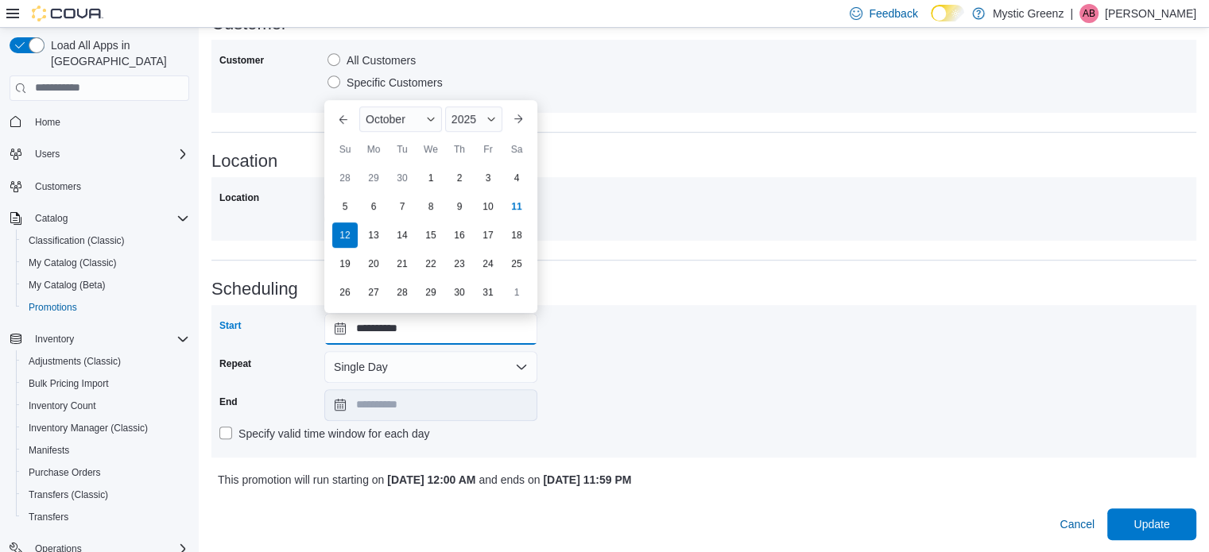
click at [347, 327] on input "**********" at bounding box center [430, 329] width 213 height 32
click at [418, 371] on button "Single Day" at bounding box center [430, 367] width 213 height 32
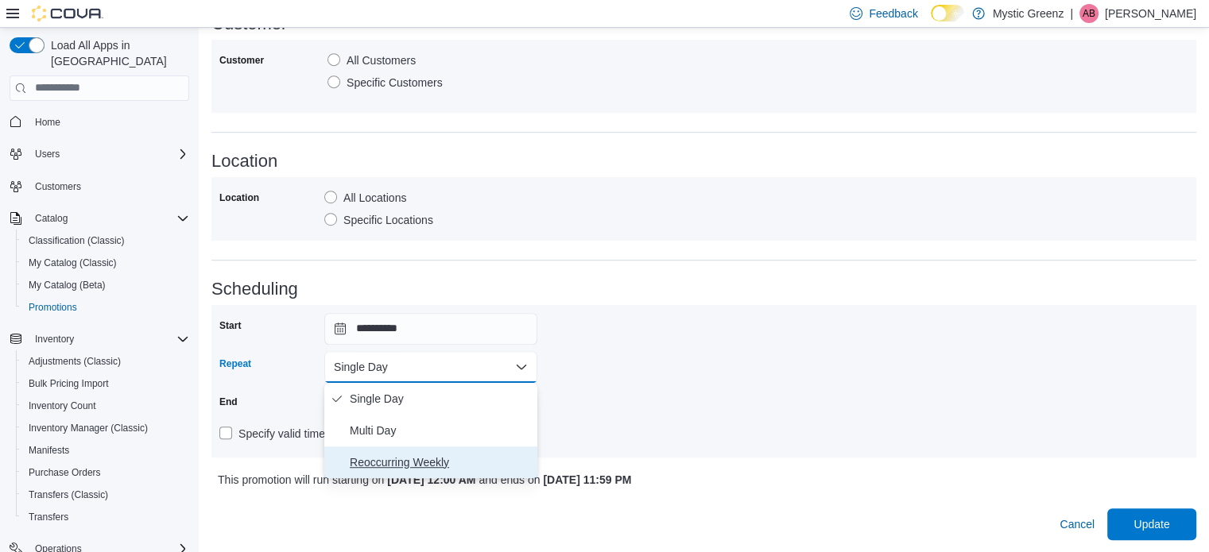
click at [417, 456] on span "Reoccurring Weekly" at bounding box center [440, 462] width 181 height 19
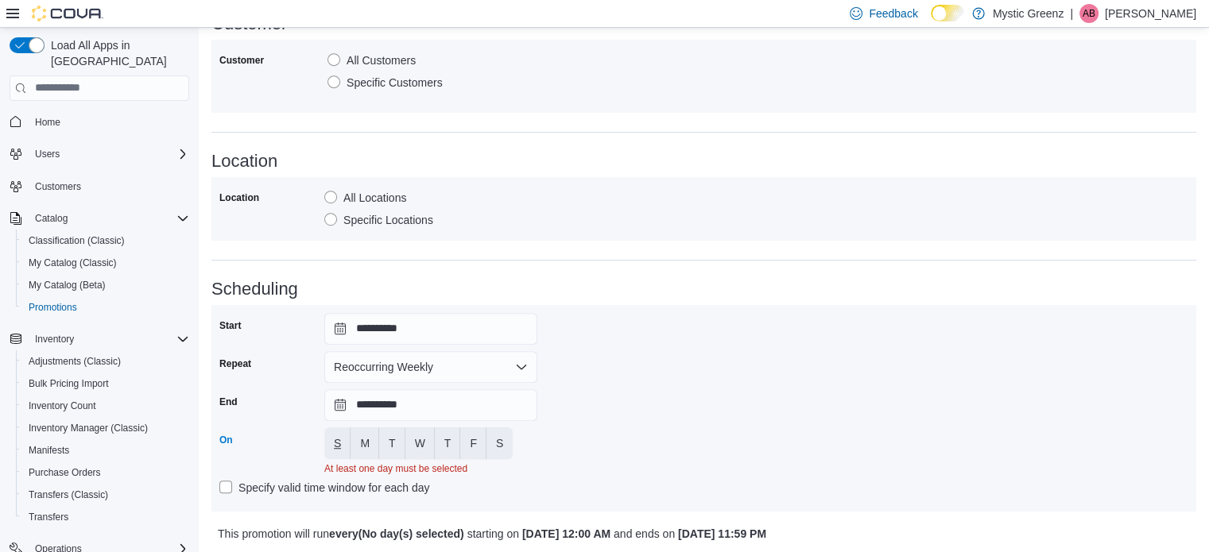
click at [342, 439] on button "S" at bounding box center [337, 444] width 26 height 32
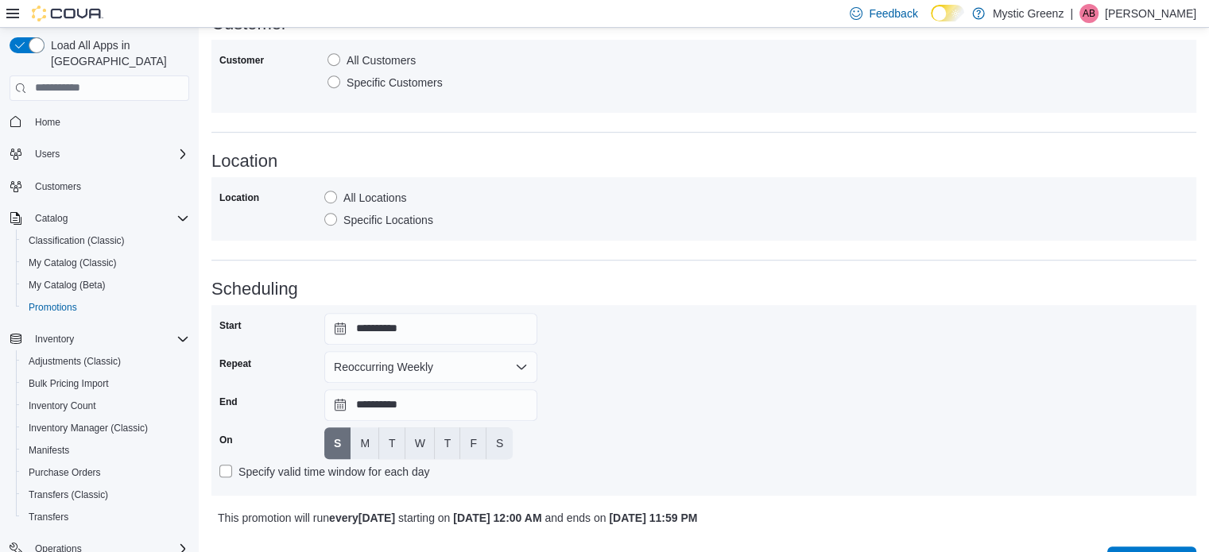
click at [747, 440] on div "**********" at bounding box center [703, 400] width 969 height 175
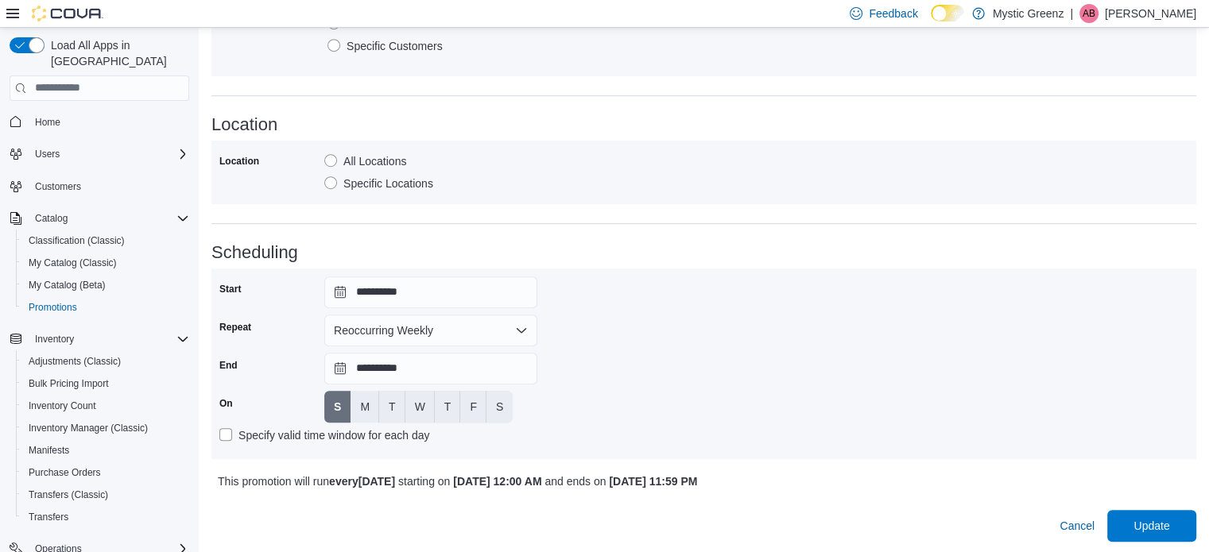
scroll to position [928, 0]
click at [1169, 526] on span "Update" at bounding box center [1151, 524] width 36 height 16
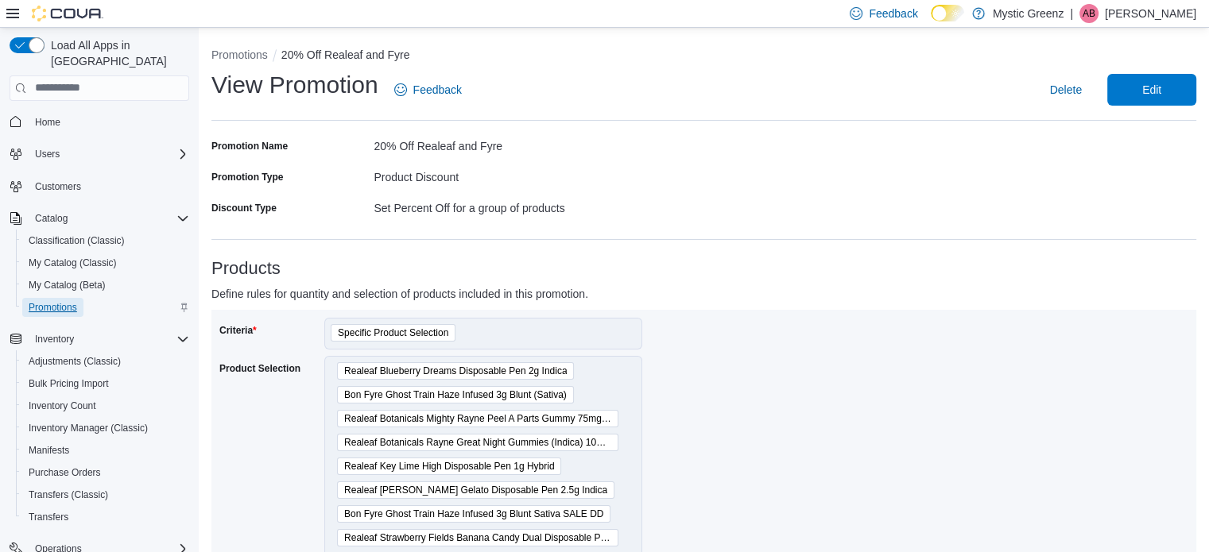
drag, startPoint x: 51, startPoint y: 292, endPoint x: 59, endPoint y: 289, distance: 8.6
click at [52, 301] on span "Promotions" at bounding box center [53, 307] width 48 height 13
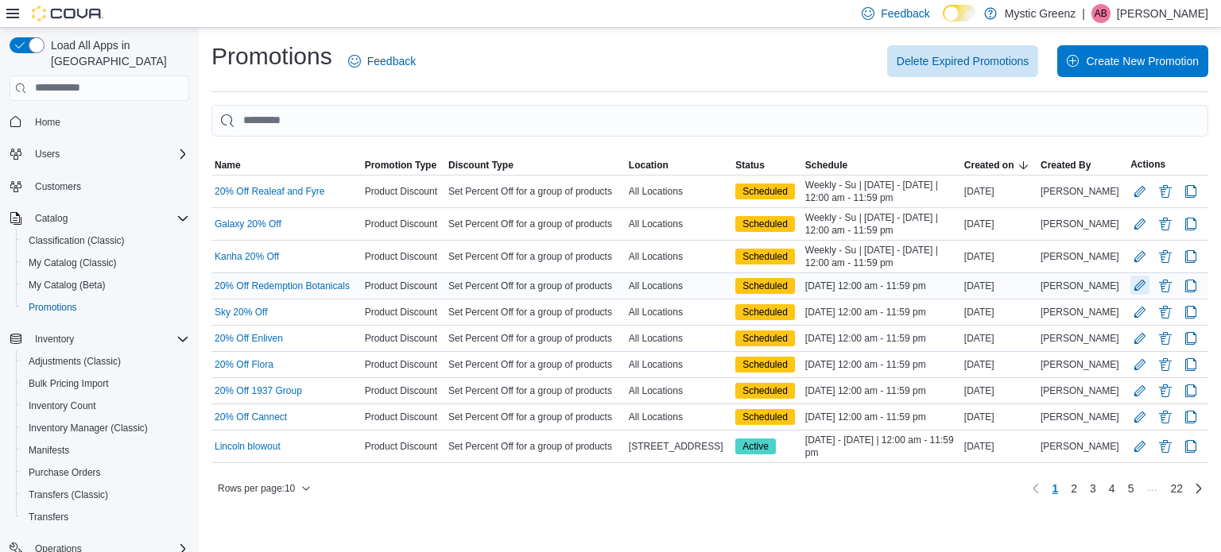
click at [1135, 285] on button "Edit Promotion" at bounding box center [1139, 285] width 19 height 19
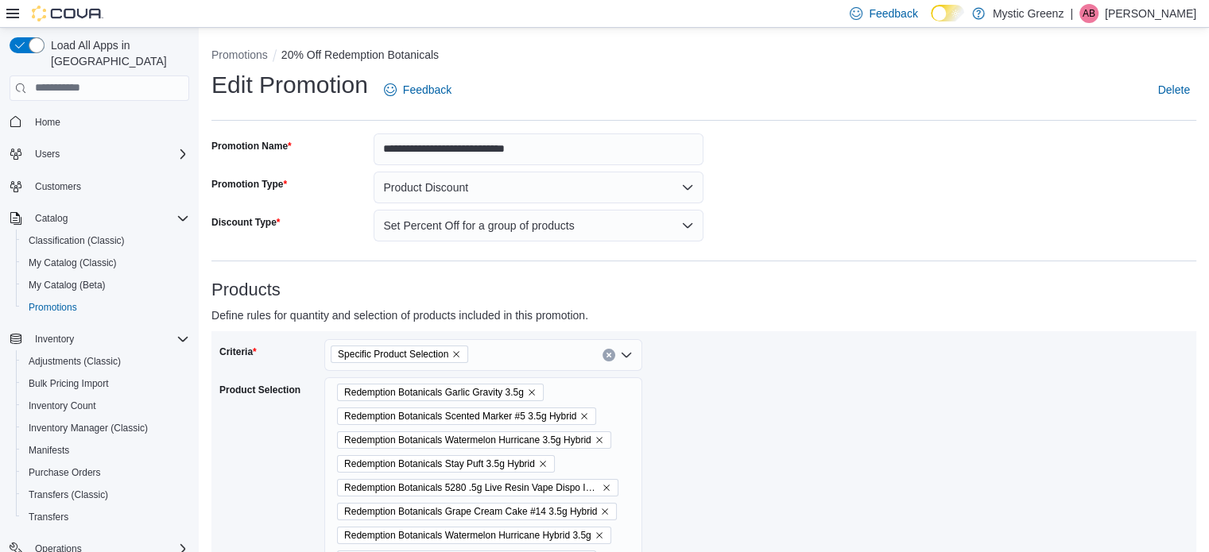
click at [761, 405] on div "Criteria Specific Product Selection Product Selection Redemption Botanicals Gar…" at bounding box center [703, 497] width 969 height 316
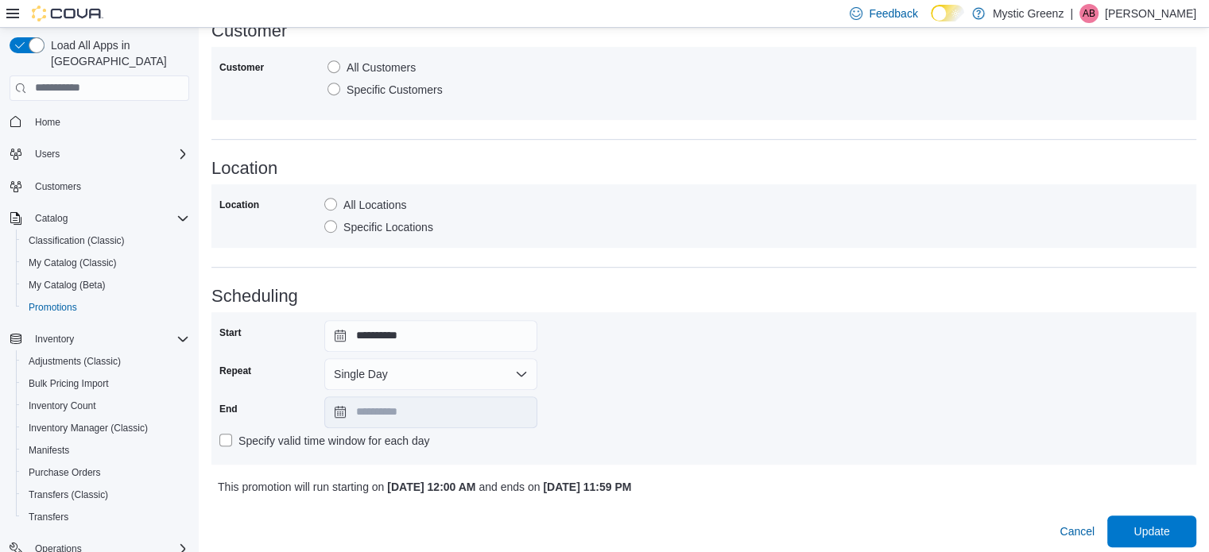
scroll to position [889, 0]
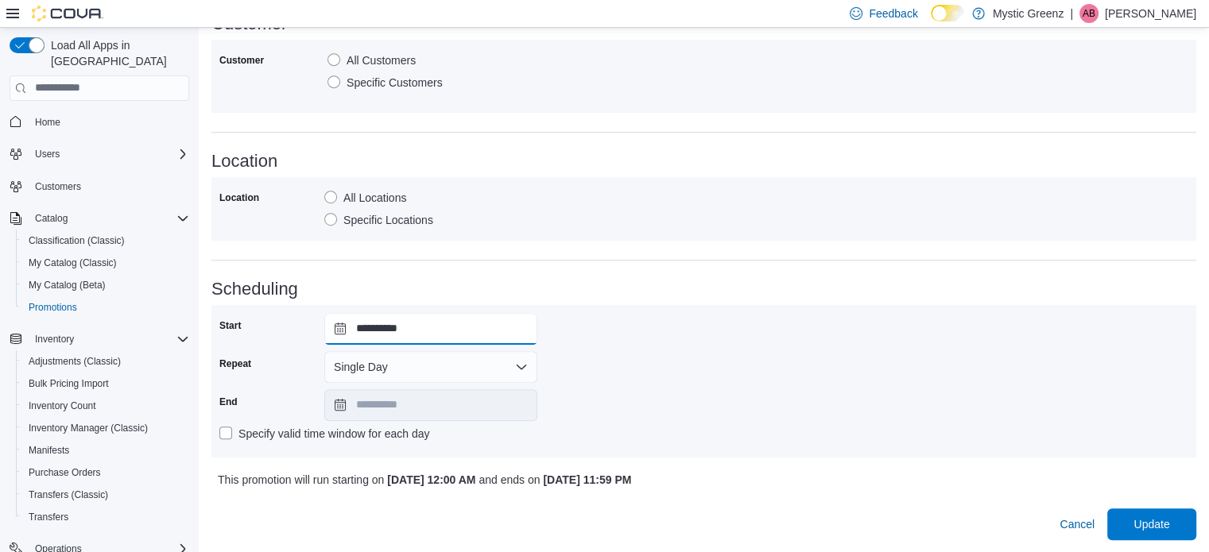
click at [341, 333] on input "**********" at bounding box center [430, 329] width 213 height 32
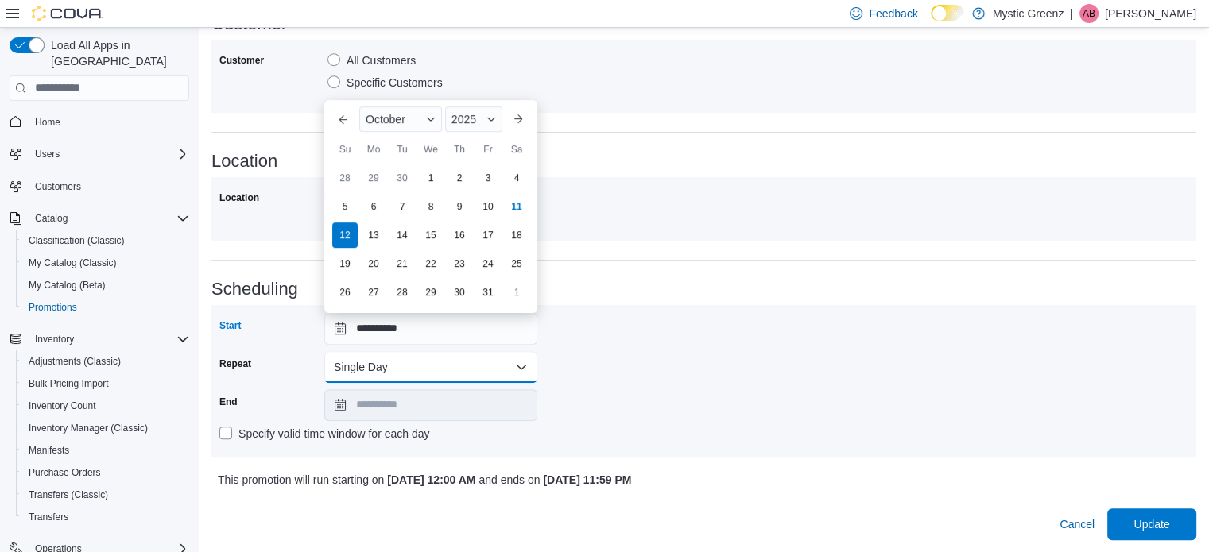
click at [334, 362] on button "Single Day" at bounding box center [430, 367] width 213 height 32
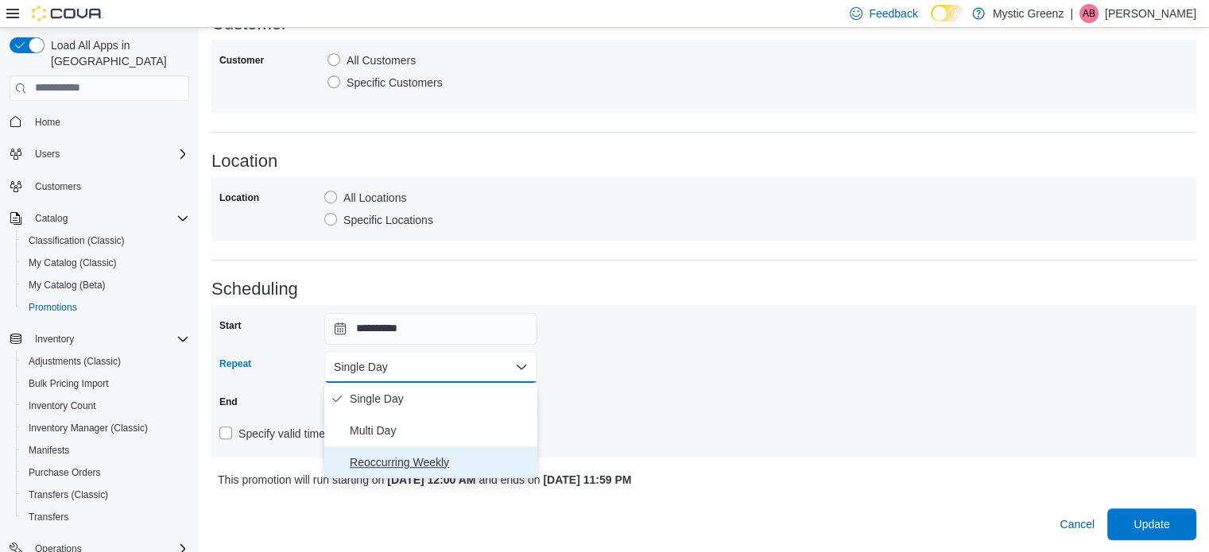
click at [390, 454] on span "Reoccurring Weekly" at bounding box center [440, 462] width 181 height 19
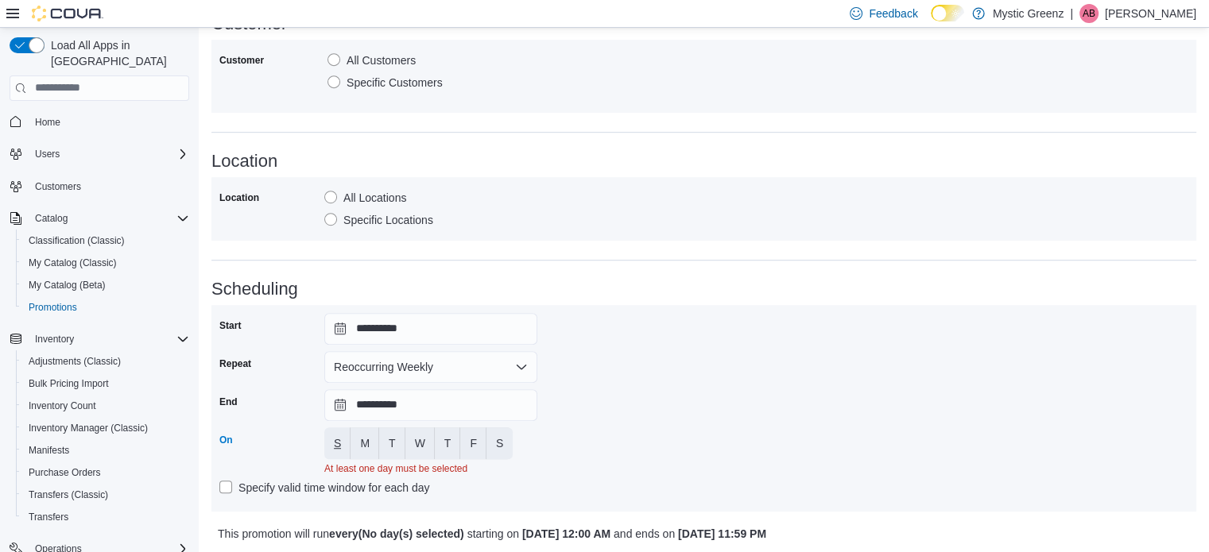
click at [327, 440] on button "S" at bounding box center [337, 444] width 26 height 32
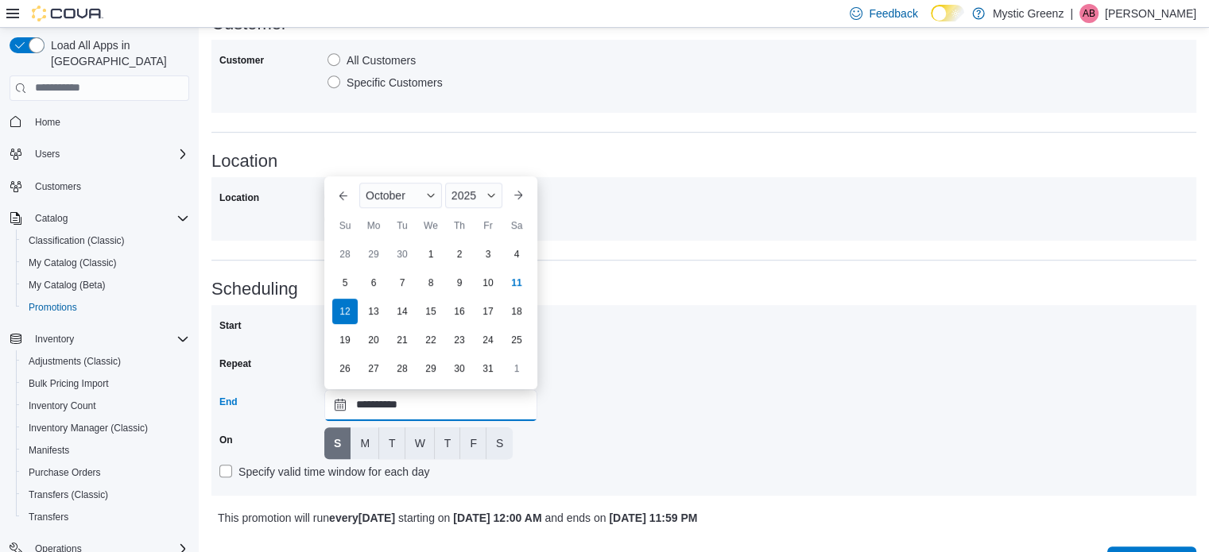
click at [339, 412] on input "**********" at bounding box center [430, 405] width 213 height 32
click at [339, 372] on div "26" at bounding box center [345, 368] width 28 height 28
type input "**********"
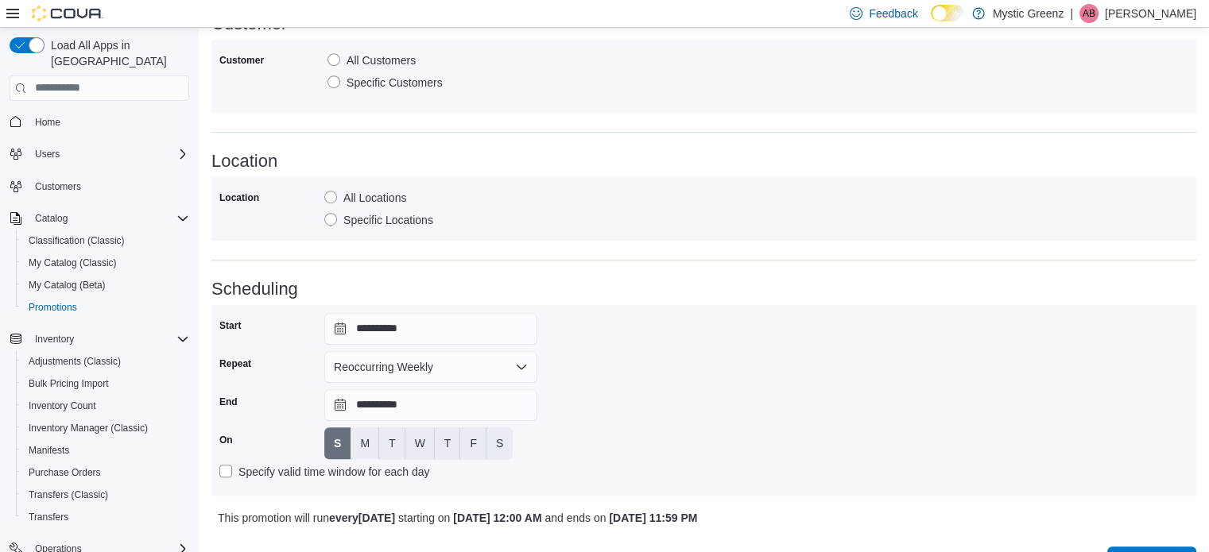
click at [726, 378] on div "**********" at bounding box center [703, 400] width 969 height 175
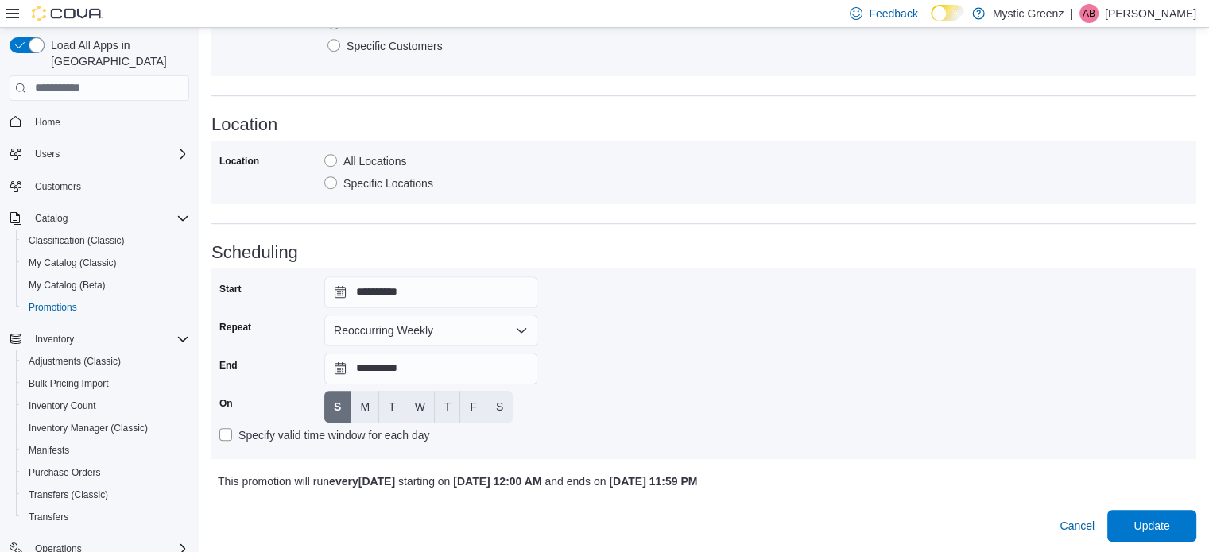
scroll to position [928, 0]
click at [1151, 519] on span "Update" at bounding box center [1151, 524] width 36 height 16
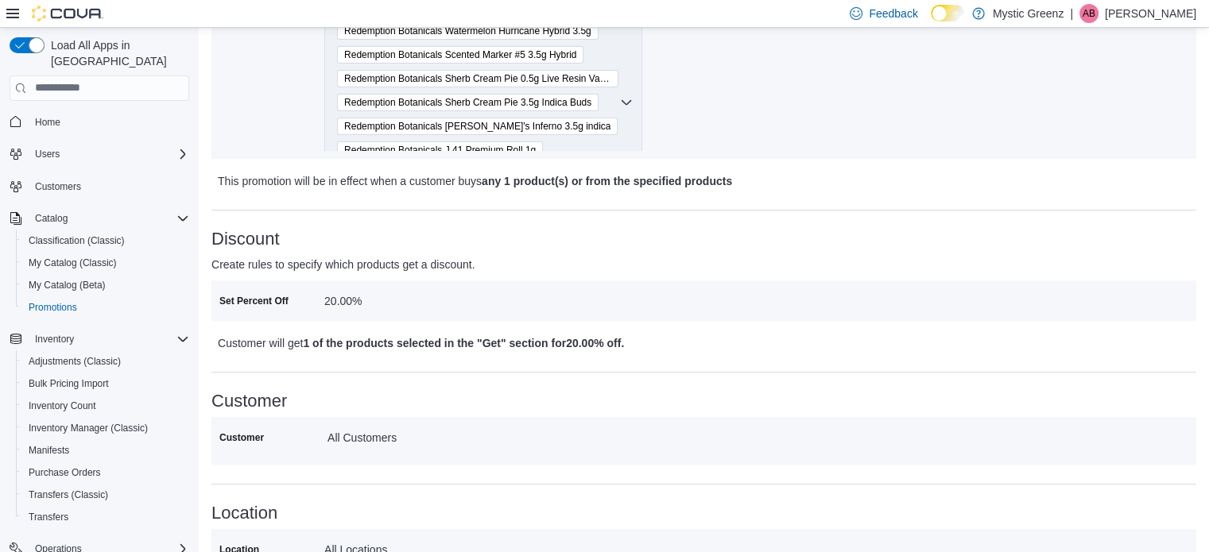
scroll to position [529, 0]
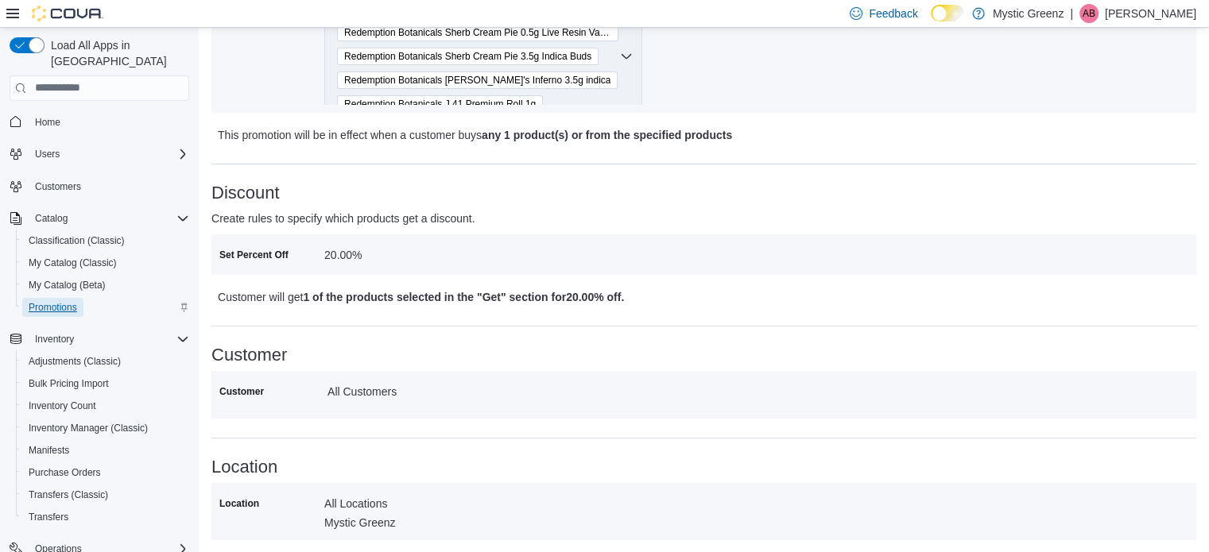
click at [45, 301] on span "Promotions" at bounding box center [53, 307] width 48 height 13
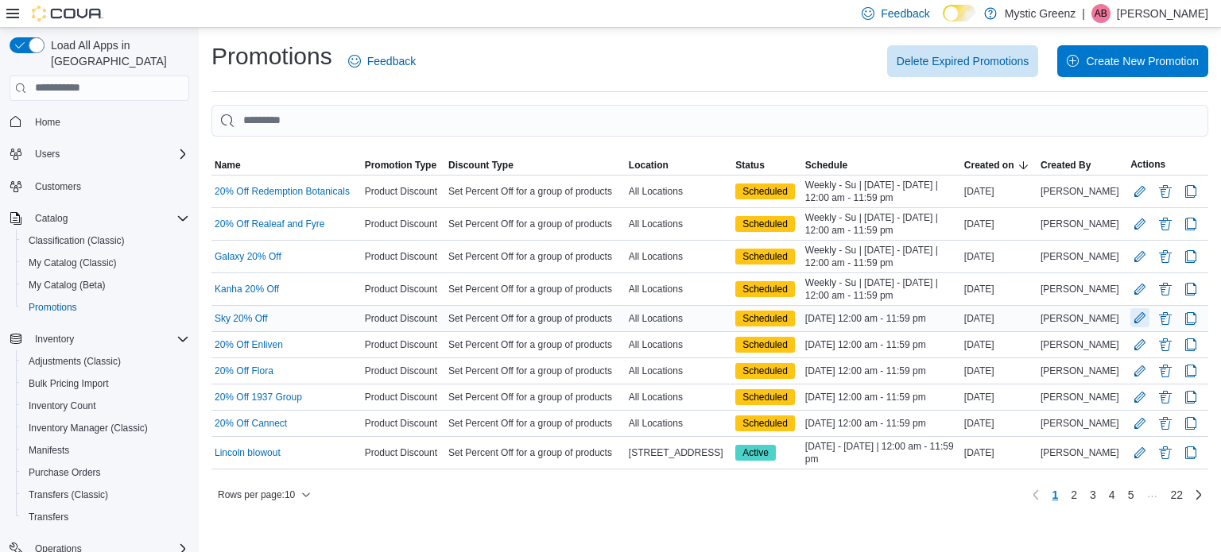
click at [1133, 323] on button "Edit Promotion" at bounding box center [1139, 317] width 19 height 19
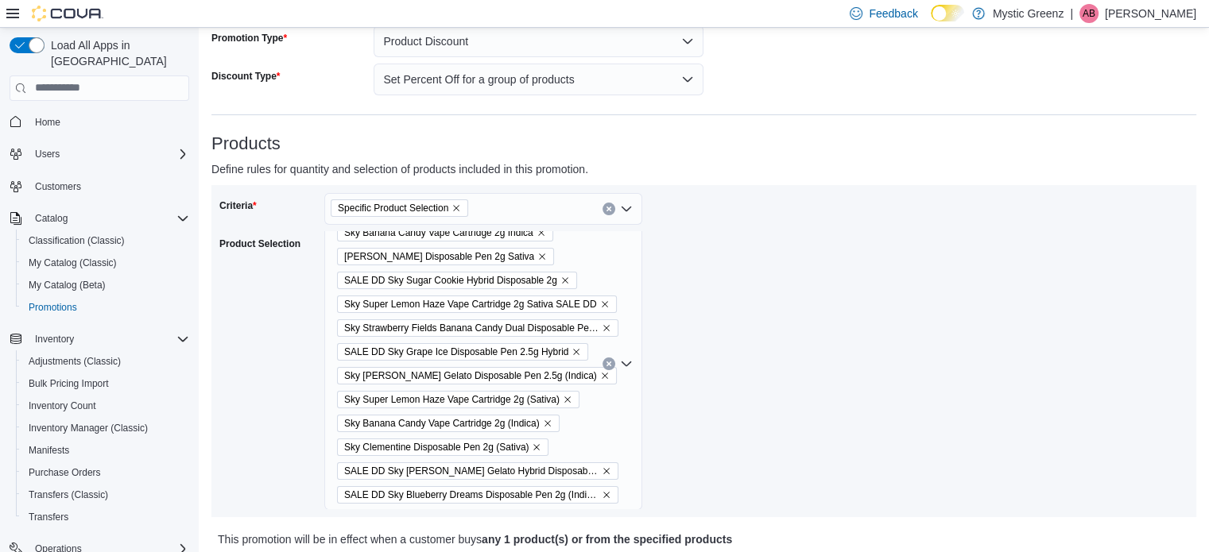
scroll to position [185, 0]
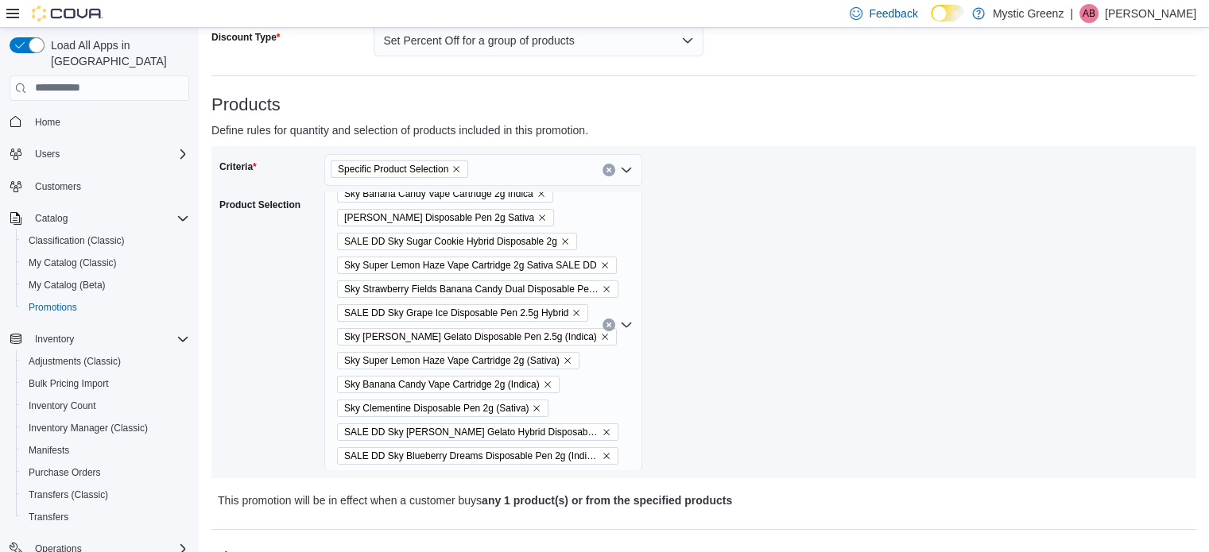
click at [566, 241] on icon "Remove SALE DD Sky Sugar Cookie Hybrid Disposable 2g from selection in this gro…" at bounding box center [565, 241] width 6 height 6
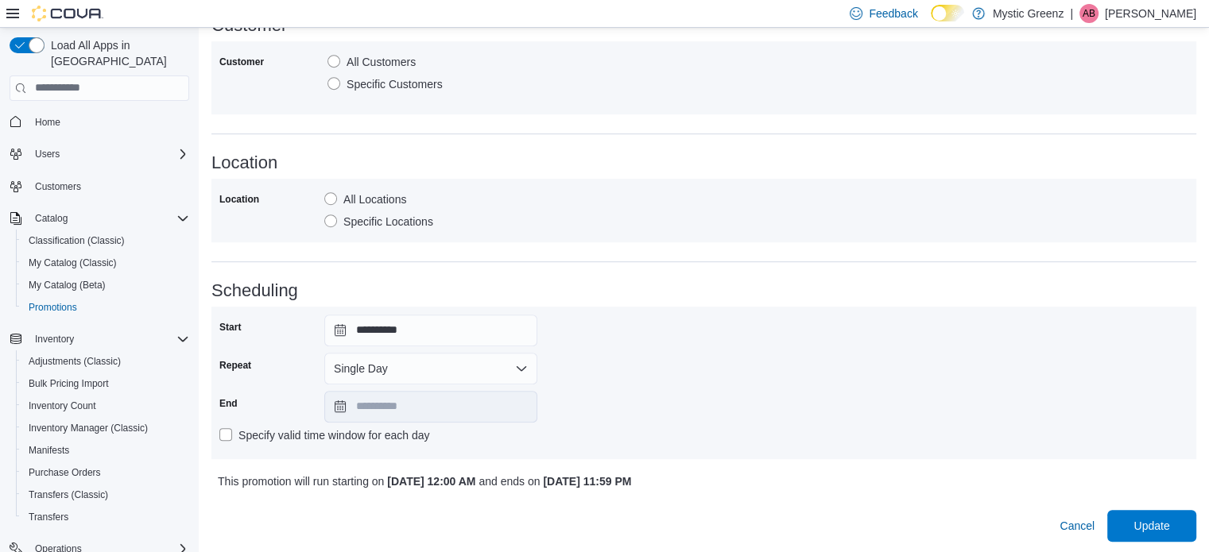
scroll to position [880, 0]
click at [344, 364] on button "Single Day" at bounding box center [430, 367] width 213 height 32
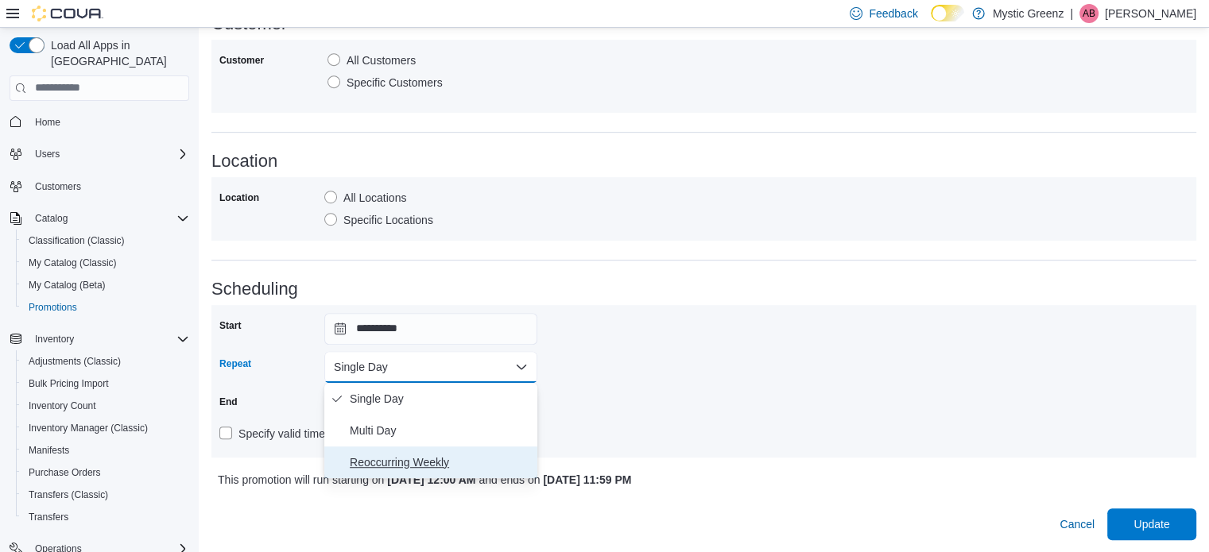
click at [366, 462] on span "Reoccurring Weekly" at bounding box center [440, 462] width 181 height 19
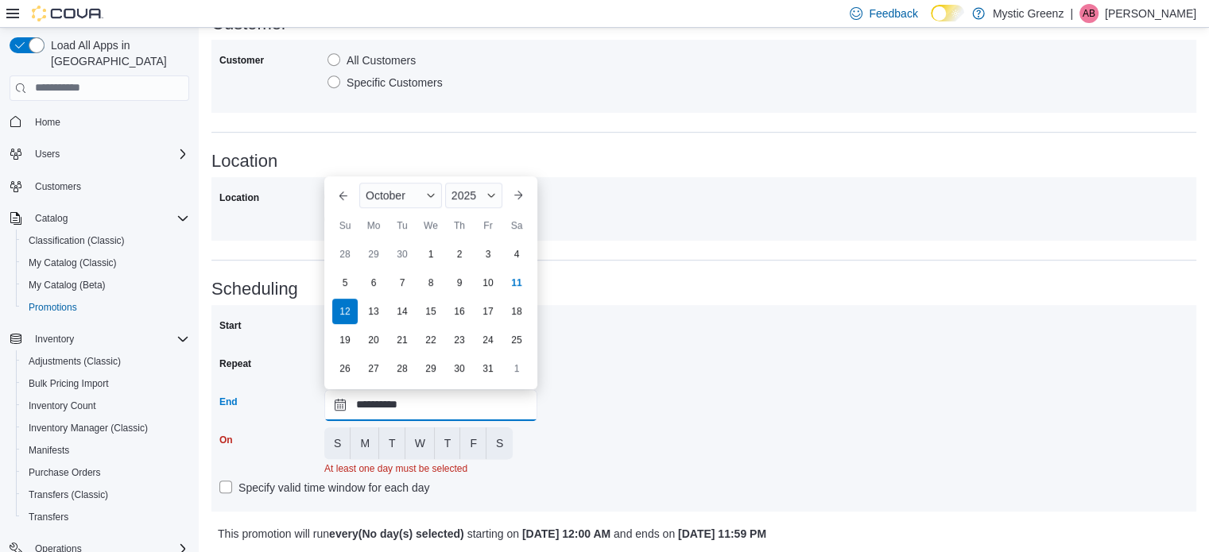
click at [342, 407] on input "**********" at bounding box center [430, 405] width 213 height 32
click at [340, 369] on div "26" at bounding box center [345, 368] width 28 height 28
type input "**********"
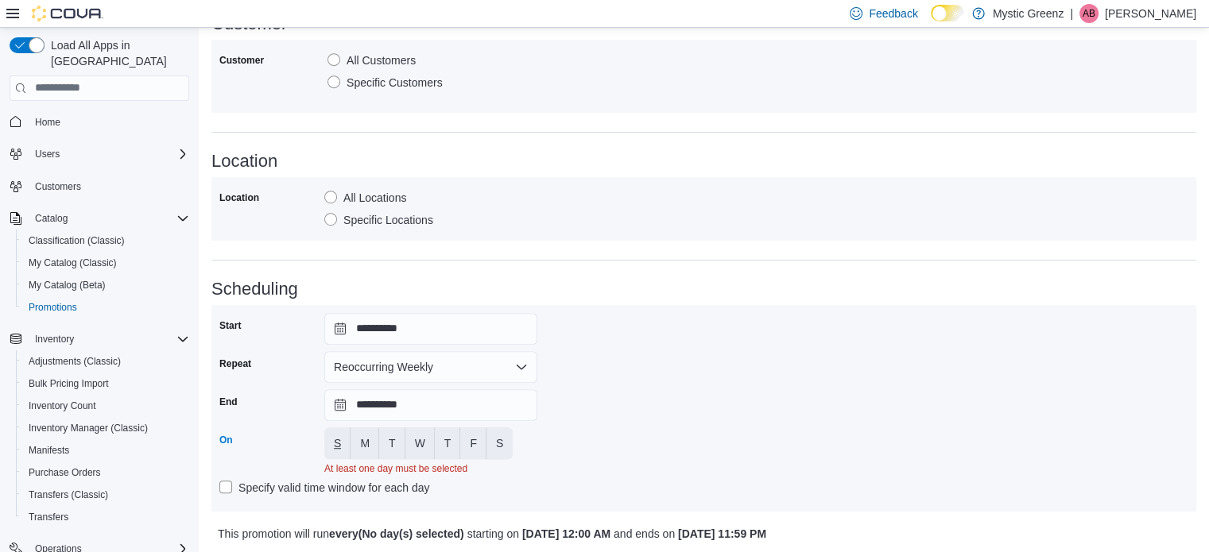
click at [333, 438] on button "S" at bounding box center [337, 444] width 26 height 32
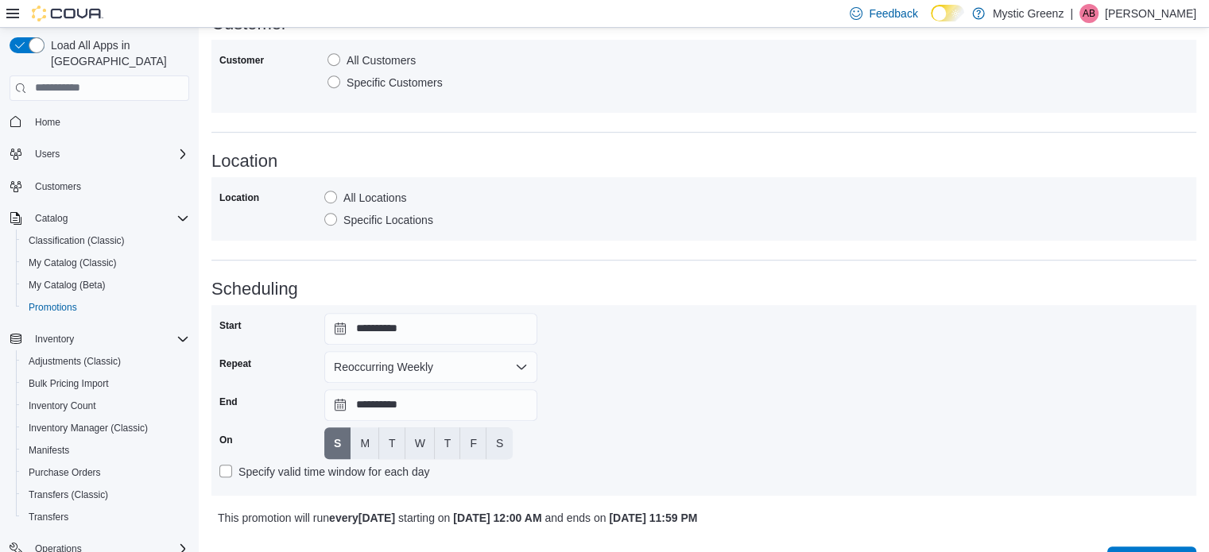
click at [686, 426] on div "**********" at bounding box center [703, 400] width 969 height 175
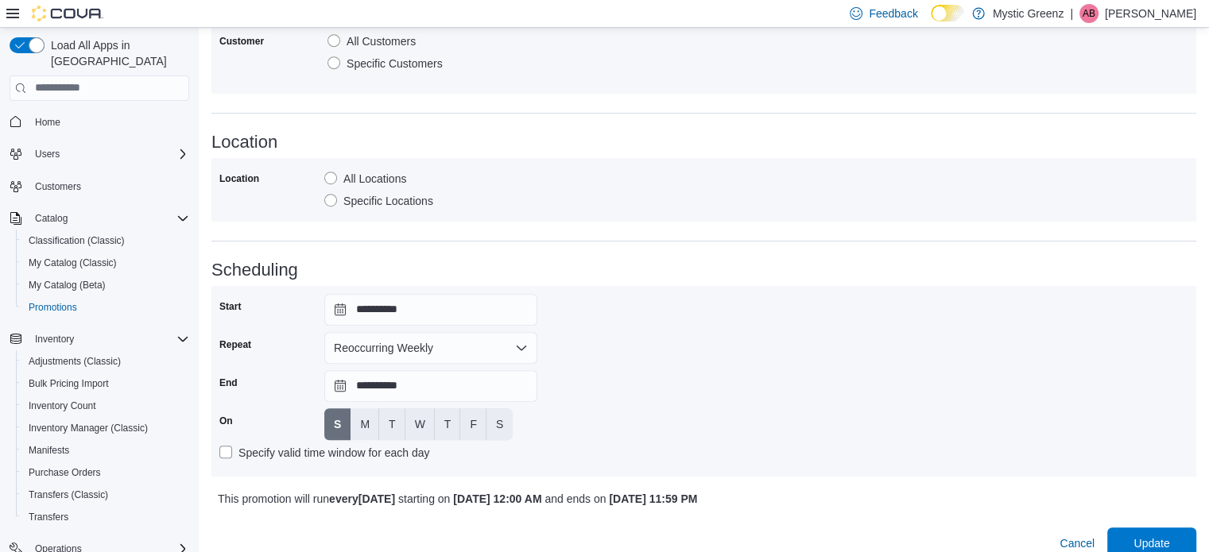
scroll to position [918, 0]
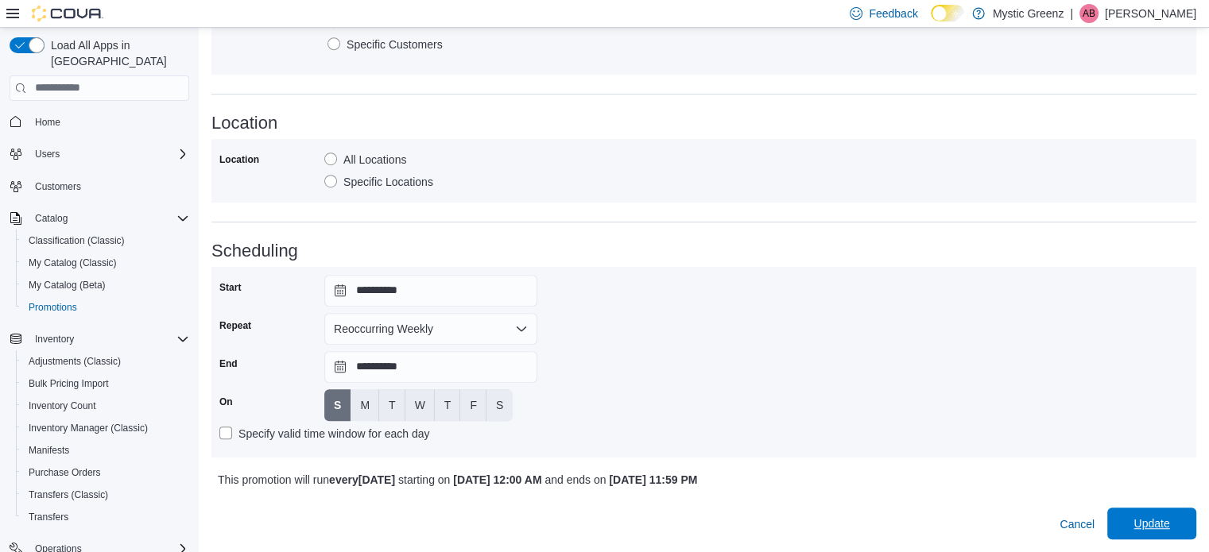
click at [1144, 521] on span "Update" at bounding box center [1152, 524] width 70 height 32
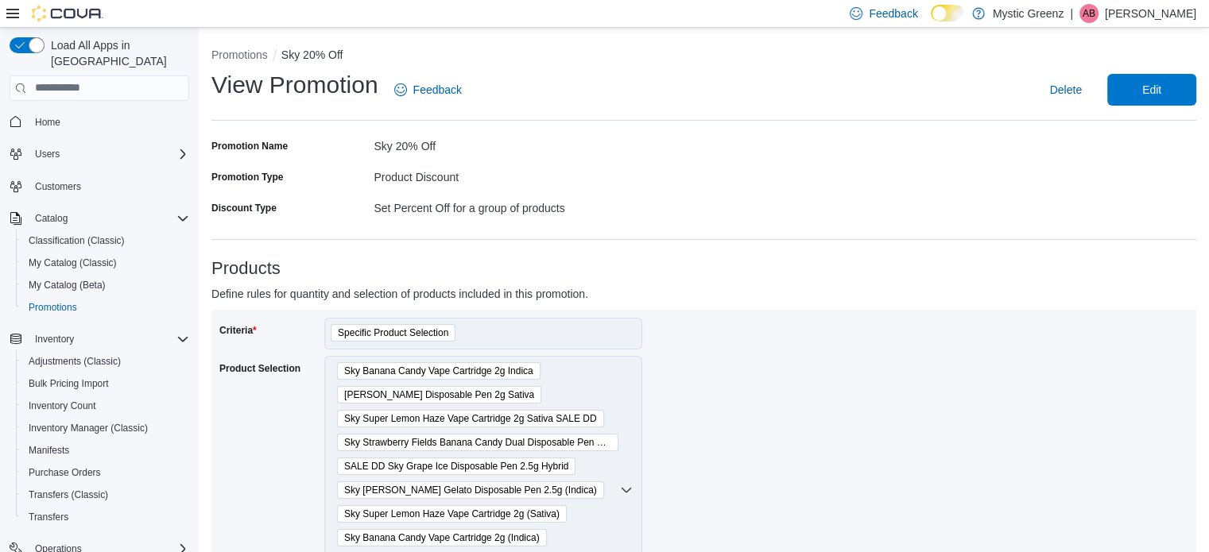
click at [69, 306] on div "Home Users Customers Catalog Classification (Classic) My Catalog (Classic) My C…" at bounding box center [100, 434] width 180 height 655
click at [70, 301] on span "Promotions" at bounding box center [53, 307] width 48 height 13
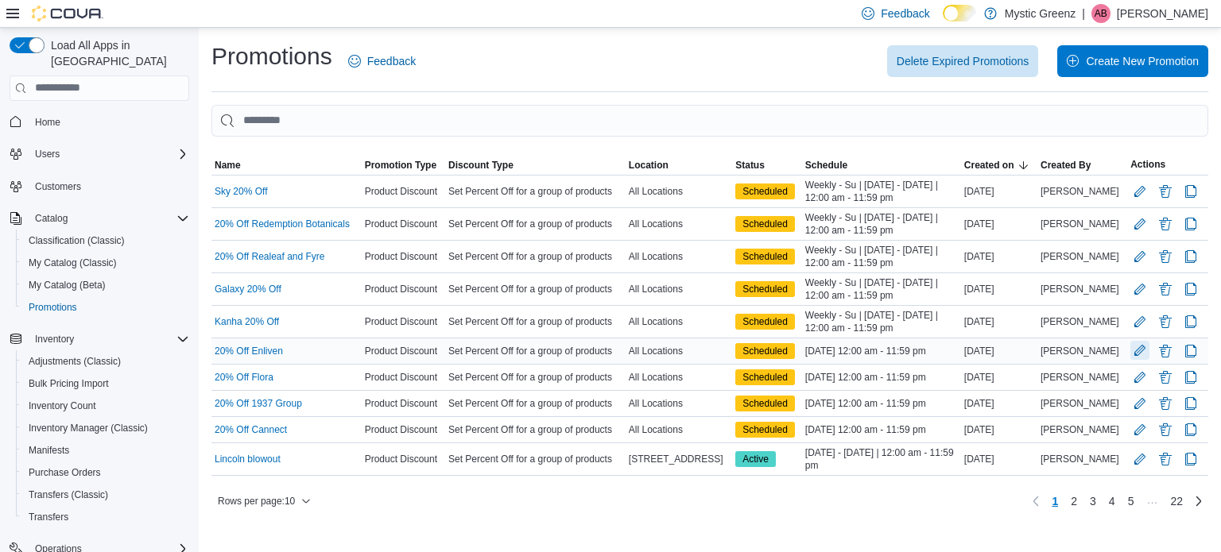
click at [1135, 355] on button "Edit Promotion" at bounding box center [1139, 350] width 19 height 19
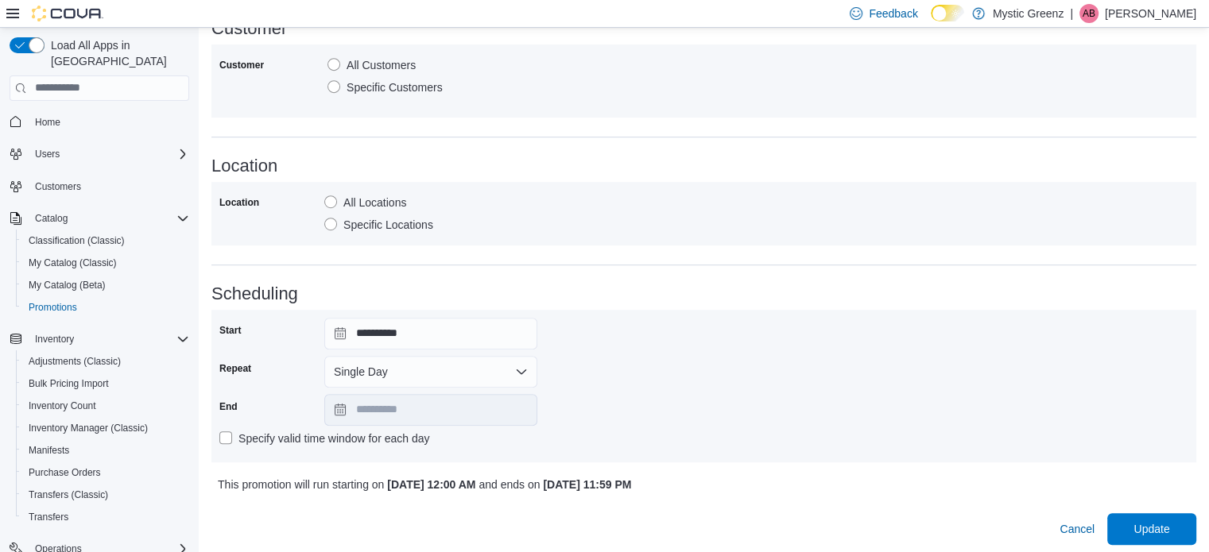
scroll to position [889, 0]
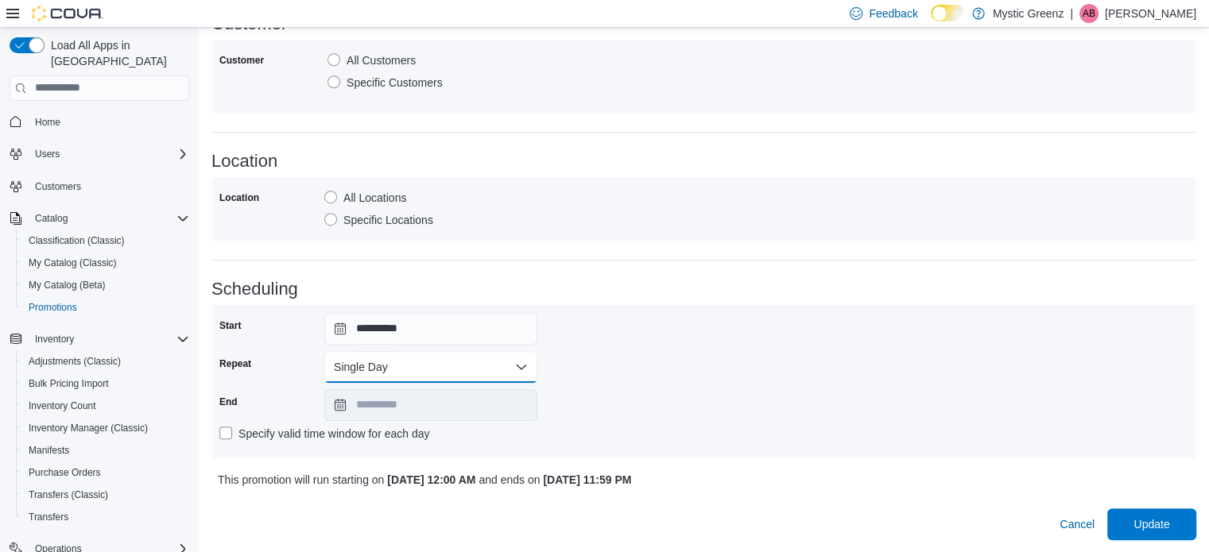
click at [362, 373] on button "Single Day" at bounding box center [430, 367] width 213 height 32
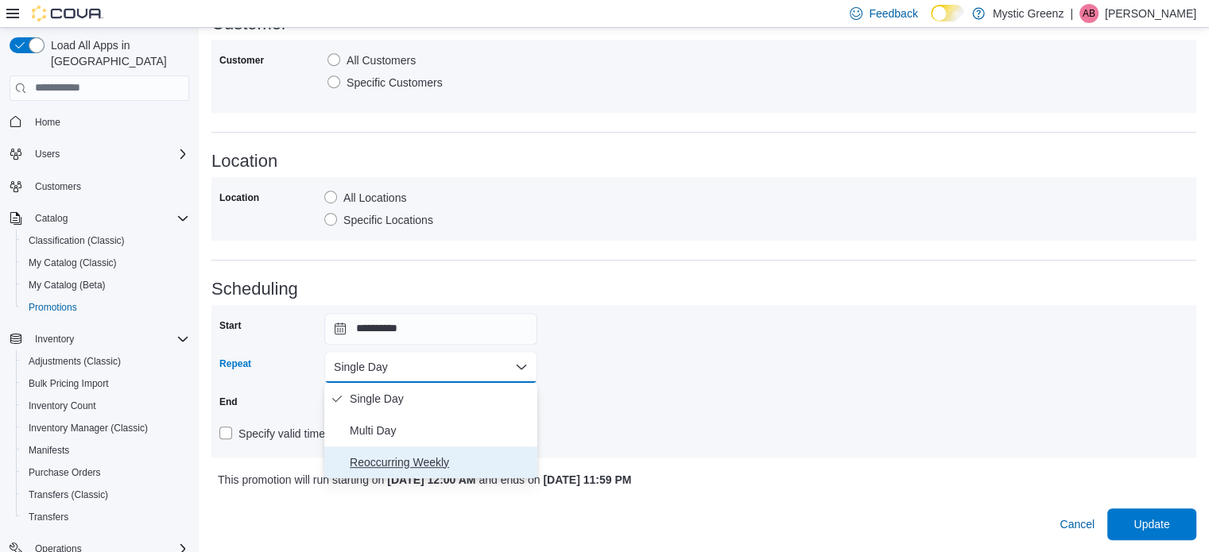
click at [369, 455] on span "Reoccurring Weekly" at bounding box center [440, 462] width 181 height 19
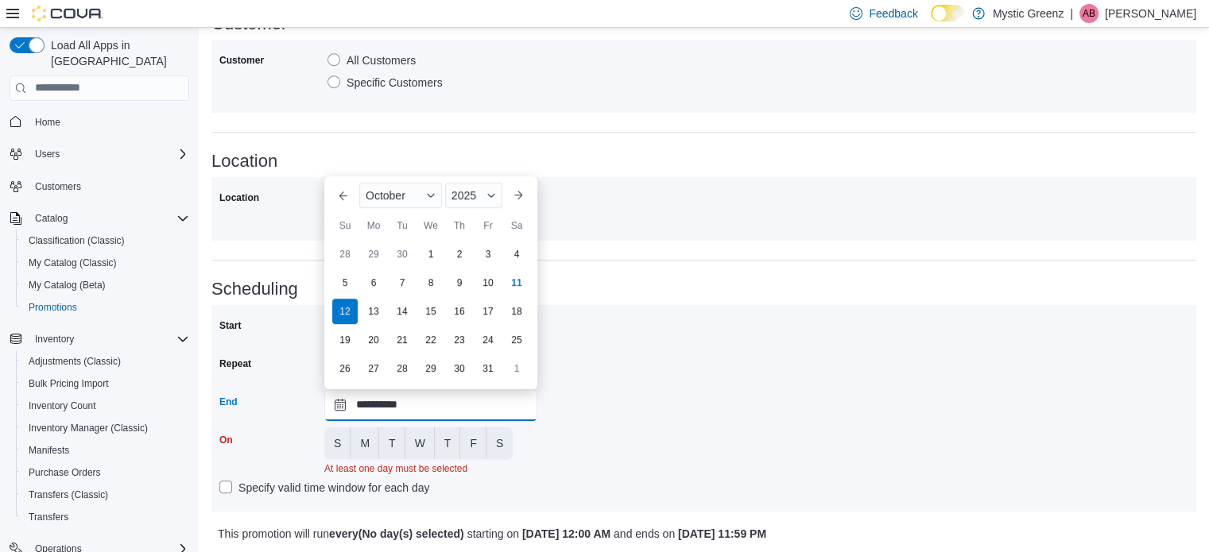
click at [334, 406] on input "**********" at bounding box center [430, 405] width 213 height 32
click at [347, 370] on div "26" at bounding box center [345, 368] width 28 height 28
type input "**********"
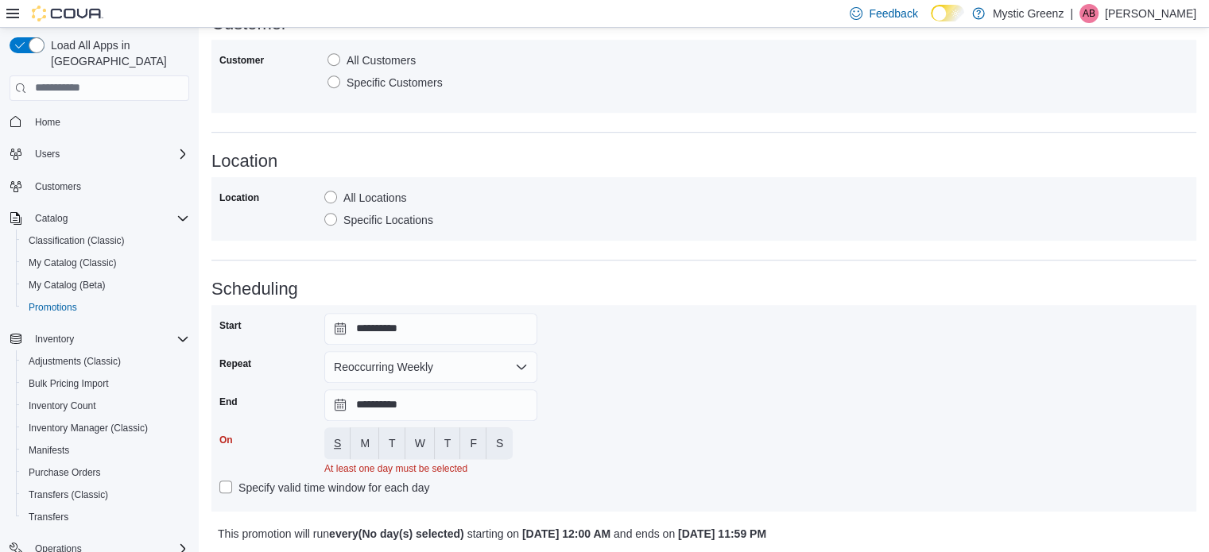
click at [343, 448] on button "S" at bounding box center [337, 444] width 26 height 32
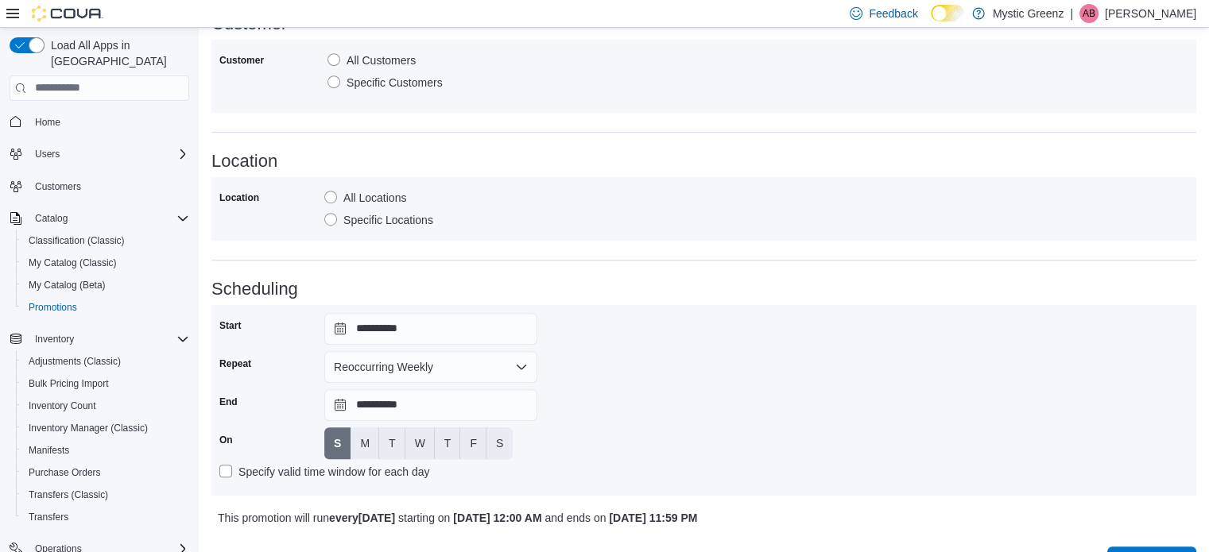
click at [691, 463] on div "**********" at bounding box center [703, 400] width 969 height 175
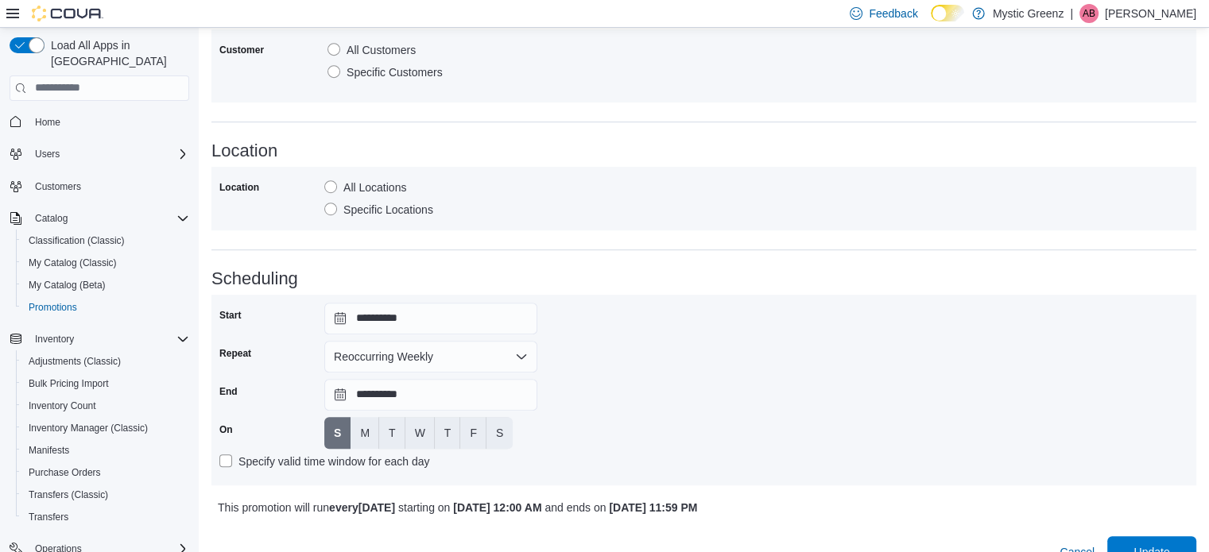
scroll to position [916, 0]
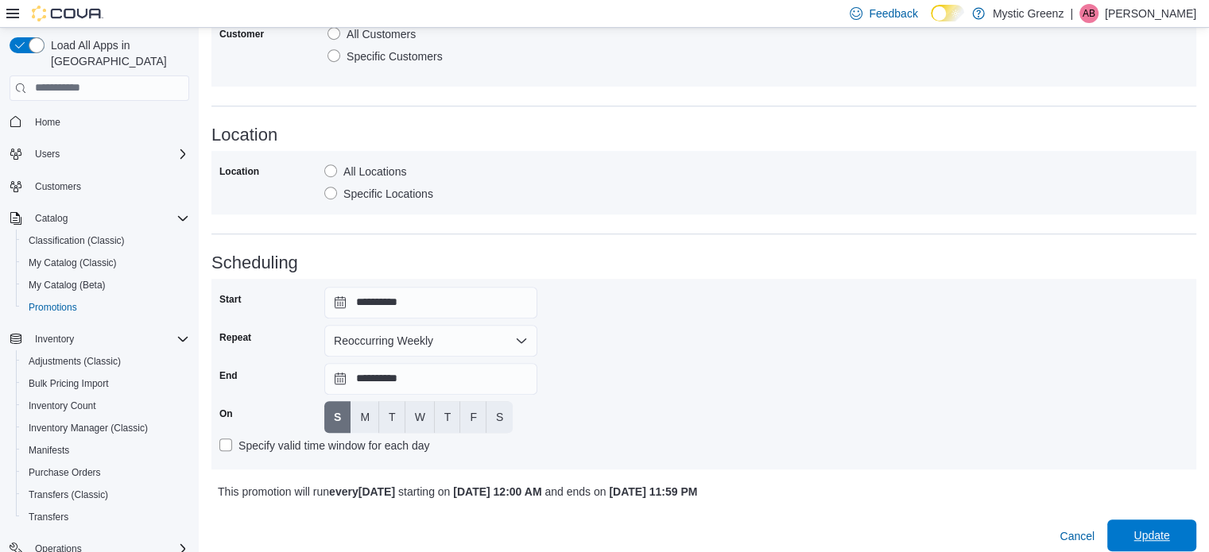
click at [1164, 536] on span "Update" at bounding box center [1151, 536] width 36 height 16
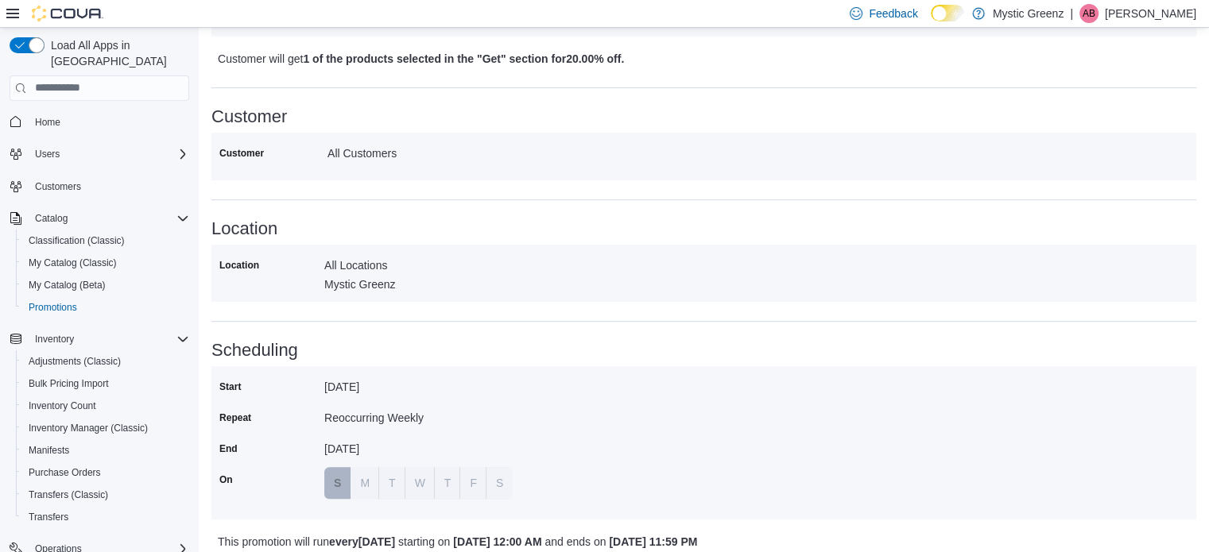
scroll to position [785, 0]
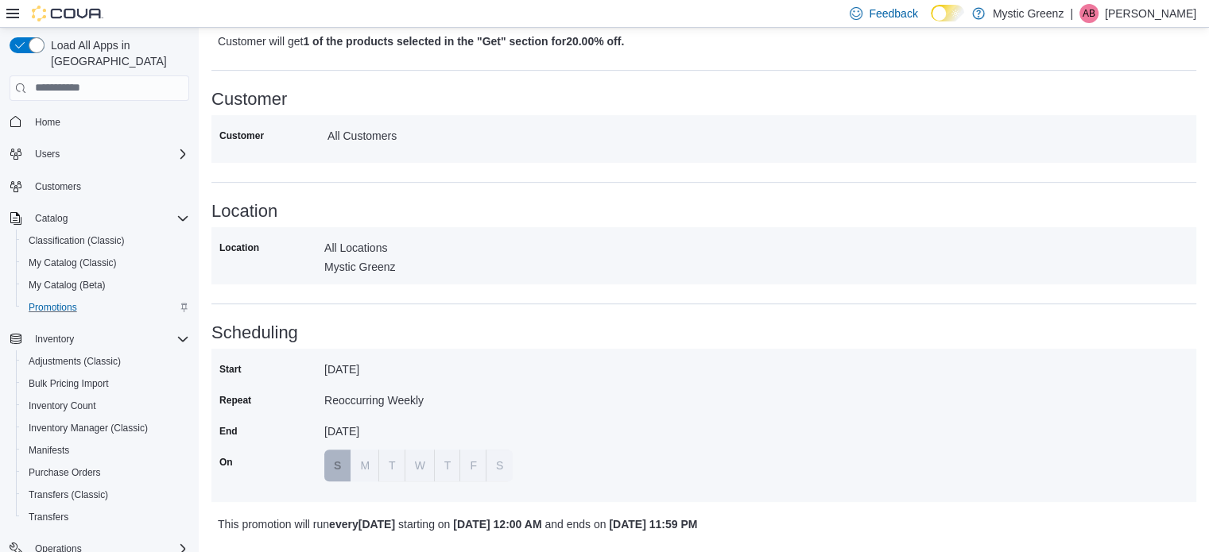
click at [83, 298] on div "Promotions" at bounding box center [105, 307] width 167 height 19
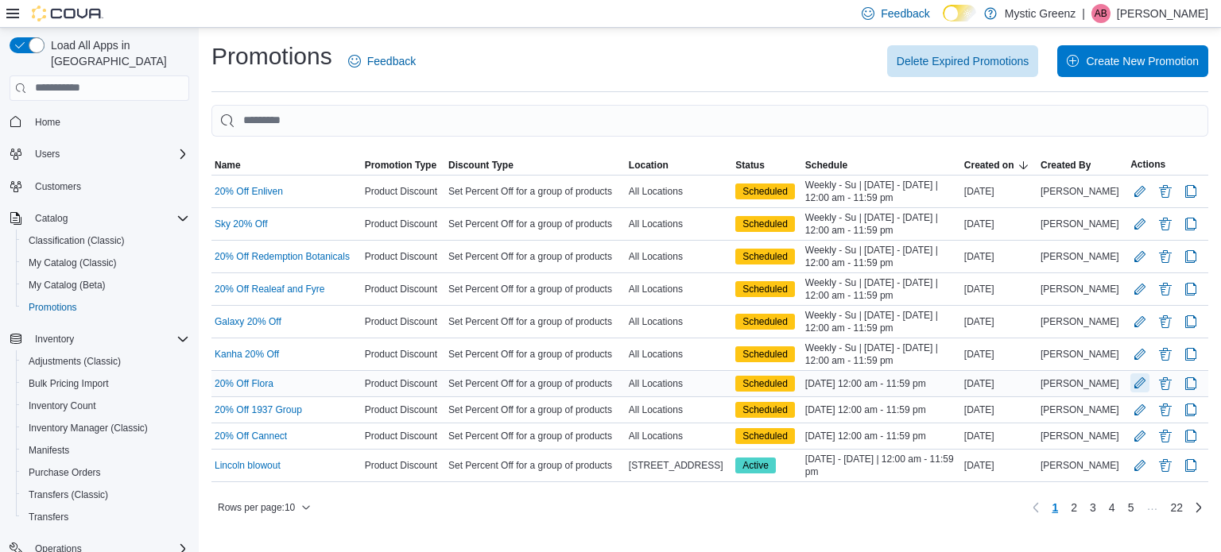
click at [1135, 385] on button "Edit Promotion" at bounding box center [1139, 383] width 19 height 19
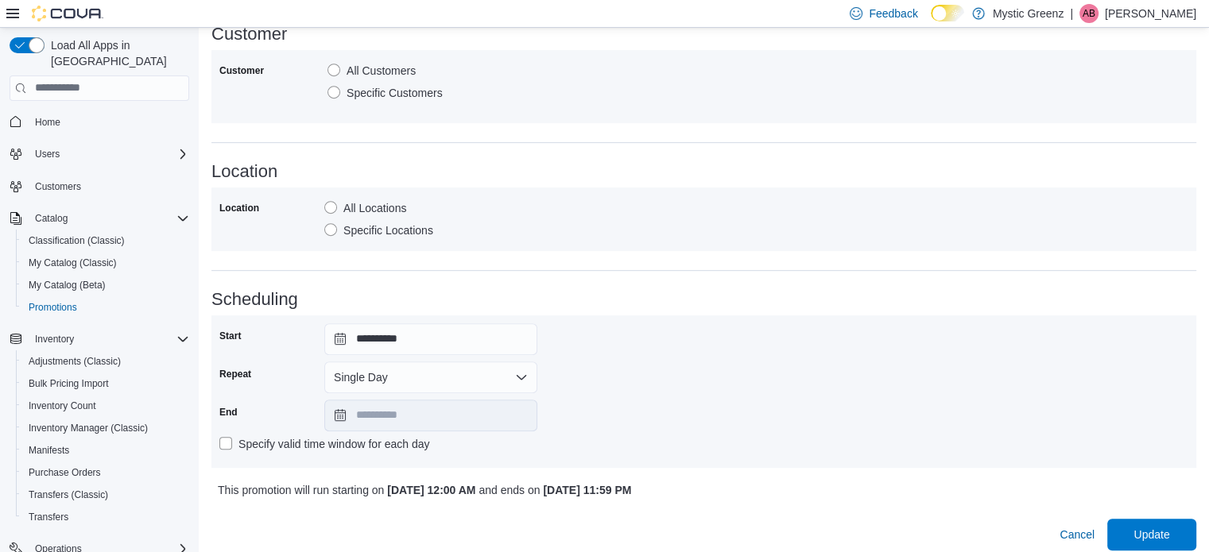
scroll to position [761, 0]
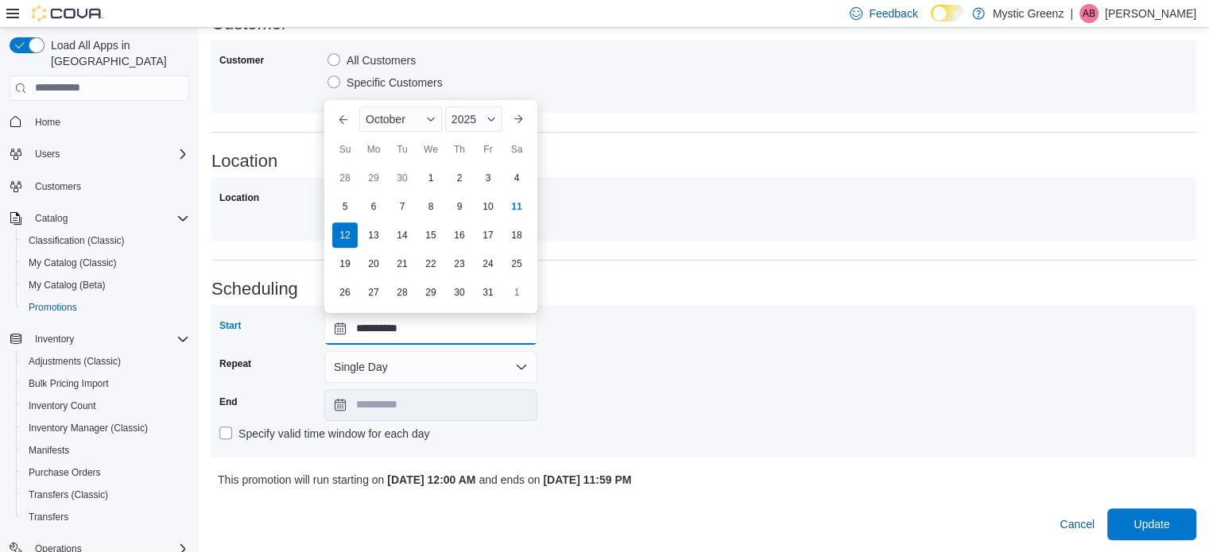
click at [335, 320] on input "**********" at bounding box center [430, 329] width 213 height 32
click at [367, 366] on button "Single Day" at bounding box center [430, 367] width 213 height 32
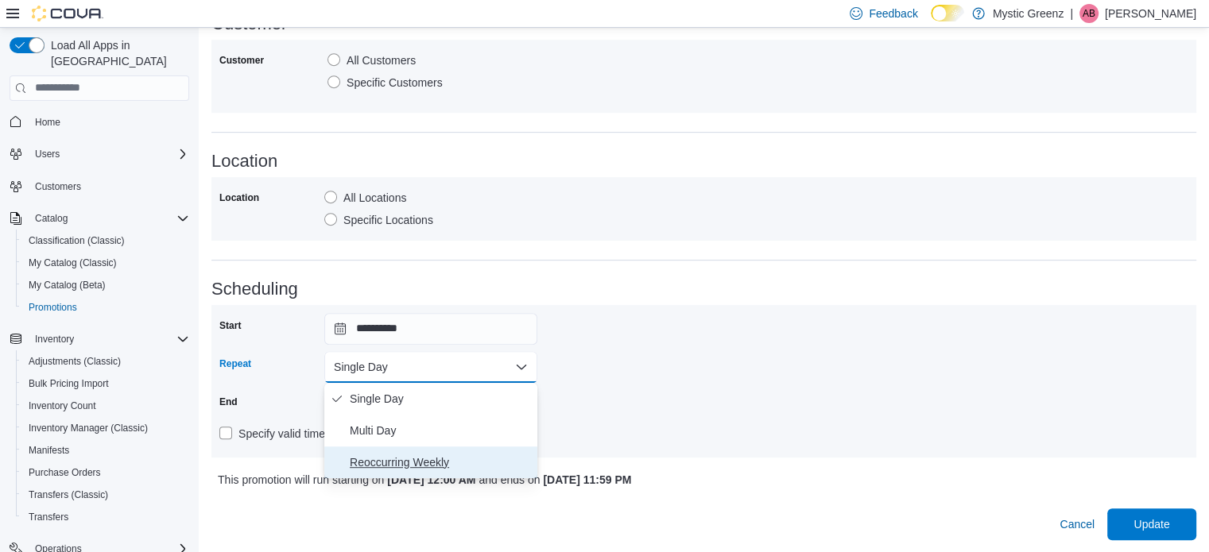
click at [385, 462] on span "Reoccurring Weekly" at bounding box center [440, 462] width 181 height 19
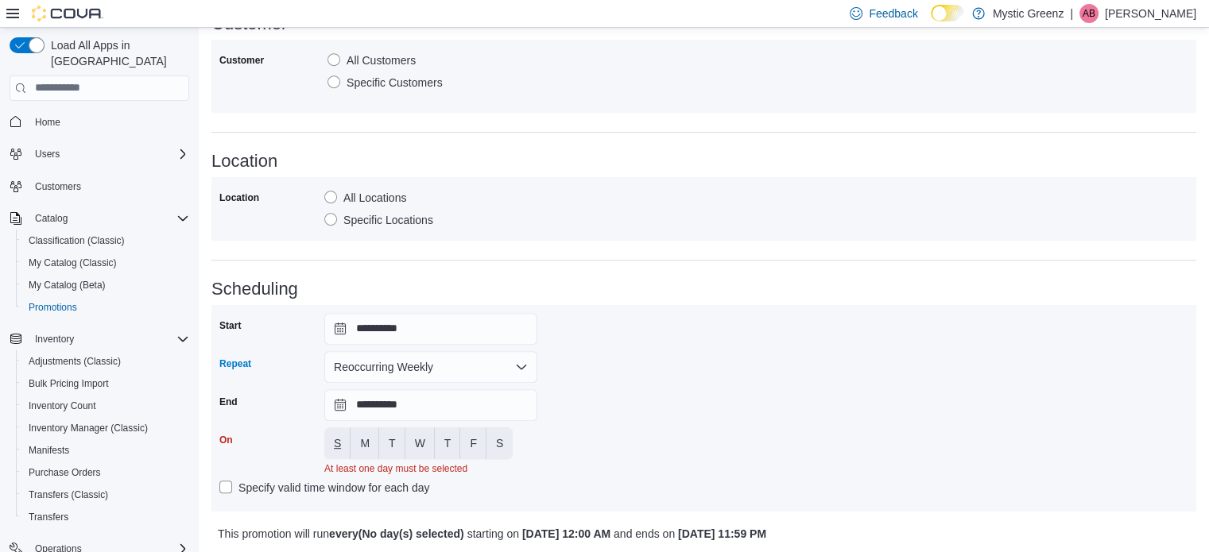
click at [337, 433] on span "S" at bounding box center [337, 444] width 7 height 32
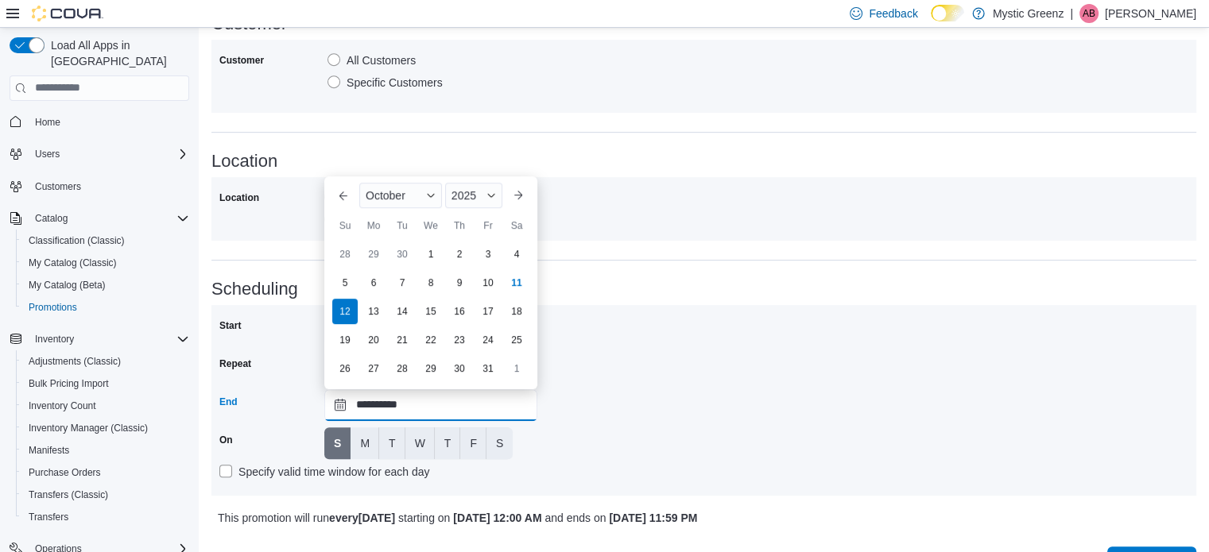
click at [343, 409] on input "**********" at bounding box center [430, 405] width 213 height 32
click at [331, 372] on div "26" at bounding box center [345, 368] width 28 height 28
type input "**********"
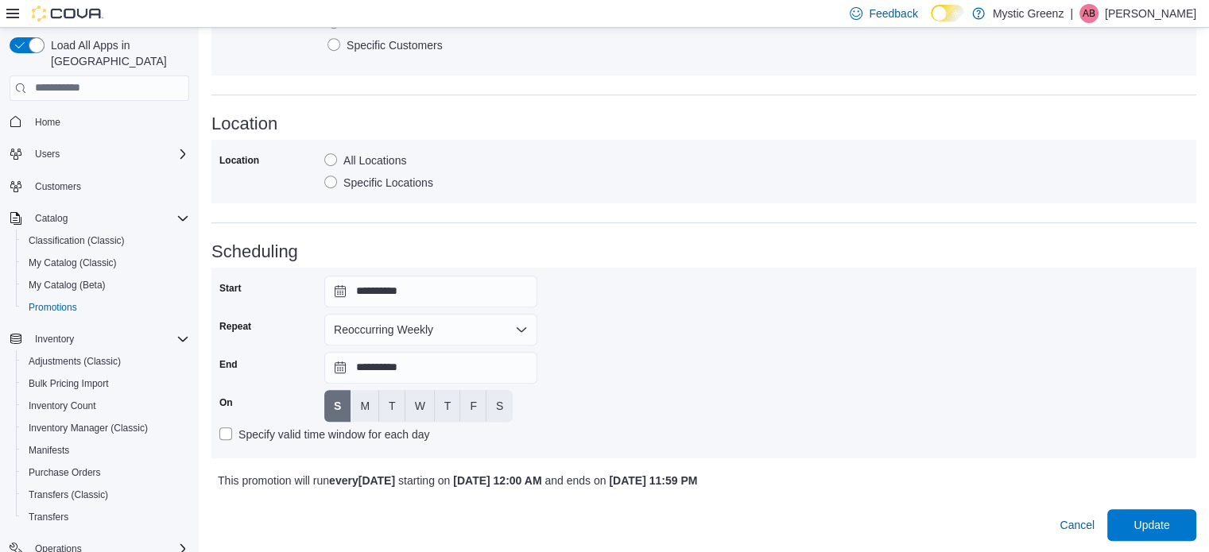
scroll to position [799, 0]
click at [1135, 514] on span "Update" at bounding box center [1152, 524] width 70 height 32
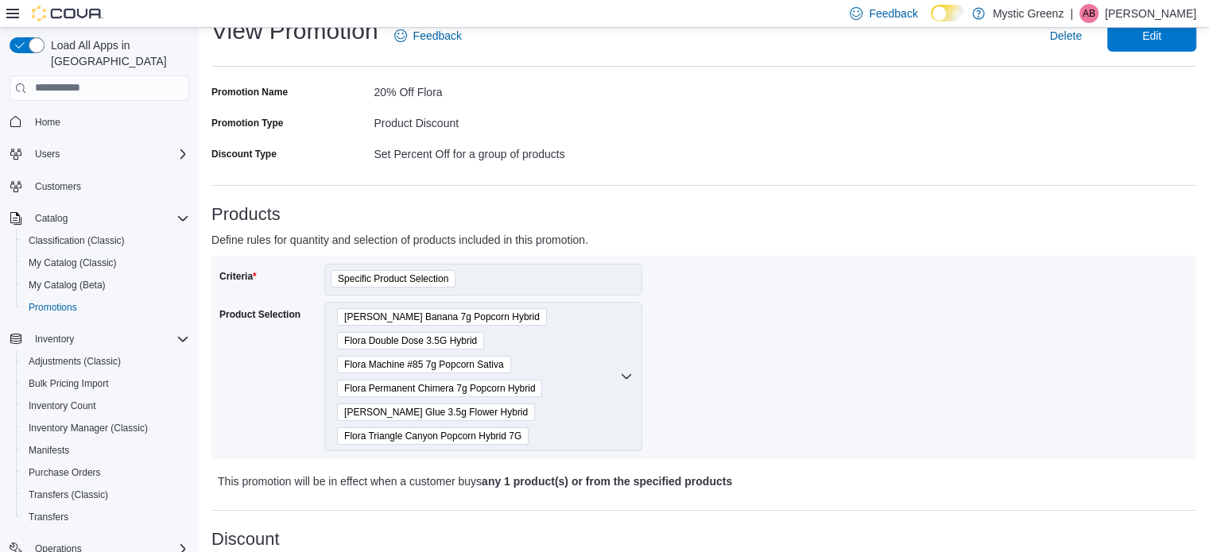
scroll to position [26, 0]
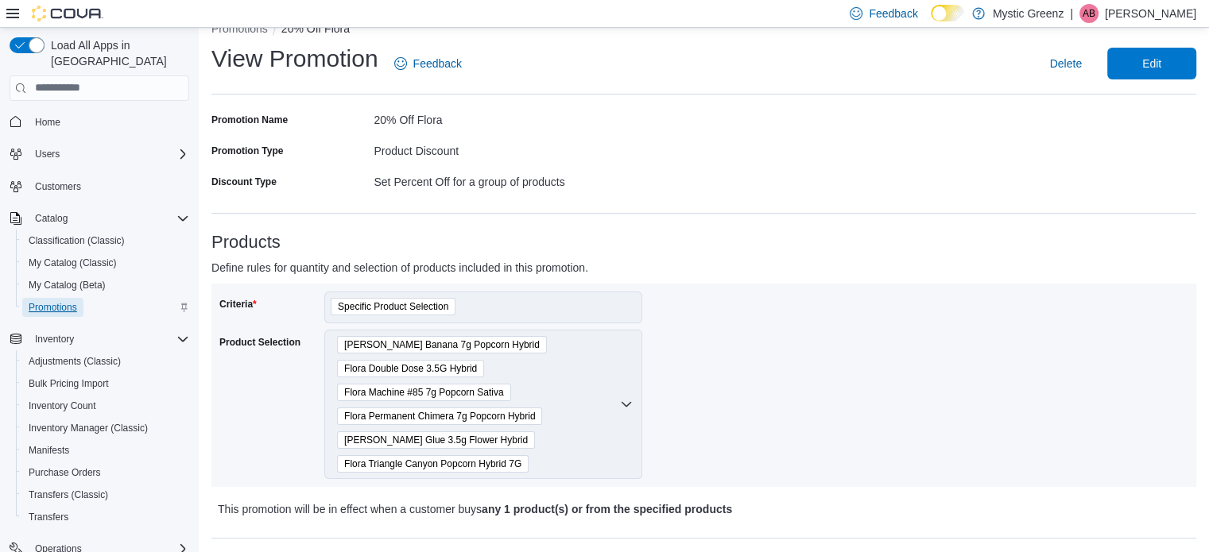
click at [70, 301] on span "Promotions" at bounding box center [53, 307] width 48 height 13
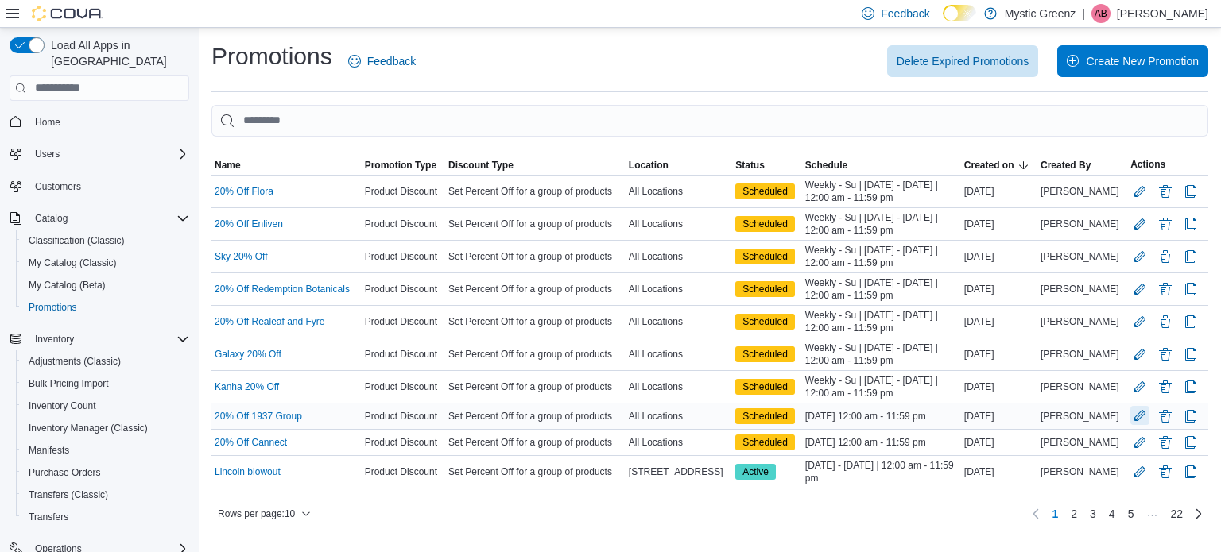
click at [1138, 413] on button "Edit Promotion" at bounding box center [1139, 415] width 19 height 19
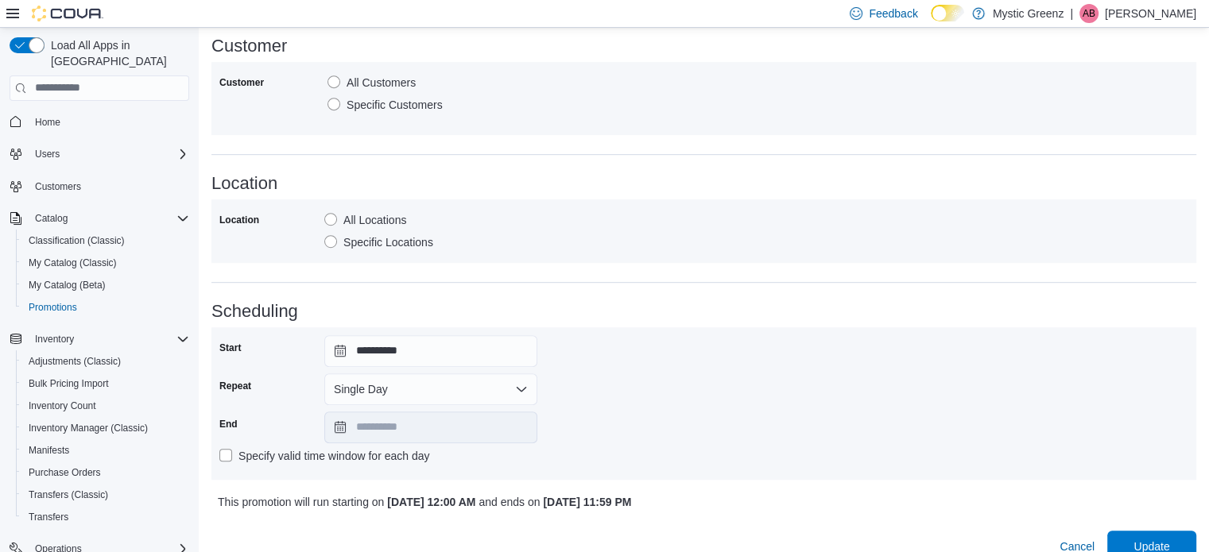
scroll to position [874, 0]
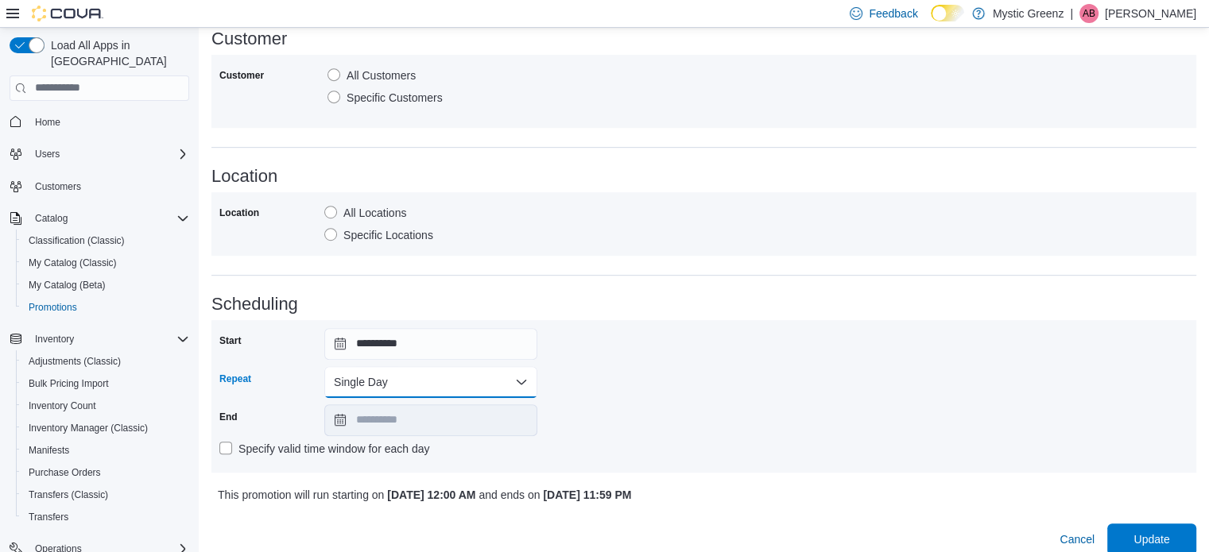
click at [347, 382] on button "Single Day" at bounding box center [430, 382] width 213 height 32
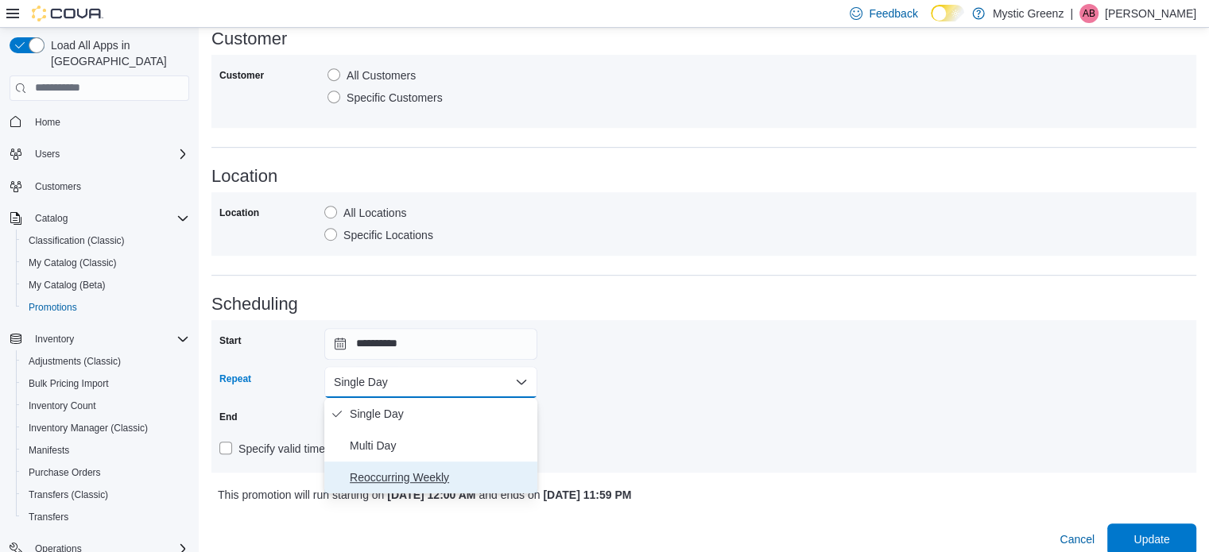
click at [404, 472] on span "Reoccurring Weekly" at bounding box center [440, 477] width 181 height 19
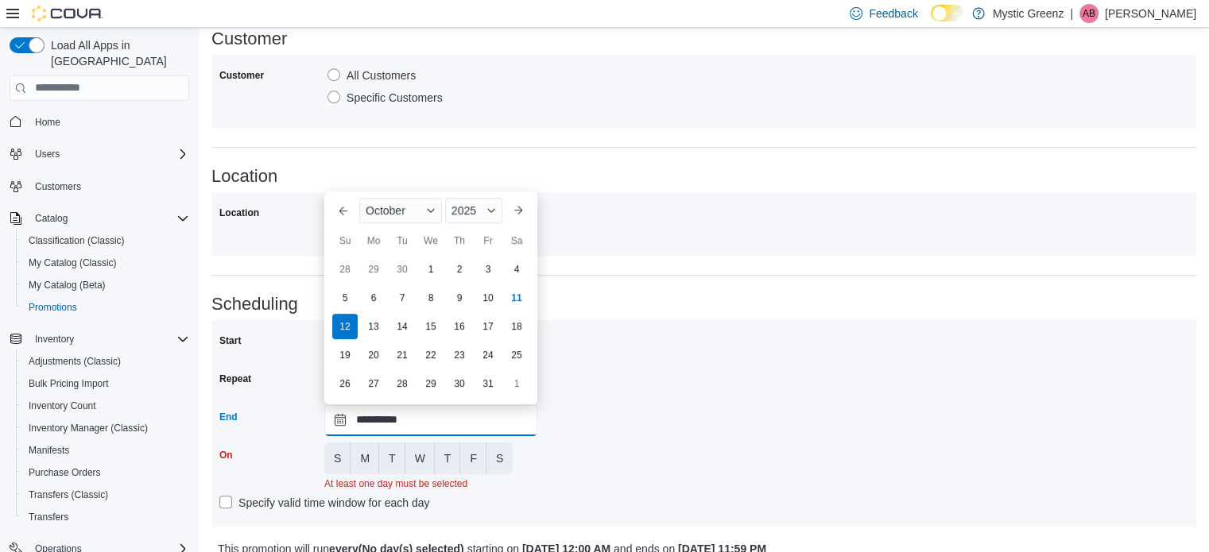
click at [339, 422] on input "**********" at bounding box center [430, 421] width 213 height 32
click at [347, 393] on div "26" at bounding box center [345, 384] width 28 height 28
type input "**********"
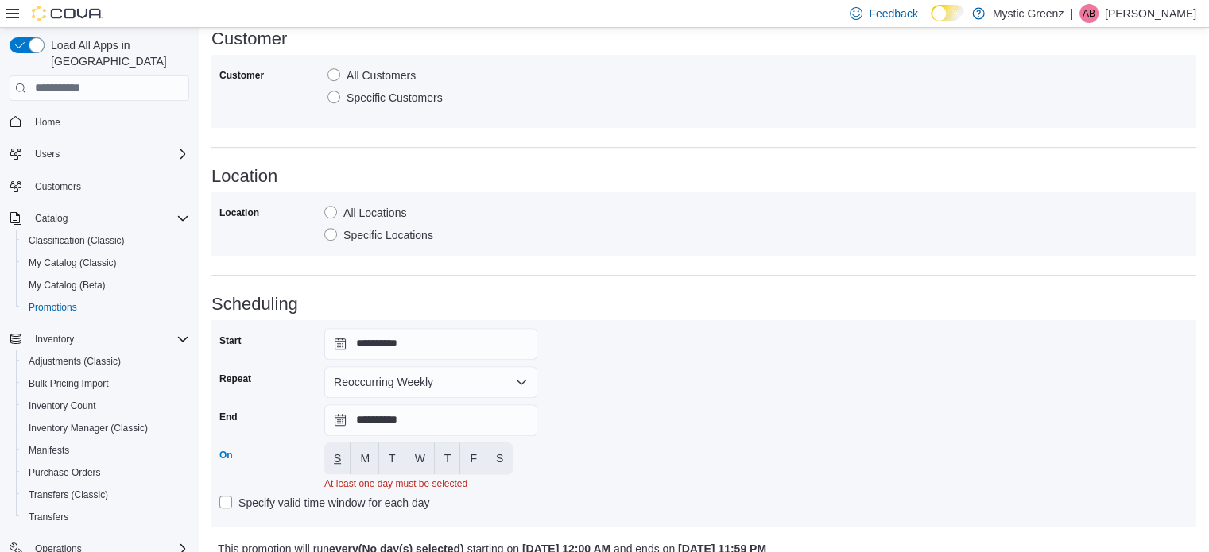
click at [337, 456] on span "S" at bounding box center [337, 459] width 7 height 16
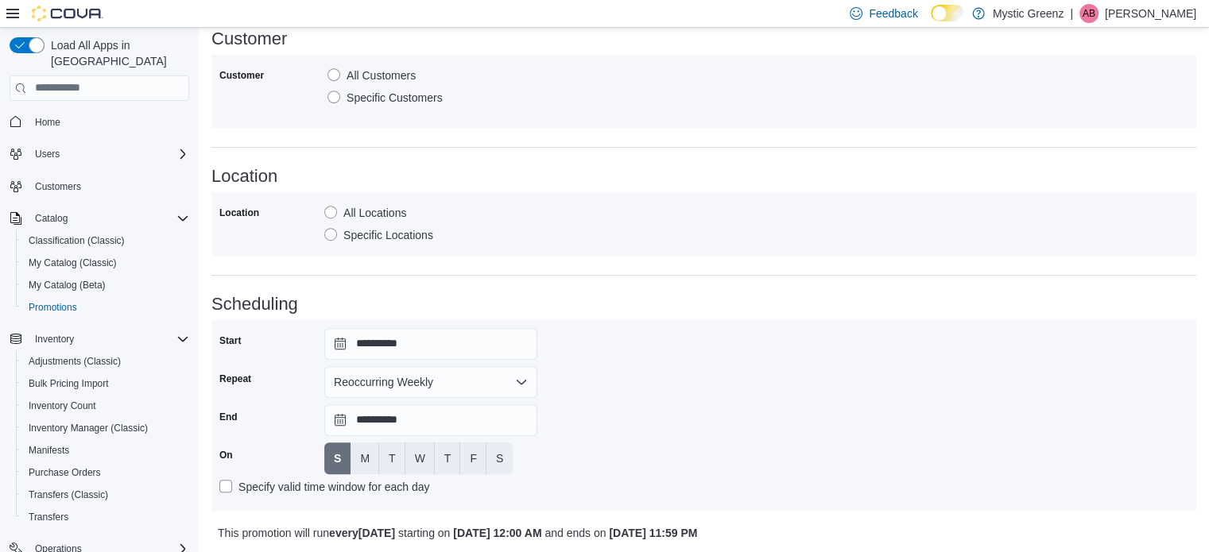
click at [792, 450] on div "**********" at bounding box center [703, 415] width 969 height 175
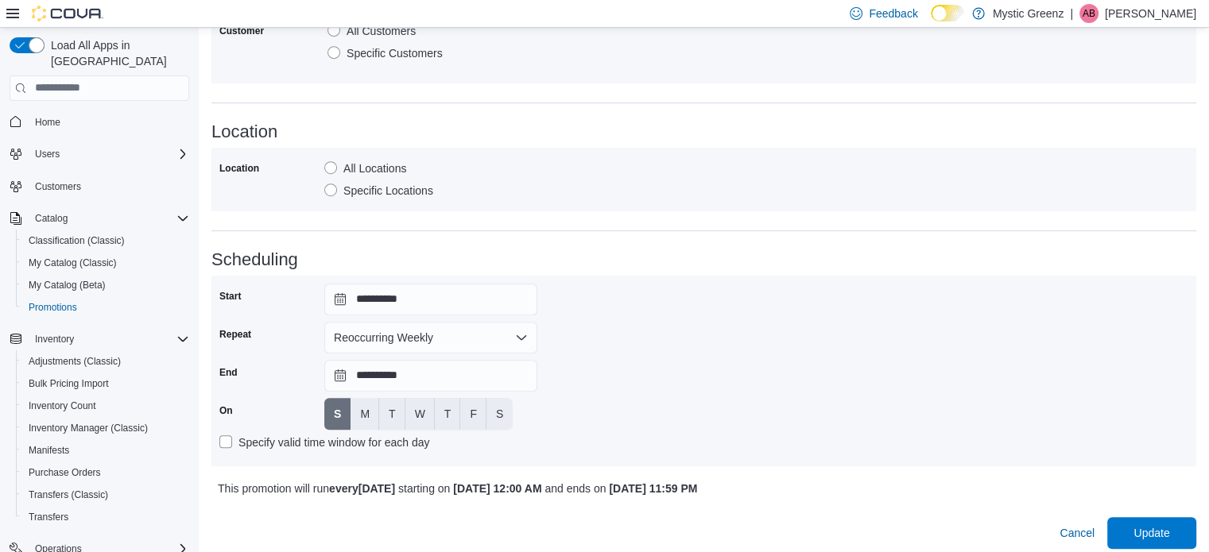
scroll to position [928, 0]
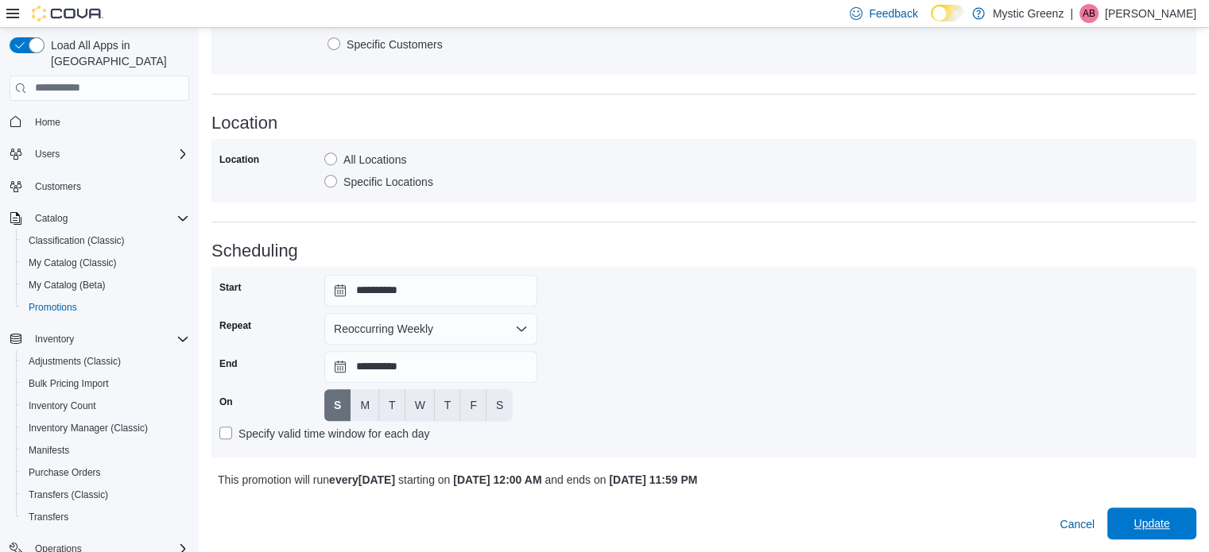
click at [1176, 514] on span "Update" at bounding box center [1152, 524] width 70 height 32
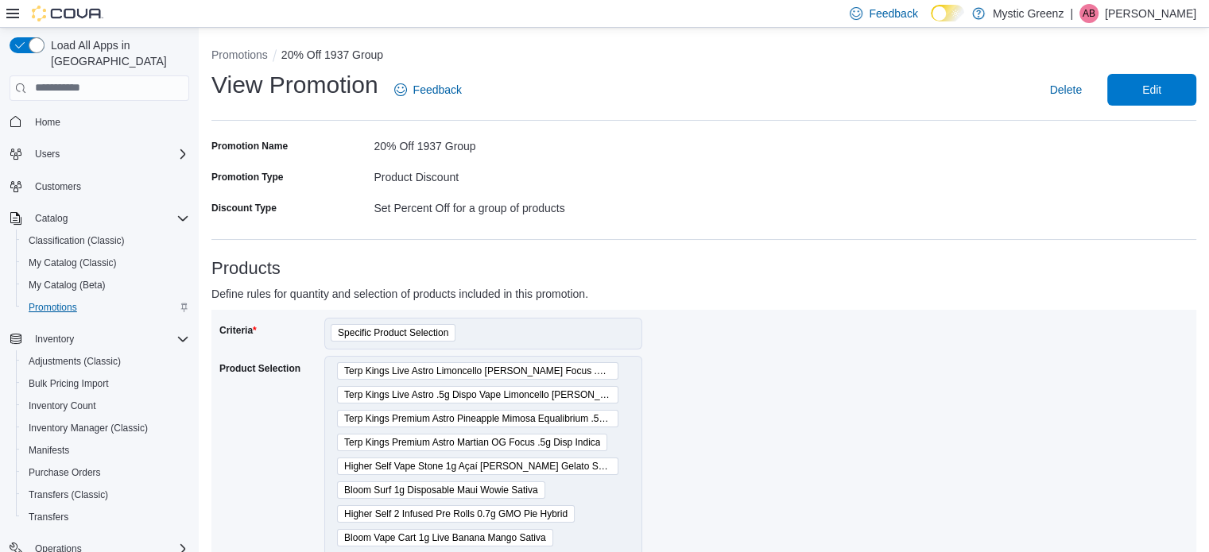
drag, startPoint x: 55, startPoint y: 302, endPoint x: 67, endPoint y: 298, distance: 12.6
click at [60, 300] on button "Promotions" at bounding box center [106, 307] width 180 height 22
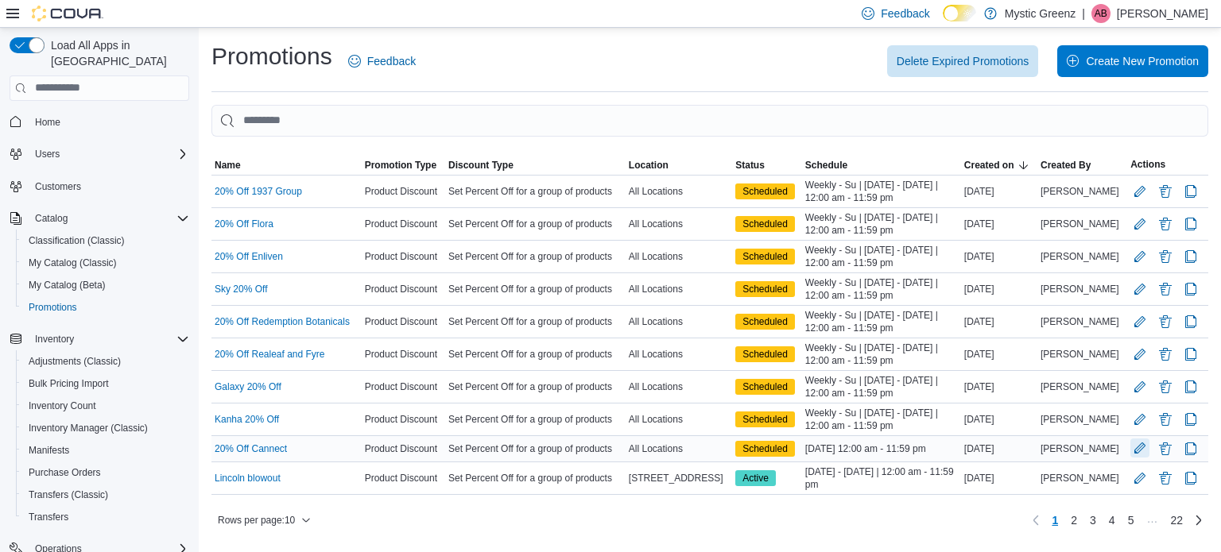
click at [1139, 448] on button "Edit Promotion" at bounding box center [1139, 448] width 19 height 19
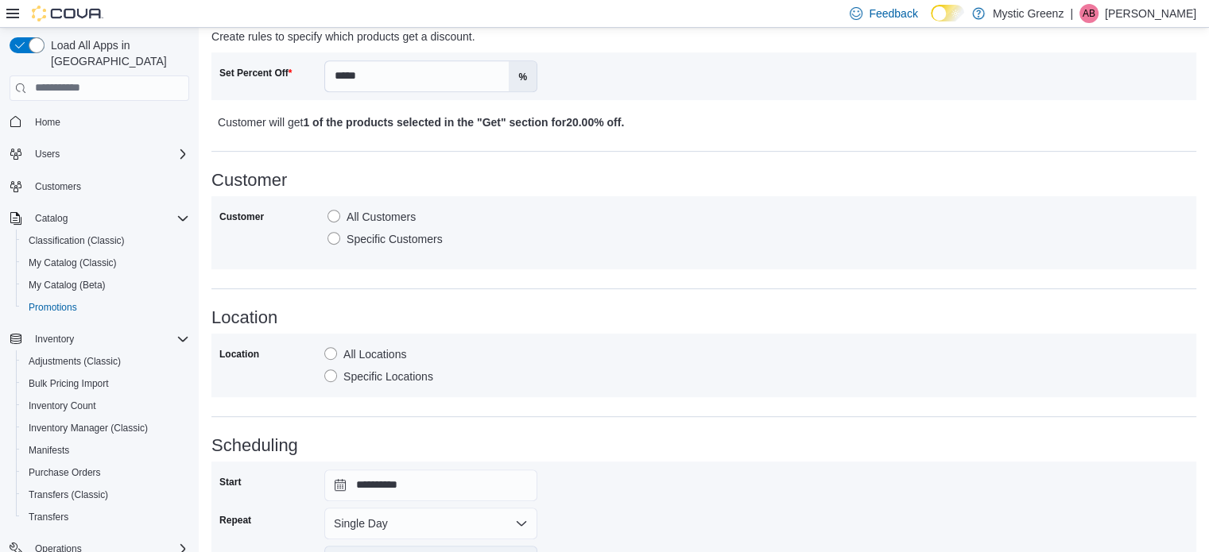
scroll to position [847, 0]
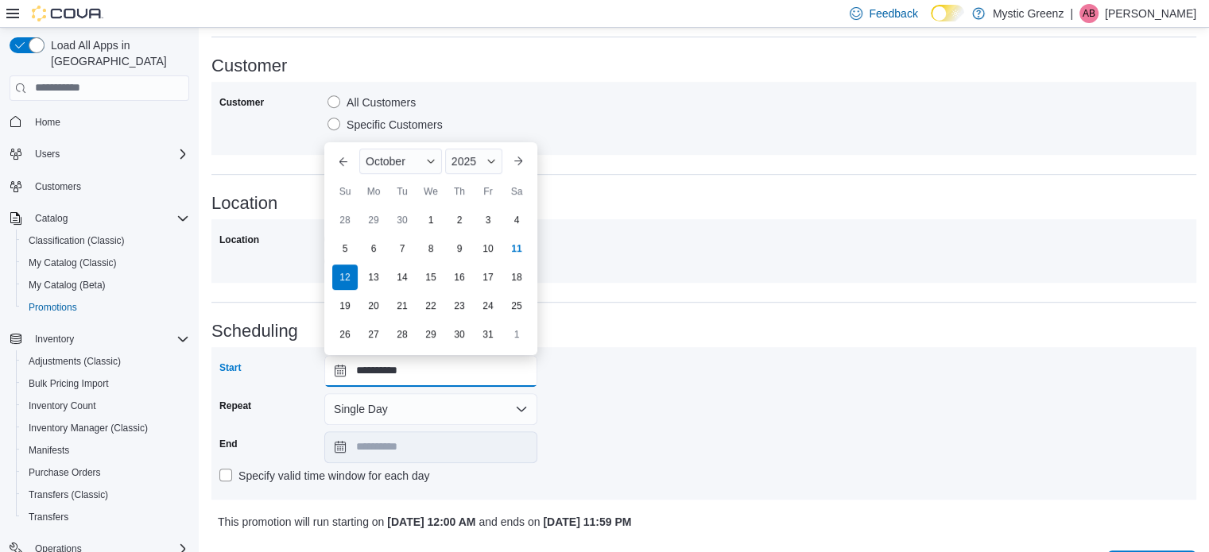
click at [340, 365] on input "**********" at bounding box center [430, 371] width 213 height 32
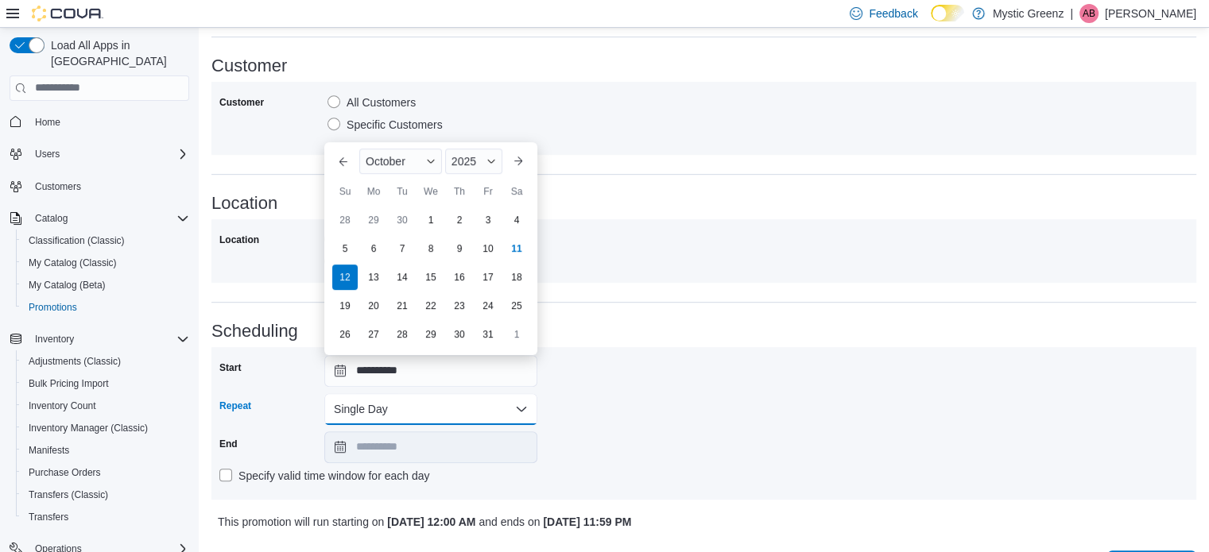
click at [334, 405] on button "Single Day" at bounding box center [430, 409] width 213 height 32
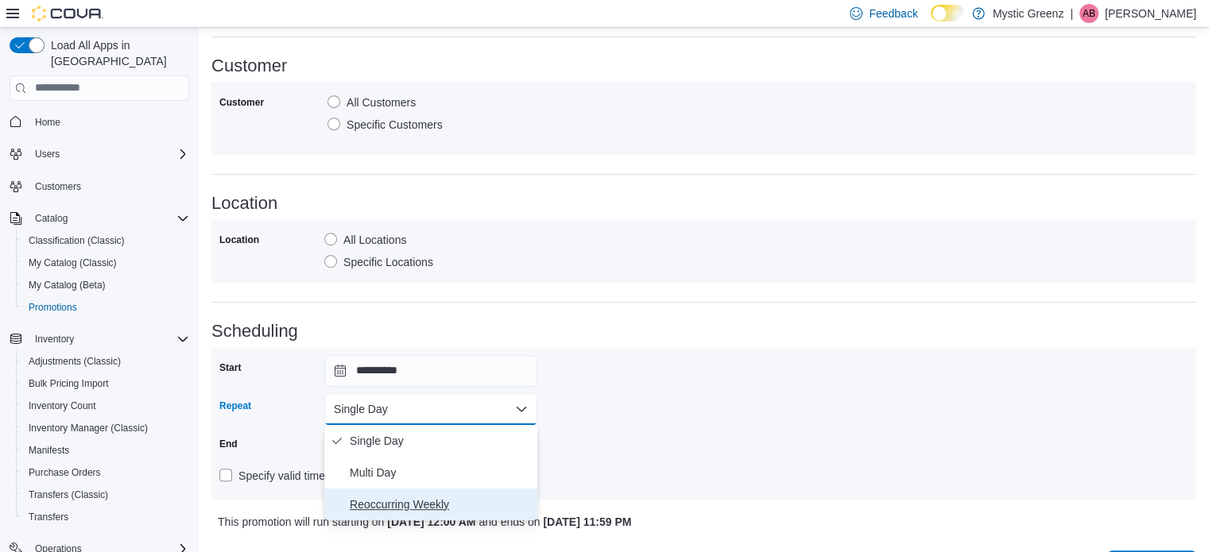
click at [374, 494] on button "Reoccurring Weekly" at bounding box center [430, 505] width 213 height 32
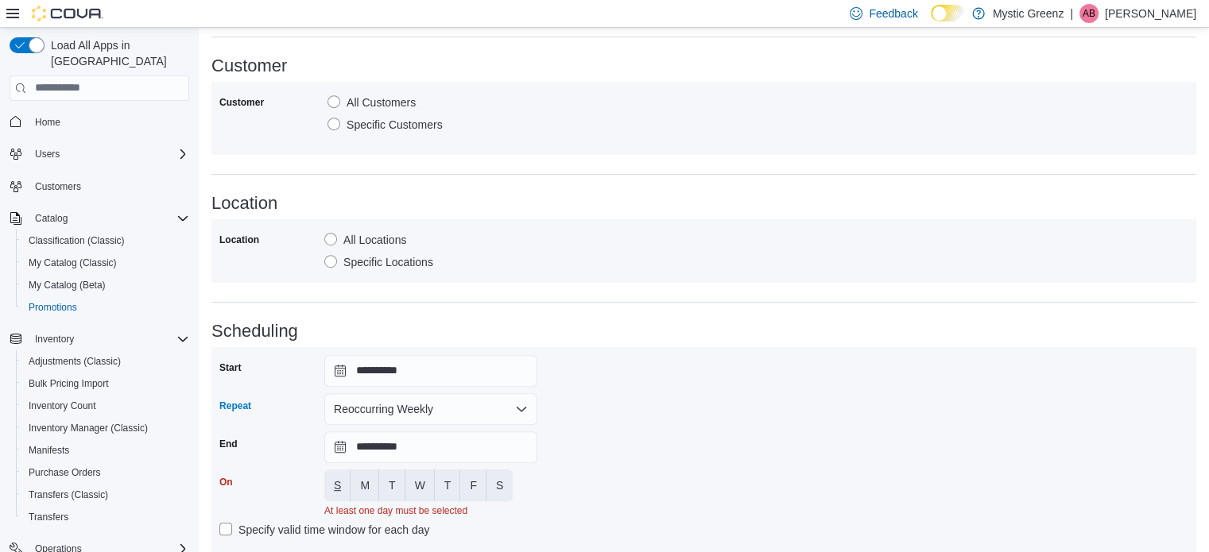
click at [327, 479] on button "S" at bounding box center [337, 486] width 26 height 32
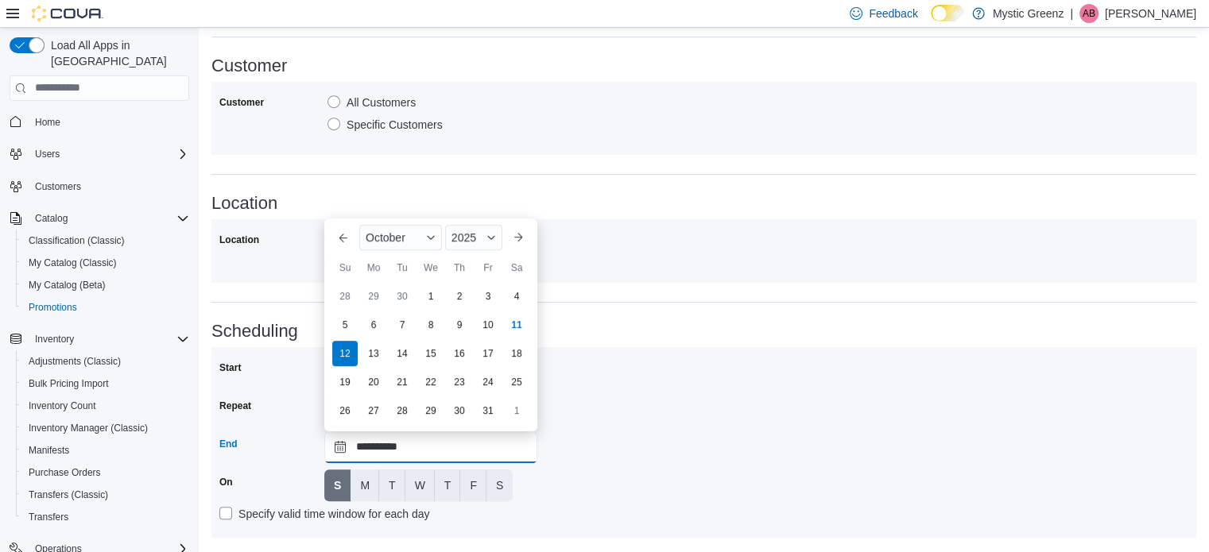
click at [337, 443] on input "**********" at bounding box center [430, 448] width 213 height 32
drag, startPoint x: 339, startPoint y: 406, endPoint x: 393, endPoint y: 409, distance: 54.1
click at [339, 408] on div "26" at bounding box center [344, 410] width 25 height 25
type input "**********"
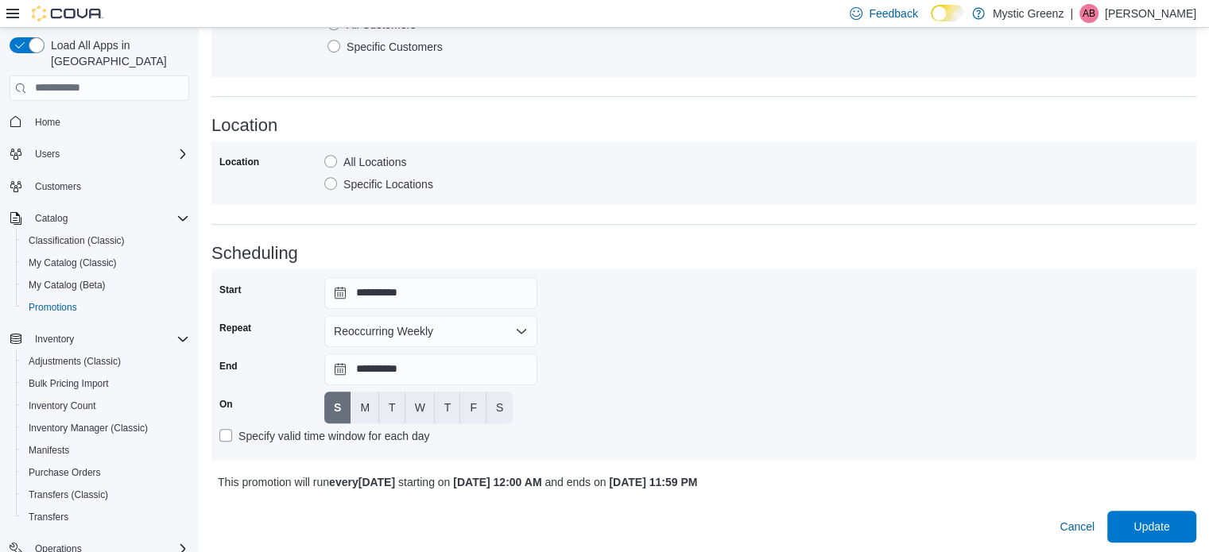
scroll to position [928, 0]
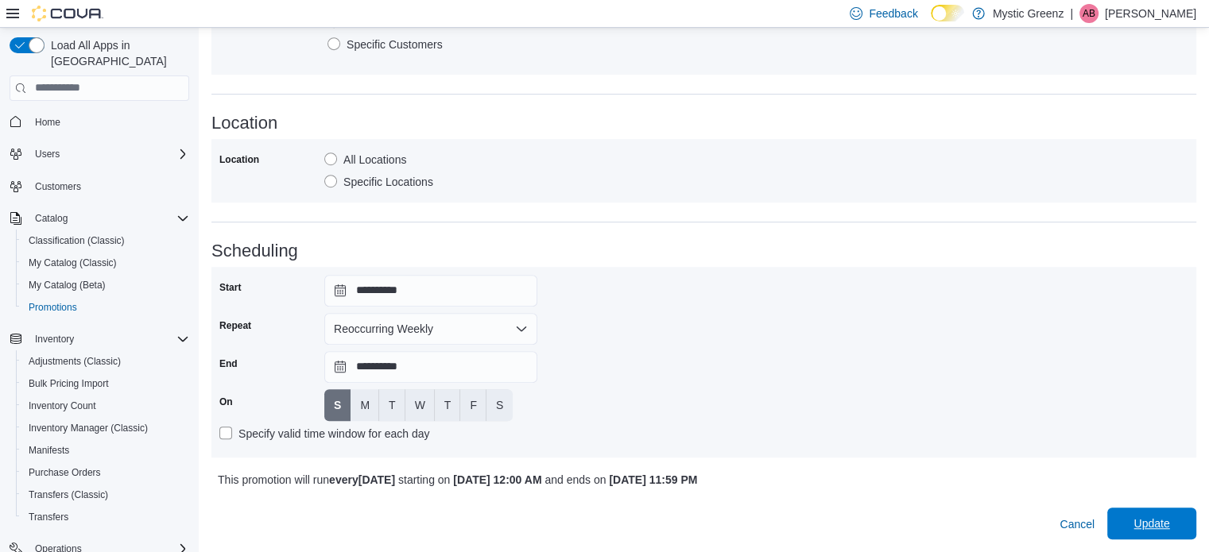
click at [1169, 520] on span "Update" at bounding box center [1151, 524] width 36 height 16
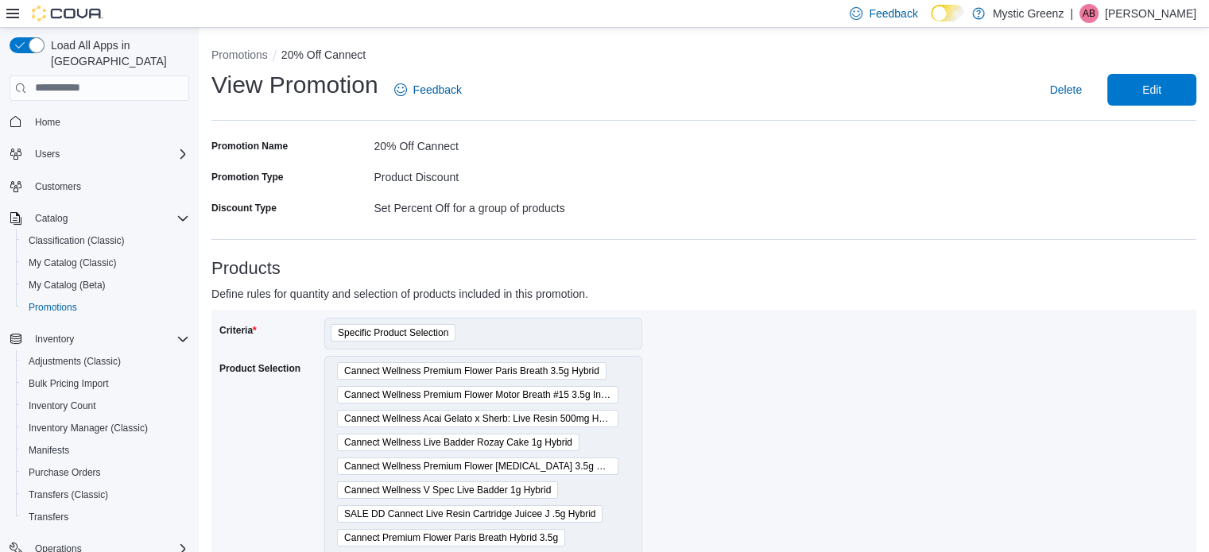
drag, startPoint x: 898, startPoint y: 271, endPoint x: 562, endPoint y: 213, distance: 341.2
click at [897, 271] on h3 "Products" at bounding box center [703, 268] width 985 height 19
click at [56, 301] on span "Promotions" at bounding box center [53, 307] width 48 height 13
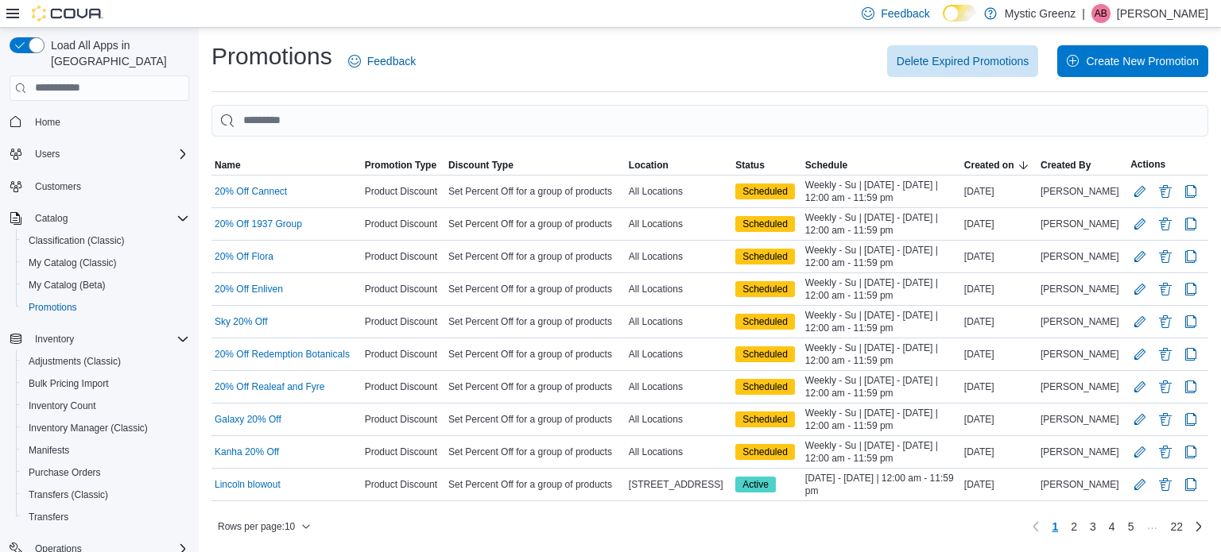
click at [1140, 6] on p "Angela Brown" at bounding box center [1162, 13] width 91 height 19
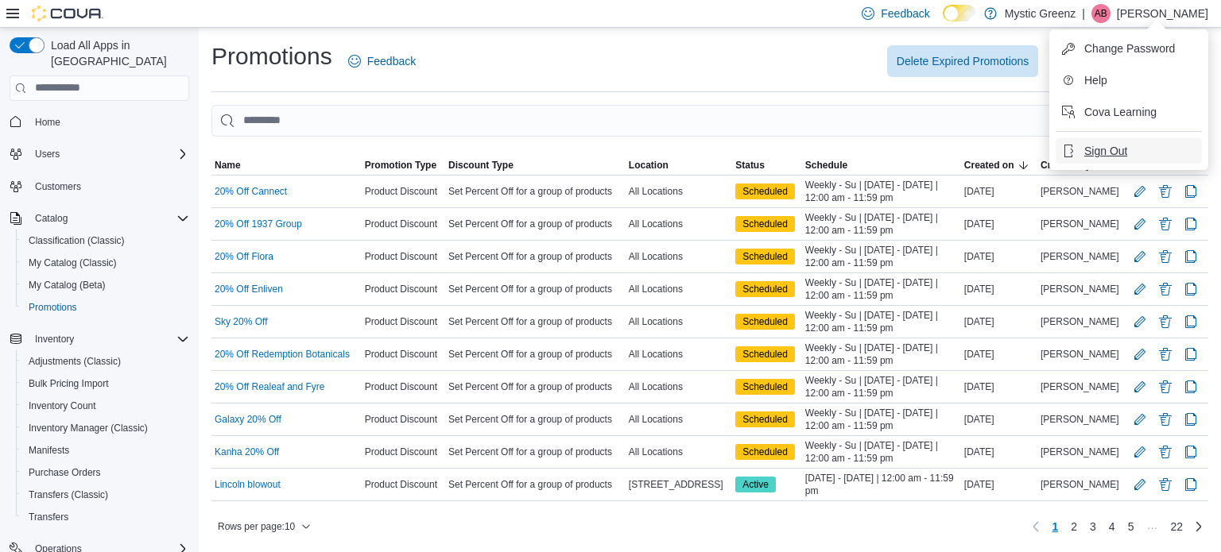
click at [1098, 156] on span "Sign Out" at bounding box center [1105, 151] width 43 height 16
